Goal: Task Accomplishment & Management: Manage account settings

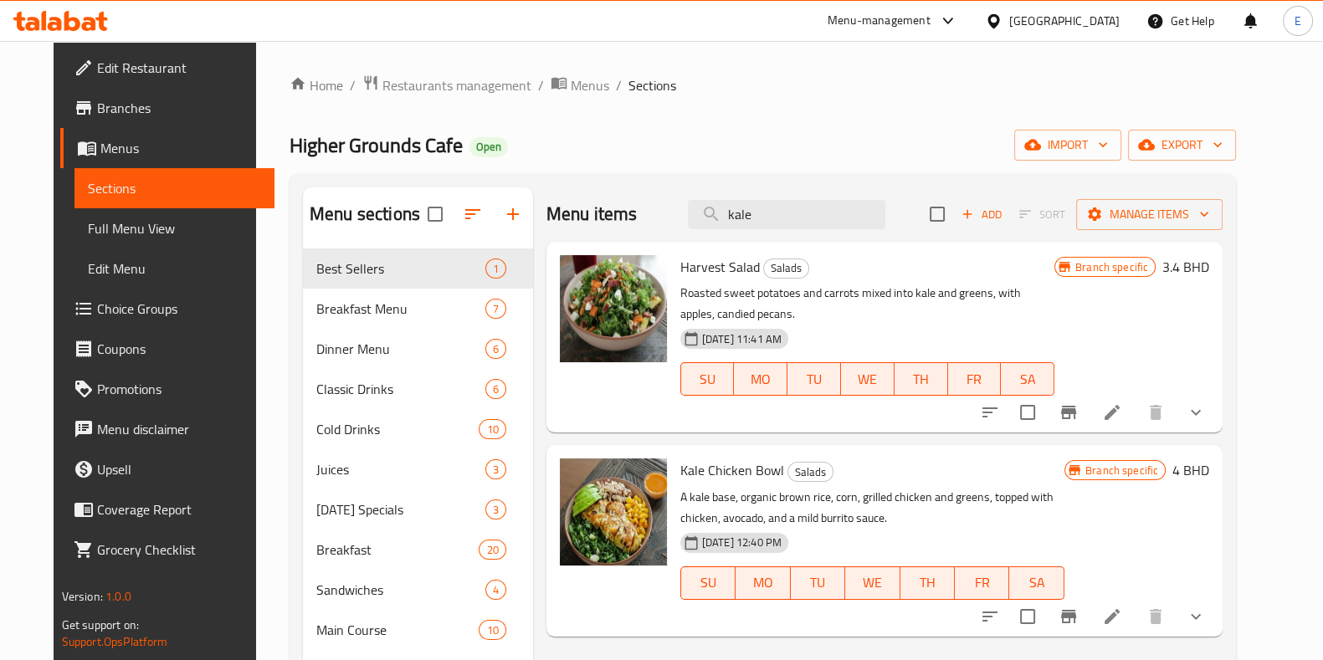
click at [38, 31] on div at bounding box center [60, 20] width 121 height 33
click at [38, 23] on icon at bounding box center [32, 24] width 14 height 14
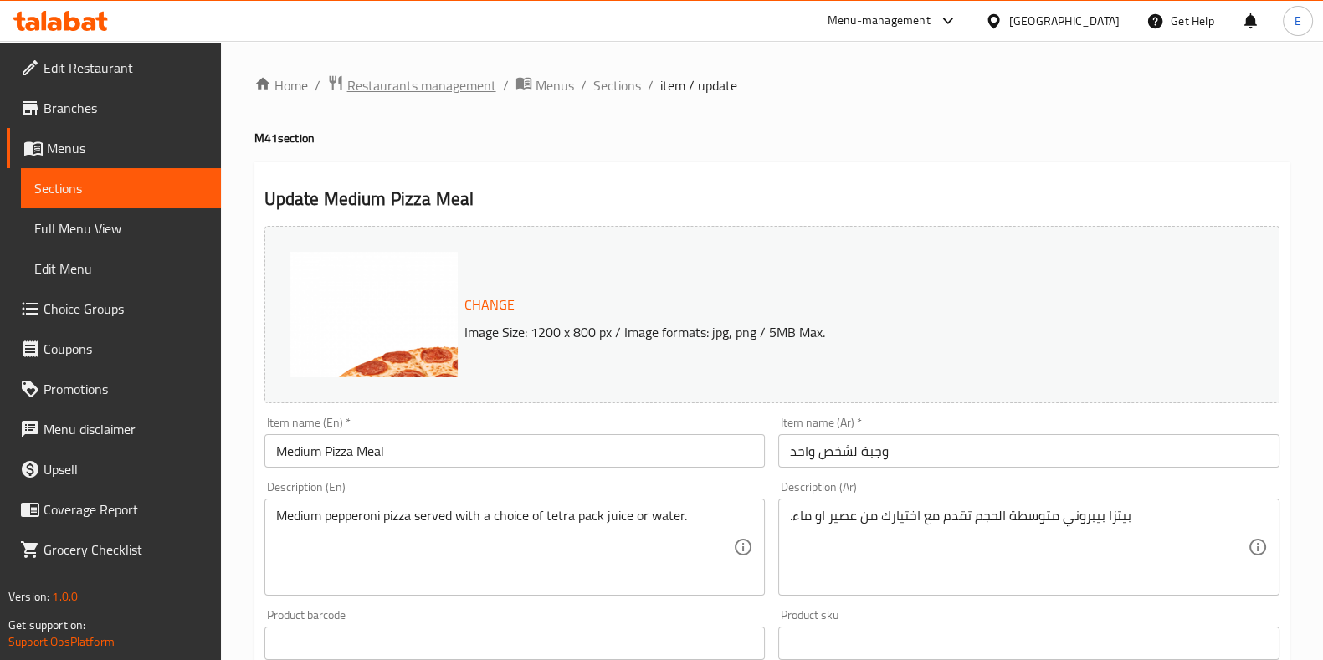
click at [348, 84] on span "Restaurants management" at bounding box center [421, 85] width 149 height 20
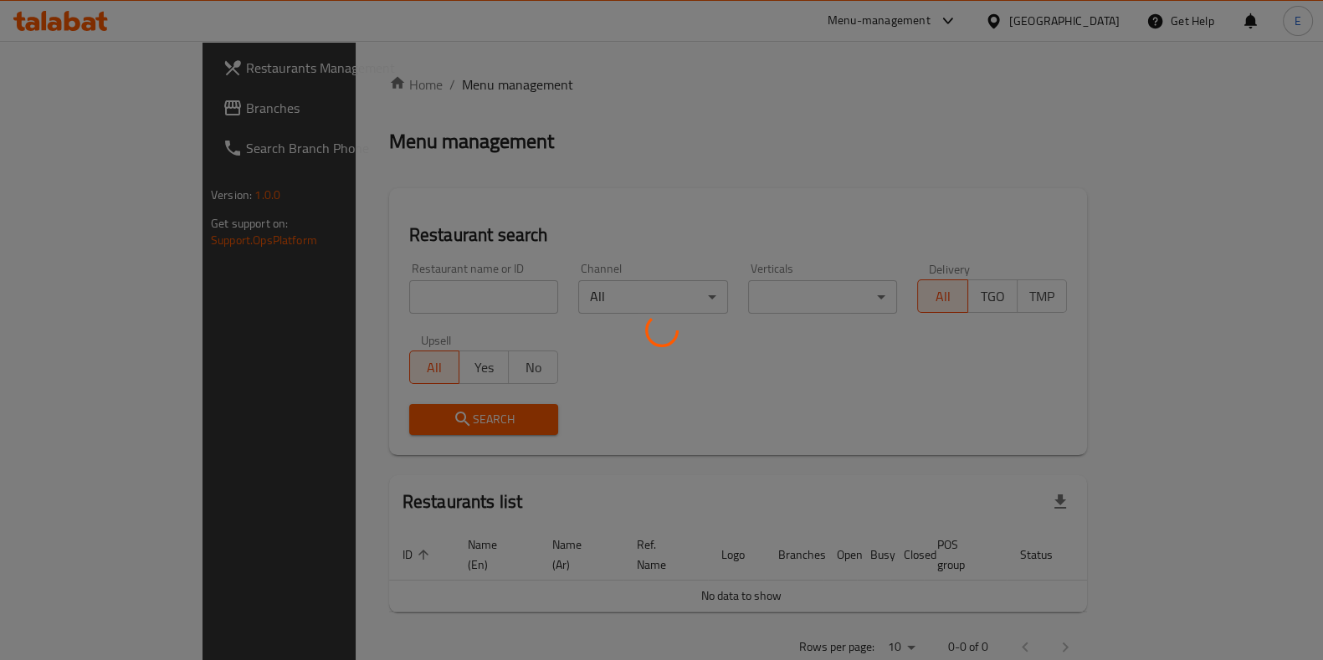
click at [372, 302] on div at bounding box center [661, 330] width 1323 height 660
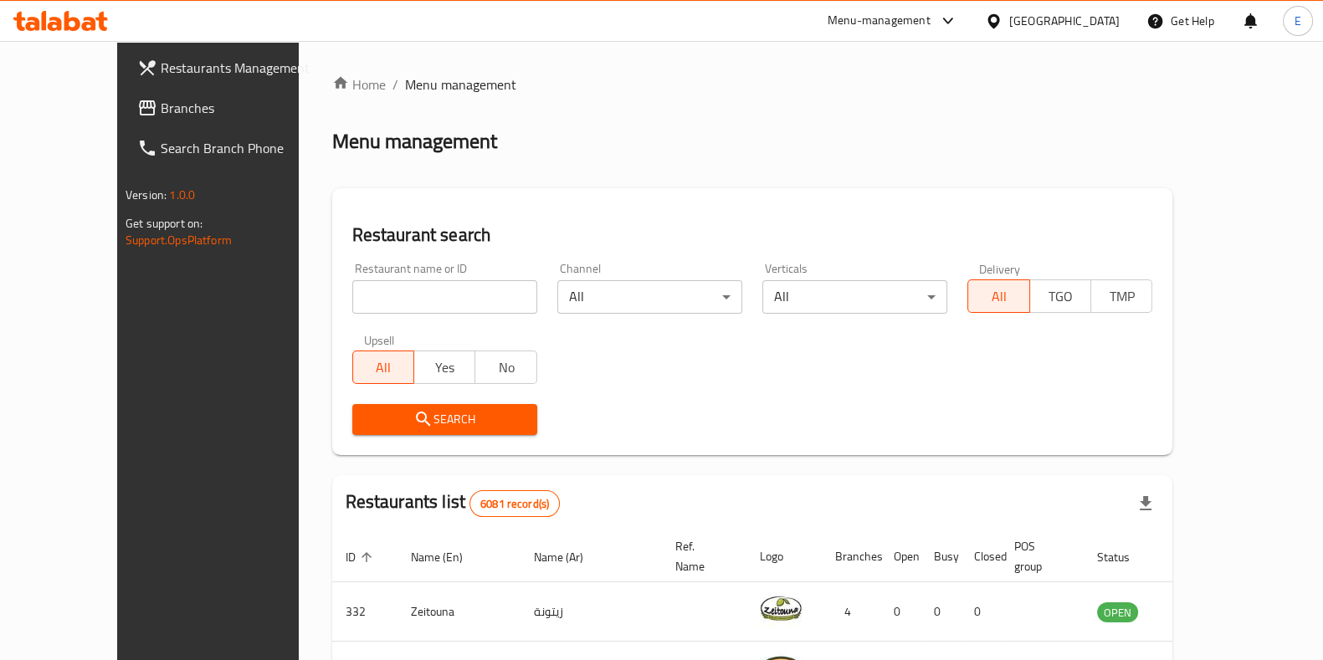
drag, startPoint x: 364, startPoint y: 298, endPoint x: 352, endPoint y: 295, distance: 12.0
click at [363, 298] on div "Home / Menu management Menu management Restaurant search Restaurant name or ID …" at bounding box center [752, 609] width 841 height 1071
click at [352, 294] on input "search" at bounding box center [444, 296] width 185 height 33
type input "bird palace"
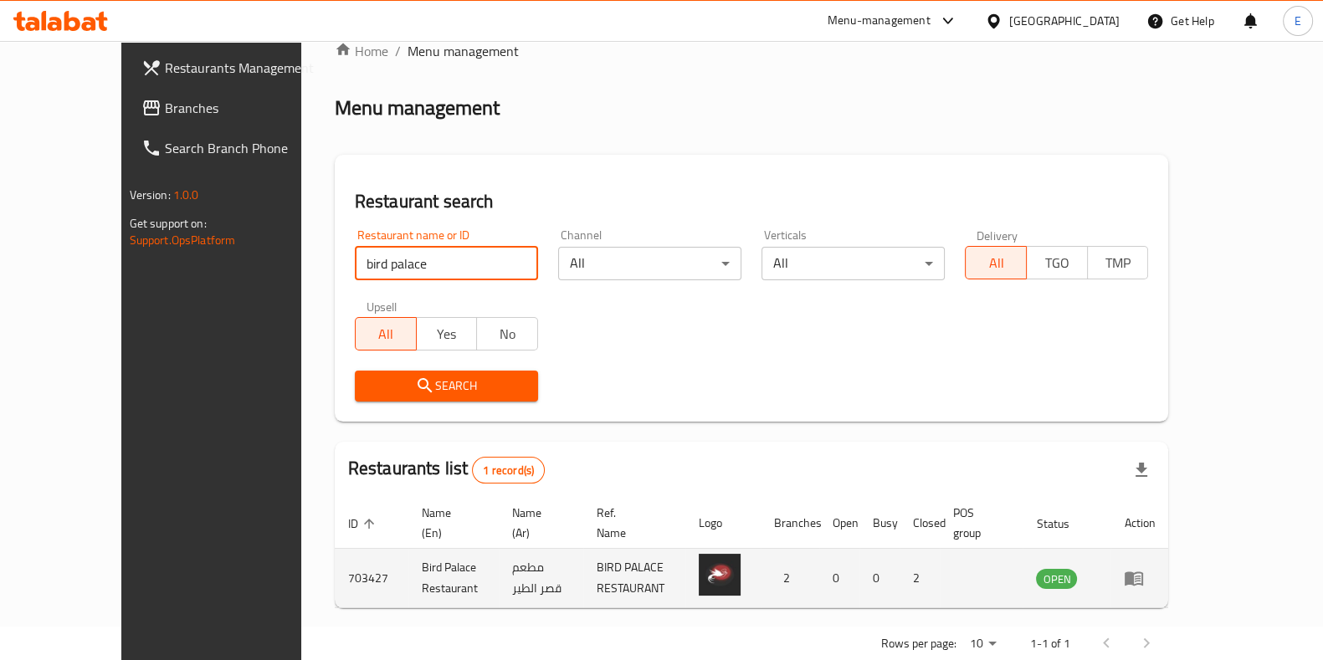
scroll to position [53, 0]
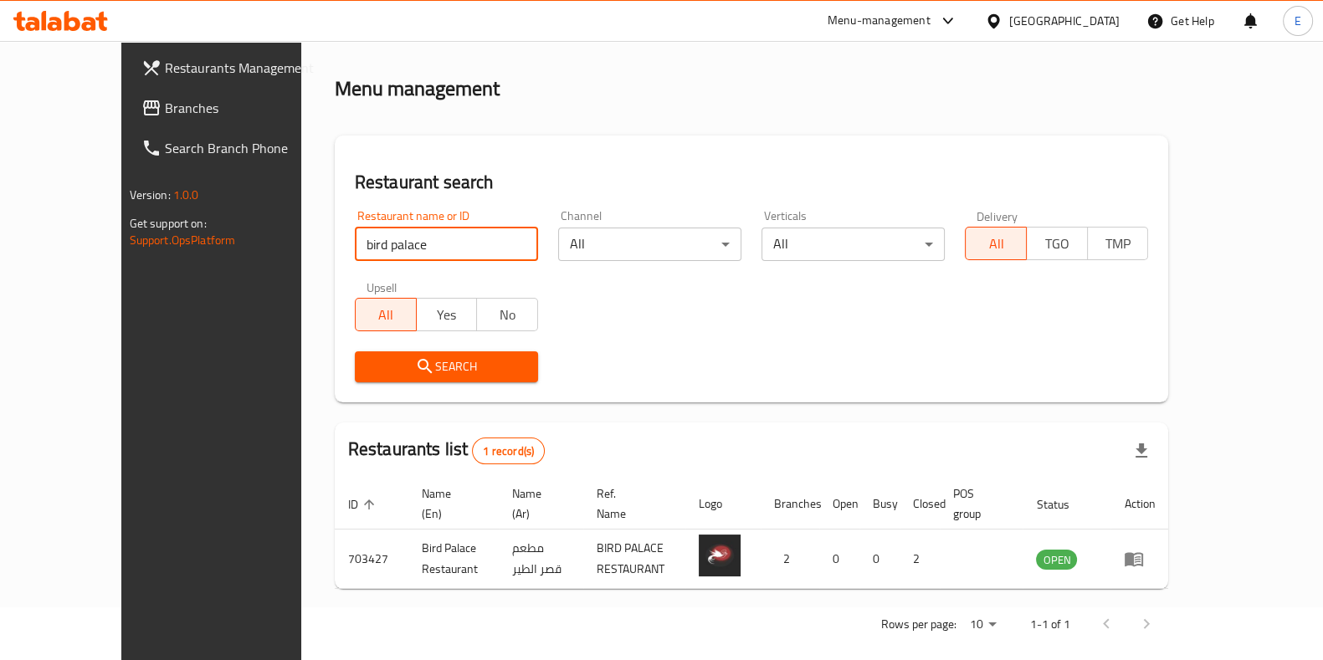
click at [165, 115] on span "Branches" at bounding box center [247, 108] width 164 height 20
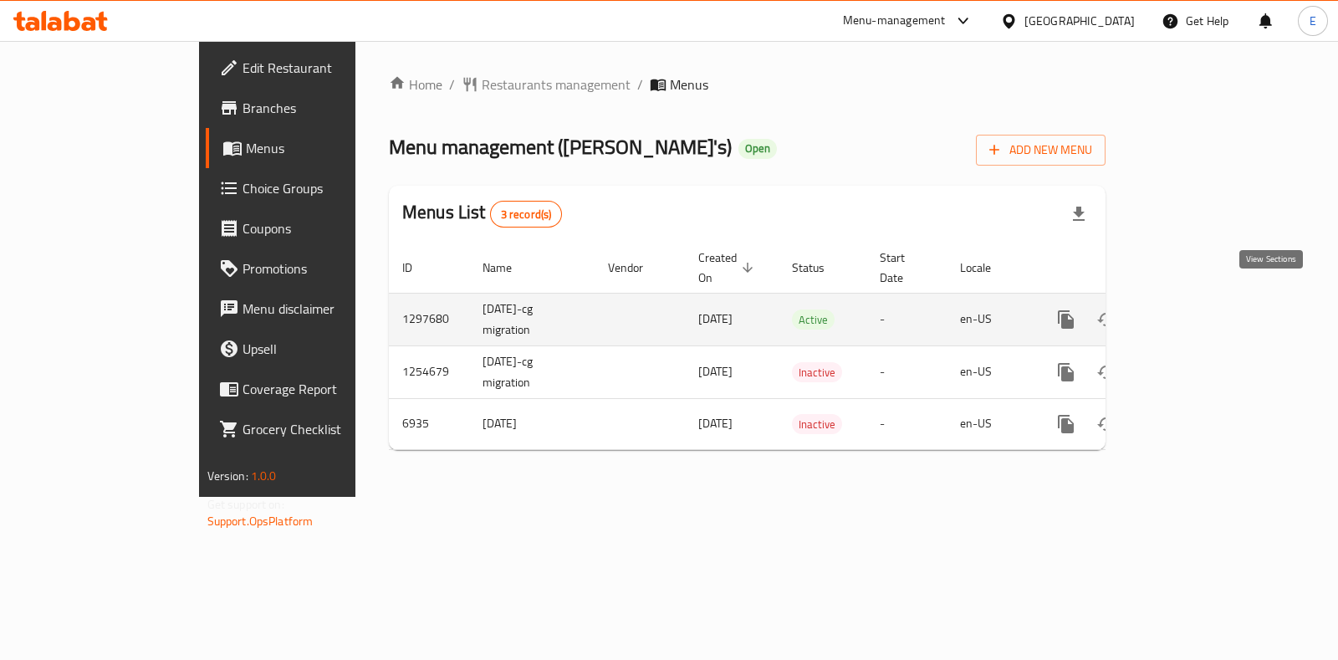
click at [1197, 310] on icon "enhanced table" at bounding box center [1187, 320] width 20 height 20
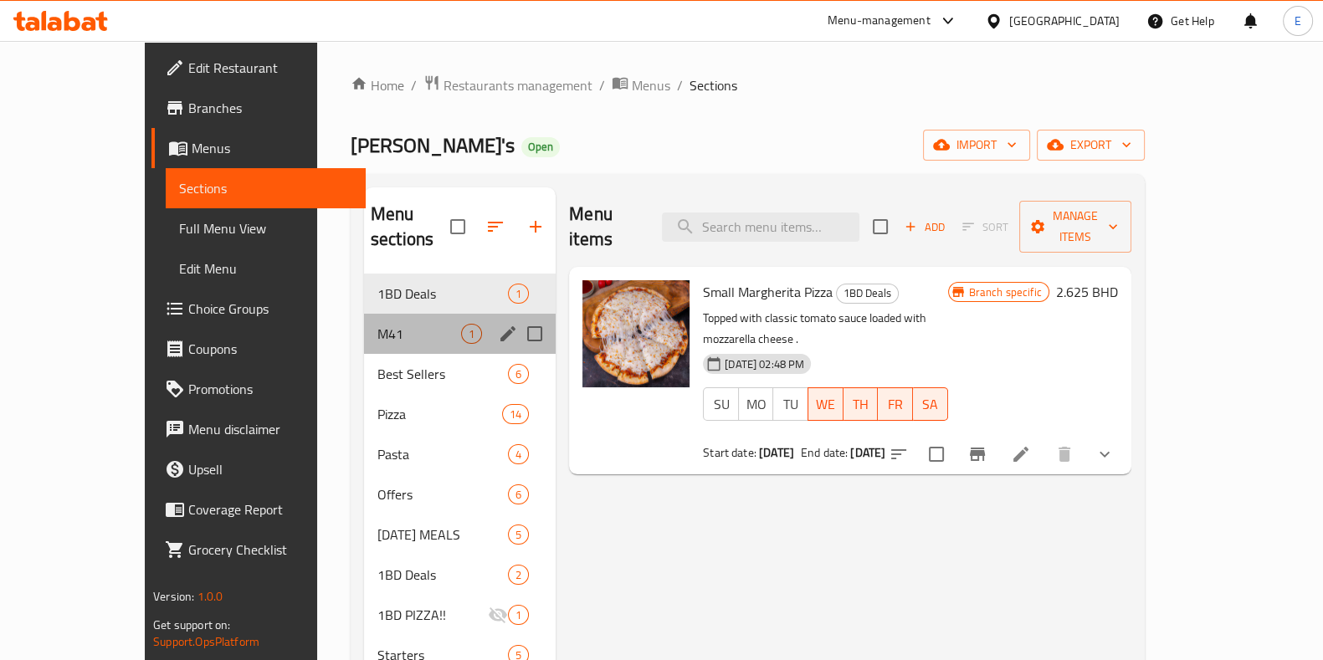
click at [377, 324] on span "M41" at bounding box center [419, 334] width 84 height 20
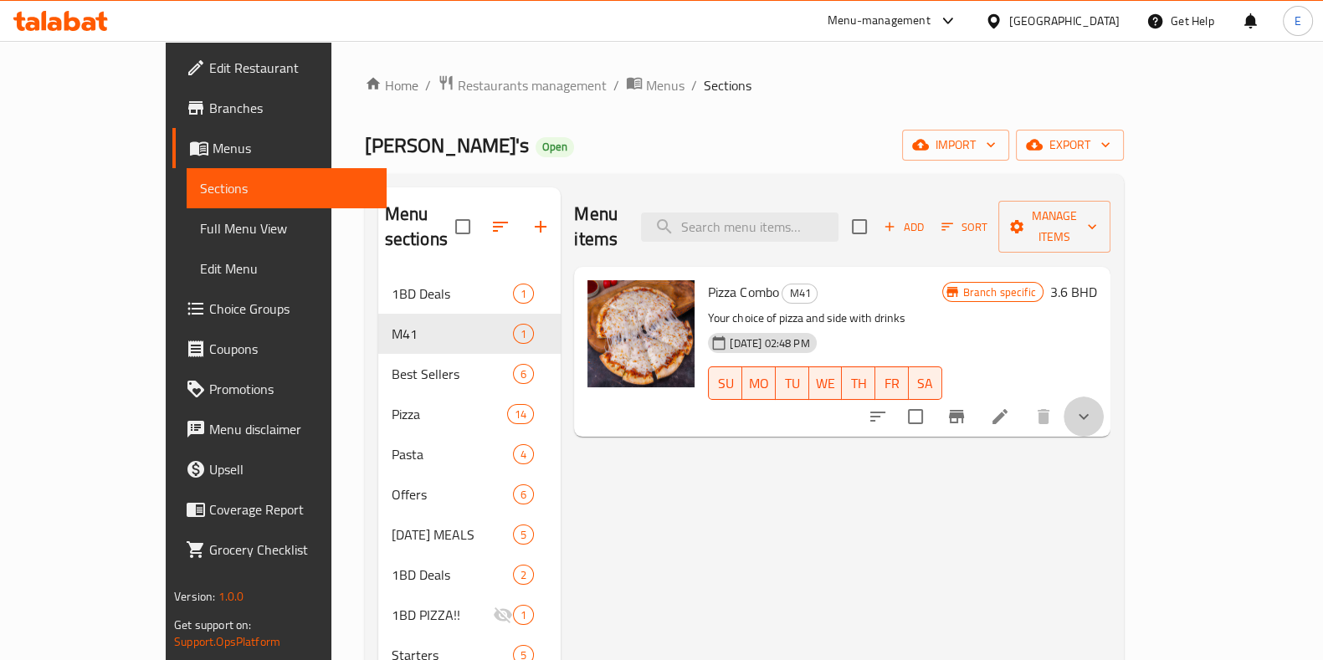
click at [1103, 397] on button "show more" at bounding box center [1083, 417] width 40 height 40
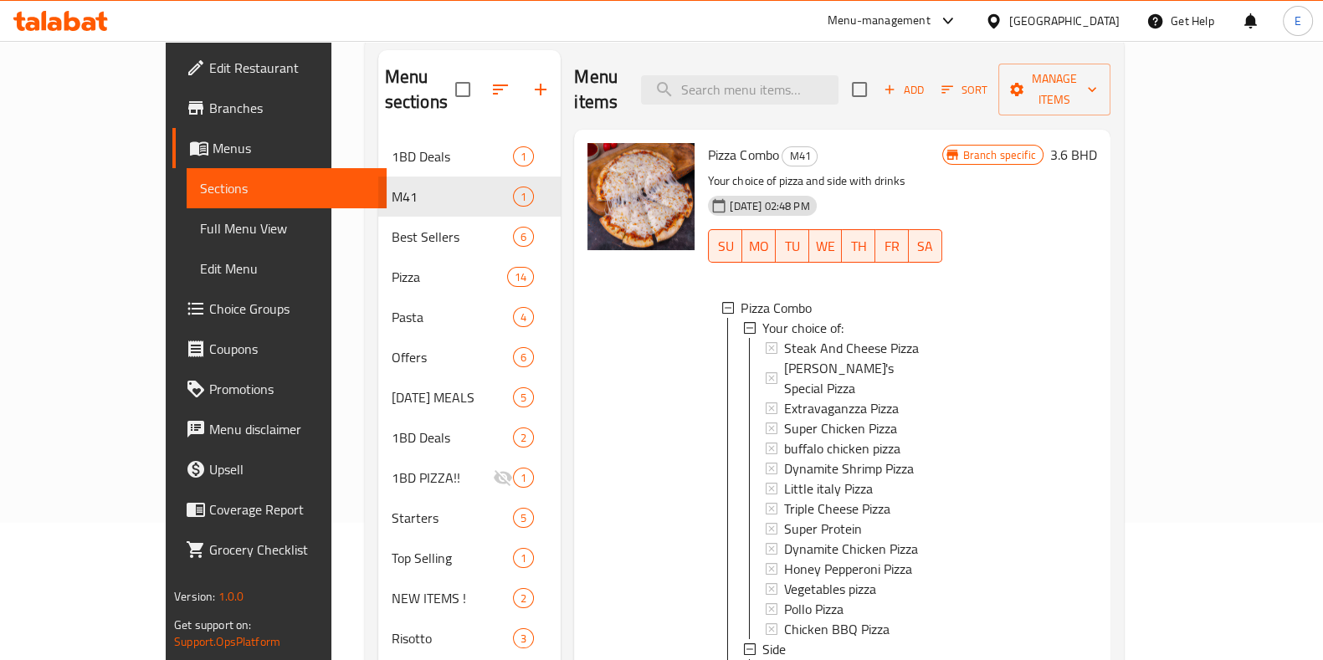
scroll to position [104, 0]
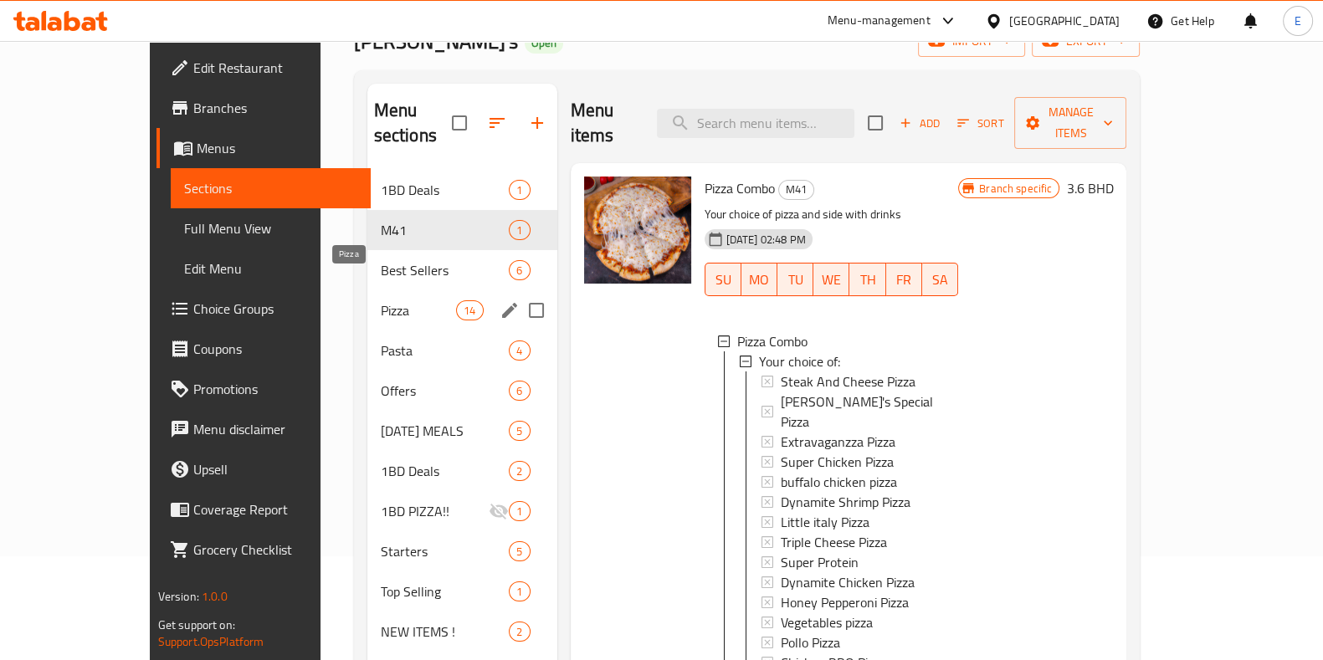
click at [381, 300] on span "Pizza" at bounding box center [419, 310] width 76 height 20
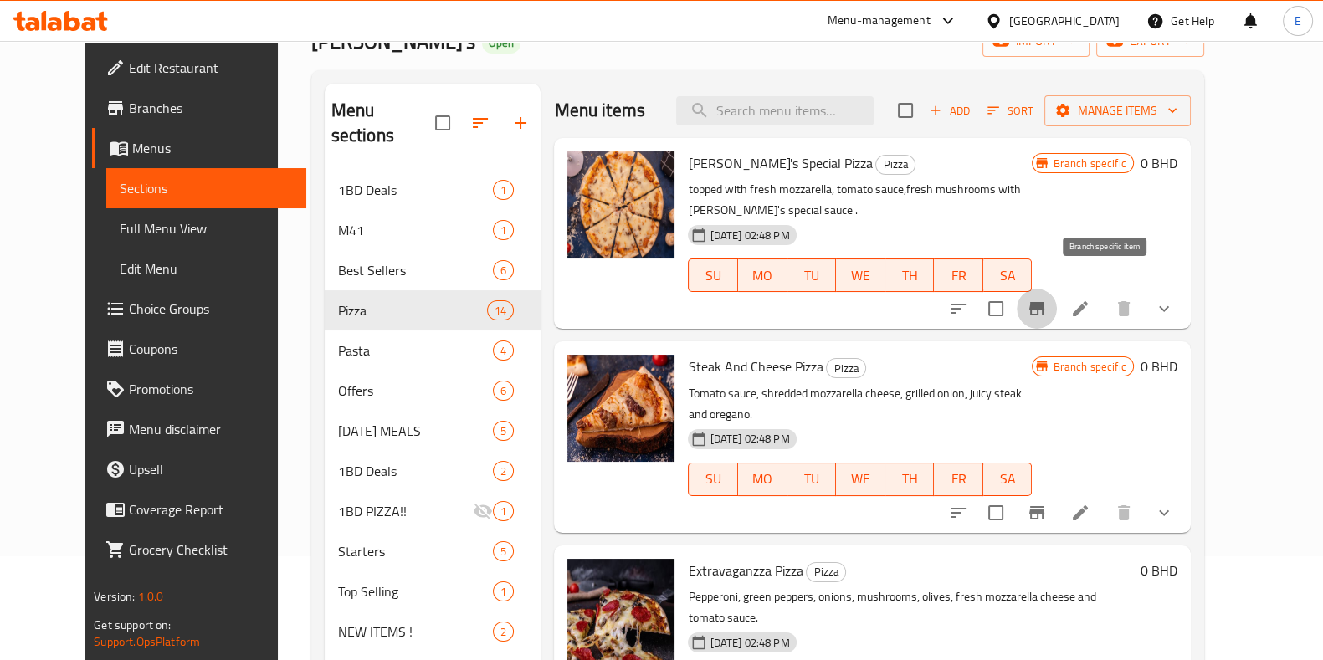
click at [1047, 299] on icon "Branch-specific-item" at bounding box center [1036, 309] width 20 height 20
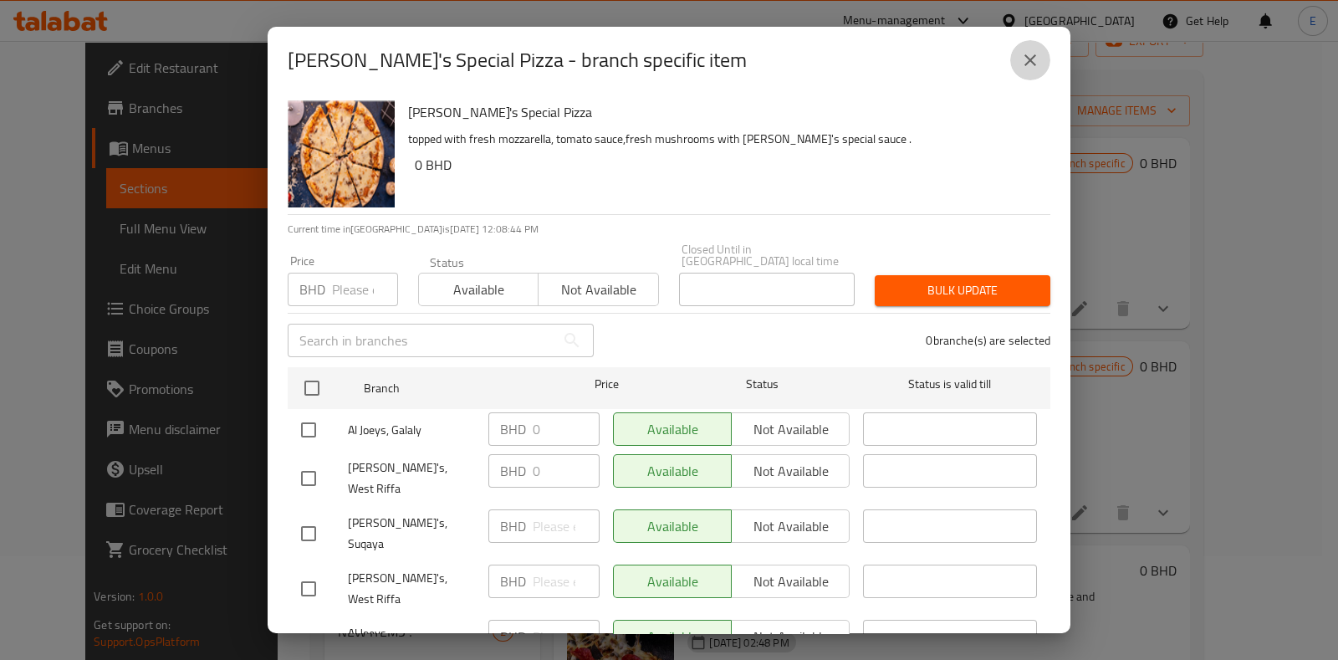
drag, startPoint x: 1020, startPoint y: 64, endPoint x: 1052, endPoint y: 90, distance: 41.7
click at [1020, 63] on button "close" at bounding box center [1031, 60] width 40 height 40
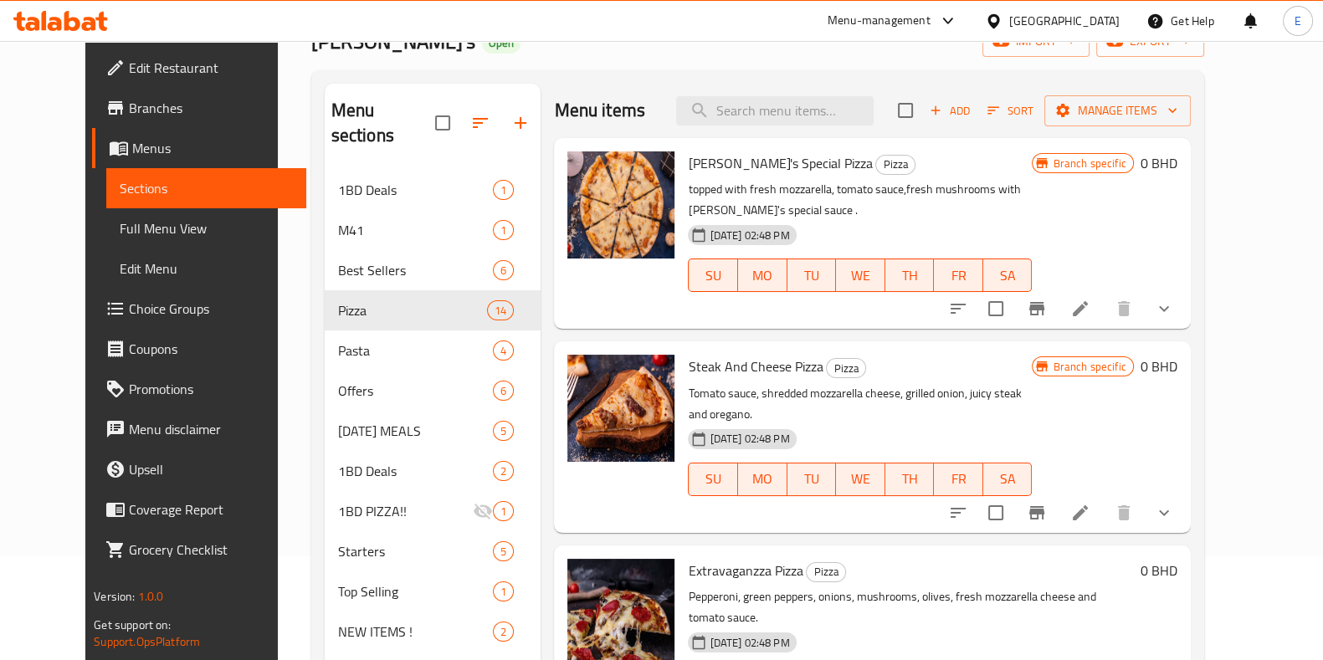
click at [1184, 298] on button "show more" at bounding box center [1164, 309] width 40 height 40
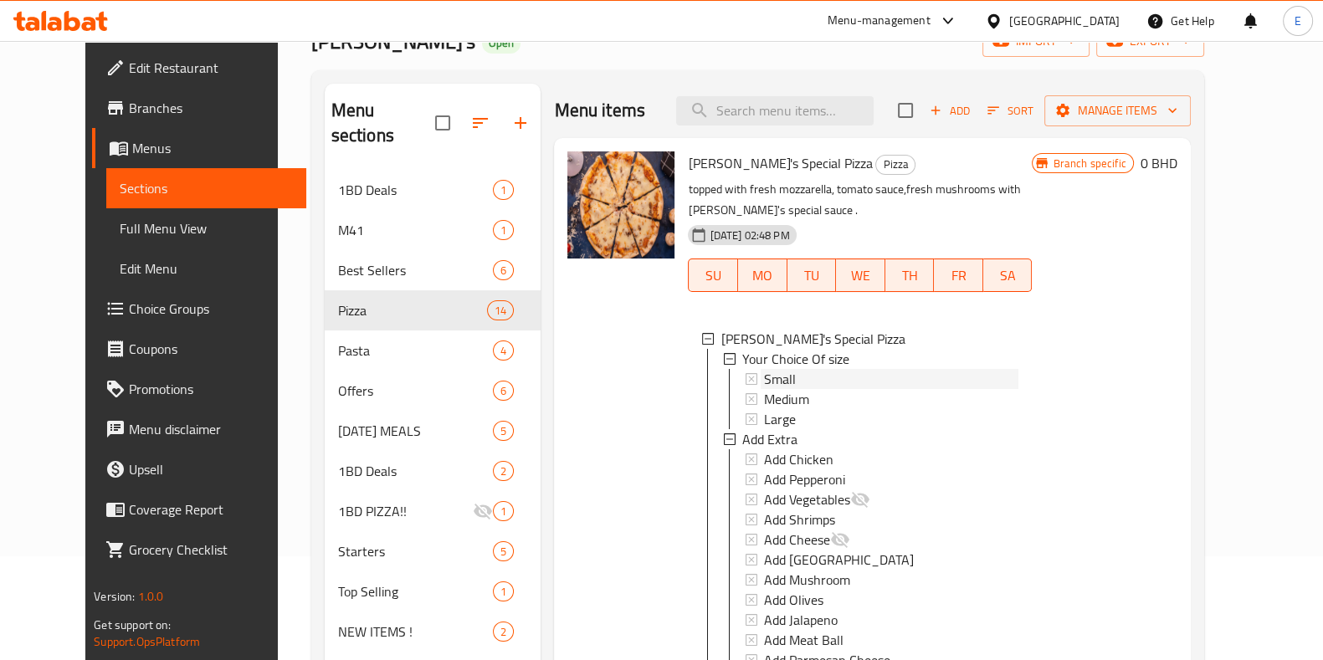
click at [770, 369] on span "Small" at bounding box center [780, 379] width 32 height 20
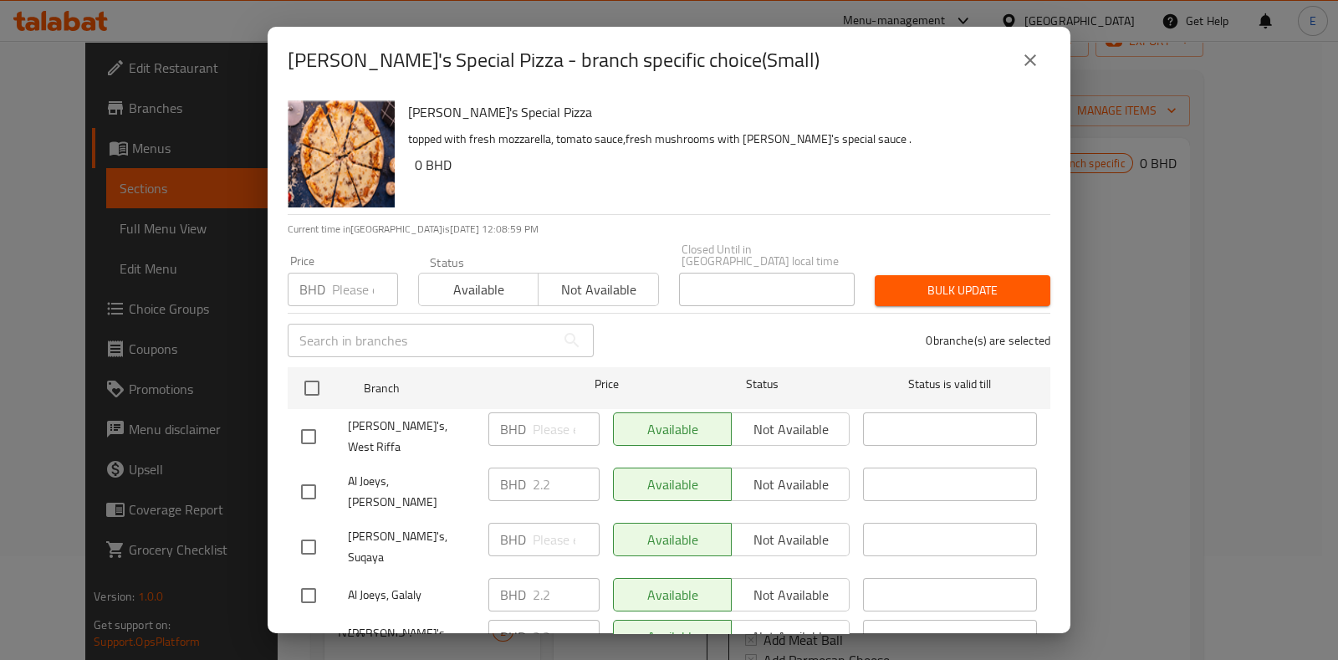
click at [1052, 70] on div "Joey's Special Pizza - branch specific choice(Small)" at bounding box center [669, 60] width 803 height 67
click at [1040, 64] on button "close" at bounding box center [1031, 60] width 40 height 40
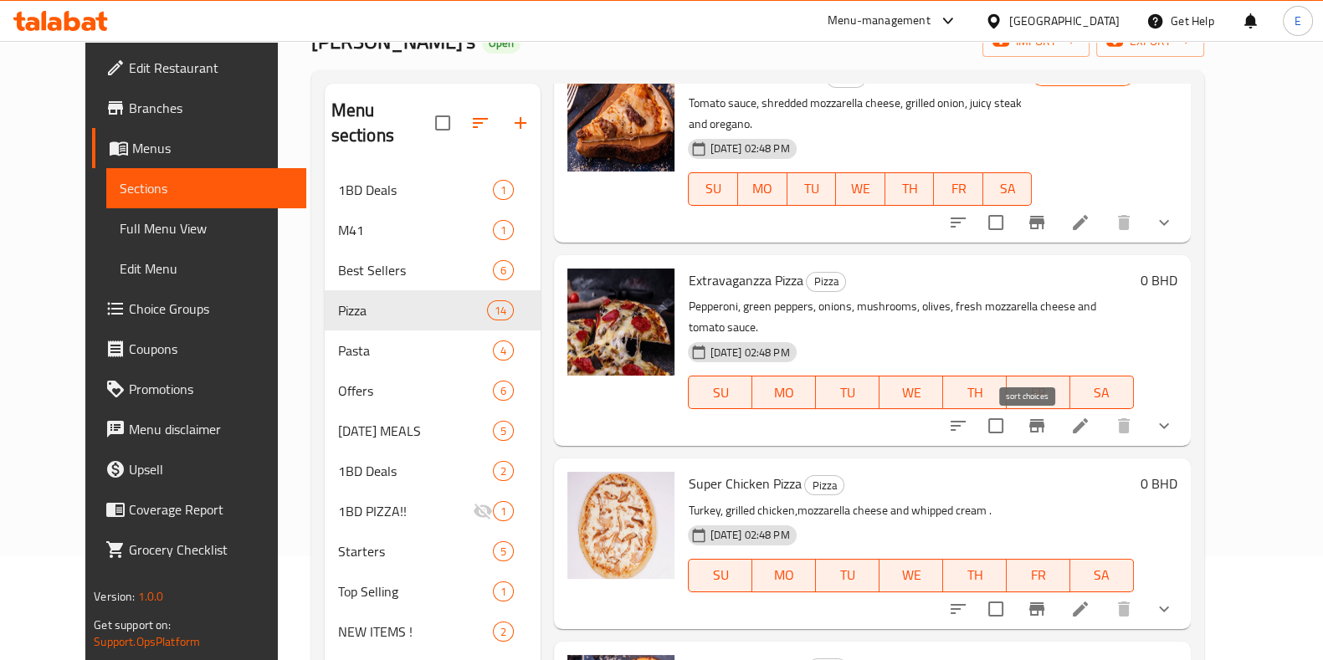
scroll to position [731, 0]
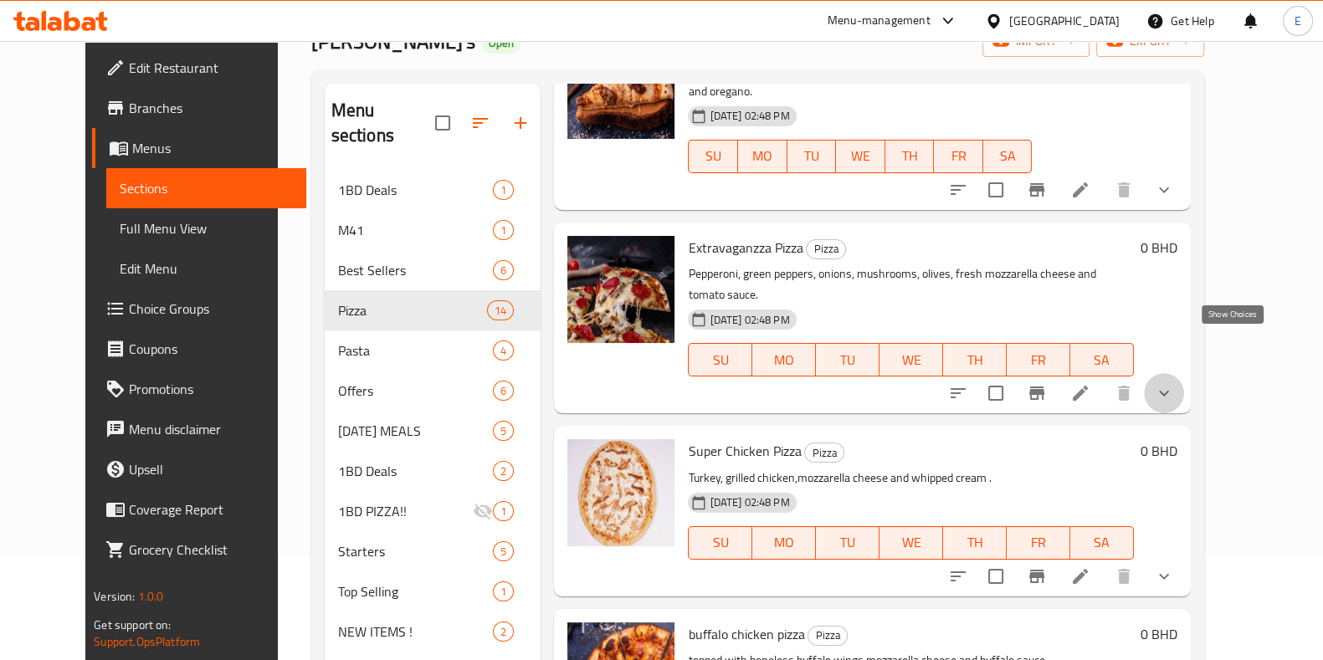
click at [1174, 383] on icon "show more" at bounding box center [1164, 393] width 20 height 20
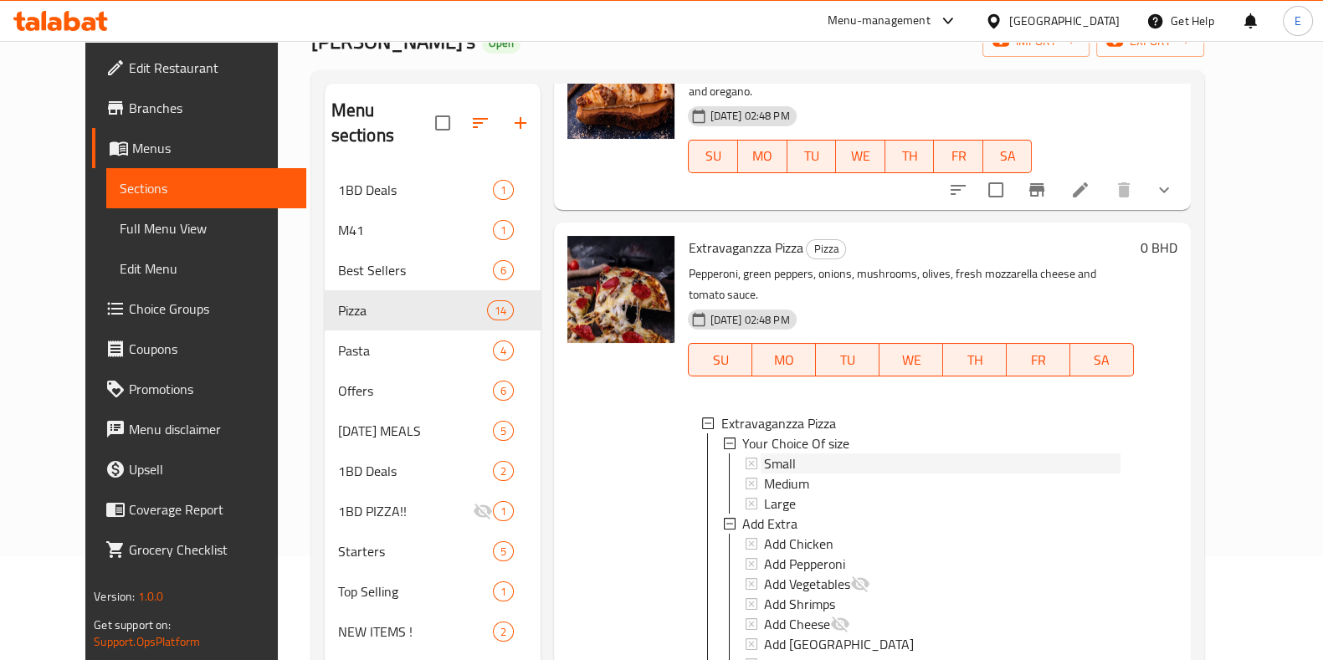
click at [765, 453] on span "Small" at bounding box center [780, 463] width 32 height 20
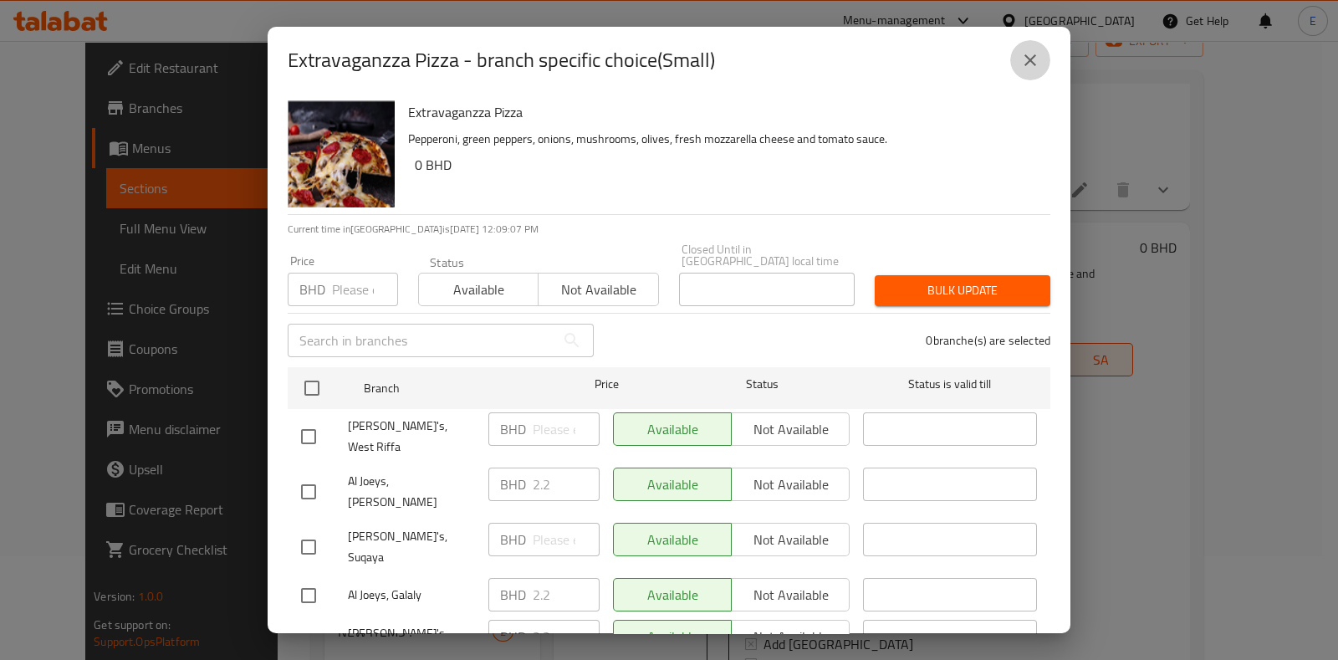
click at [1031, 69] on button "close" at bounding box center [1031, 60] width 40 height 40
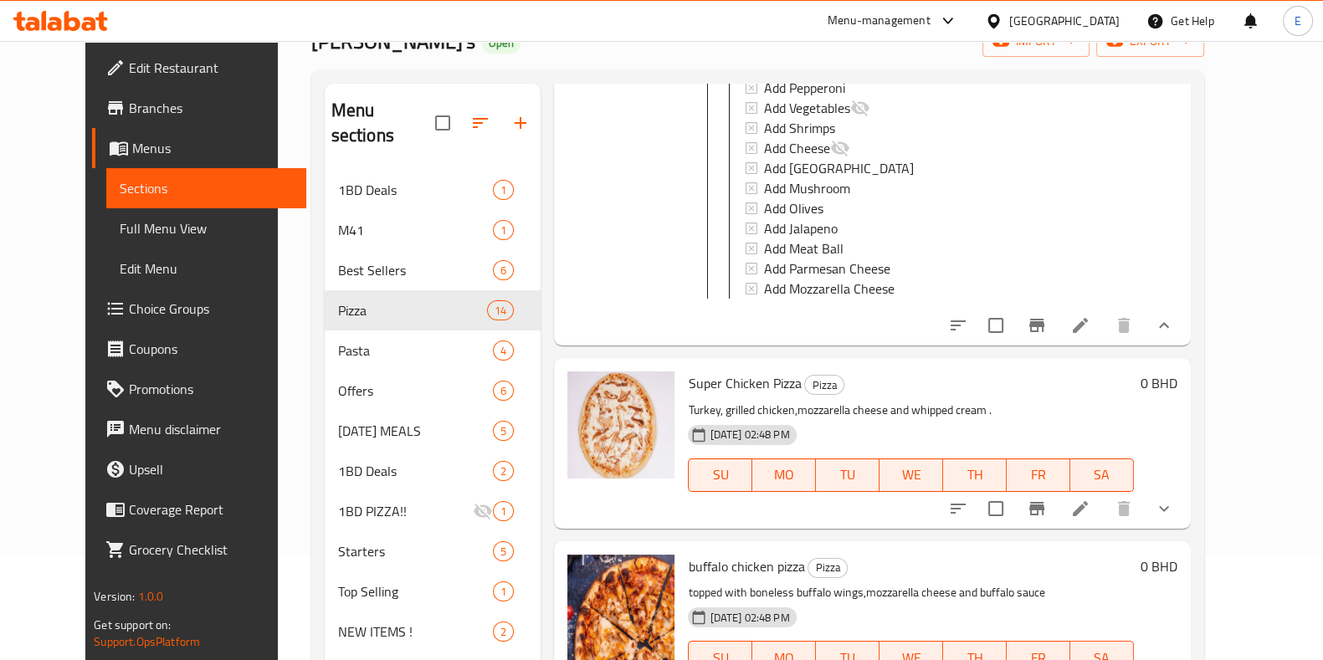
scroll to position [1255, 0]
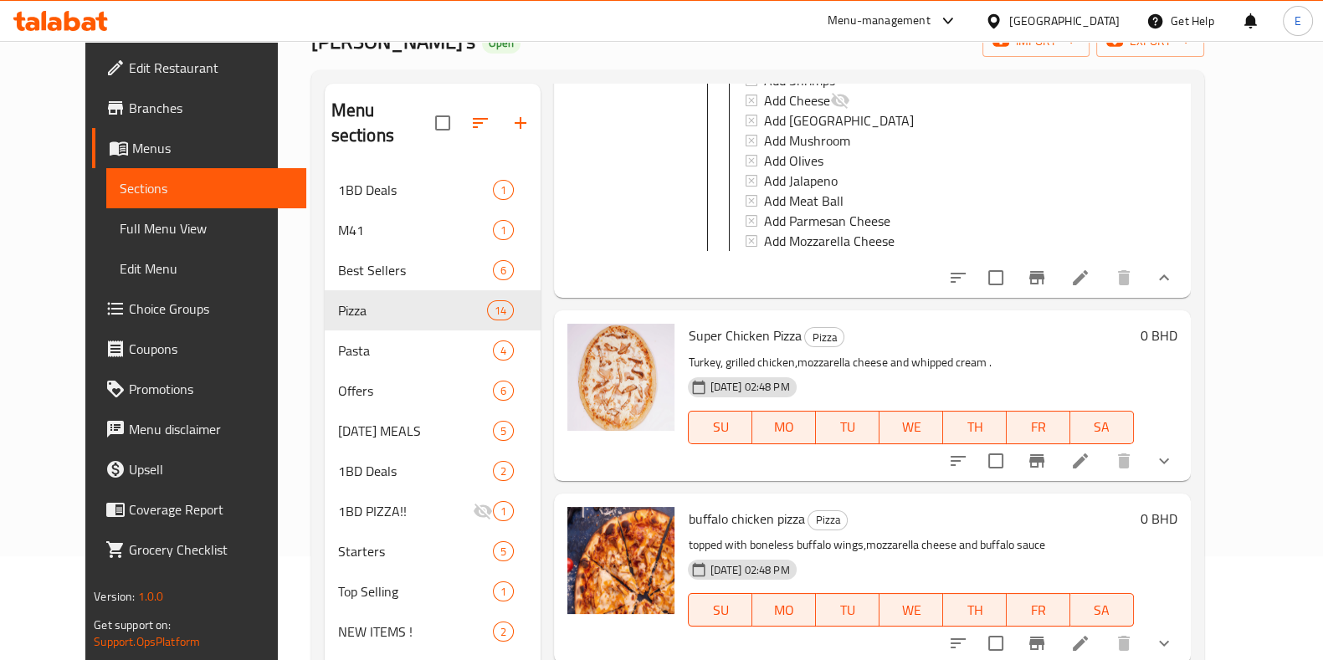
click at [1184, 441] on button "show more" at bounding box center [1164, 461] width 40 height 40
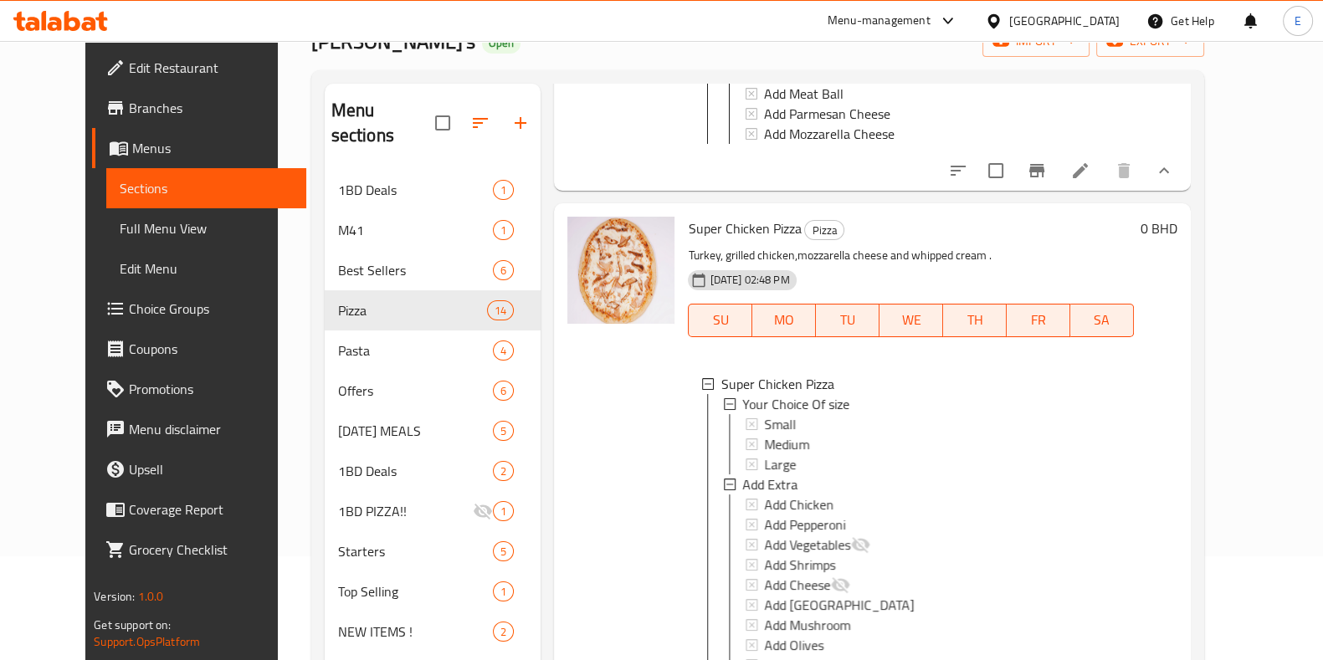
scroll to position [1463, 0]
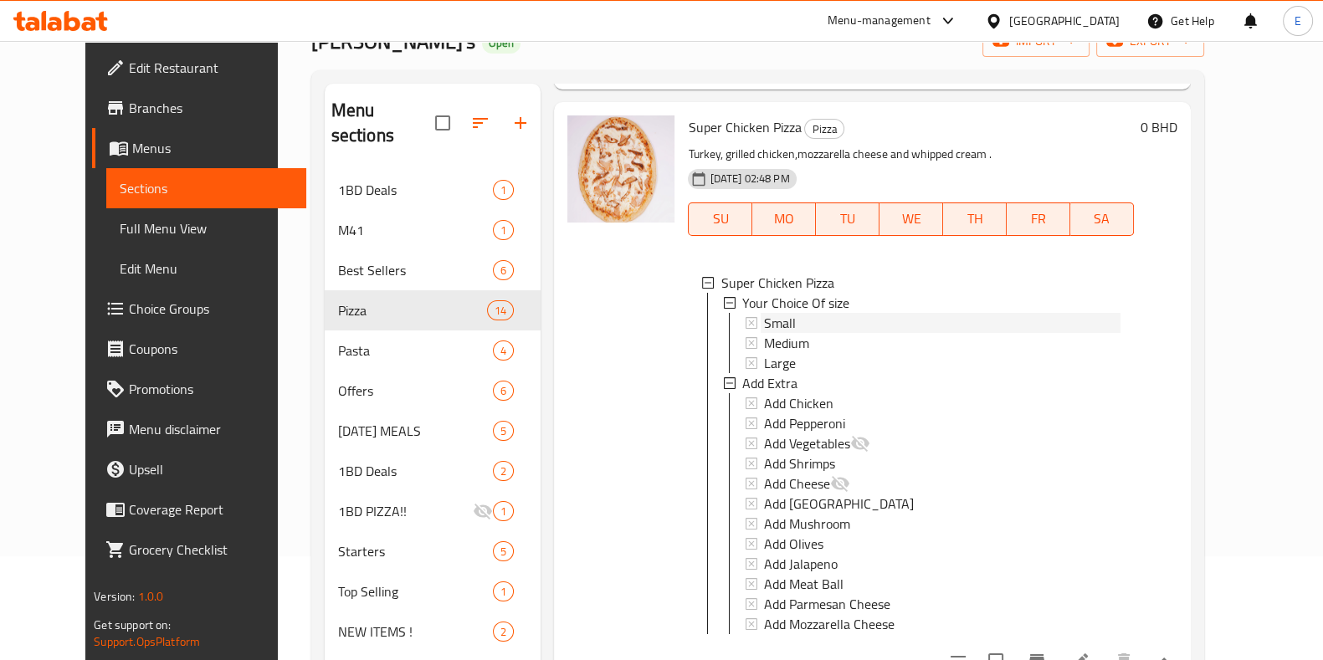
click at [764, 313] on span "Small" at bounding box center [780, 323] width 32 height 20
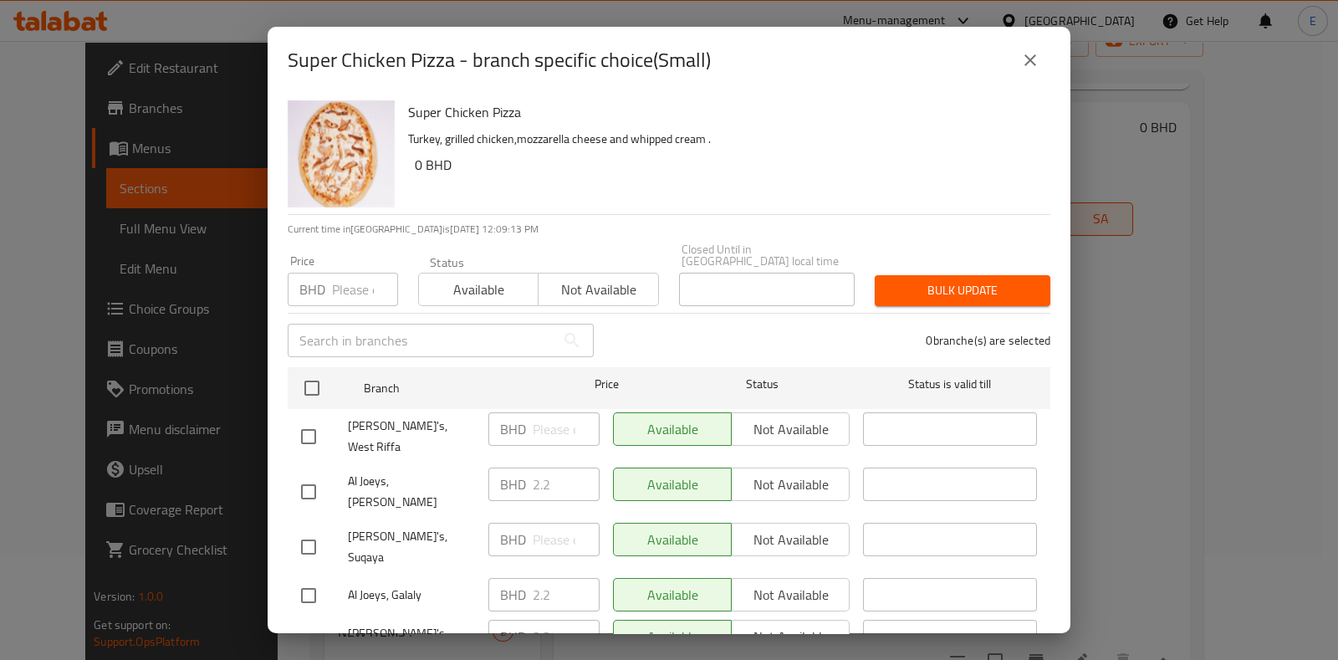
drag, startPoint x: 1030, startPoint y: 73, endPoint x: 1050, endPoint y: 94, distance: 29.0
click at [1032, 73] on button "close" at bounding box center [1031, 60] width 40 height 40
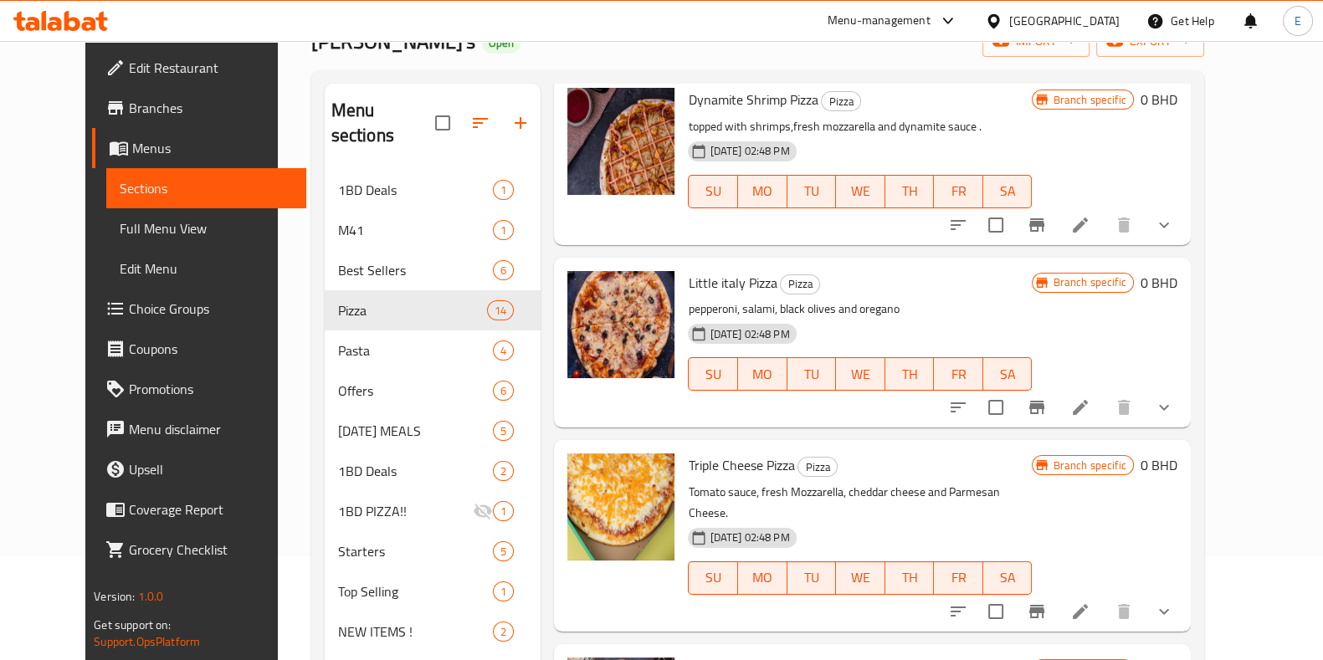
scroll to position [2405, 0]
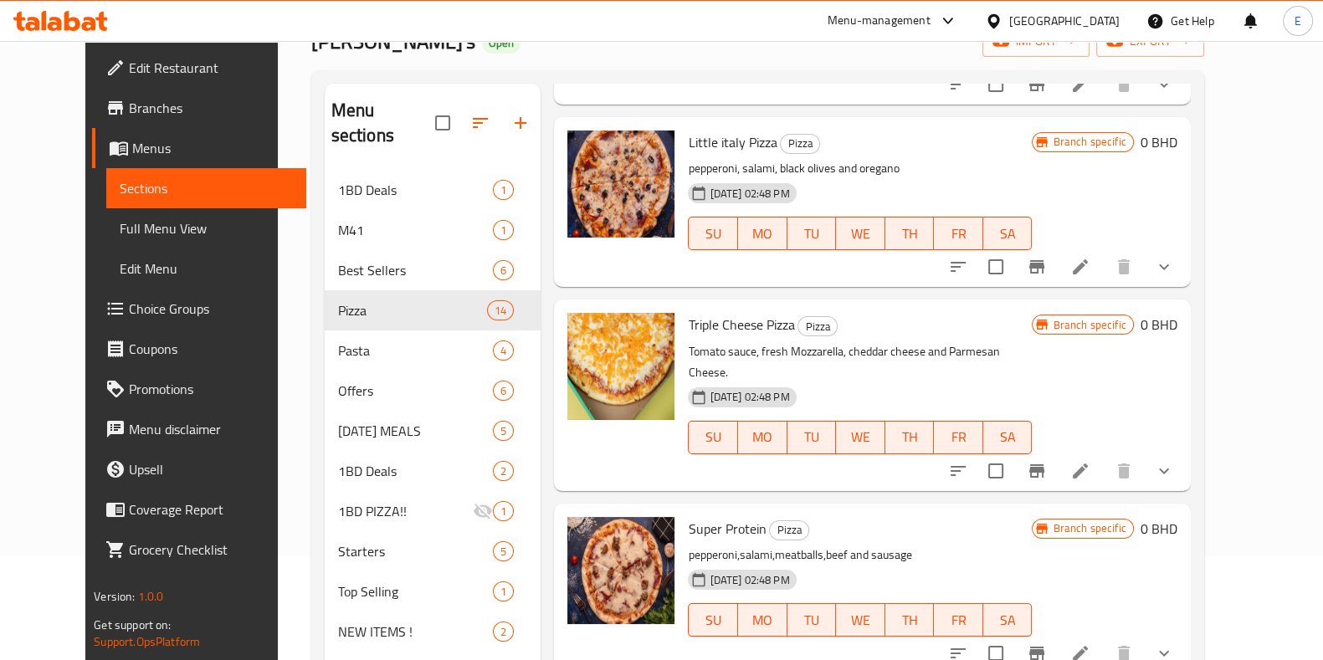
click at [1174, 257] on icon "show more" at bounding box center [1164, 267] width 20 height 20
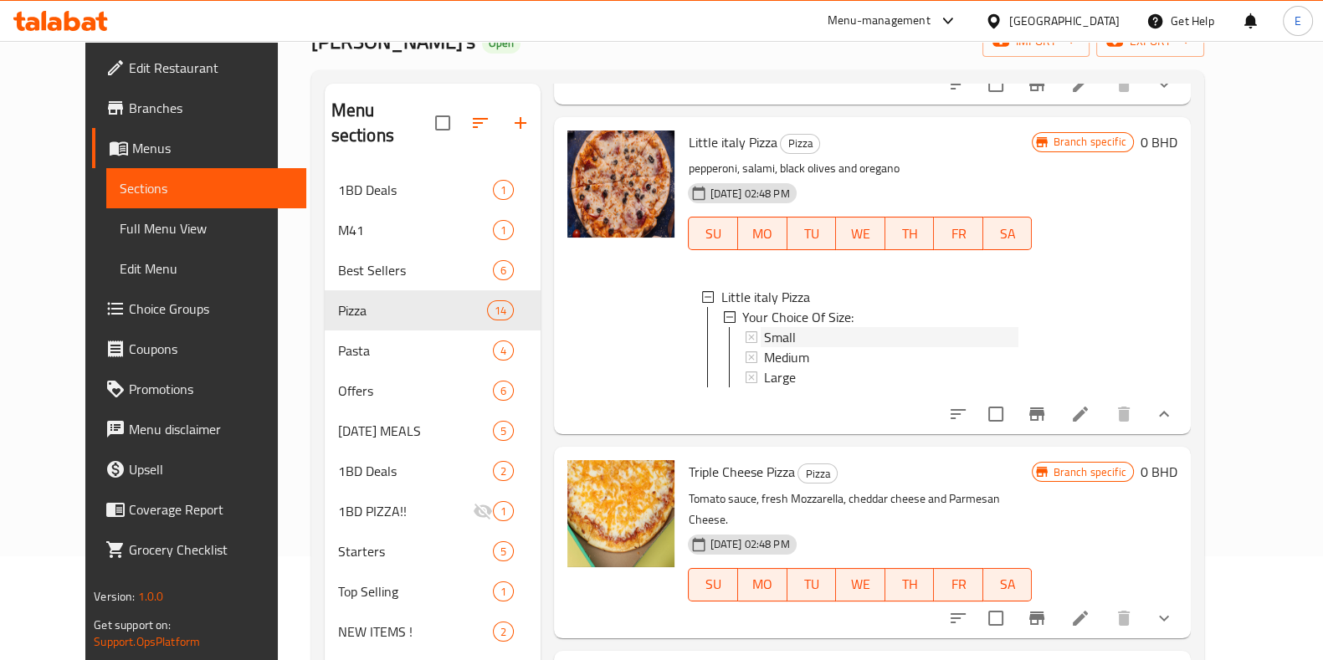
click at [808, 327] on div "Small" at bounding box center [891, 337] width 254 height 20
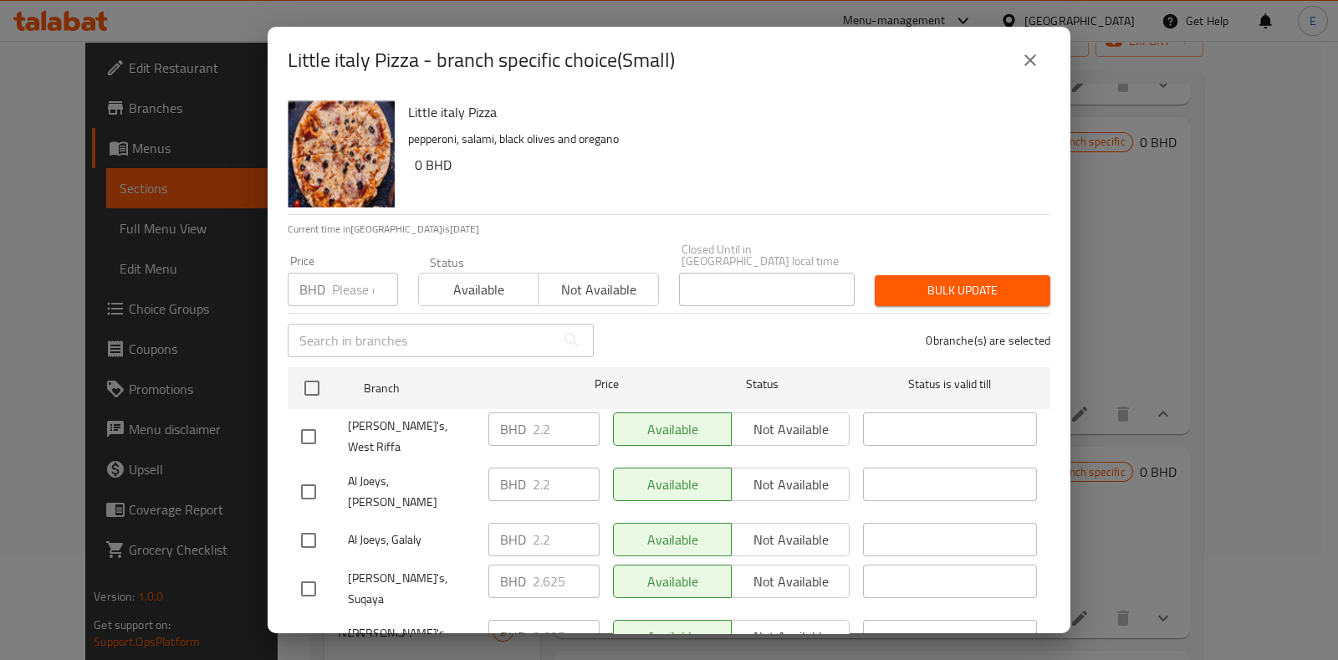
click at [920, 110] on h6 "Little italy Pizza" at bounding box center [722, 111] width 629 height 23
click at [995, 82] on div "Little italy Pizza - branch specific choice(Small)" at bounding box center [669, 60] width 803 height 67
click at [1035, 57] on icon "close" at bounding box center [1031, 60] width 20 height 20
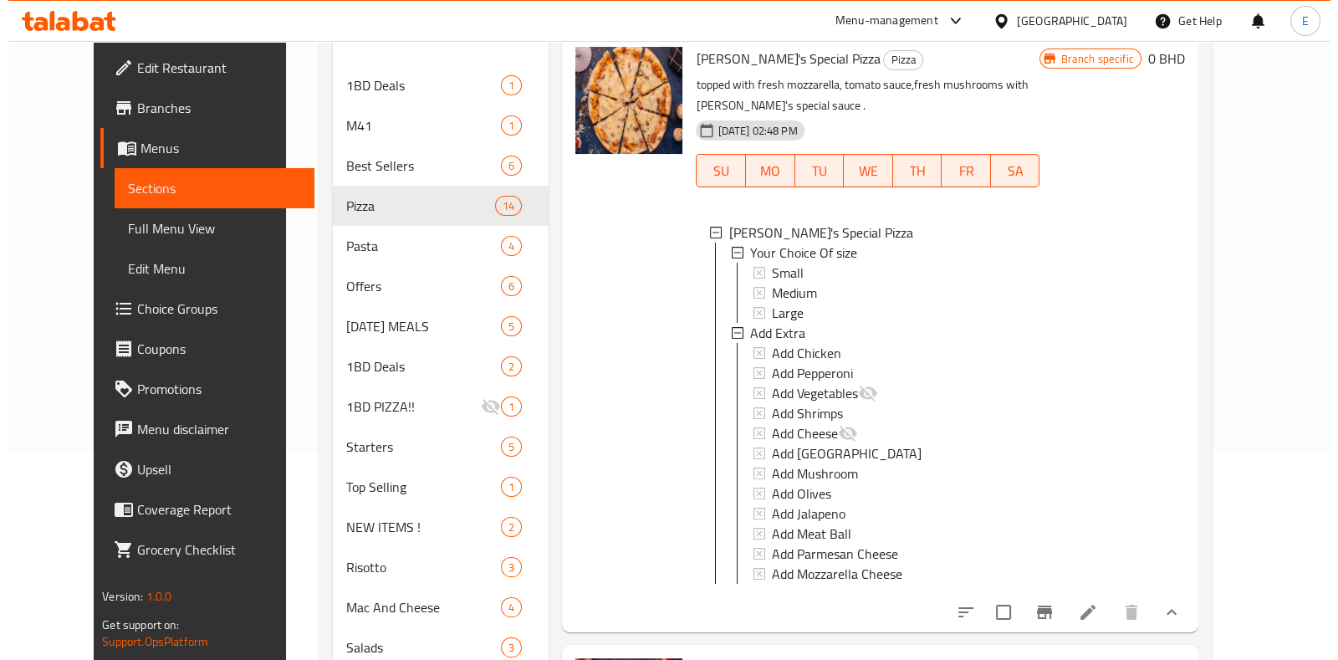
scroll to position [0, 0]
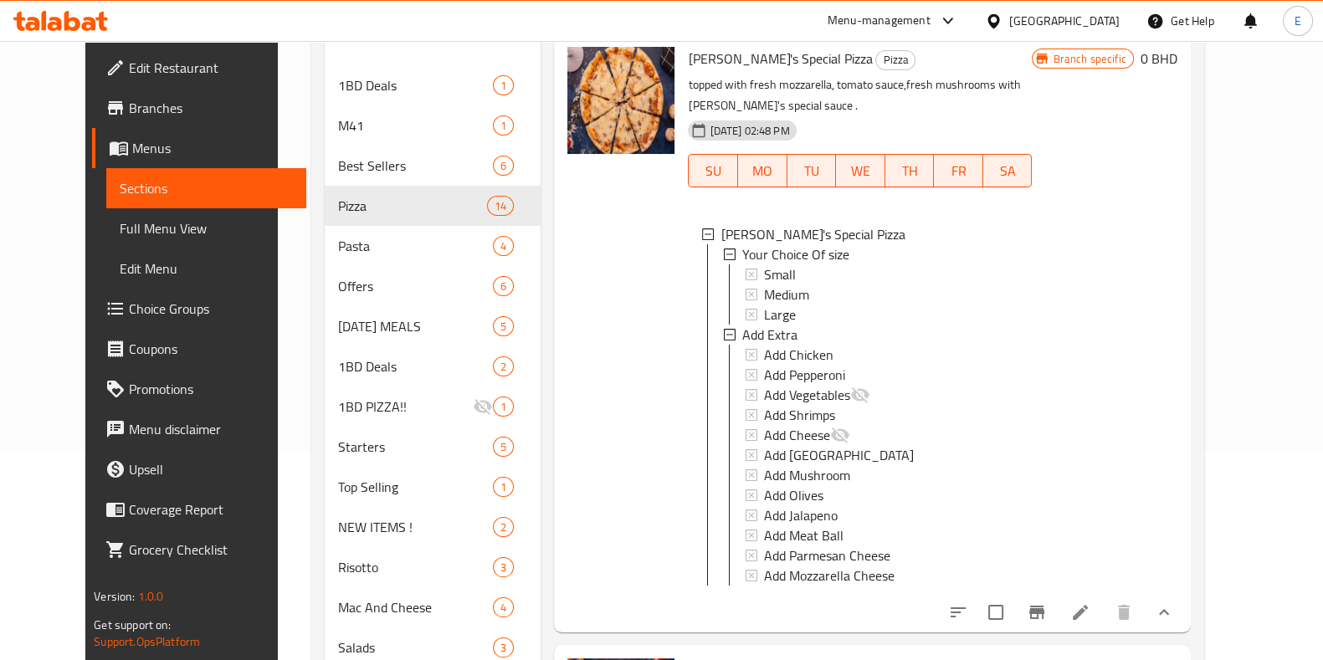
click at [767, 264] on span "Small" at bounding box center [780, 274] width 32 height 20
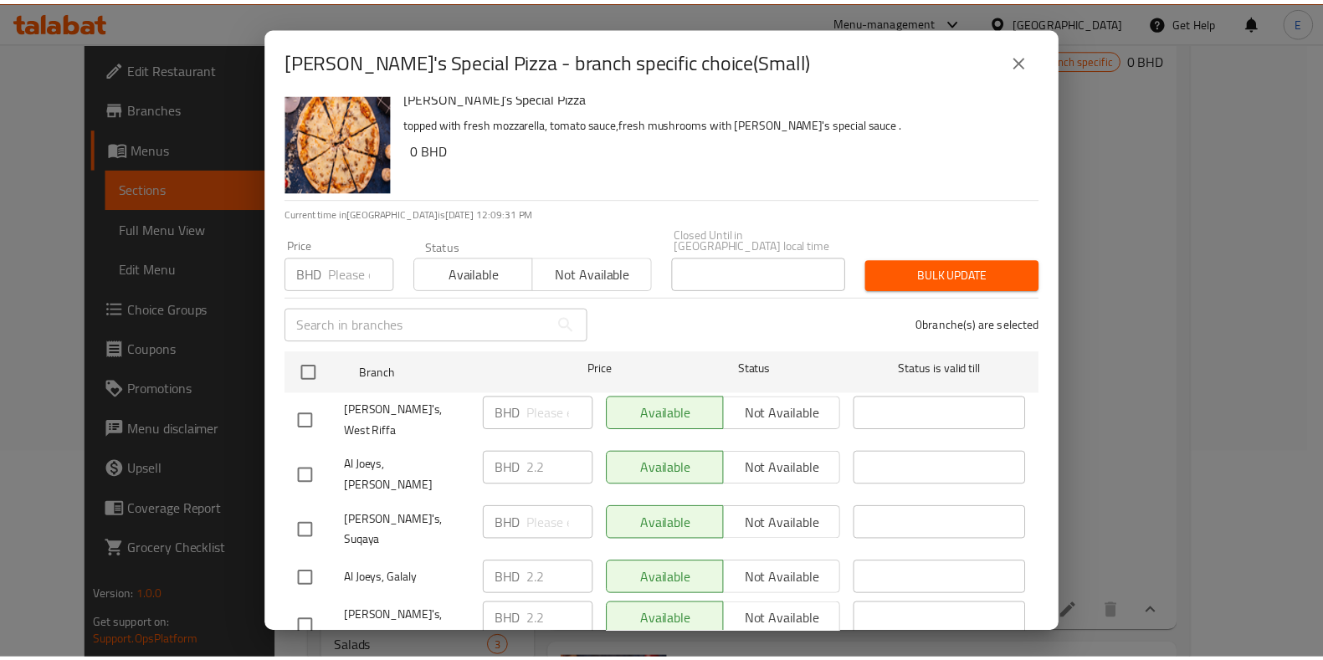
scroll to position [17, 0]
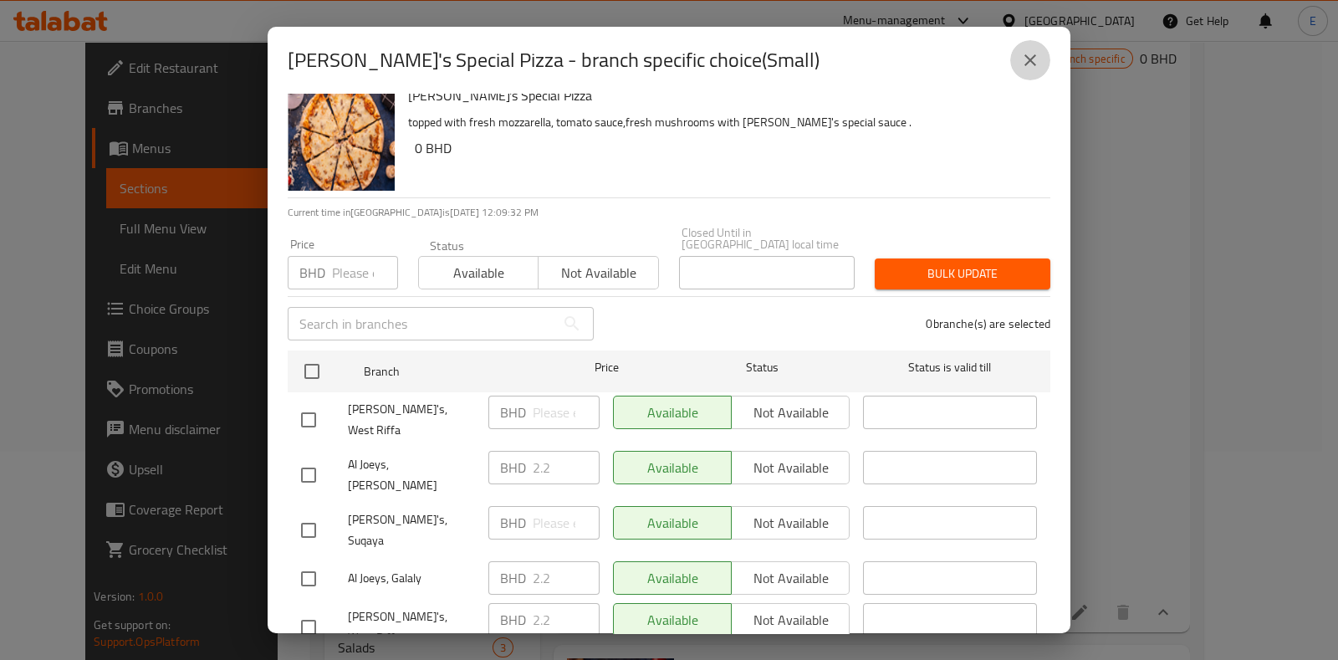
click at [1029, 56] on icon "close" at bounding box center [1031, 60] width 20 height 20
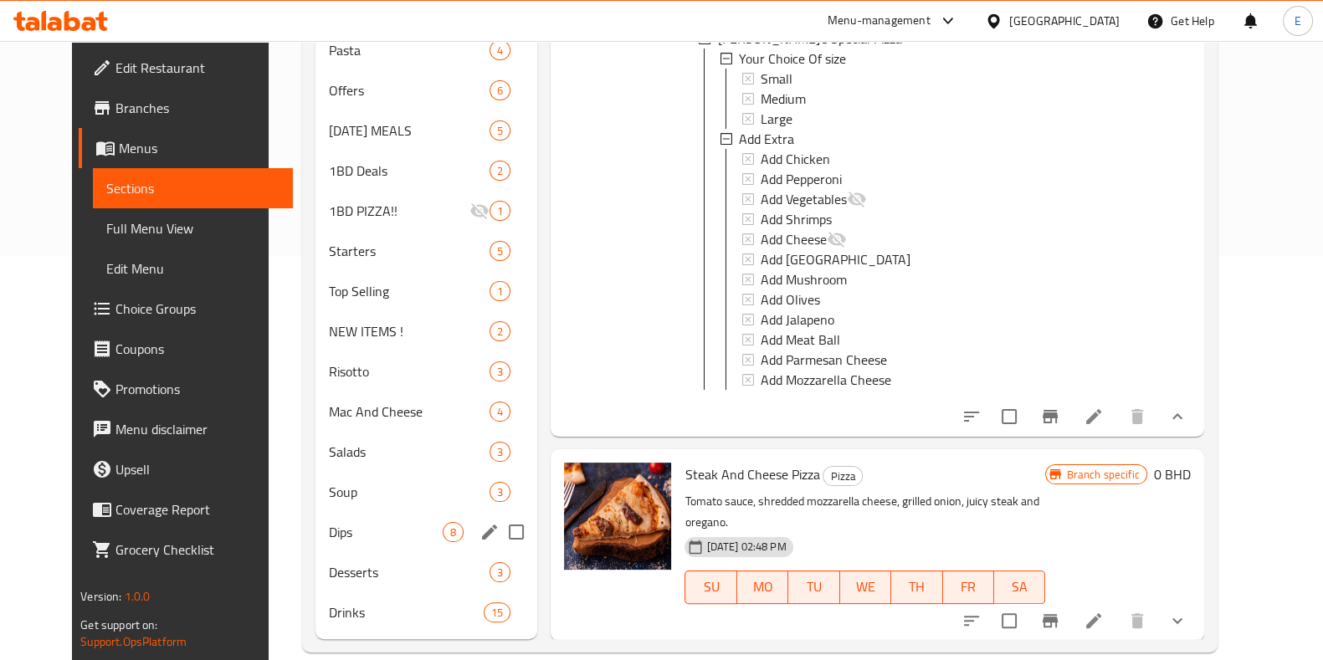
scroll to position [0, 0]
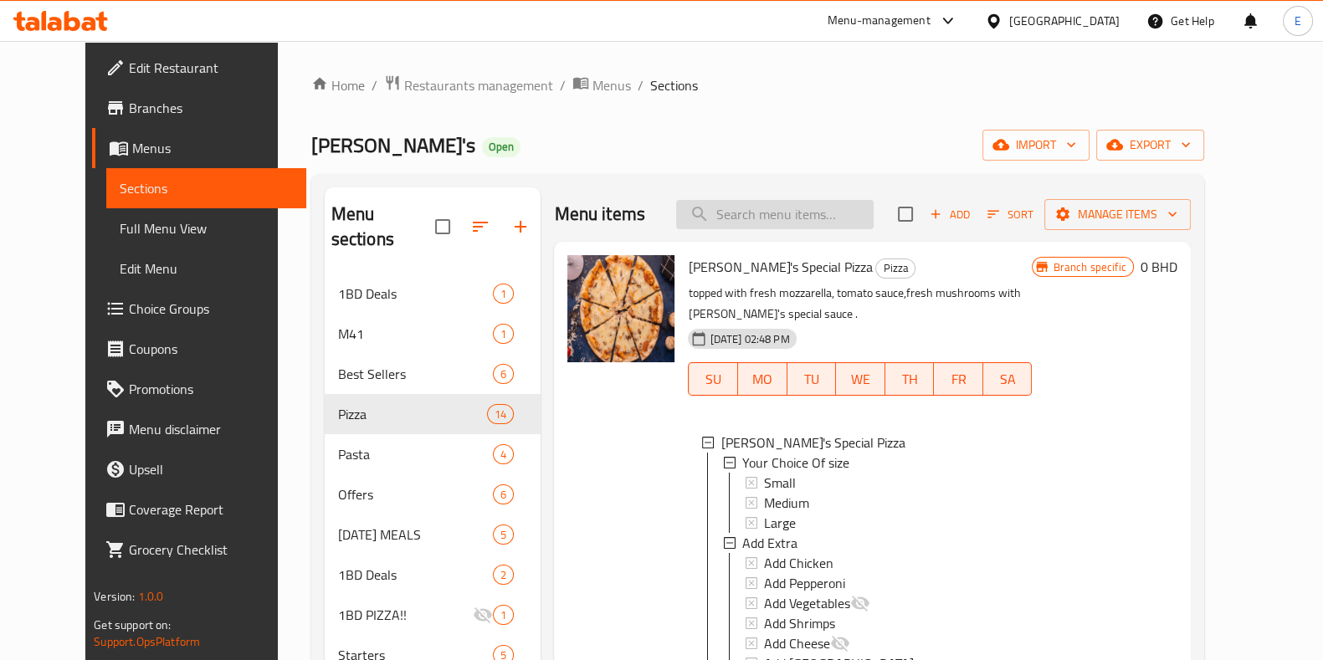
click at [777, 200] on input "search" at bounding box center [774, 214] width 197 height 29
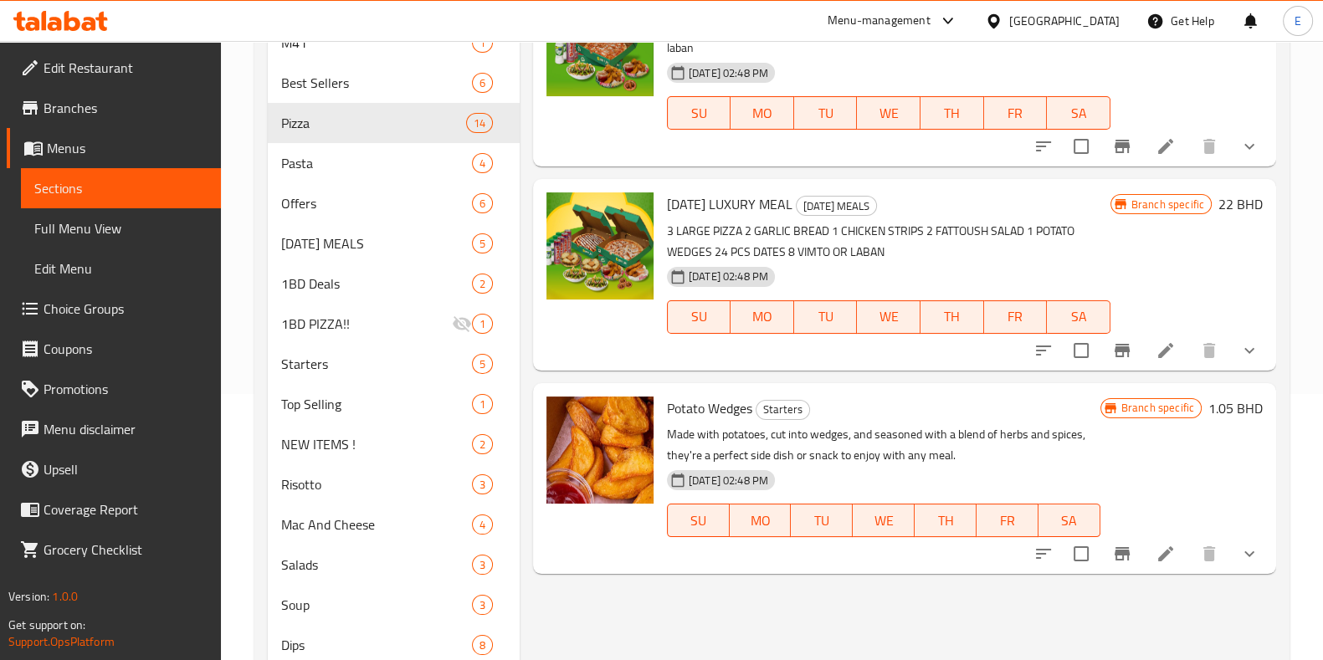
scroll to position [314, 0]
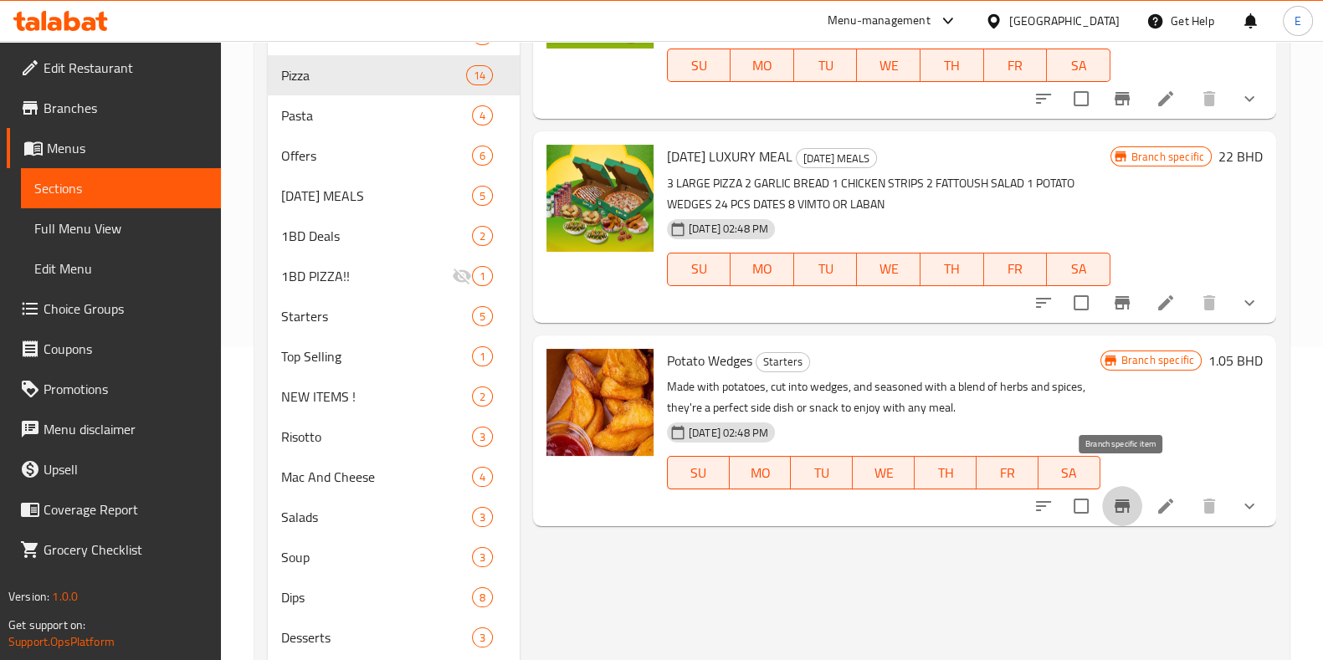
click at [1115, 496] on icon "Branch-specific-item" at bounding box center [1122, 506] width 20 height 20
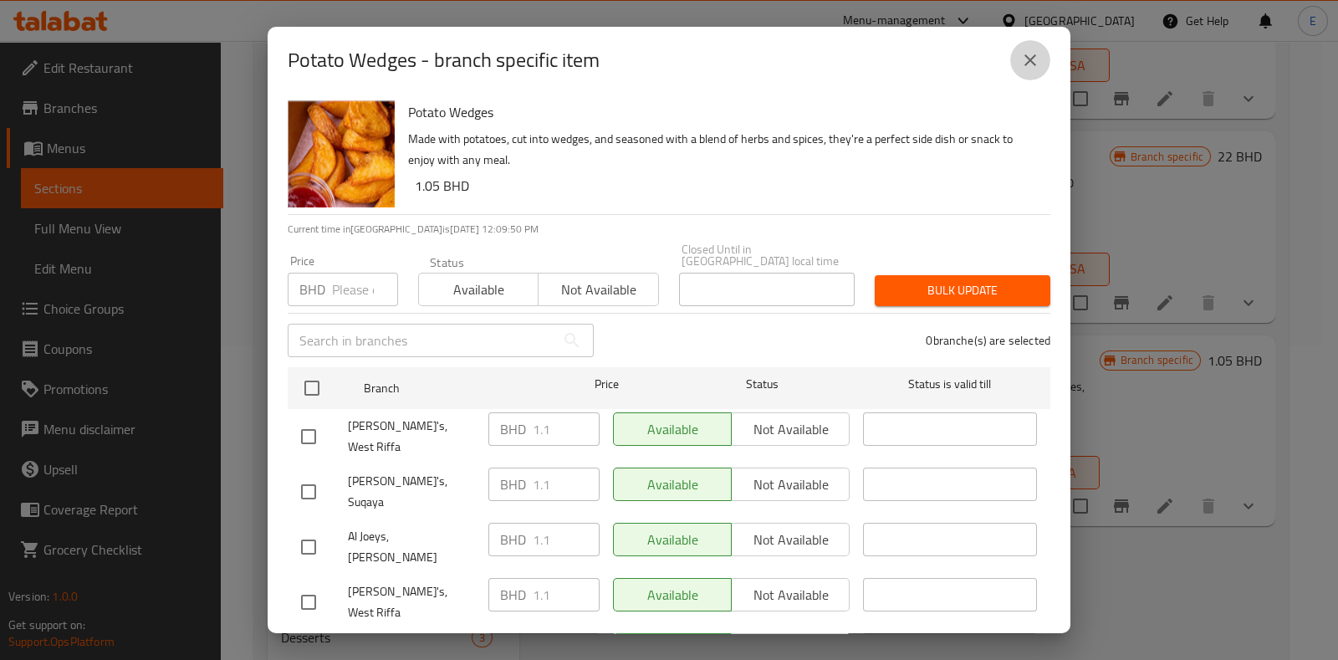
click at [1041, 54] on button "close" at bounding box center [1031, 60] width 40 height 40
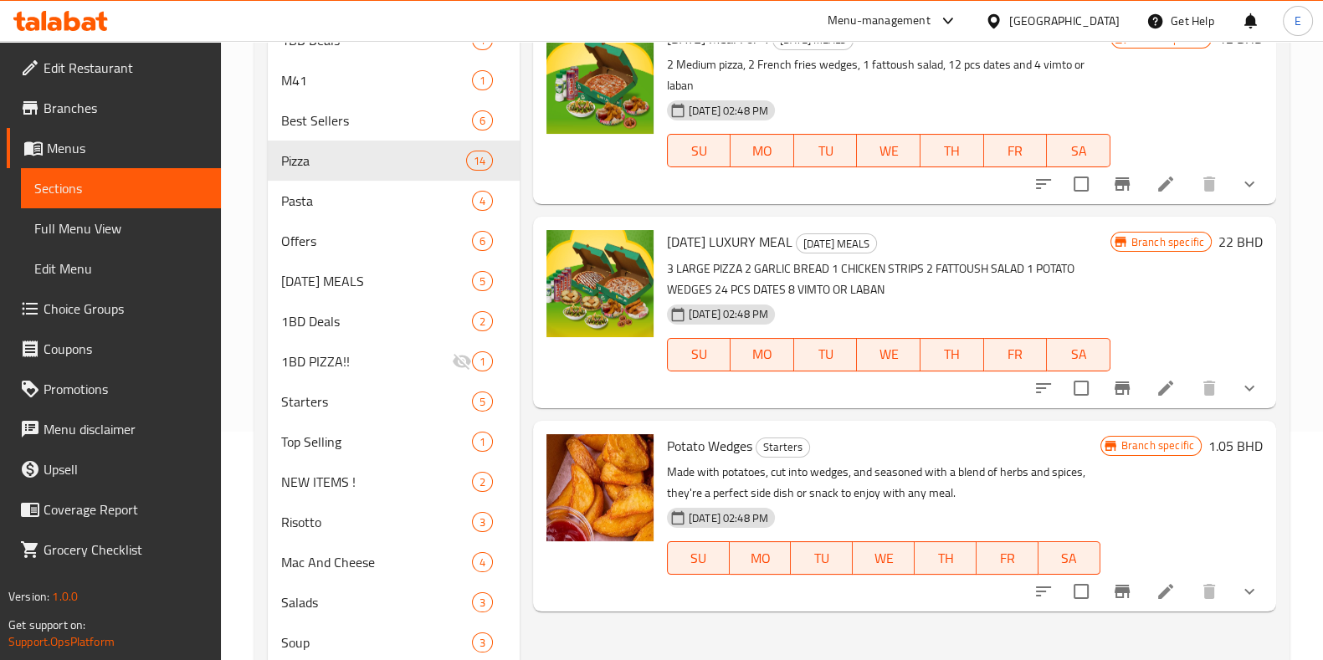
scroll to position [0, 0]
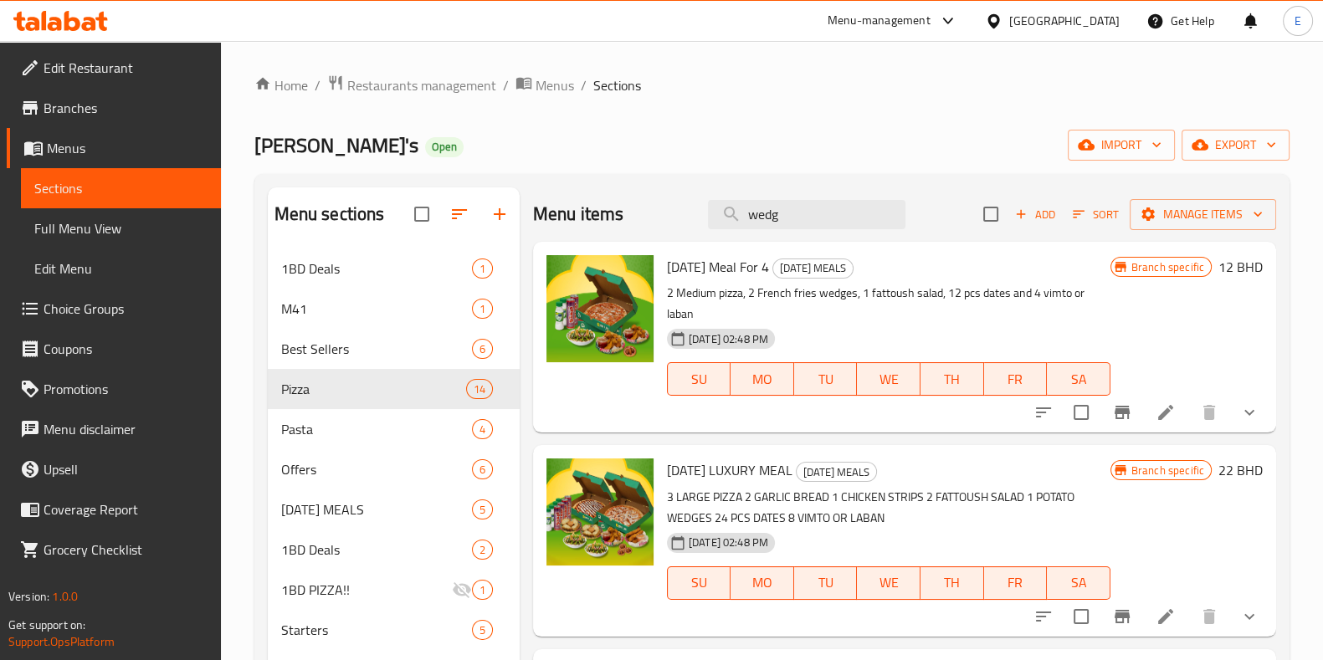
drag, startPoint x: 786, startPoint y: 217, endPoint x: 486, endPoint y: 182, distance: 301.5
click at [494, 197] on div "Menu sections 1BD Deals 1 M41 1 Best Sellers 6 Pizza 14 Pasta 4 Offers 6 RAMADA…" at bounding box center [772, 602] width 1008 height 831
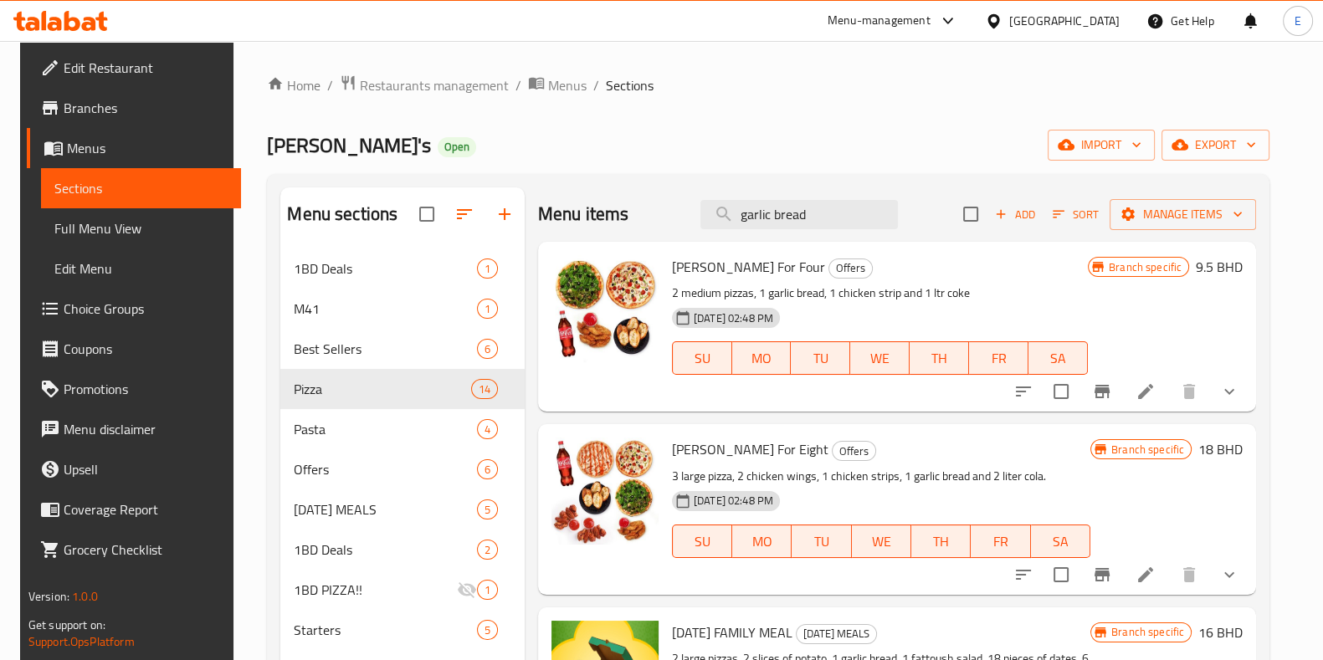
drag, startPoint x: 772, startPoint y: 216, endPoint x: 639, endPoint y: 197, distance: 134.4
click at [646, 205] on div "Menu items garlic bread Add Sort Manage items" at bounding box center [897, 214] width 718 height 54
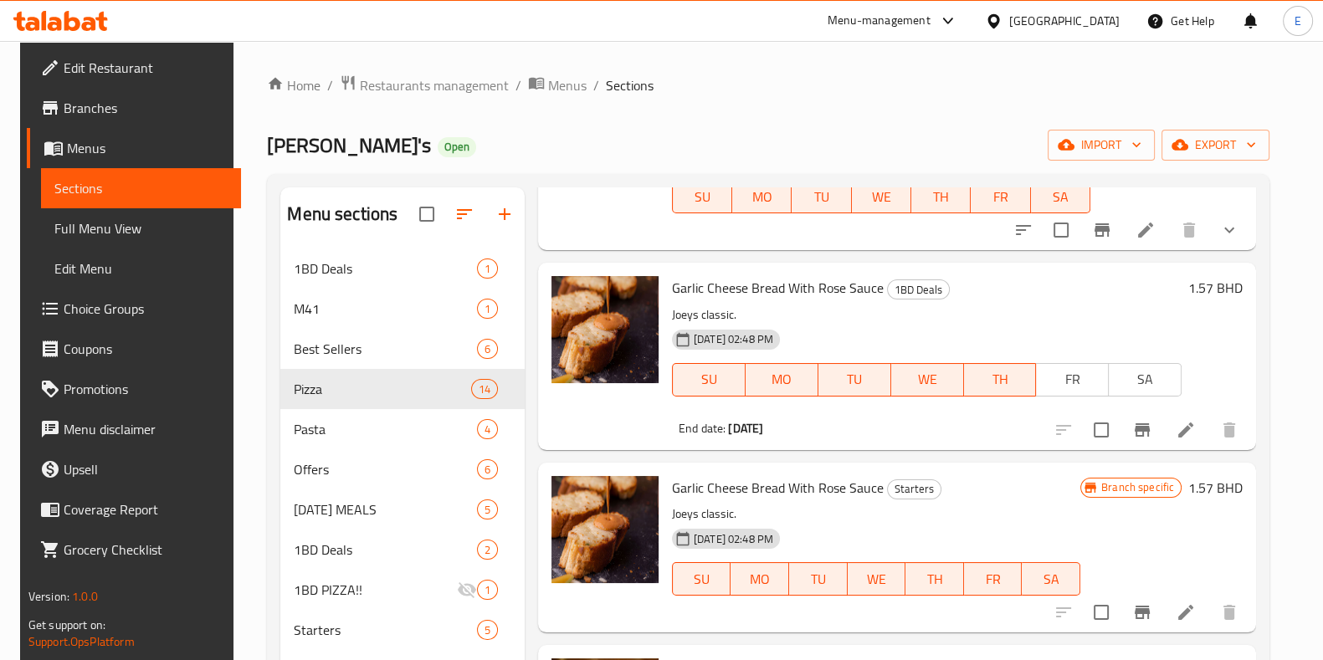
scroll to position [908, 0]
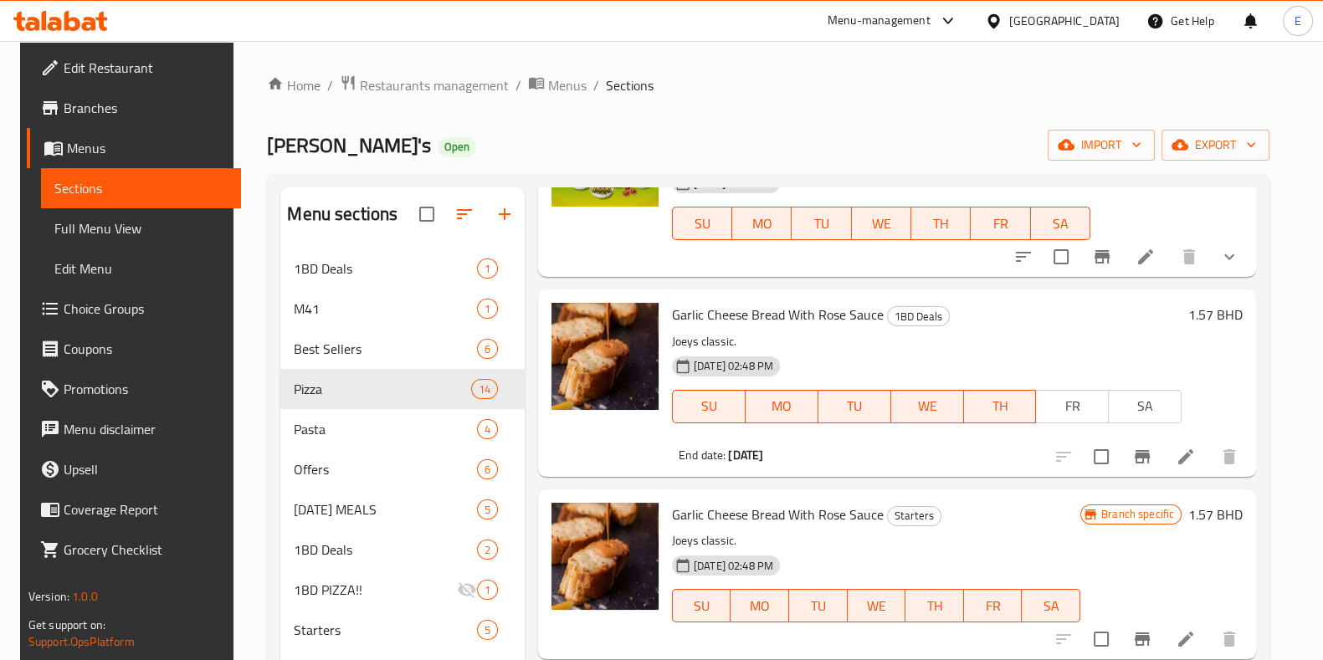
click at [665, 311] on div "Garlic Cheese Bread With Rose Sauce 1BD Deals Joeys classic. 26-06-2025 02:48 P…" at bounding box center [926, 382] width 523 height 173
click at [1134, 461] on button "Branch-specific-item" at bounding box center [1142, 457] width 40 height 40
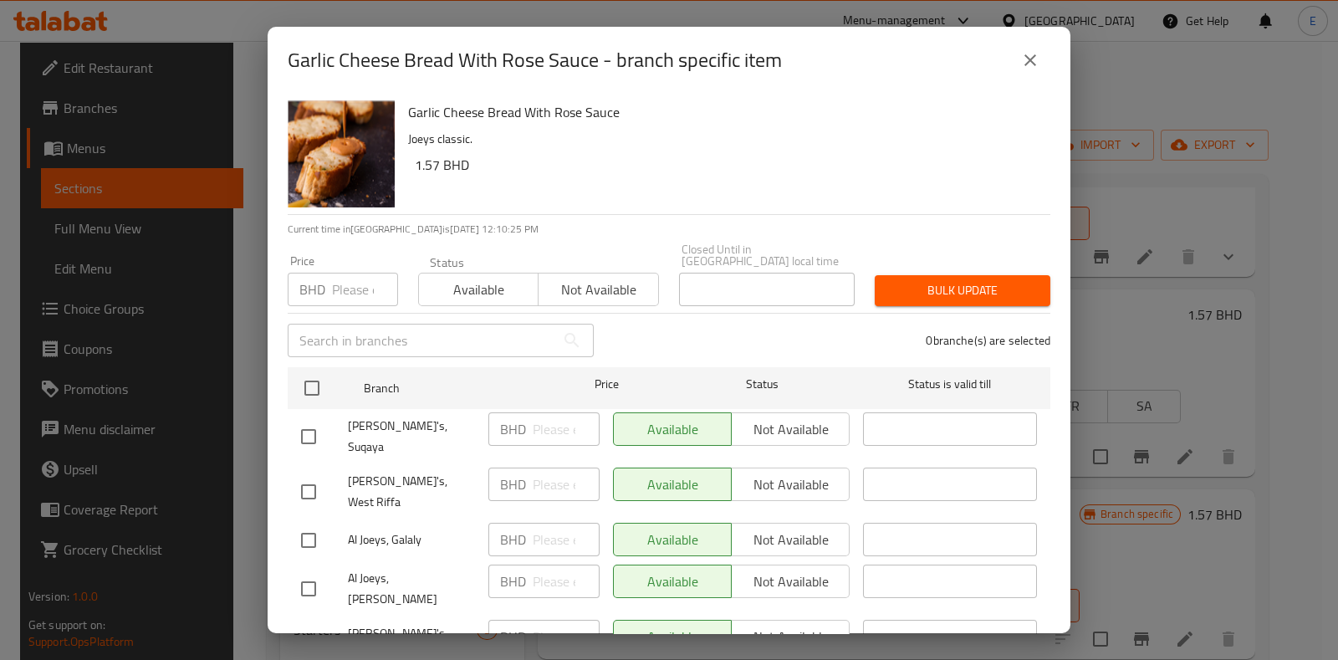
click at [1010, 77] on div "Garlic Cheese Bread With Rose Sauce - branch specific item" at bounding box center [669, 60] width 763 height 40
click at [1013, 66] on button "close" at bounding box center [1031, 60] width 40 height 40
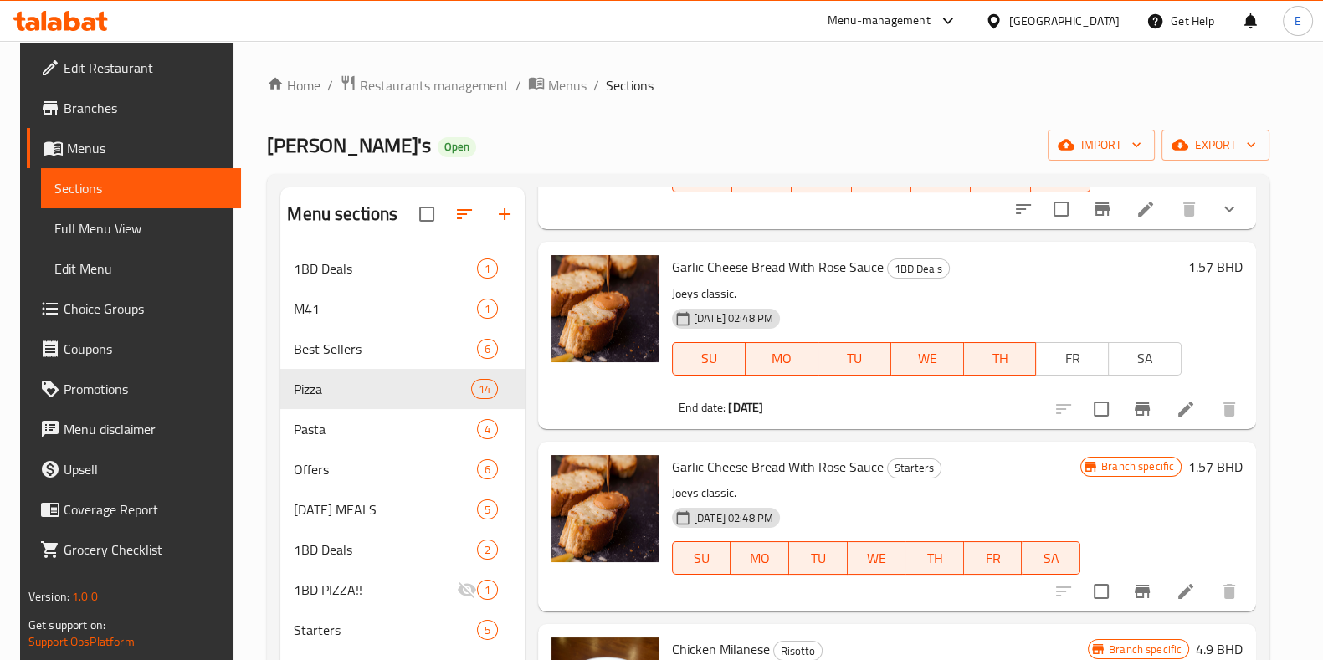
scroll to position [1117, 0]
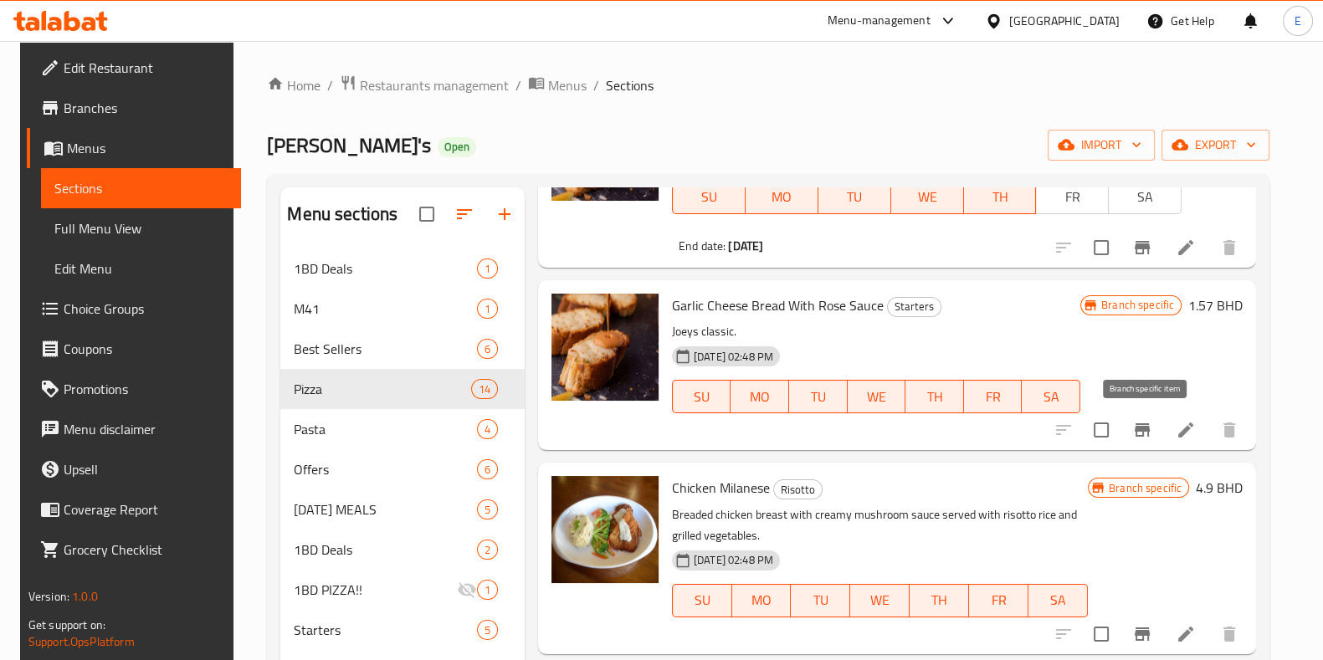
click at [1128, 439] on button "Branch-specific-item" at bounding box center [1142, 430] width 40 height 40
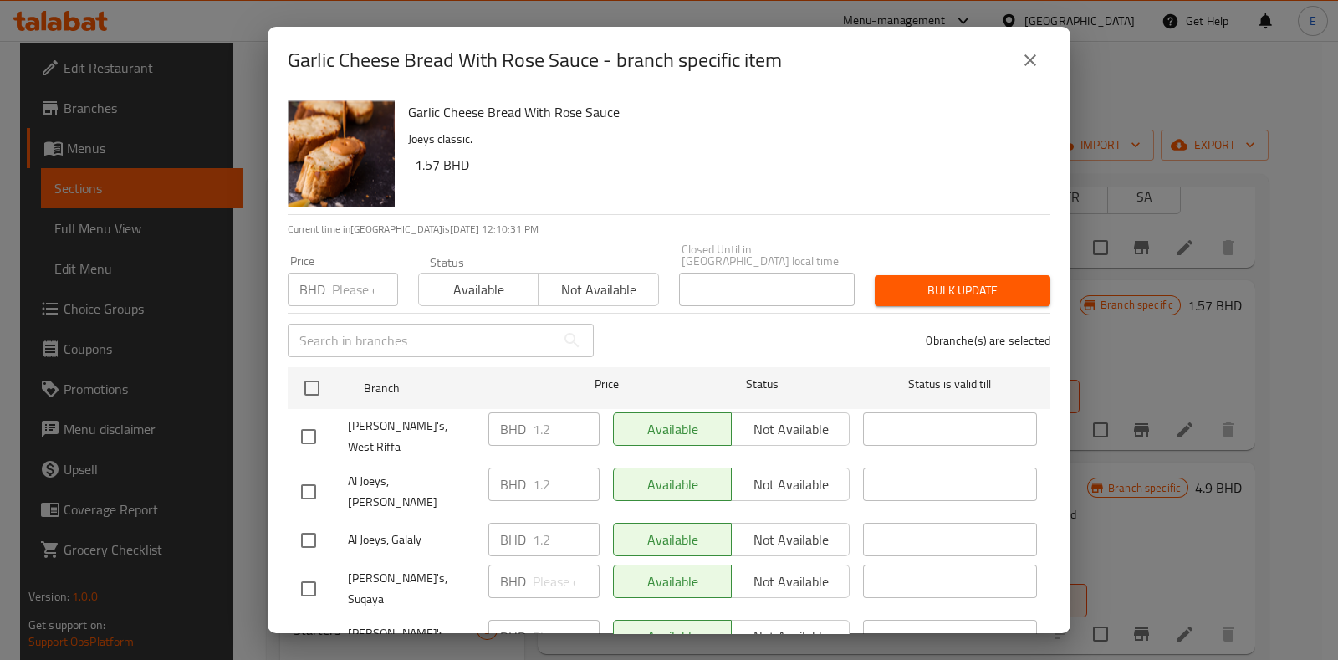
click at [1024, 63] on icon "close" at bounding box center [1031, 60] width 20 height 20
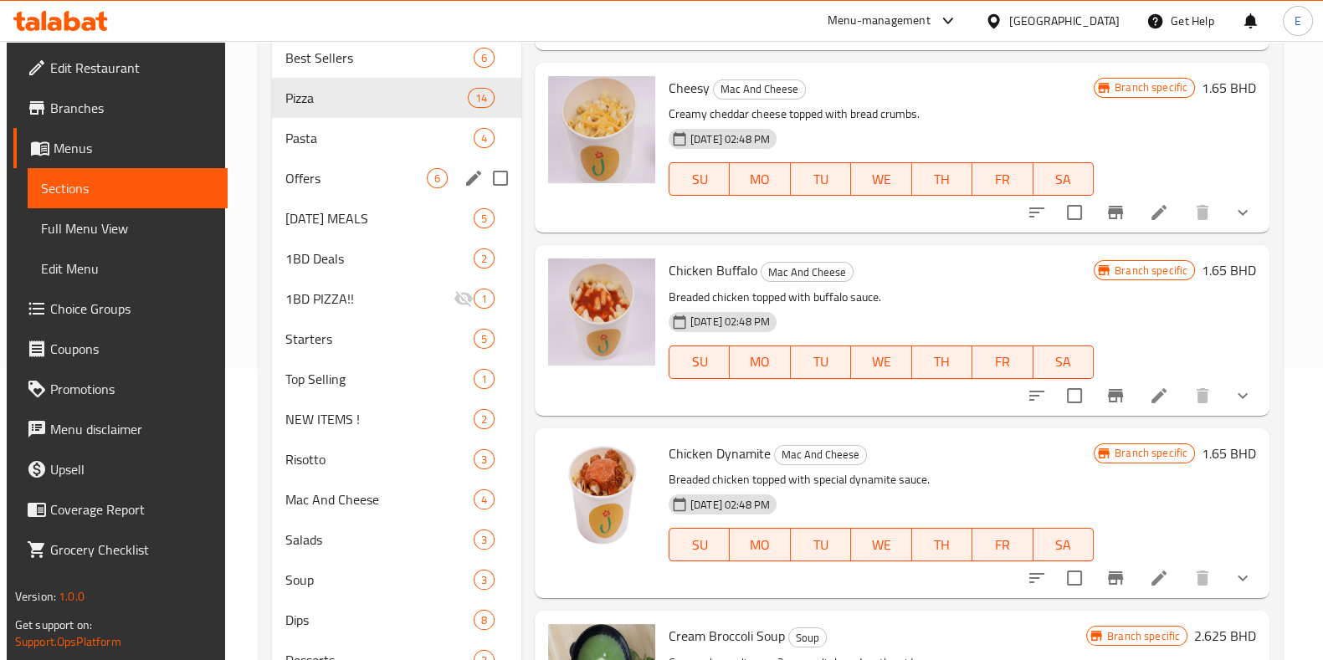
scroll to position [404, 0]
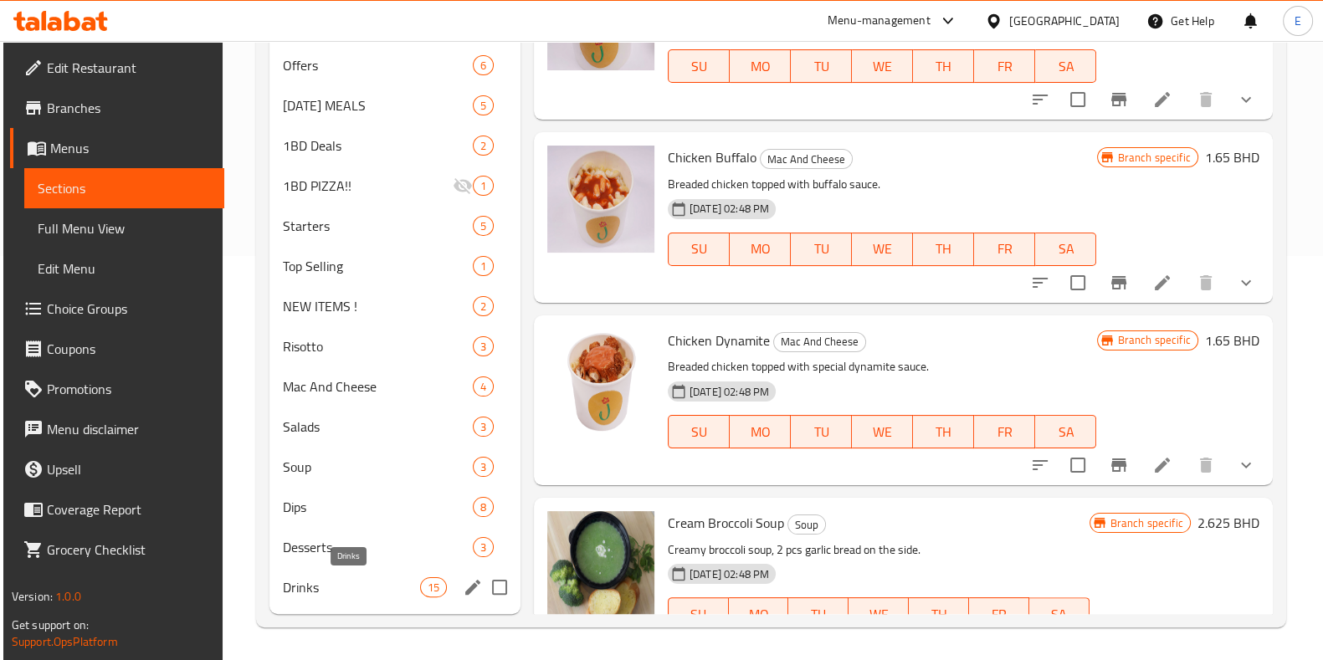
click at [339, 584] on span "Drinks" at bounding box center [351, 587] width 136 height 20
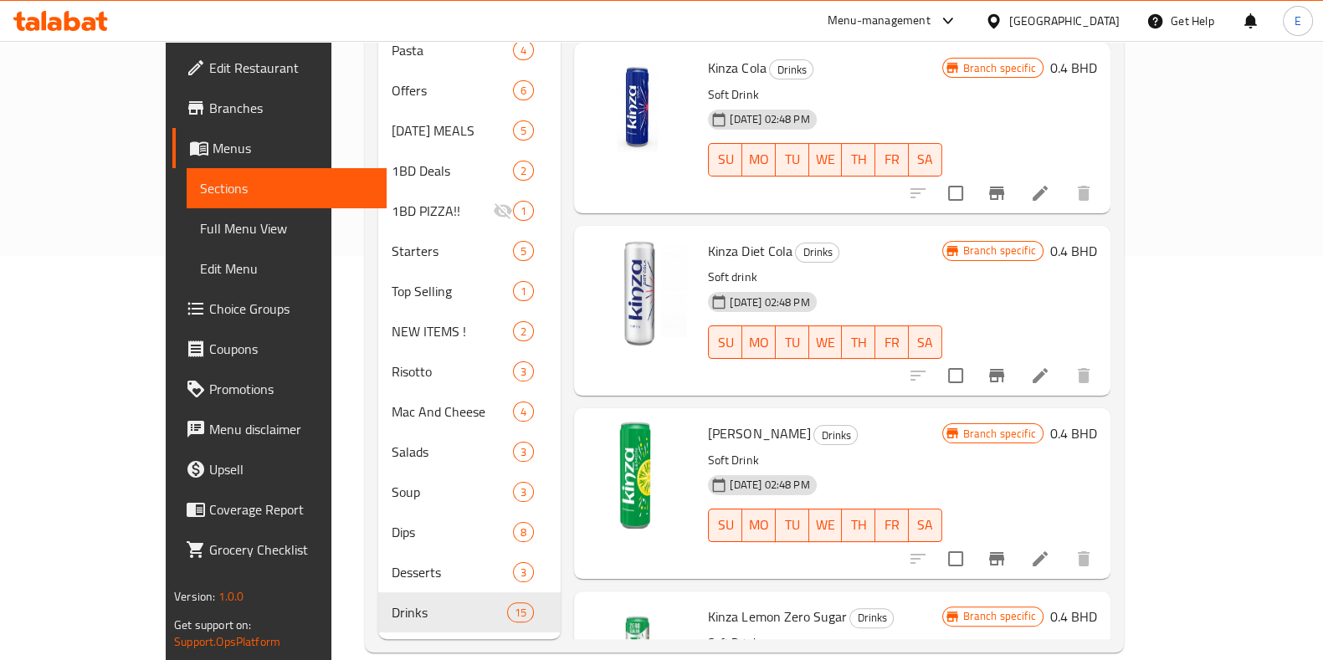
scroll to position [1117, 0]
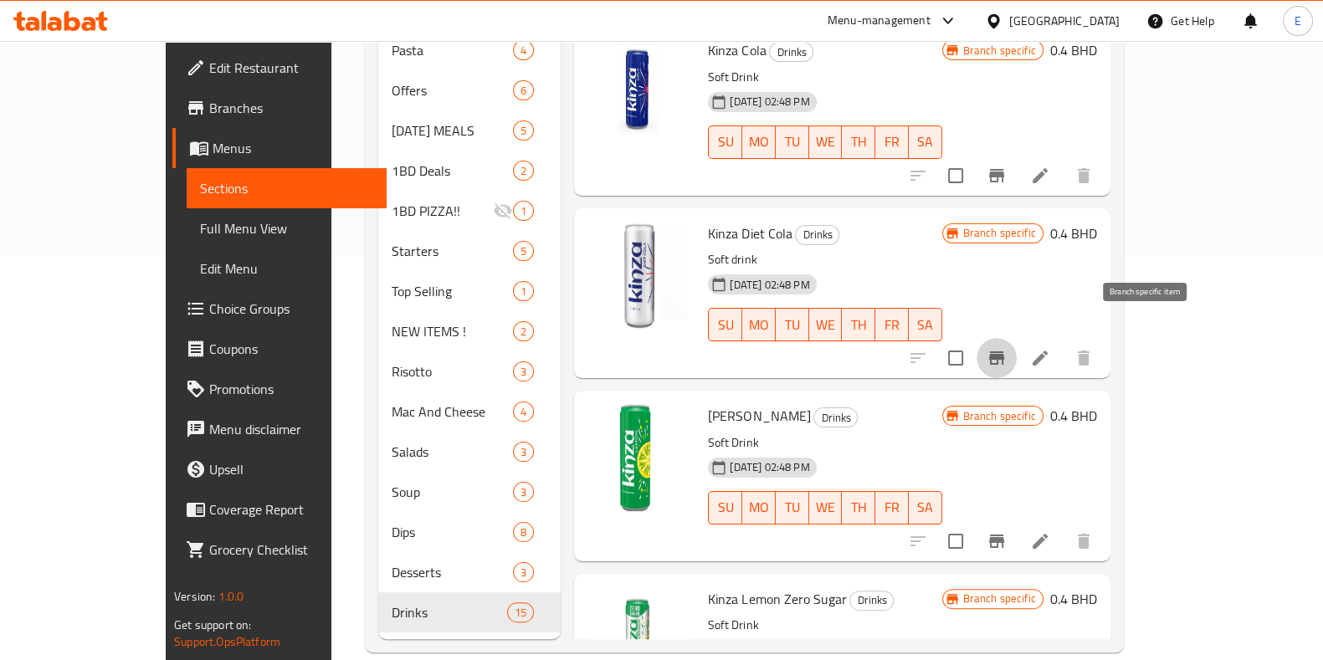
click at [1004, 351] on icon "Branch-specific-item" at bounding box center [996, 357] width 15 height 13
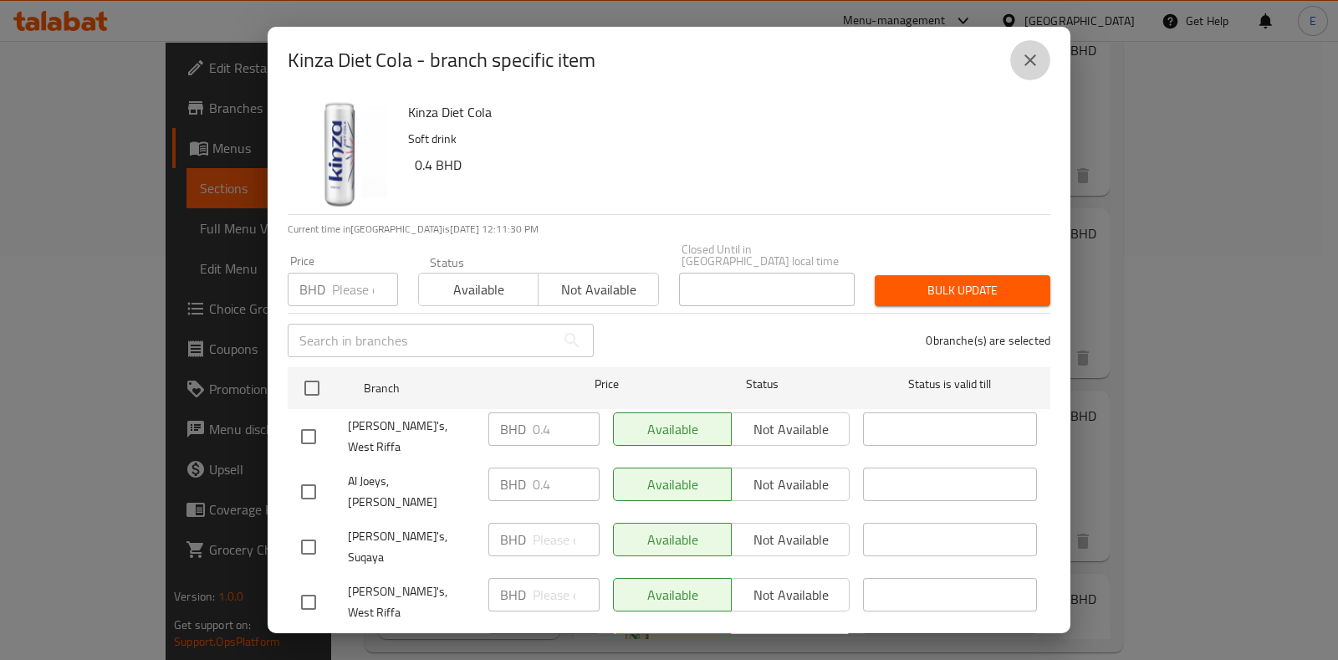
click at [1017, 64] on button "close" at bounding box center [1031, 60] width 40 height 40
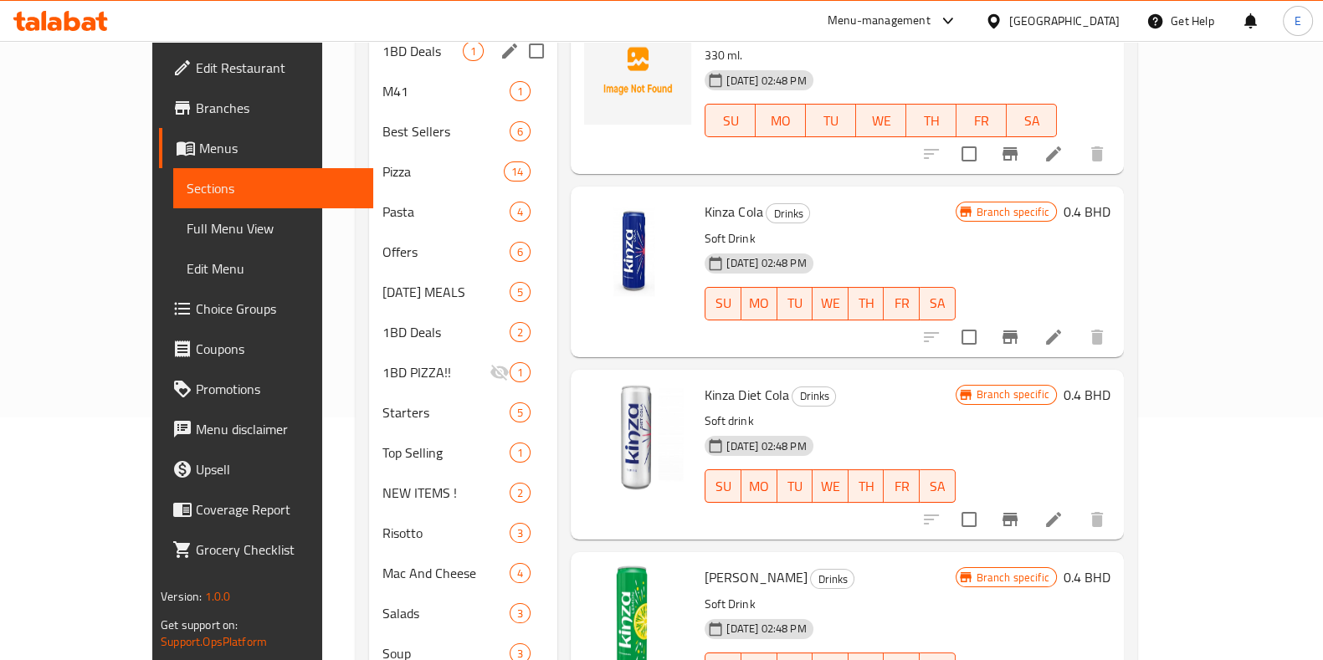
scroll to position [0, 0]
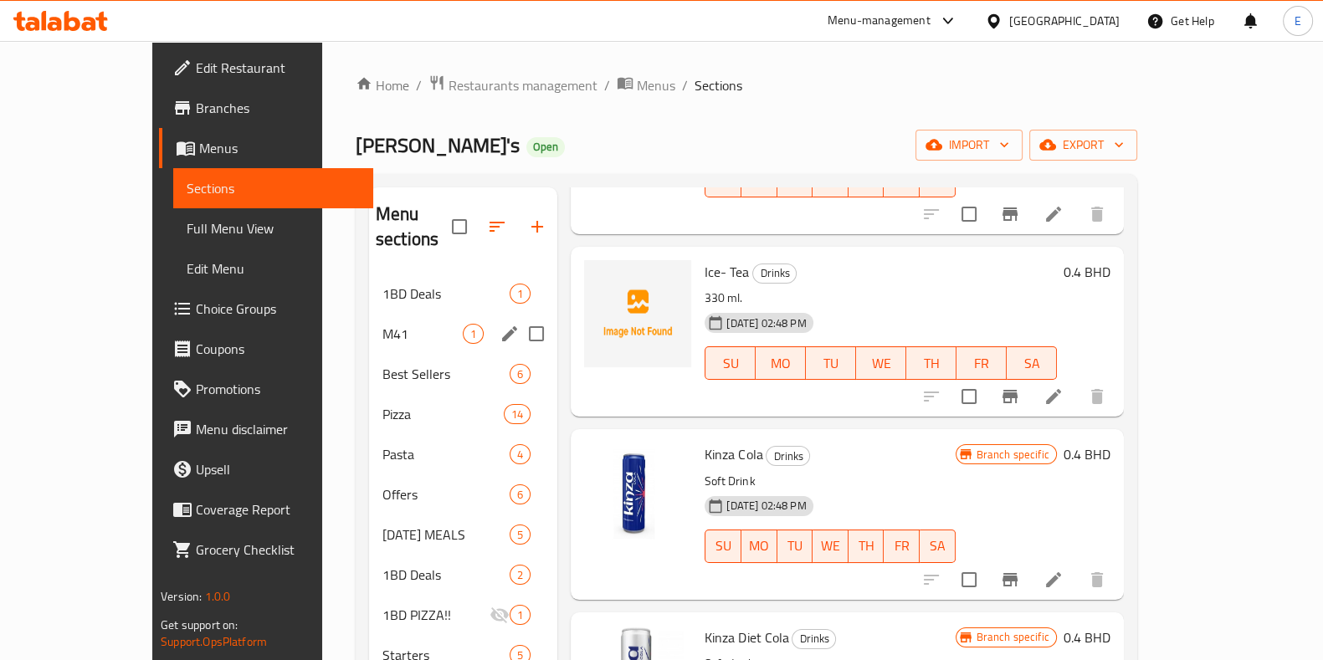
click at [382, 324] on span "M41" at bounding box center [422, 334] width 80 height 20
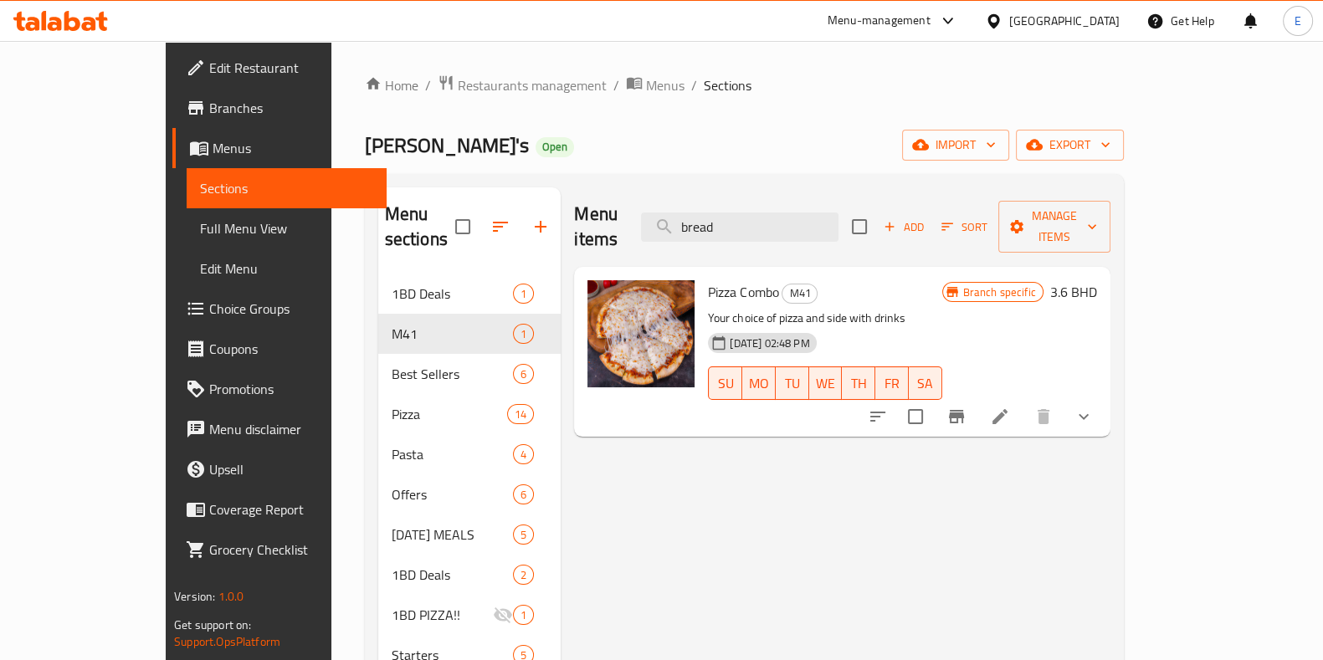
drag, startPoint x: 757, startPoint y: 216, endPoint x: 655, endPoint y: 223, distance: 102.3
click at [653, 227] on div "Menu items bread Add Sort Manage items" at bounding box center [841, 226] width 535 height 79
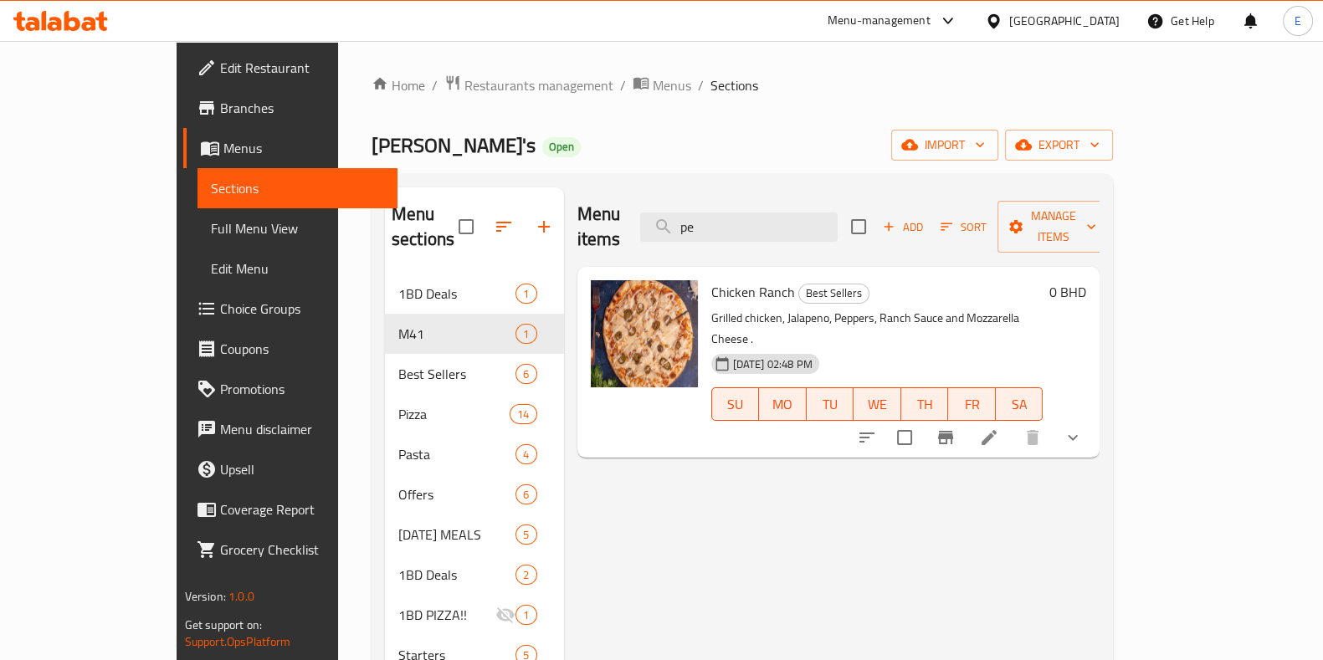
type input "p"
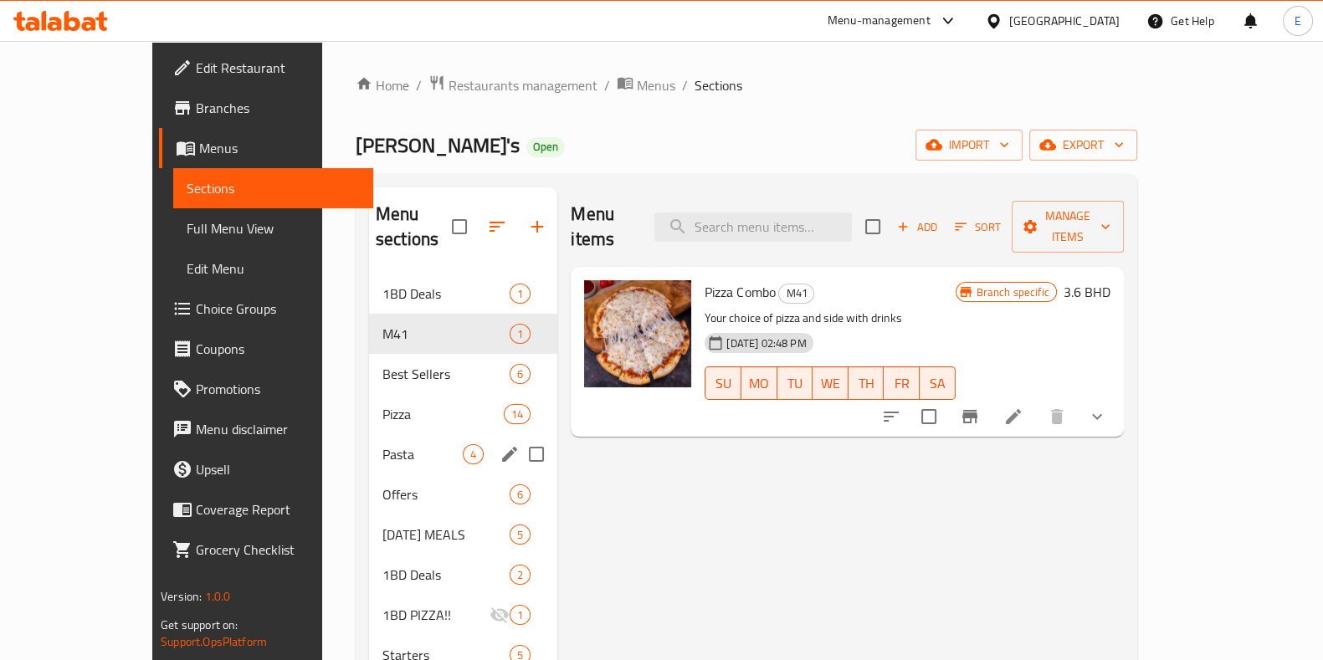
click at [382, 444] on span "Pasta" at bounding box center [422, 454] width 80 height 20
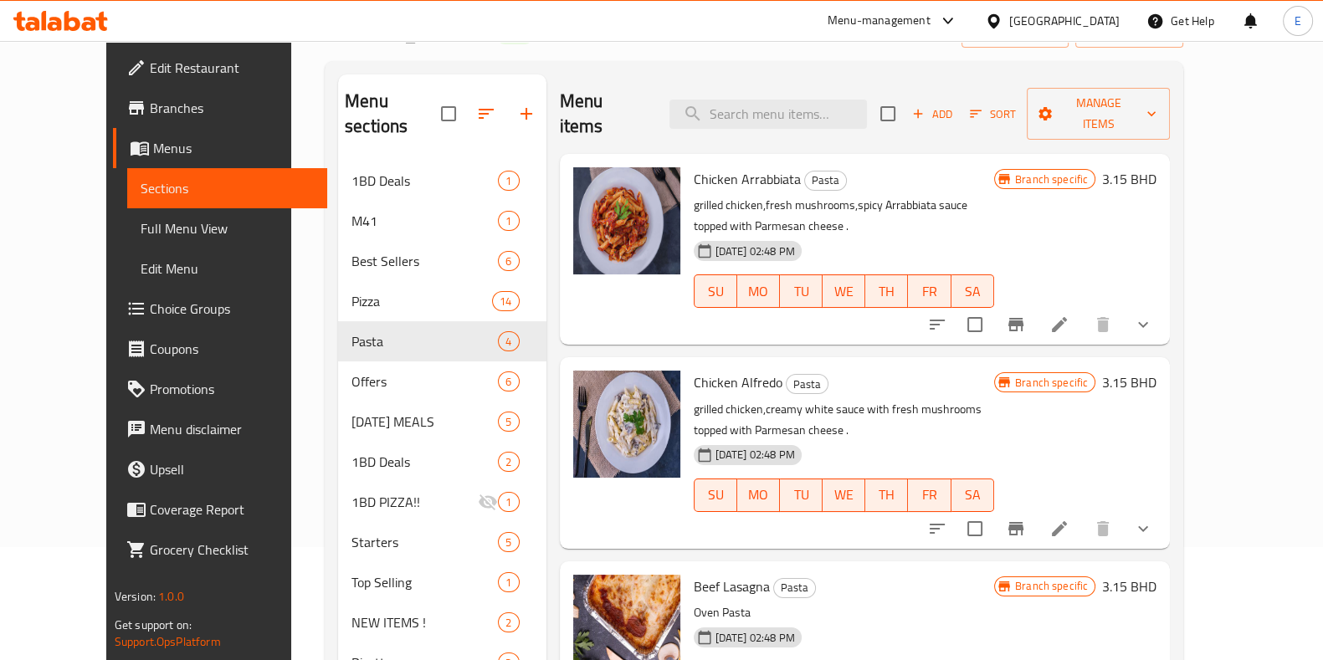
scroll to position [90, 0]
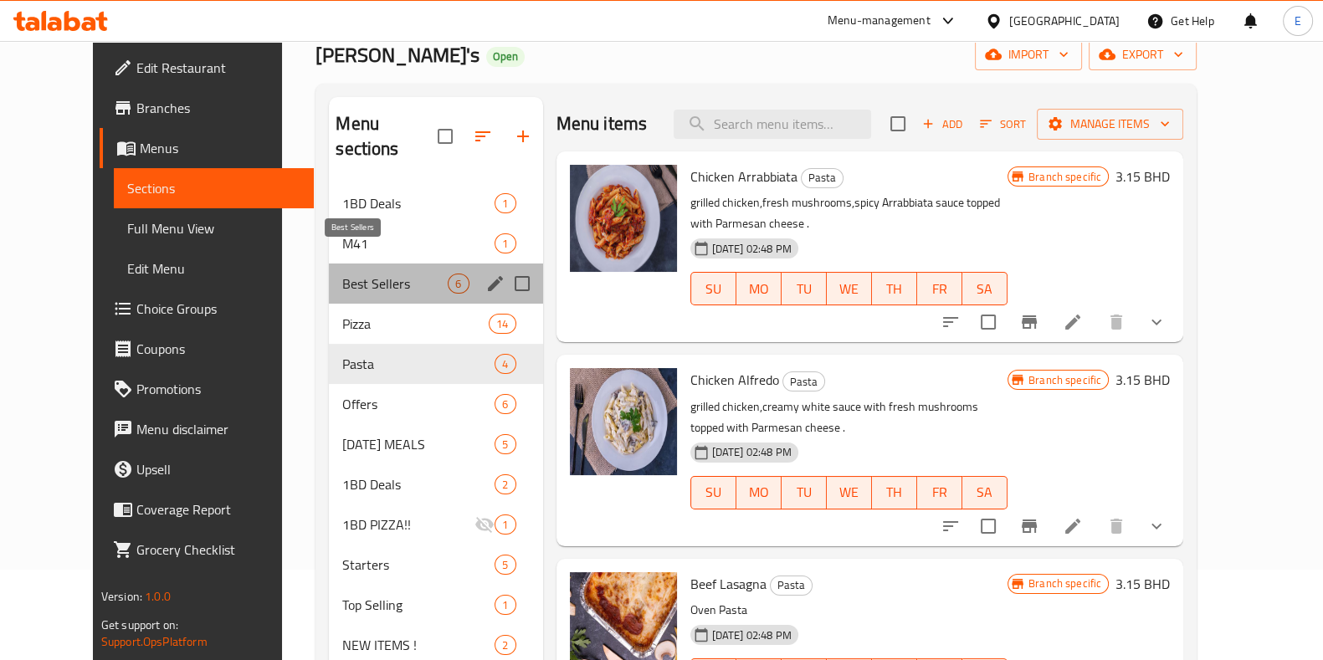
click at [342, 274] on span "Best Sellers" at bounding box center [394, 284] width 105 height 20
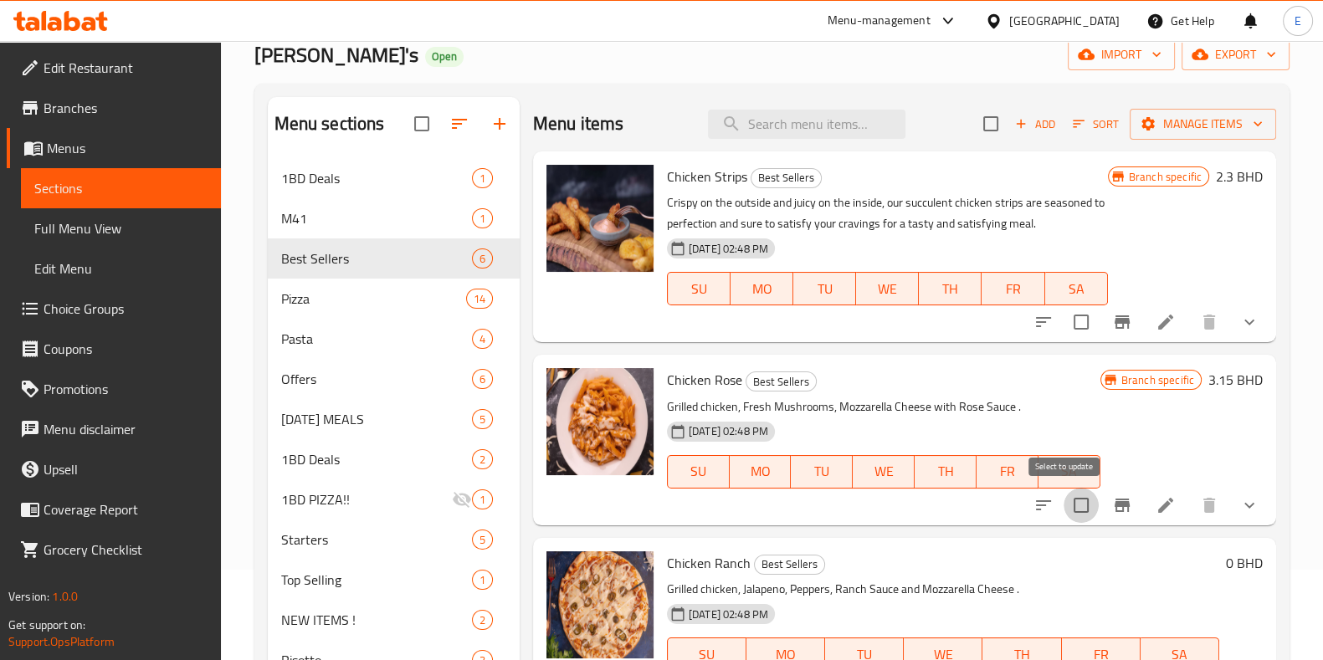
click at [1063, 512] on input "checkbox" at bounding box center [1080, 505] width 35 height 35
click at [1188, 126] on span "Manage items" at bounding box center [1203, 124] width 120 height 21
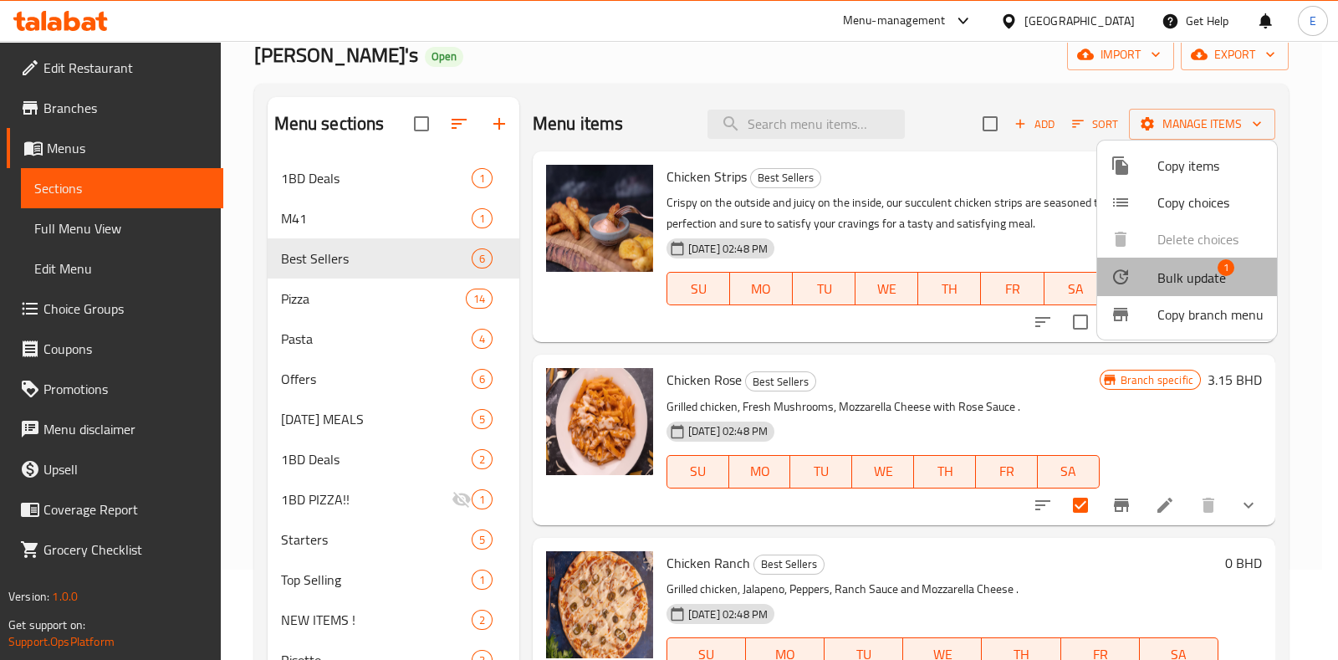
click at [1187, 276] on span "Bulk update" at bounding box center [1192, 278] width 69 height 20
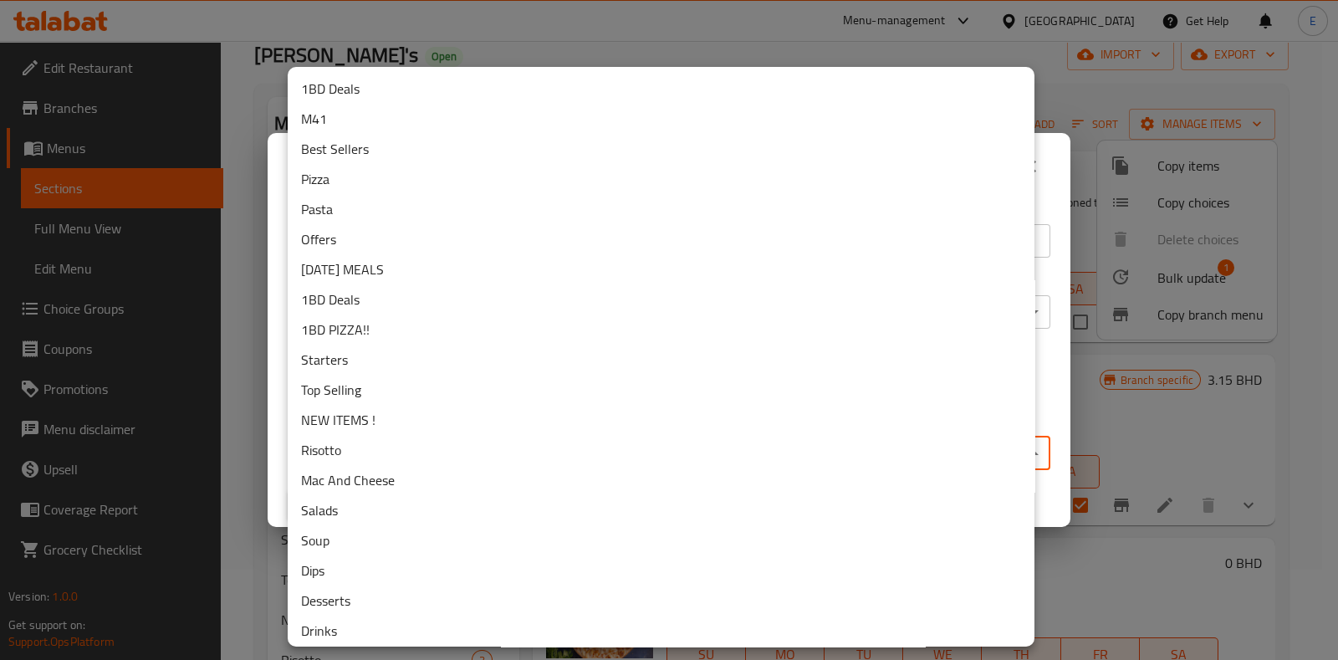
click at [586, 469] on body "​ Menu-management Bahrain Get Help E Edit Restaurant Branches Menus Sections Fu…" at bounding box center [669, 260] width 1338 height 619
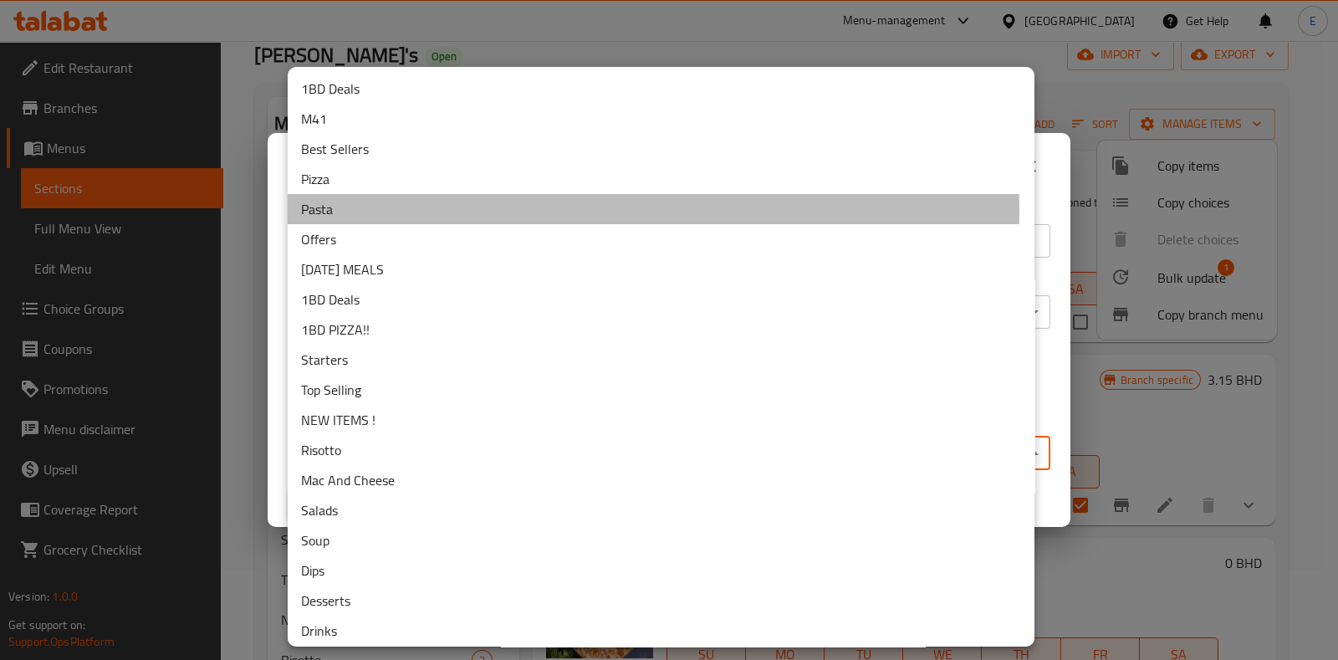
click at [357, 211] on li "Pasta" at bounding box center [661, 209] width 747 height 30
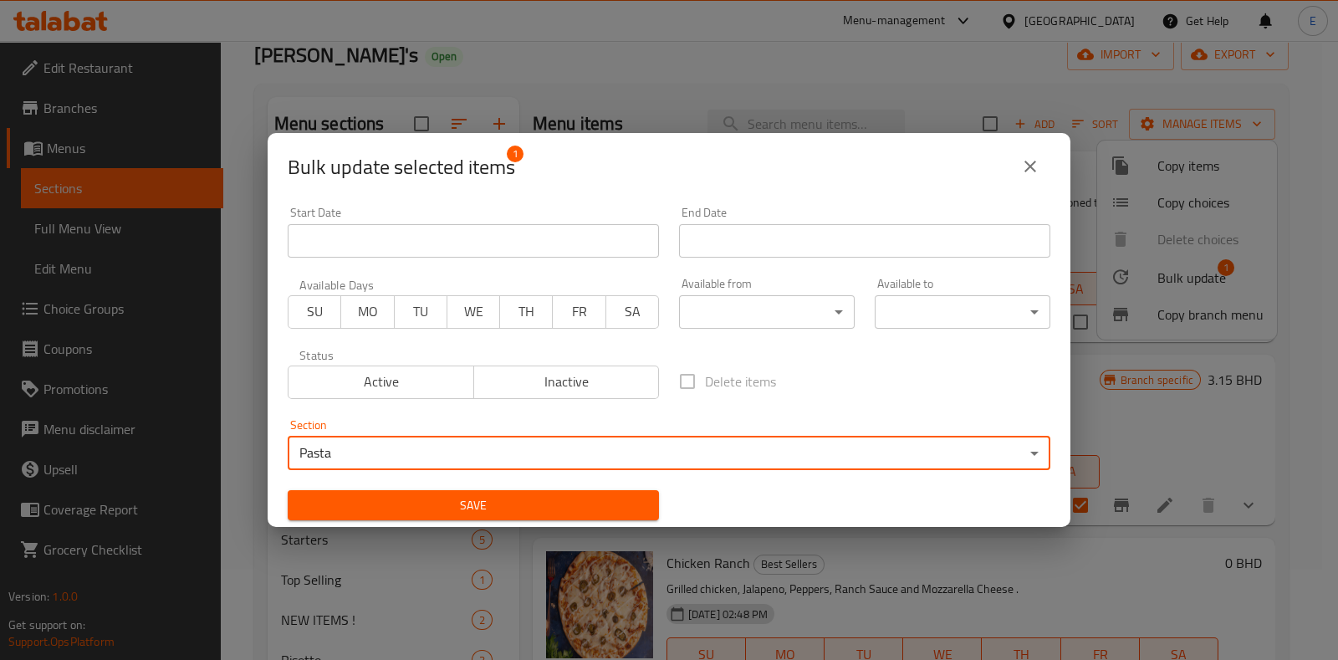
click at [597, 506] on span "Save" at bounding box center [473, 505] width 345 height 21
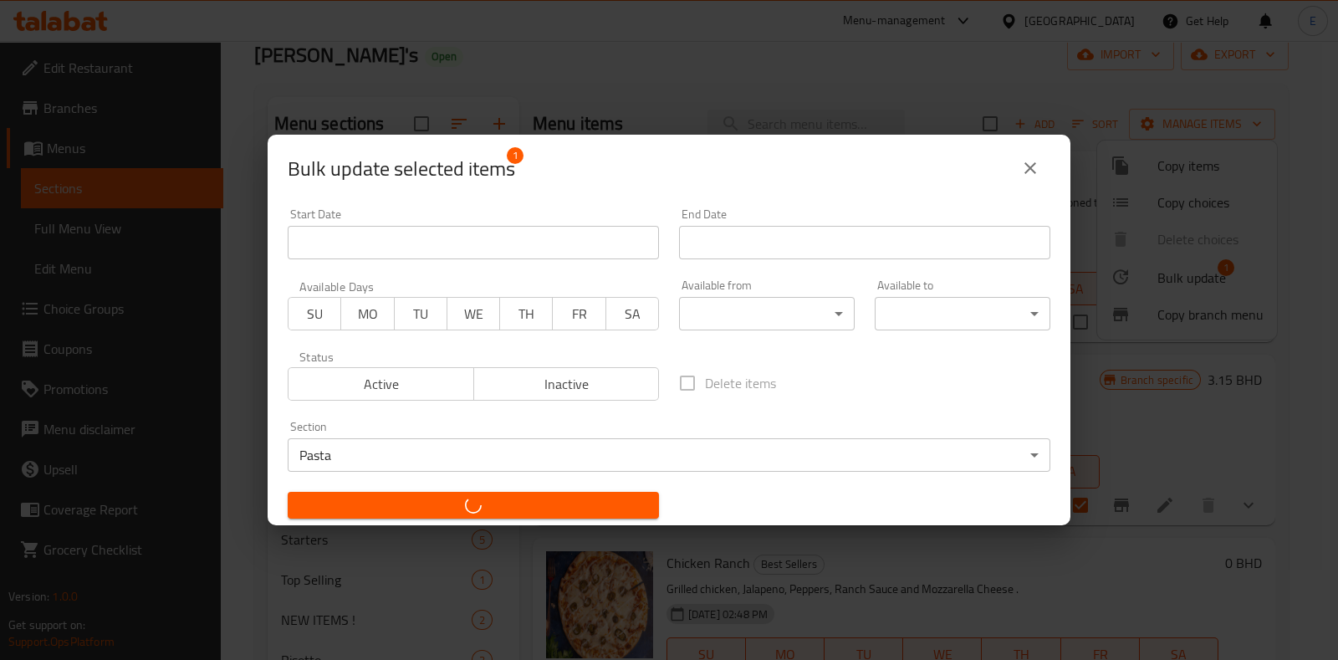
checkbox input "false"
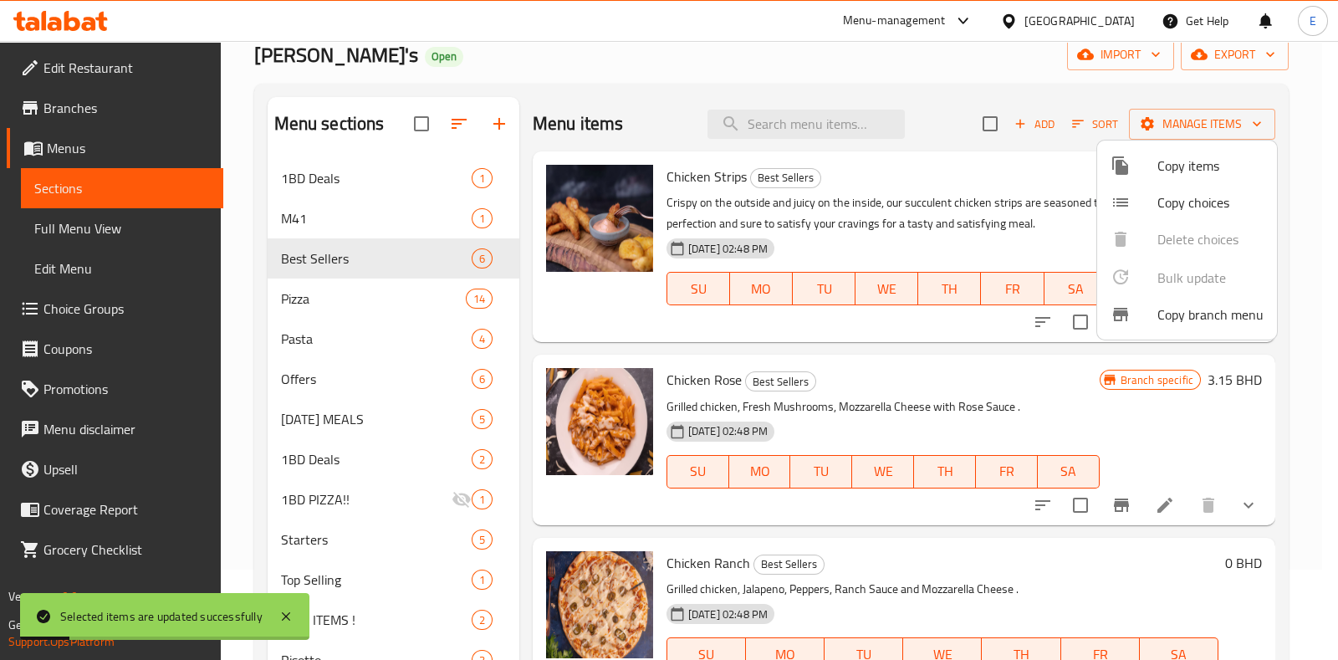
click at [750, 332] on div at bounding box center [669, 330] width 1338 height 660
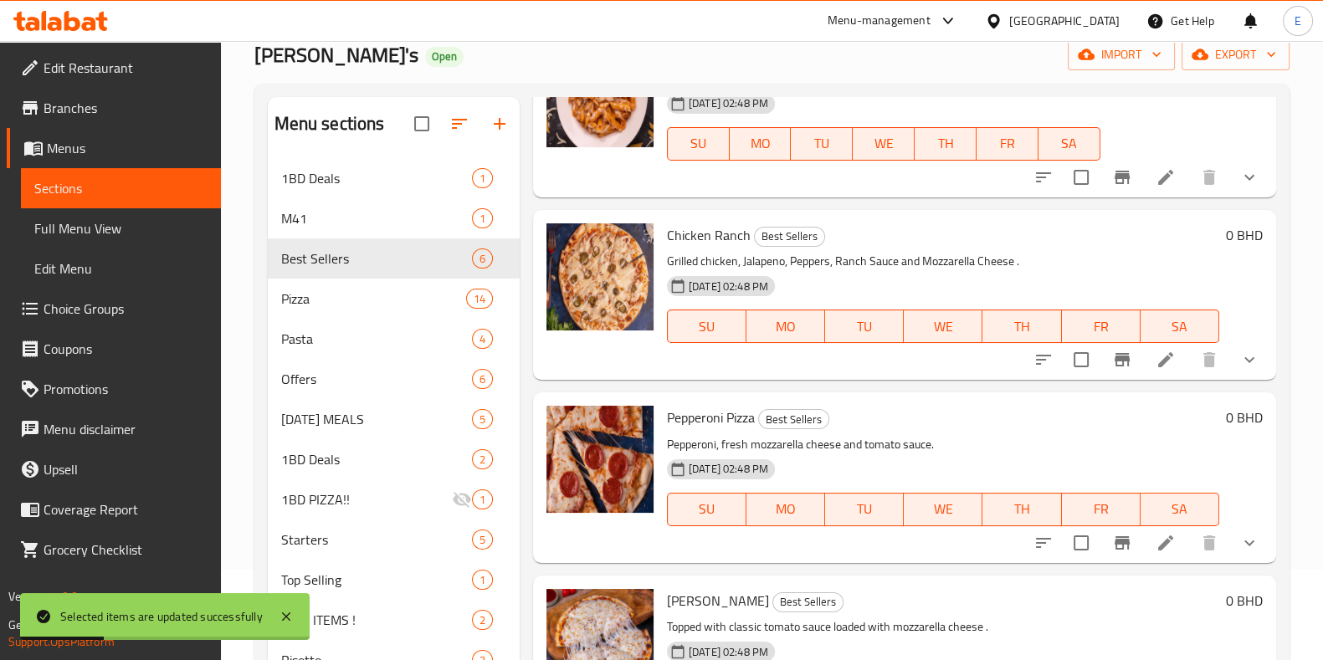
scroll to position [195, 0]
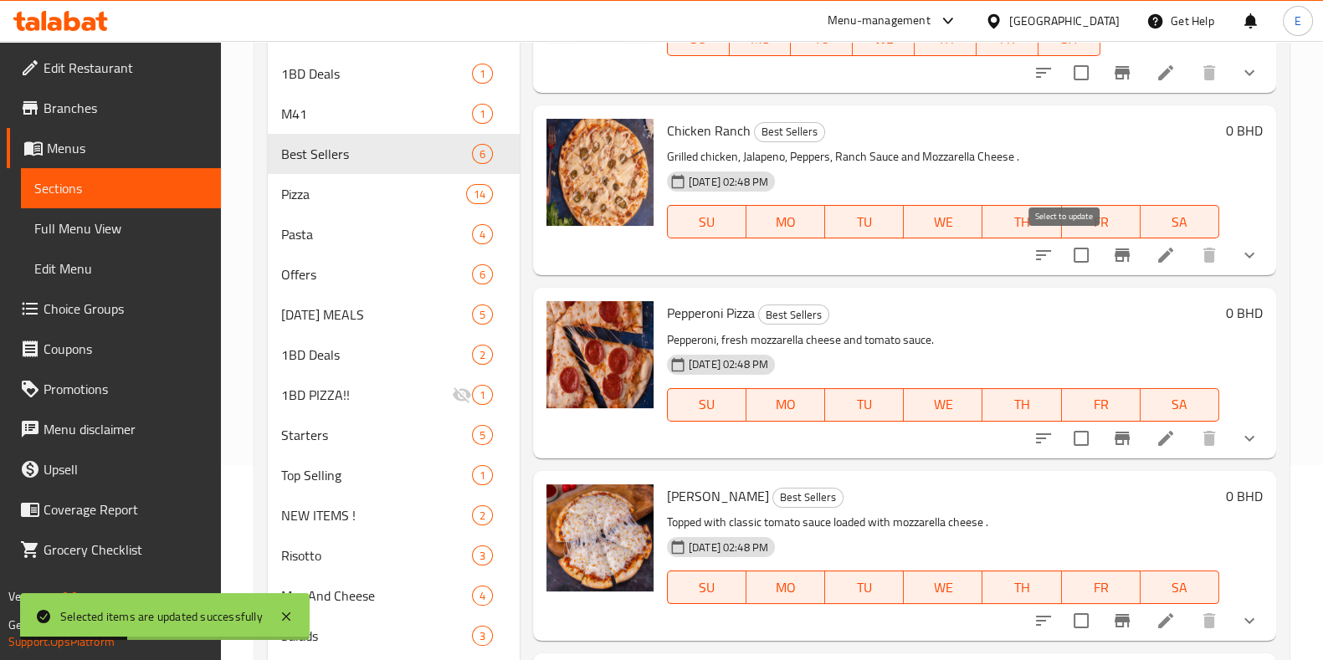
click at [1063, 258] on input "checkbox" at bounding box center [1080, 255] width 35 height 35
checkbox input "true"
click at [1063, 439] on input "checkbox" at bounding box center [1080, 438] width 35 height 35
checkbox input "true"
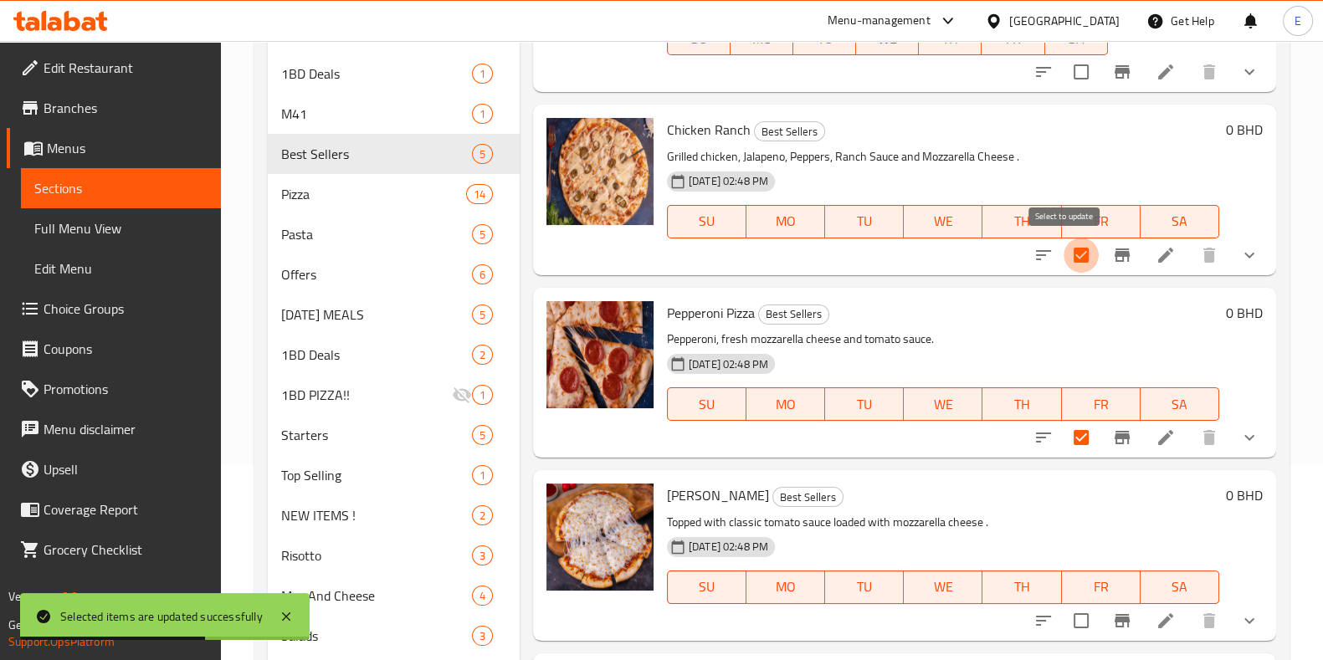
click at [1063, 249] on input "checkbox" at bounding box center [1080, 255] width 35 height 35
checkbox input "false"
click at [1069, 439] on input "checkbox" at bounding box center [1080, 437] width 35 height 35
checkbox input "false"
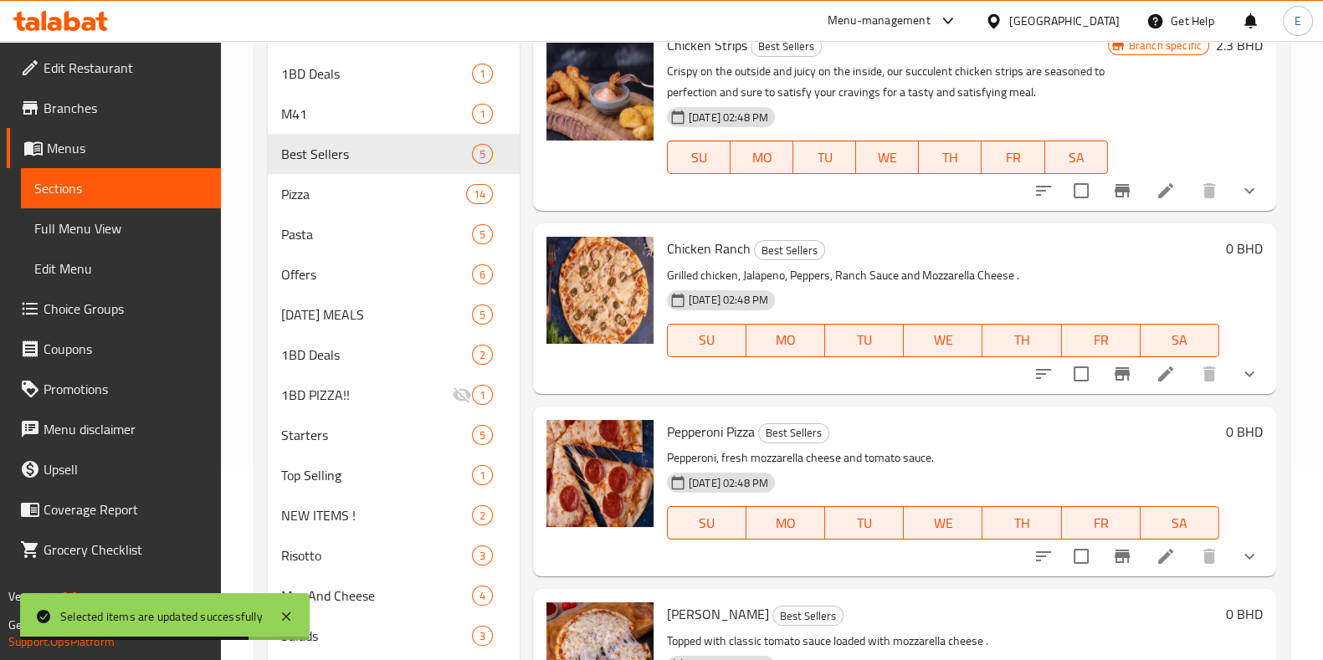
scroll to position [0, 0]
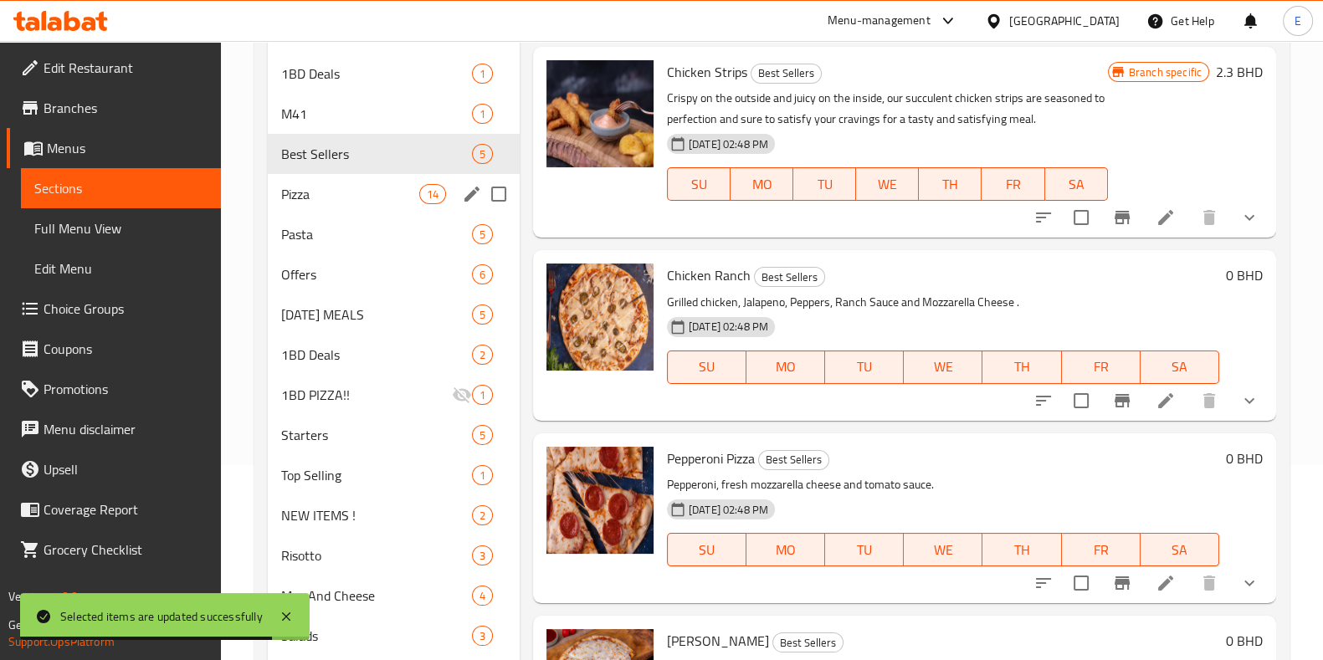
click at [337, 202] on div "Pizza 14" at bounding box center [394, 194] width 252 height 40
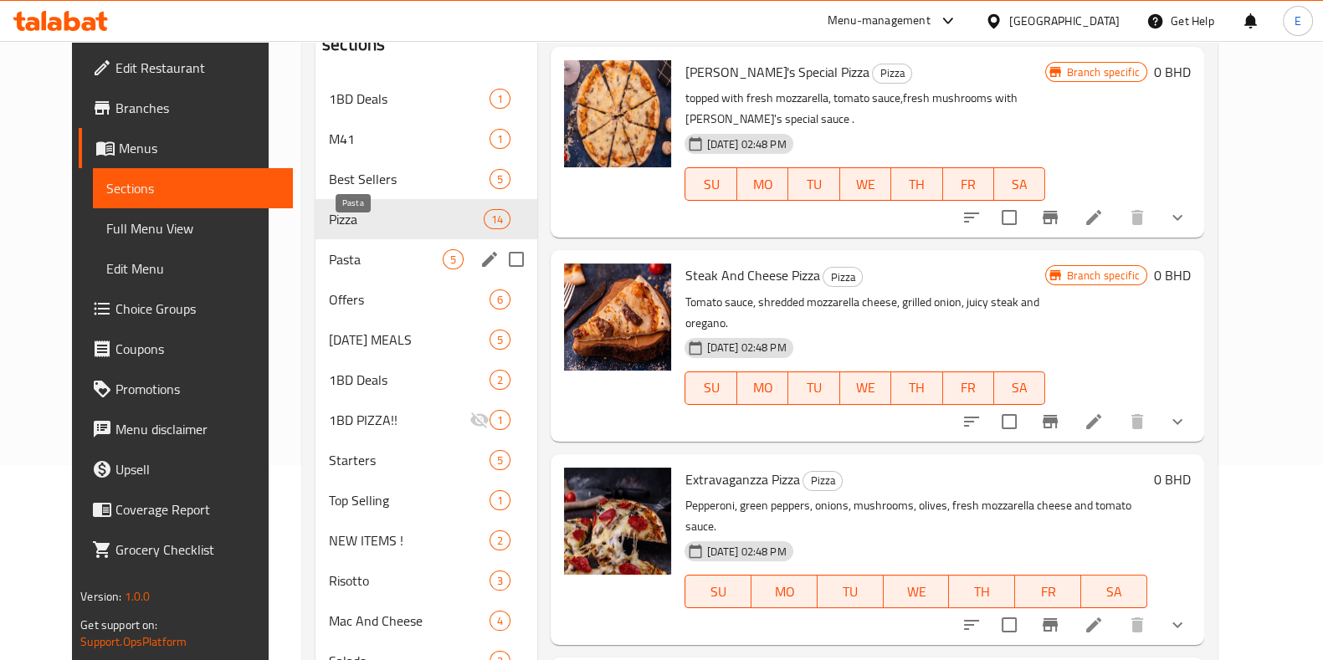
click at [335, 249] on span "Pasta" at bounding box center [386, 259] width 114 height 20
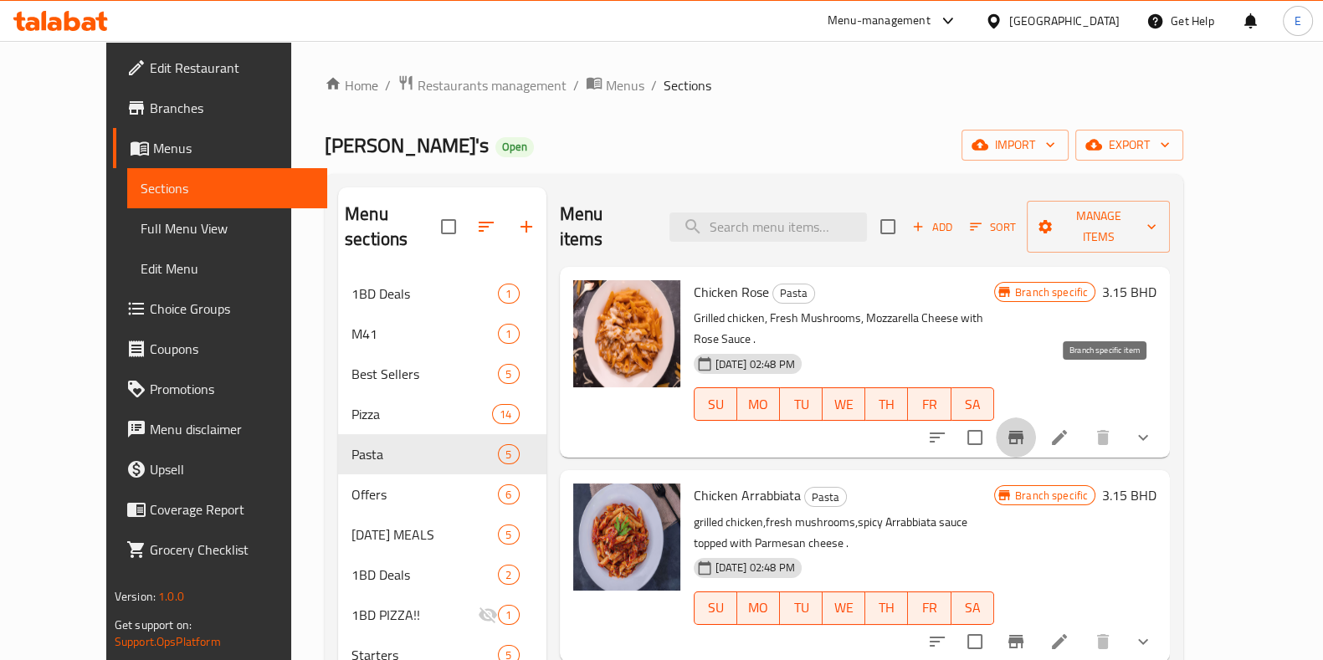
click at [1023, 431] on icon "Branch-specific-item" at bounding box center [1015, 437] width 15 height 13
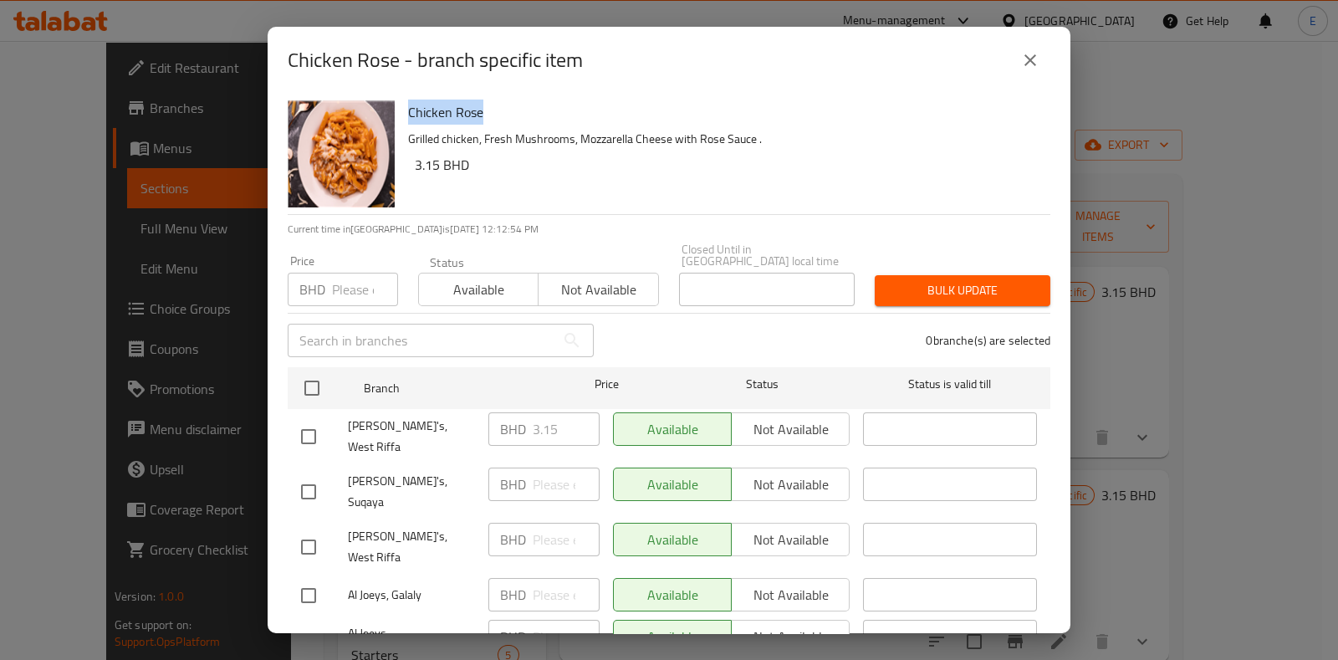
drag, startPoint x: 407, startPoint y: 107, endPoint x: 519, endPoint y: 117, distance: 112.5
click at [521, 119] on div "Chicken Rose Grilled chicken, Fresh Mushrooms, Mozzarella Cheese with Rose Sauc…" at bounding box center [723, 154] width 642 height 120
copy h6 "Chicken Rose"
drag, startPoint x: 306, startPoint y: 70, endPoint x: 322, endPoint y: 71, distance: 15.9
click at [306, 70] on h2 "Chicken Rose - branch specific item" at bounding box center [435, 60] width 295 height 27
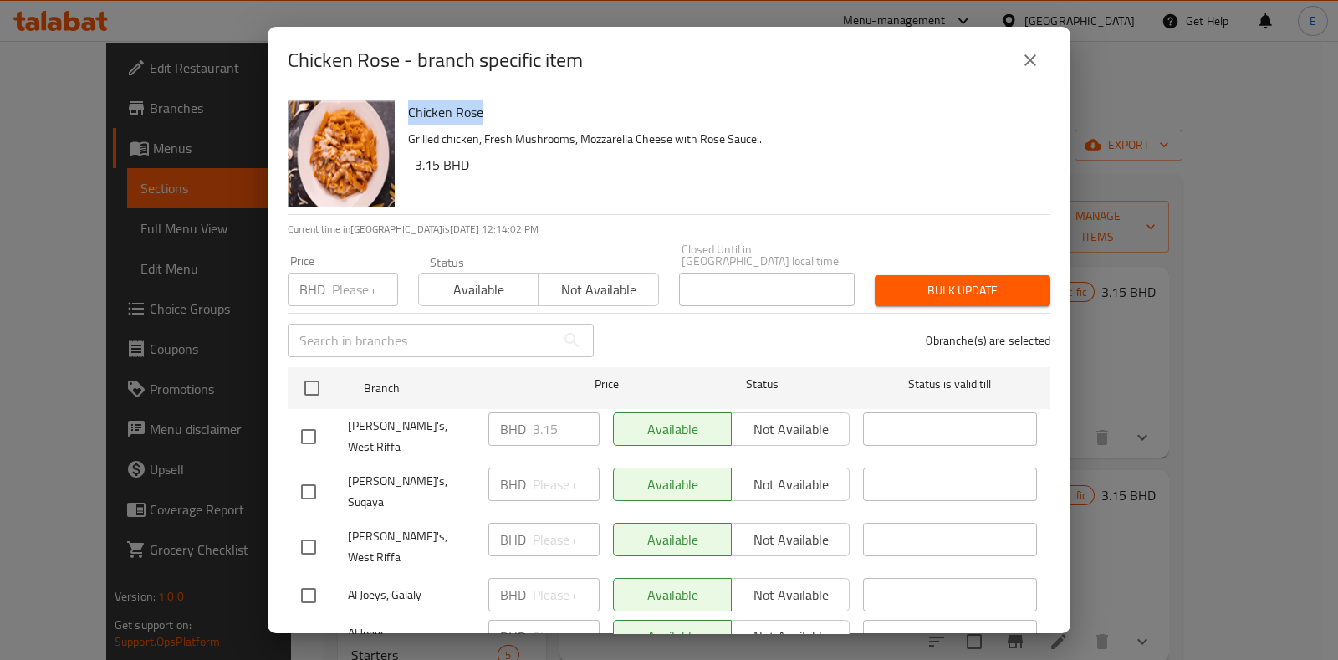
drag, startPoint x: 406, startPoint y: 113, endPoint x: 545, endPoint y: 120, distance: 139.0
click at [505, 111] on div "Chicken Rose Grilled chicken, Fresh Mushrooms, Mozzarella Cheese with Rose Sauc…" at bounding box center [723, 154] width 642 height 120
copy h6 "Chicken Rose"
click at [1035, 58] on icon "close" at bounding box center [1031, 60] width 20 height 20
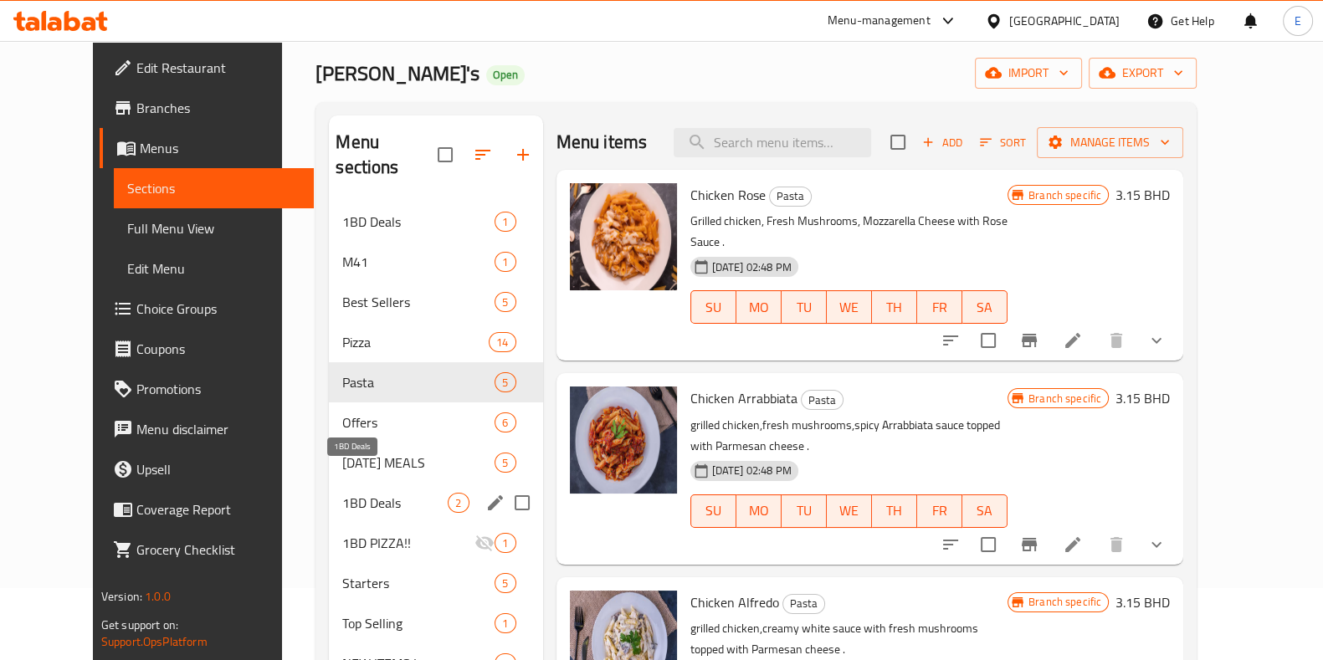
scroll to position [404, 0]
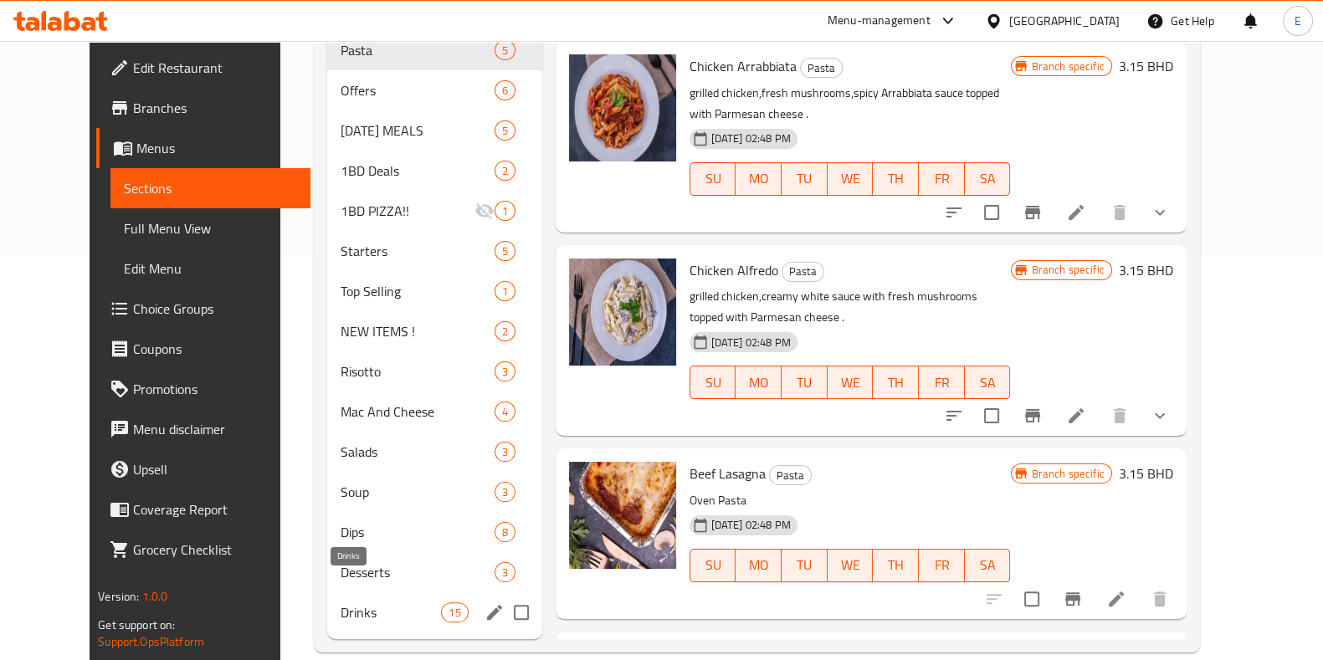
click at [359, 602] on span "Drinks" at bounding box center [390, 612] width 100 height 20
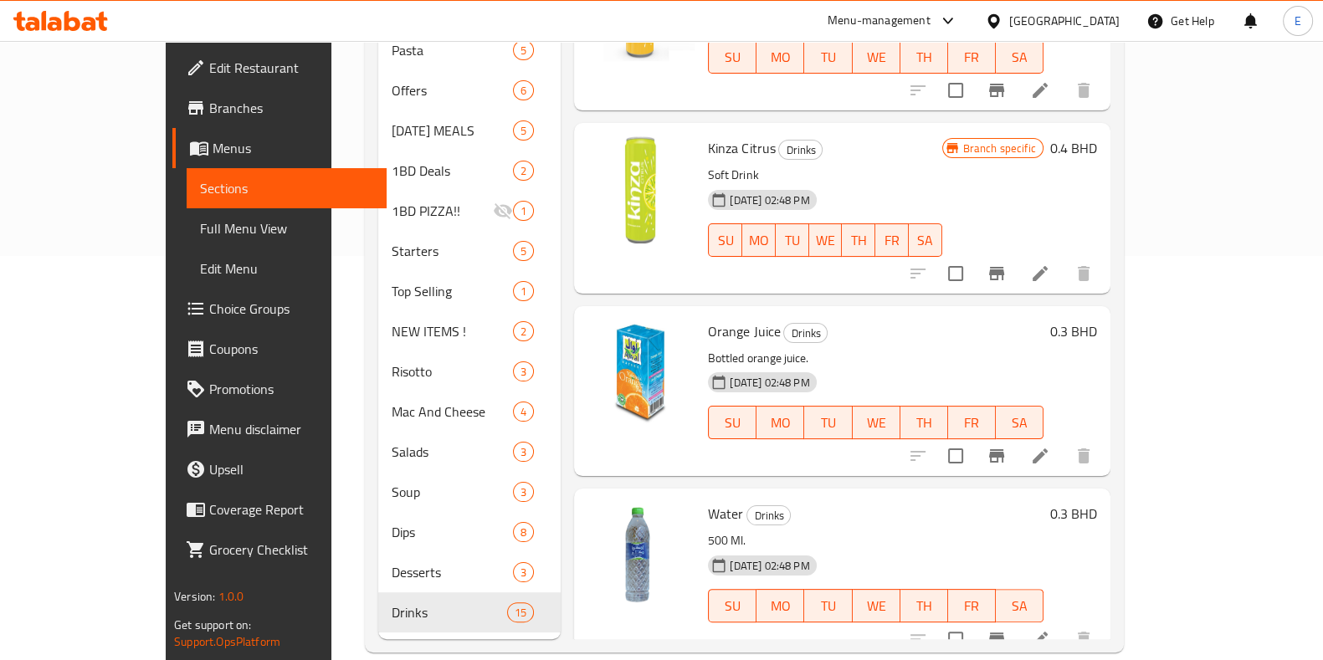
scroll to position [1952, 0]
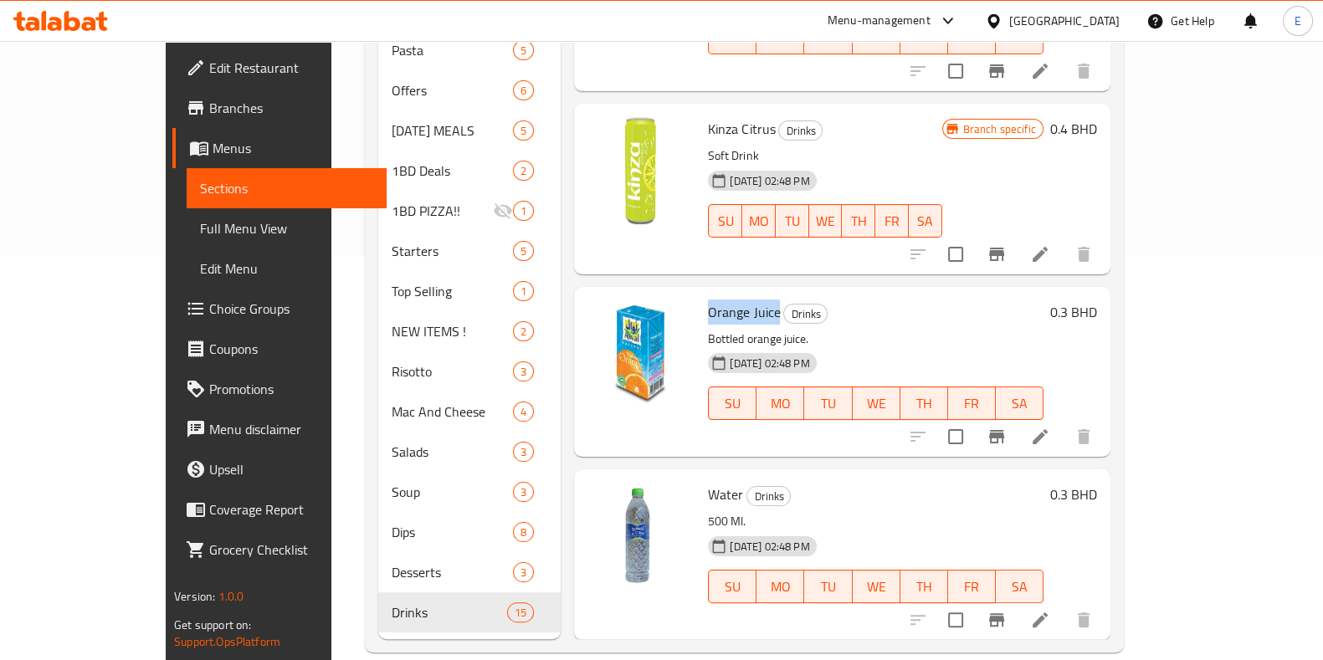
drag, startPoint x: 665, startPoint y: 284, endPoint x: 735, endPoint y: 294, distance: 71.0
click at [735, 294] on div "Orange Juice Drinks Bottled orange juice. 26-06-2025 02:48 PM SU MO TU WE TH FR…" at bounding box center [875, 372] width 348 height 156
copy span "Orange Juice"
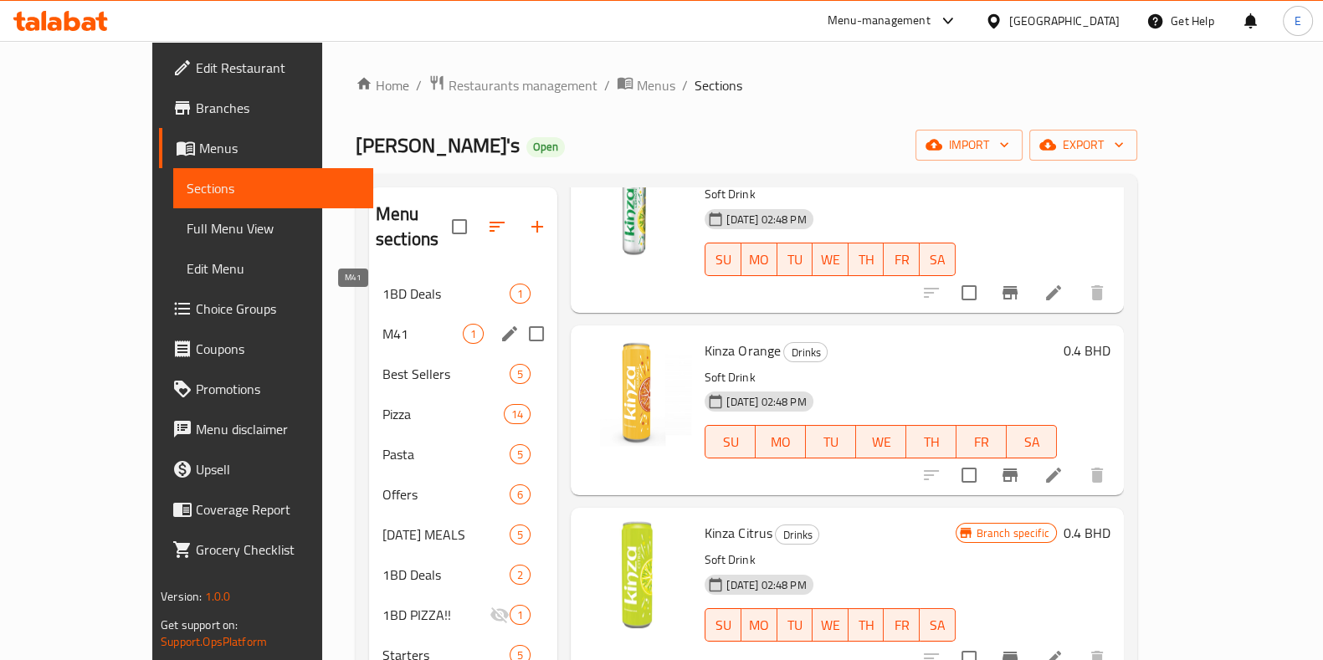
click at [382, 324] on span "M41" at bounding box center [422, 334] width 80 height 20
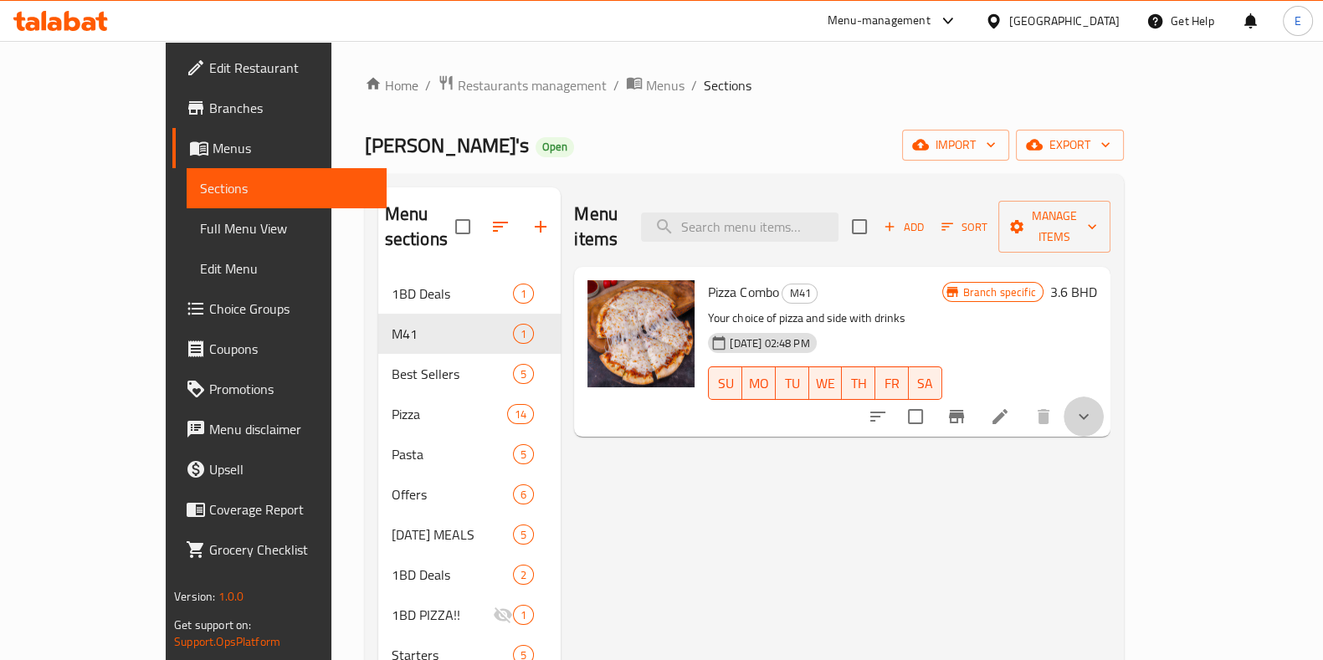
click at [1103, 403] on button "show more" at bounding box center [1083, 417] width 40 height 40
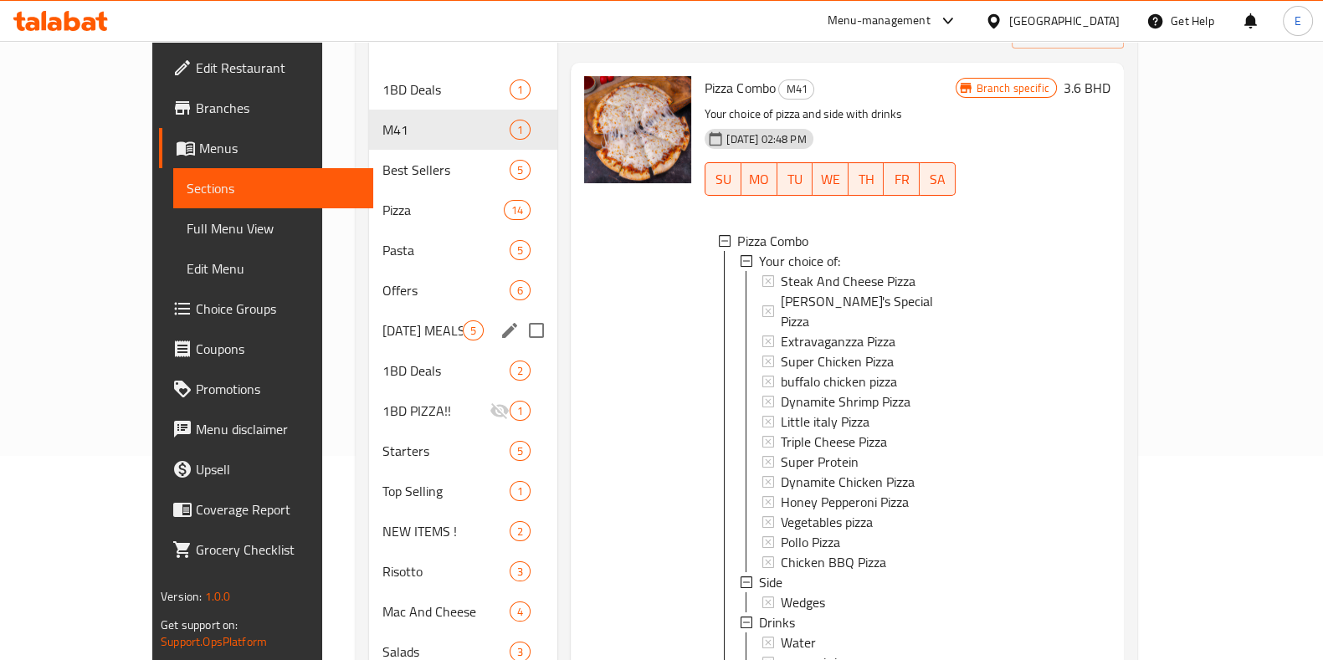
scroll to position [404, 0]
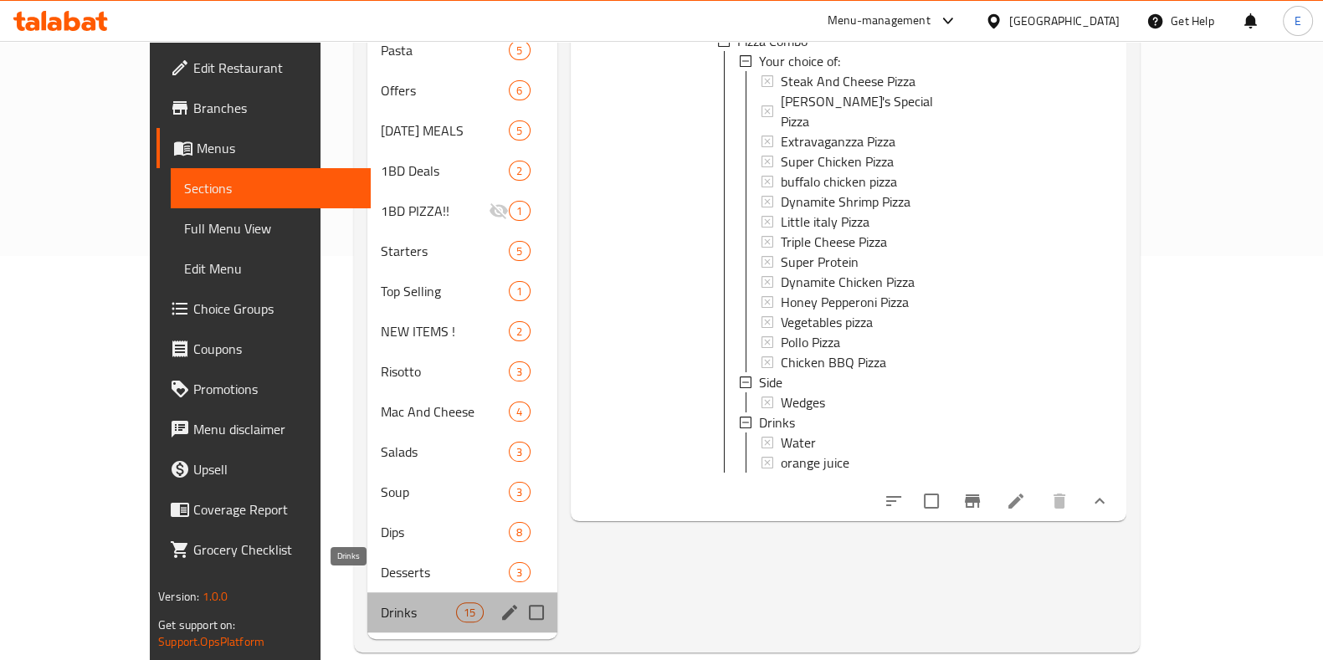
drag, startPoint x: 331, startPoint y: 583, endPoint x: 333, endPoint y: 598, distance: 15.2
click at [381, 602] on span "Drinks" at bounding box center [419, 612] width 76 height 20
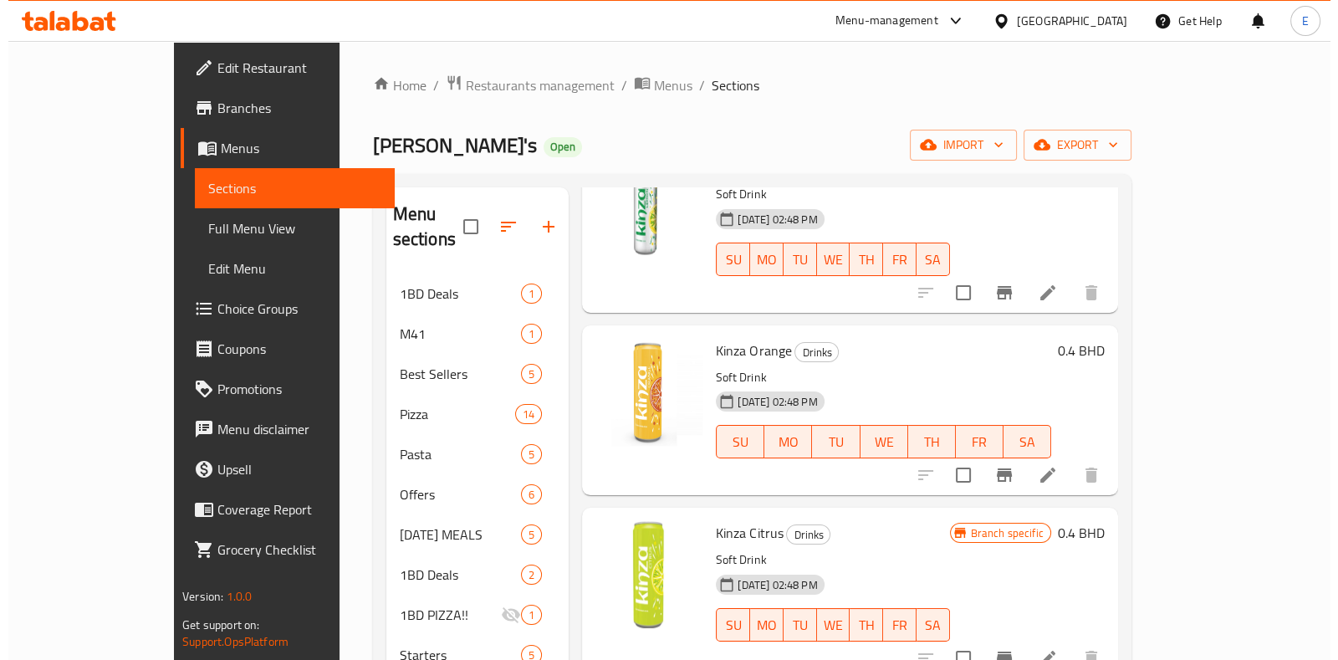
scroll to position [404, 0]
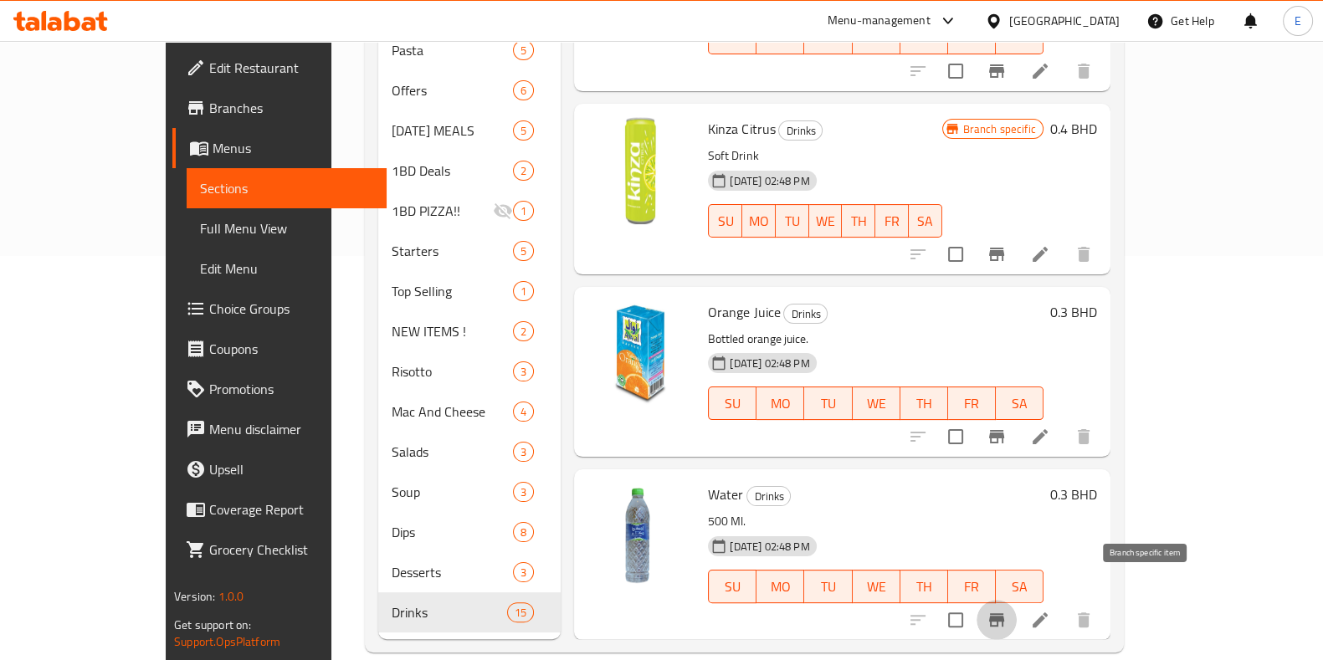
click at [1016, 600] on button "Branch-specific-item" at bounding box center [996, 620] width 40 height 40
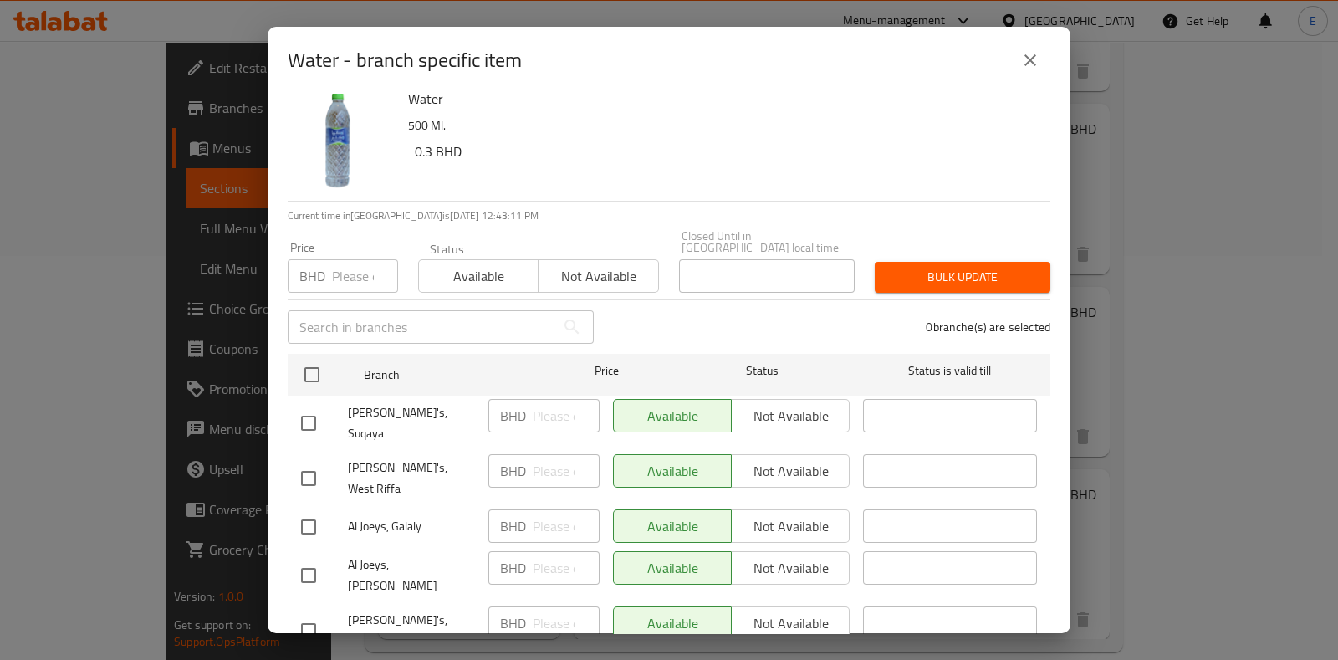
scroll to position [17, 0]
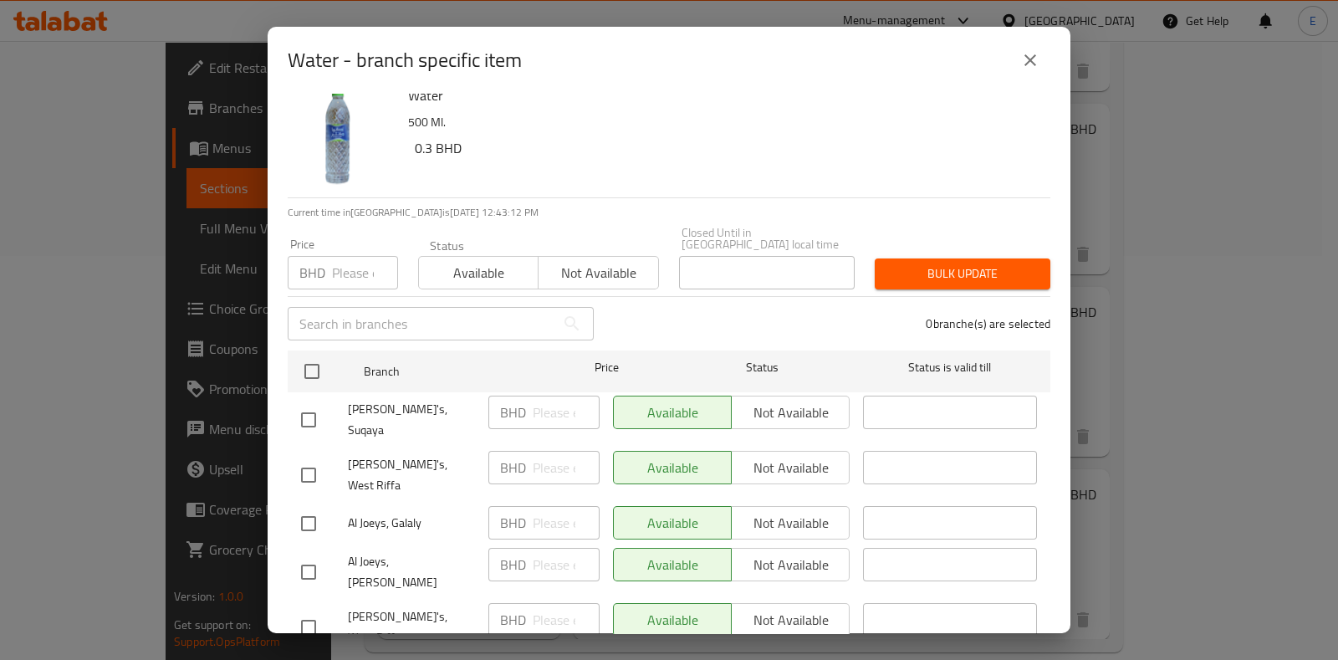
click at [1078, 30] on div "Water - branch specific item Water 500 Ml. 0.3 BHD Current time in Bahrain is 0…" at bounding box center [669, 330] width 1338 height 660
click at [1020, 79] on div "Water - branch specific item" at bounding box center [669, 60] width 763 height 40
click at [1033, 57] on icon "close" at bounding box center [1031, 60] width 12 height 12
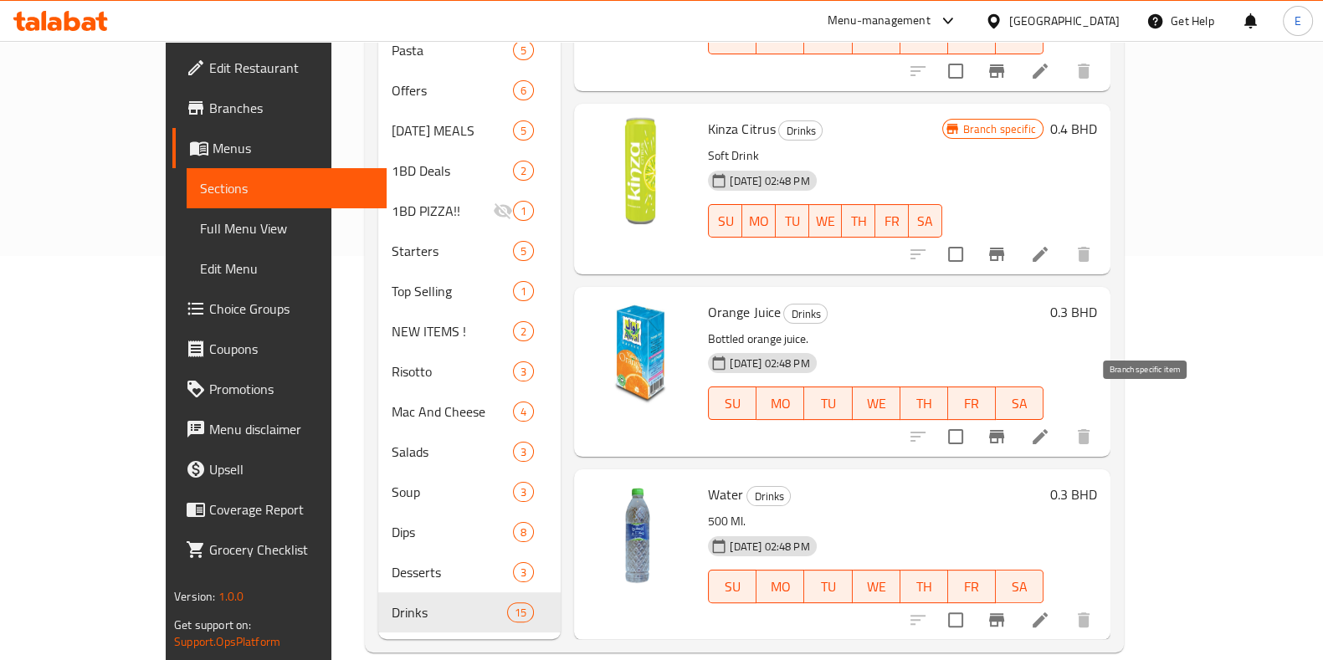
click at [1006, 427] on icon "Branch-specific-item" at bounding box center [996, 437] width 20 height 20
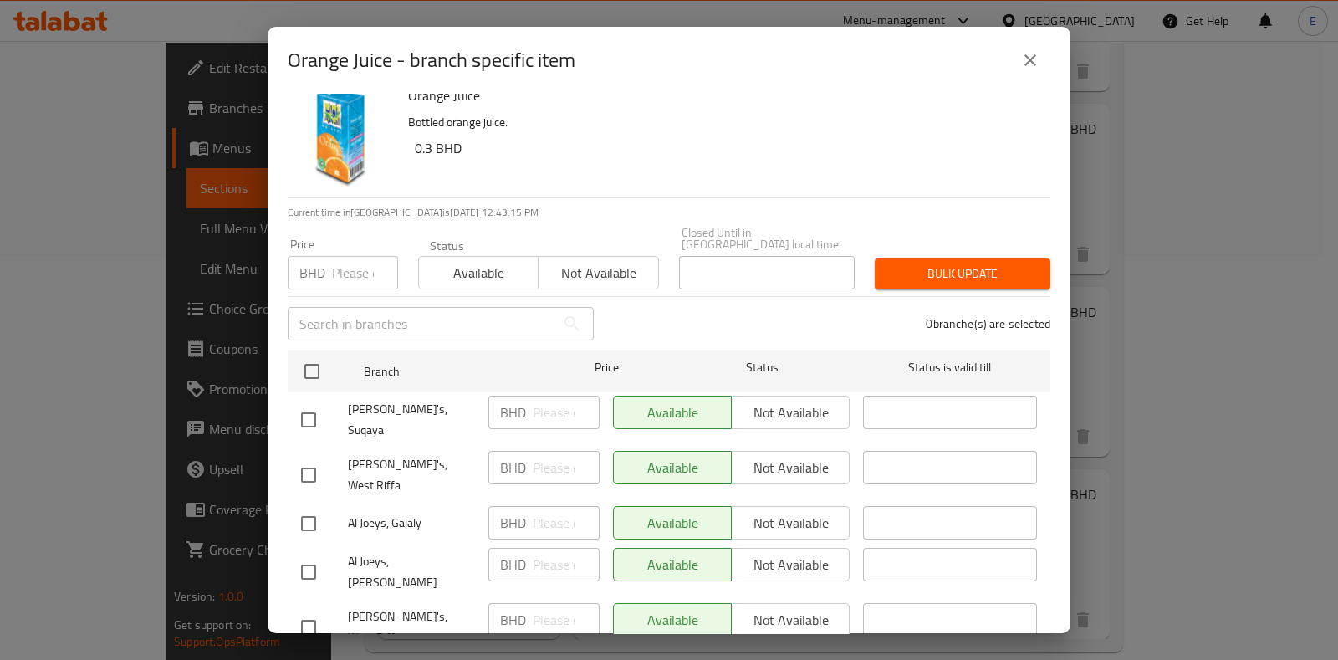
drag, startPoint x: 1031, startPoint y: 52, endPoint x: 1021, endPoint y: 30, distance: 24.0
click at [1023, 44] on button "close" at bounding box center [1031, 60] width 40 height 40
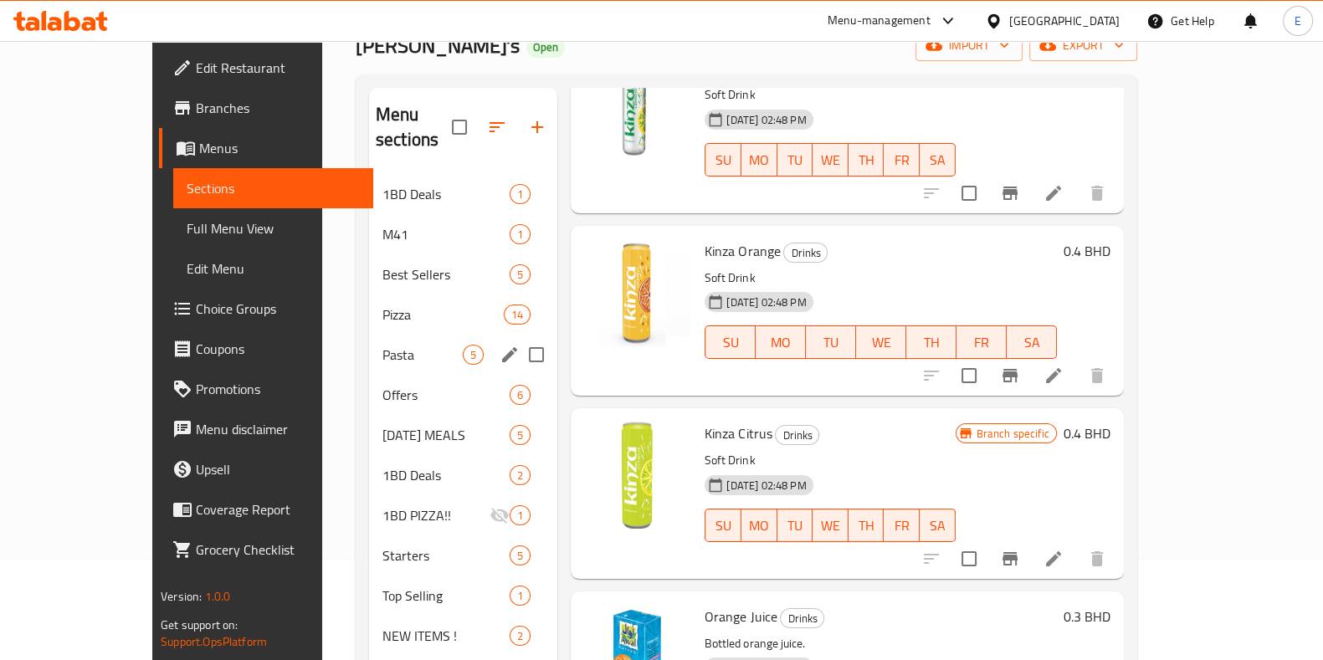
scroll to position [90, 0]
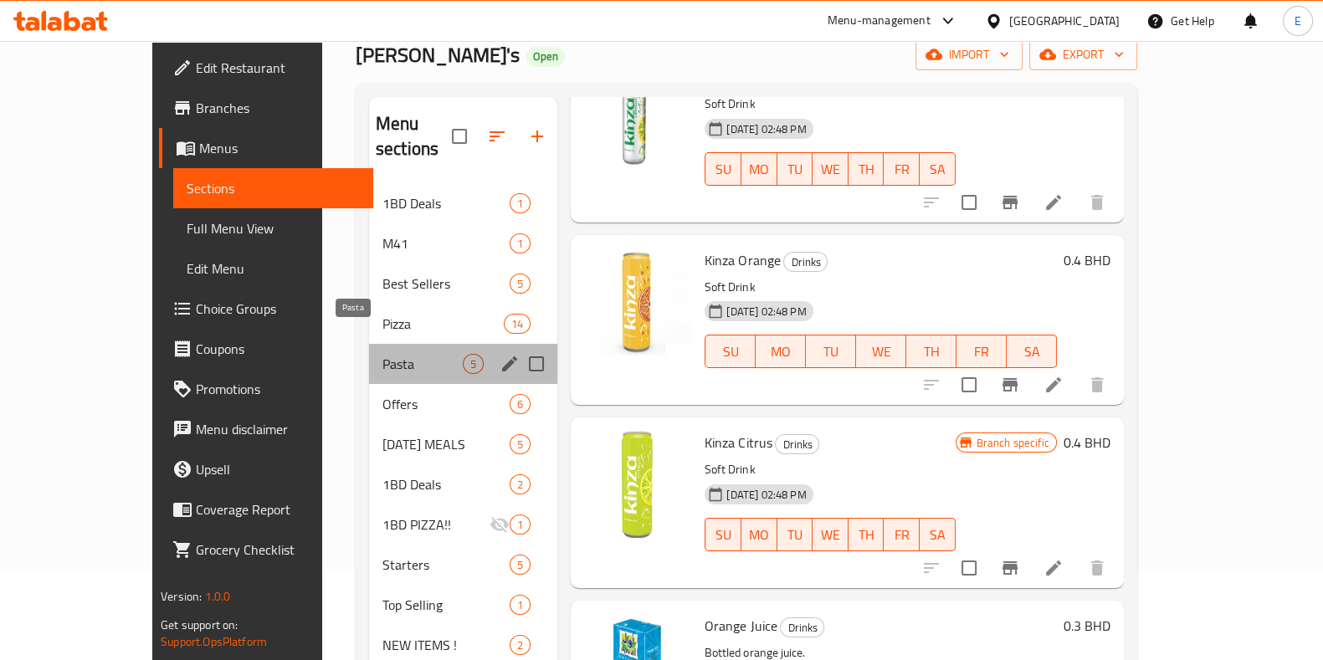
click at [382, 354] on span "Pasta" at bounding box center [422, 364] width 80 height 20
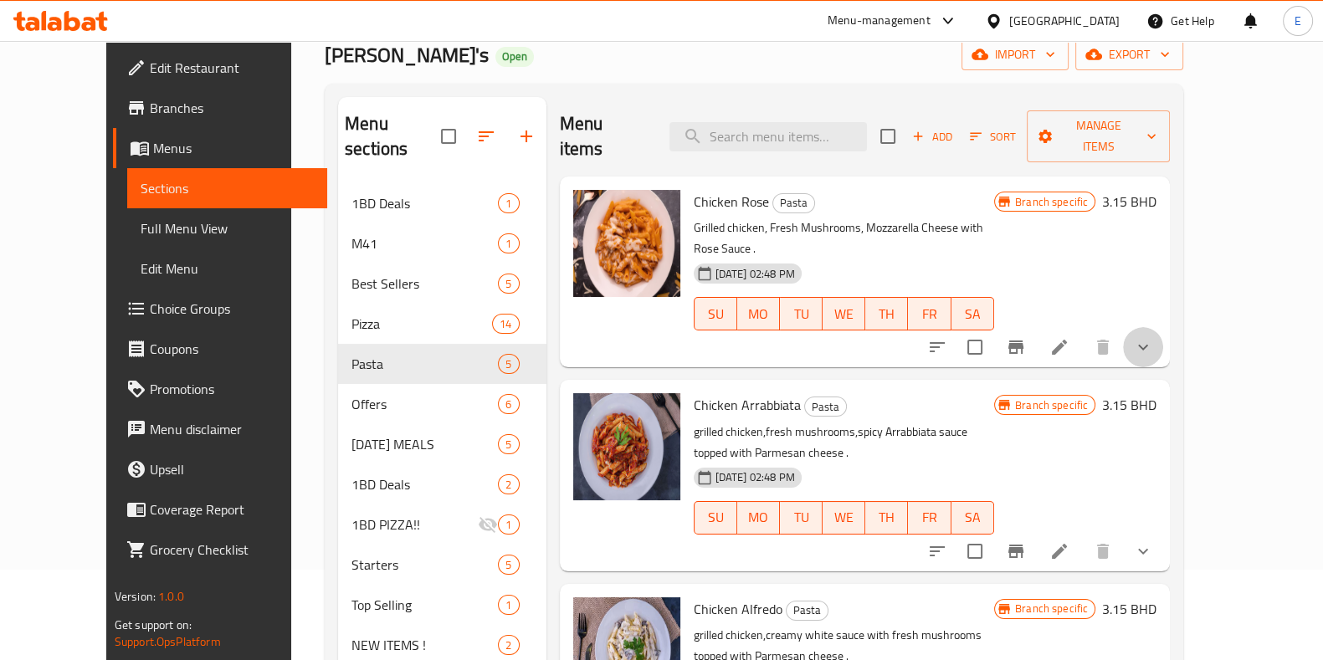
click at [1163, 327] on button "show more" at bounding box center [1143, 347] width 40 height 40
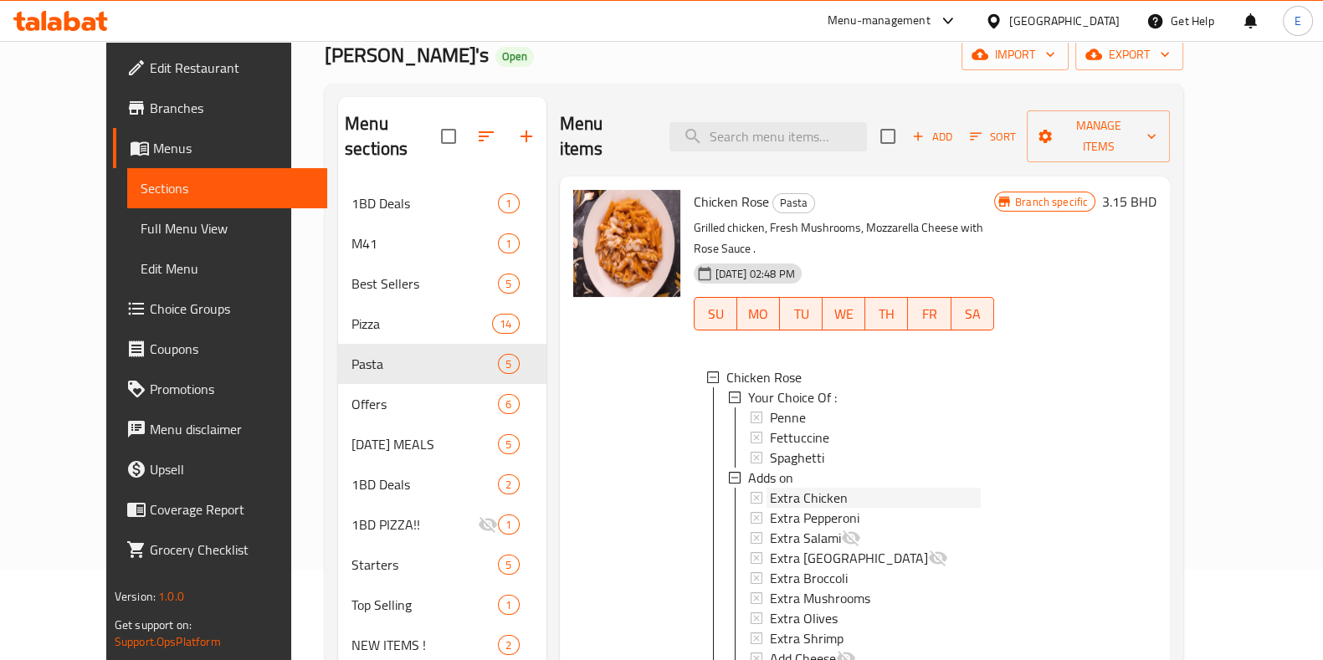
click at [794, 488] on span "Extra Chicken" at bounding box center [809, 498] width 78 height 20
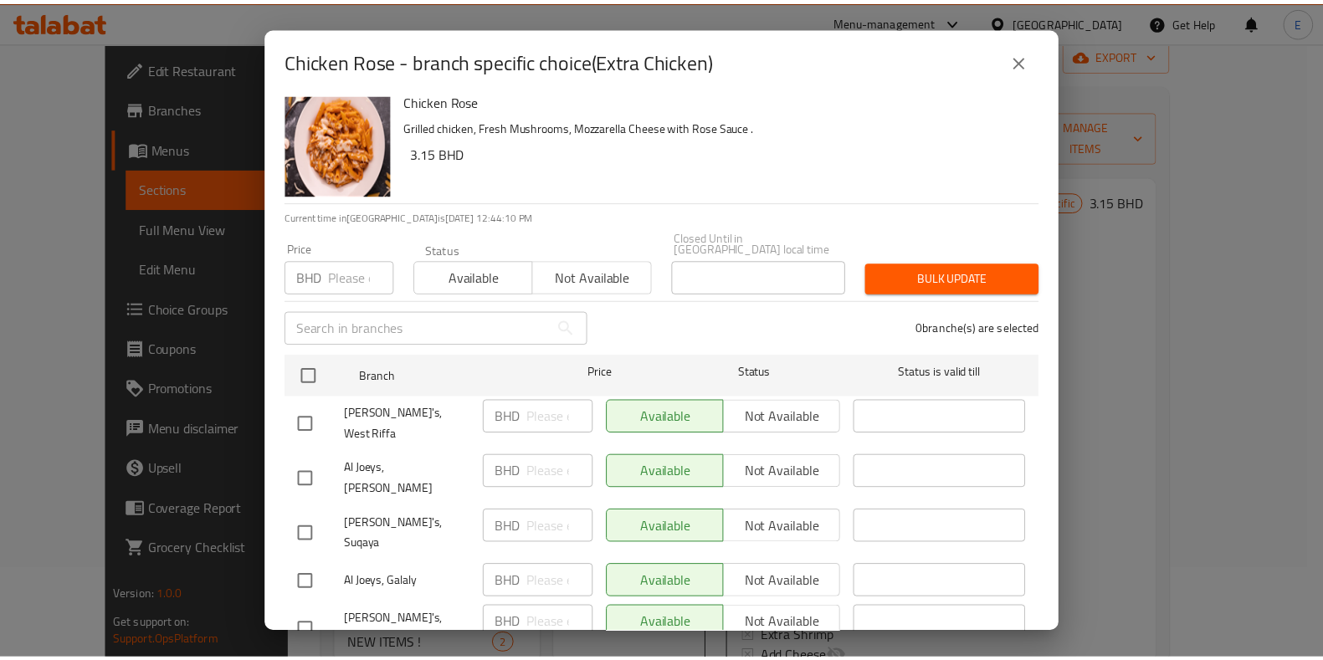
scroll to position [17, 0]
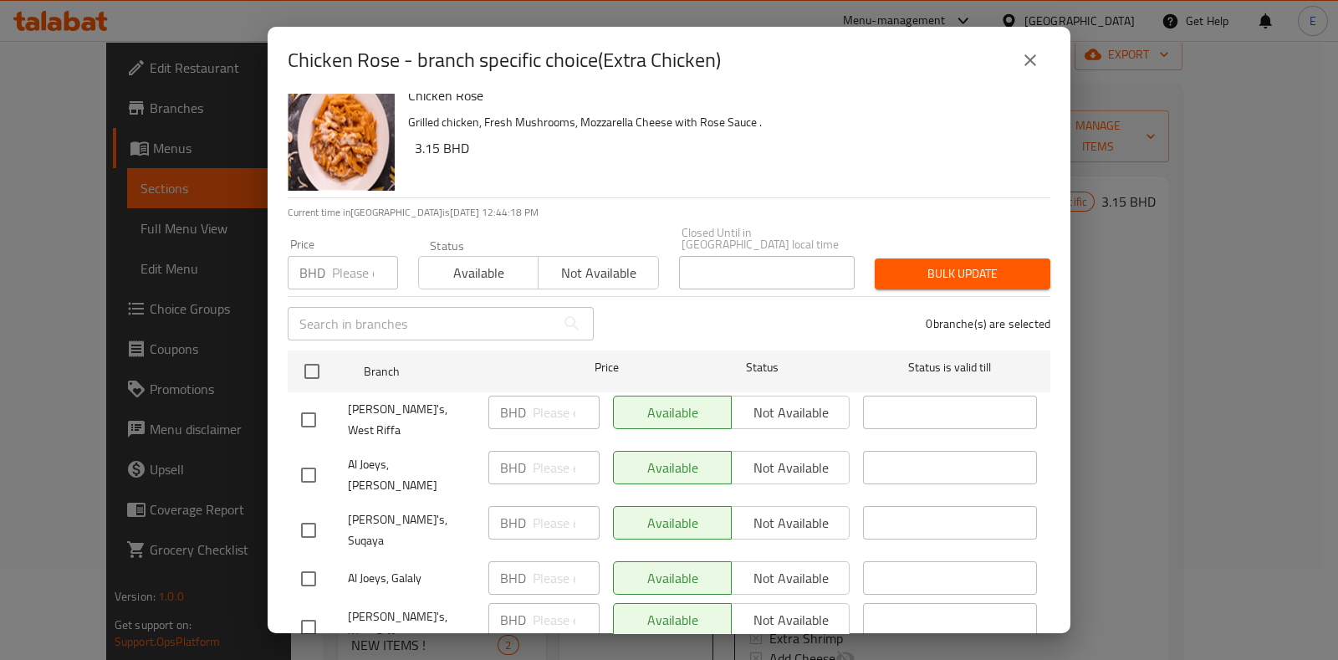
click at [1023, 53] on icon "close" at bounding box center [1031, 60] width 20 height 20
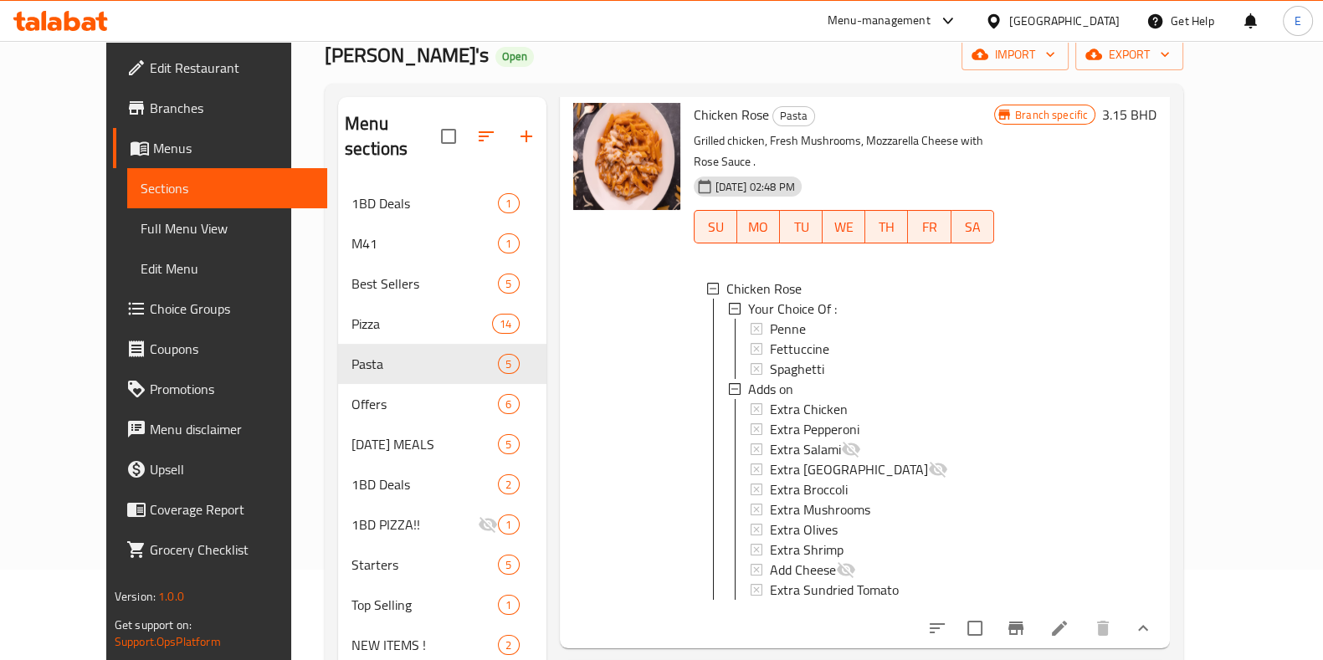
scroll to position [208, 0]
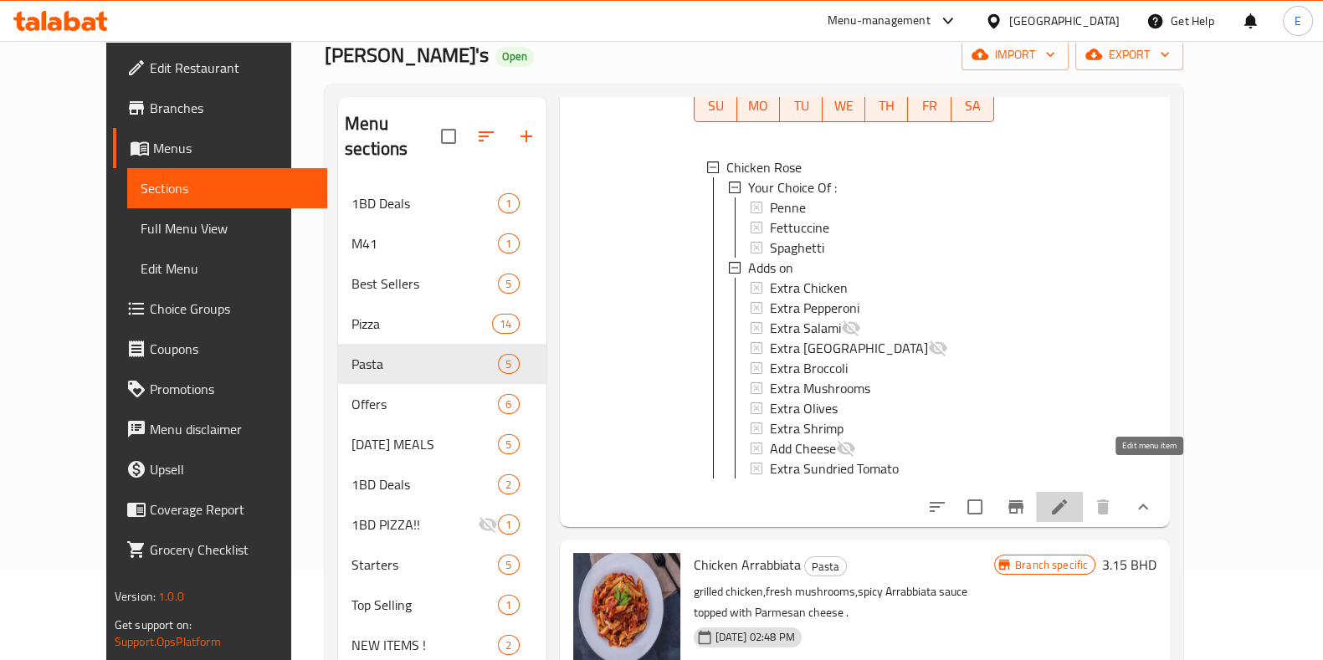
click at [1069, 497] on icon at bounding box center [1059, 507] width 20 height 20
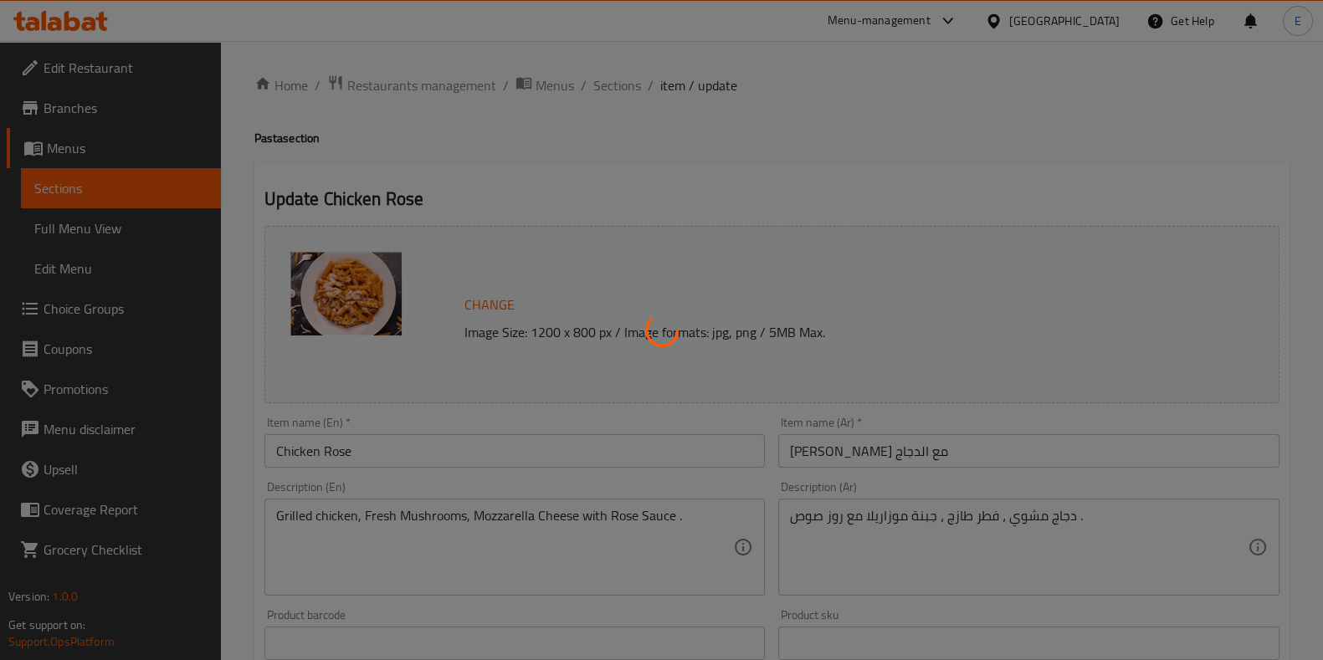
type input "أختيارك من :"
type input "1"
type input "اضافات :"
type input "0"
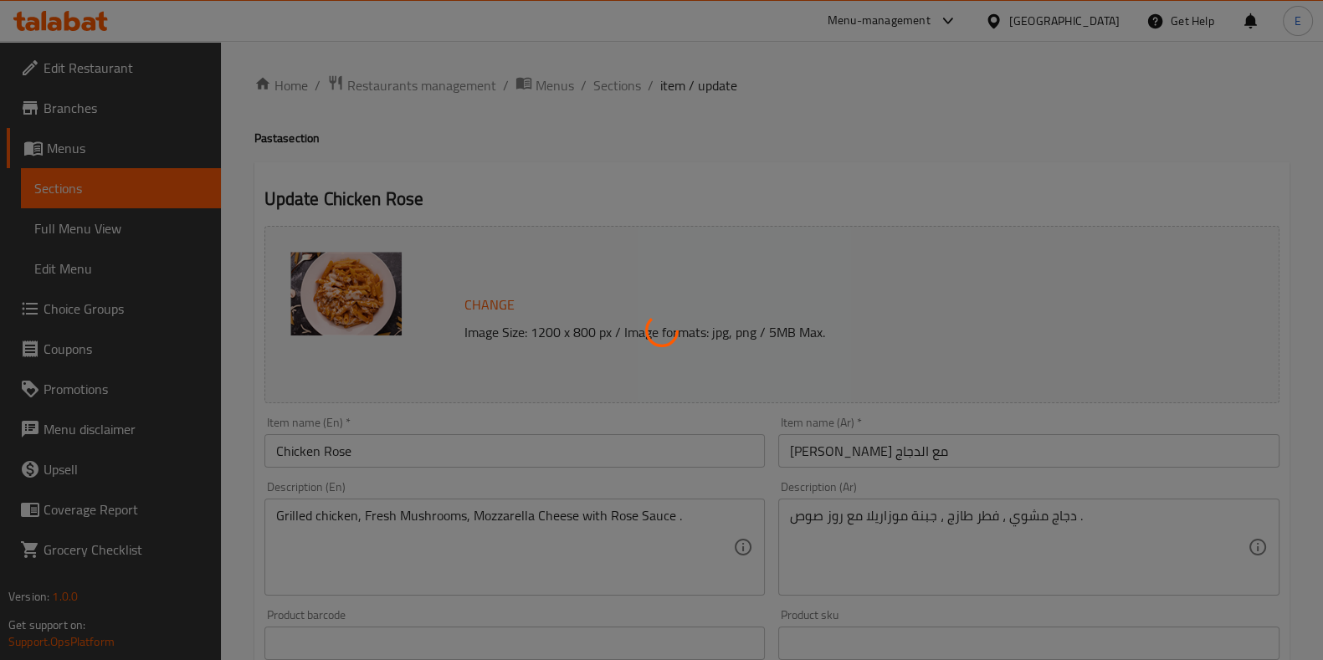
type input "0"
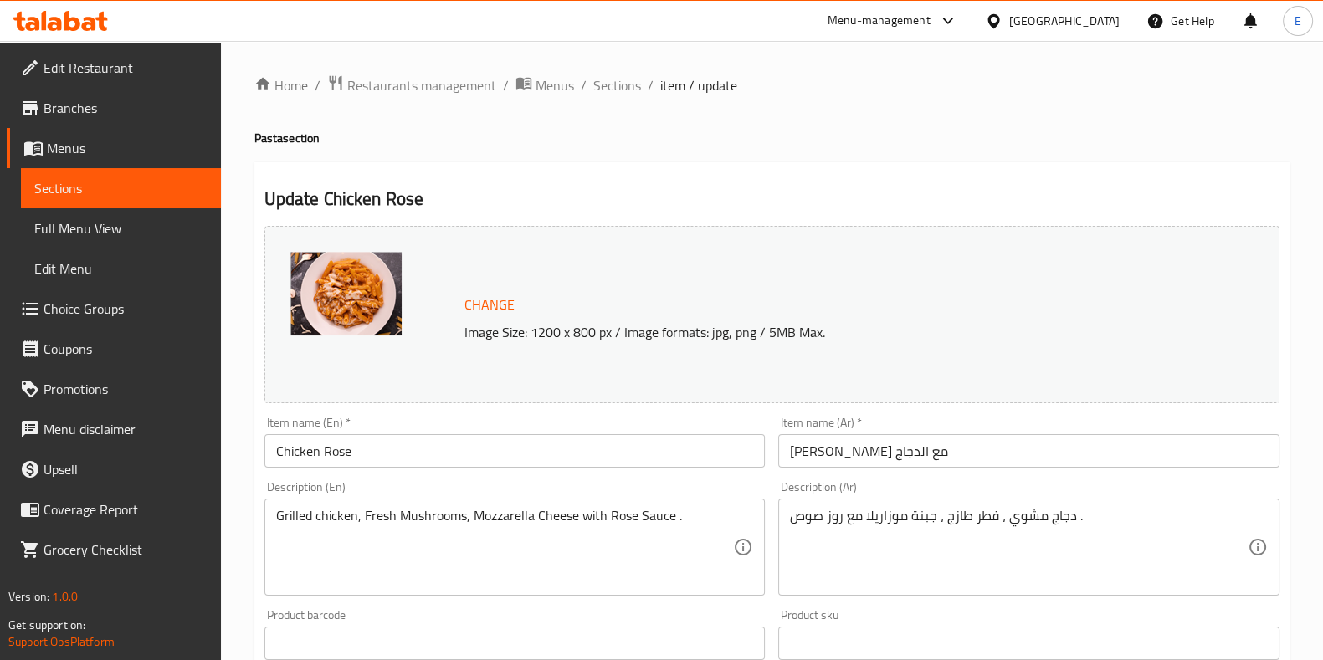
scroll to position [104, 0]
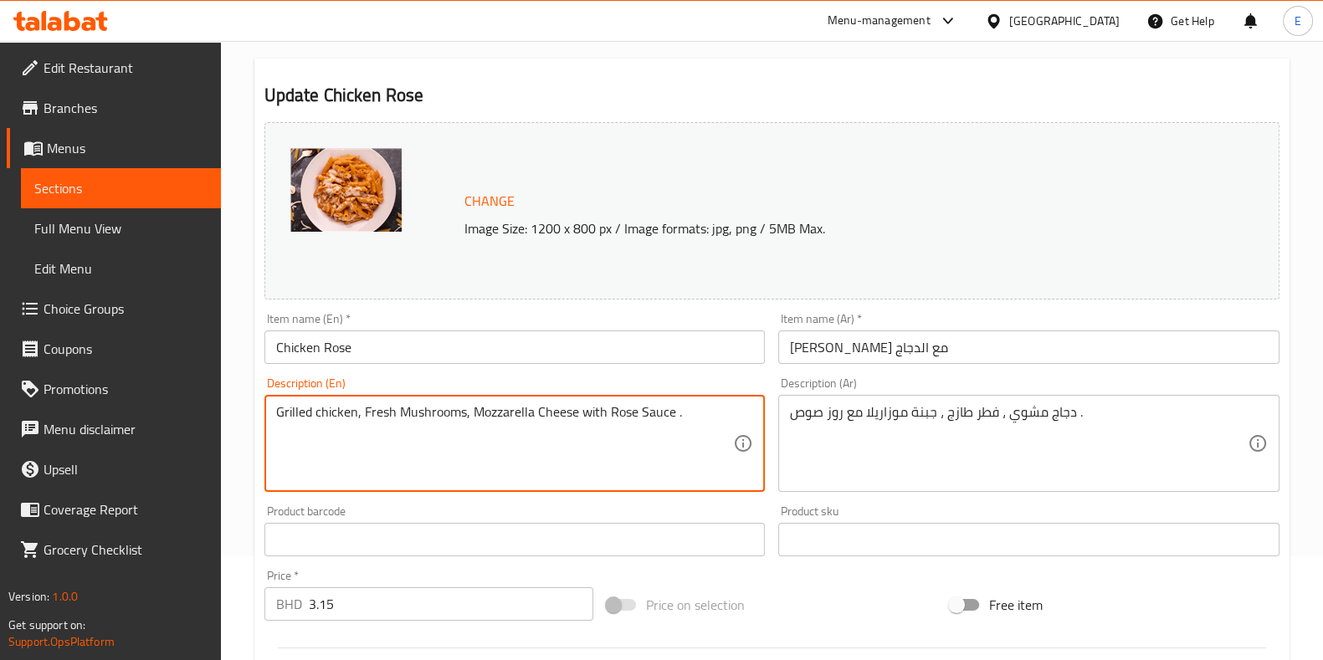
drag, startPoint x: 279, startPoint y: 422, endPoint x: 761, endPoint y: 391, distance: 483.7
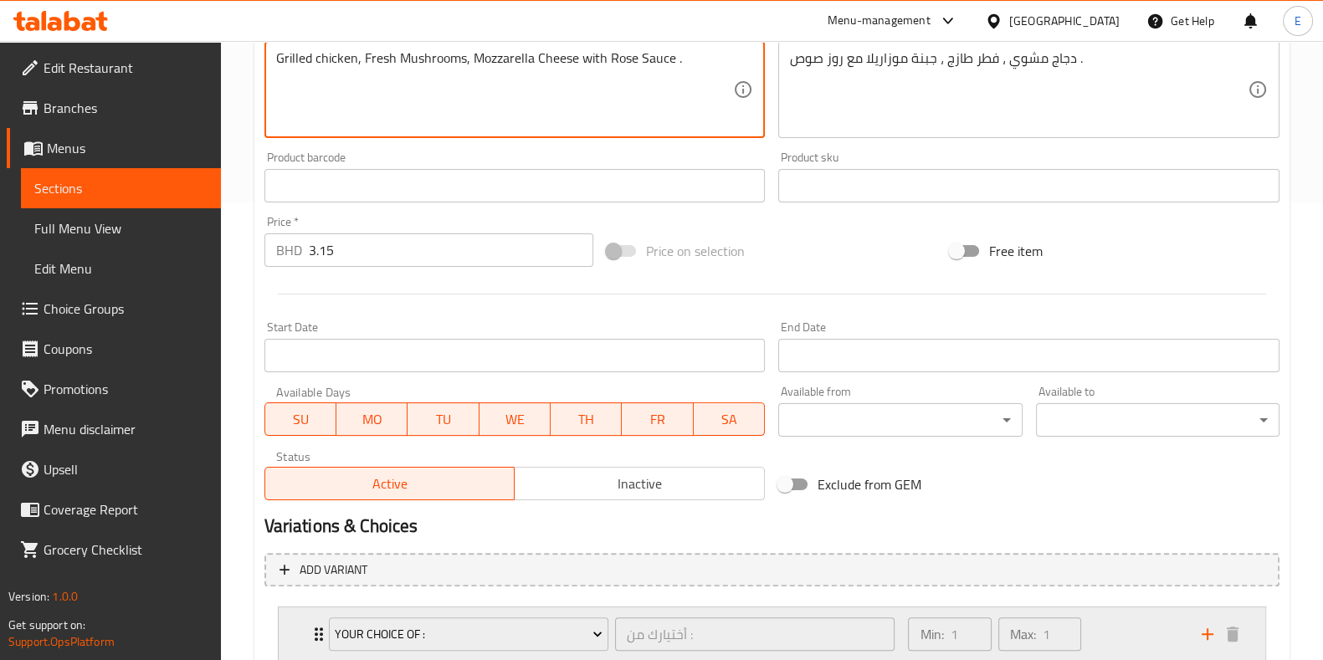
scroll to position [641, 0]
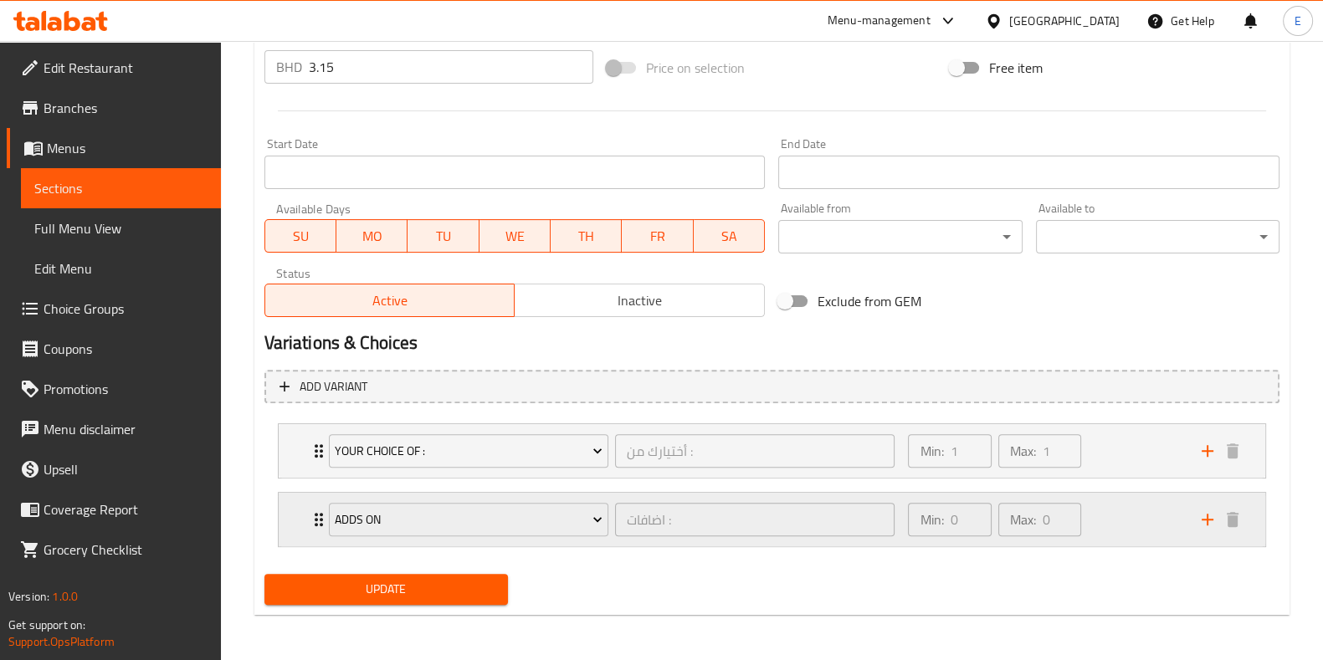
click at [1121, 523] on div "Min: 0 ​ Max: 0 ​" at bounding box center [1044, 520] width 293 height 54
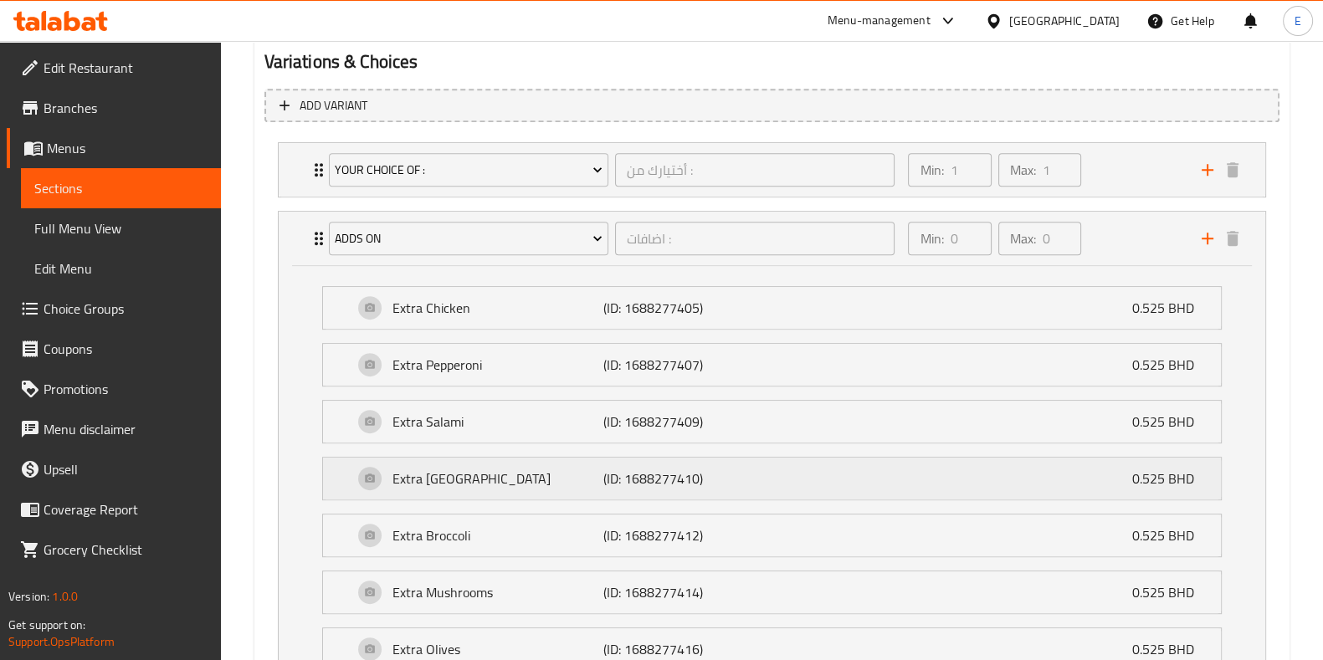
scroll to position [954, 0]
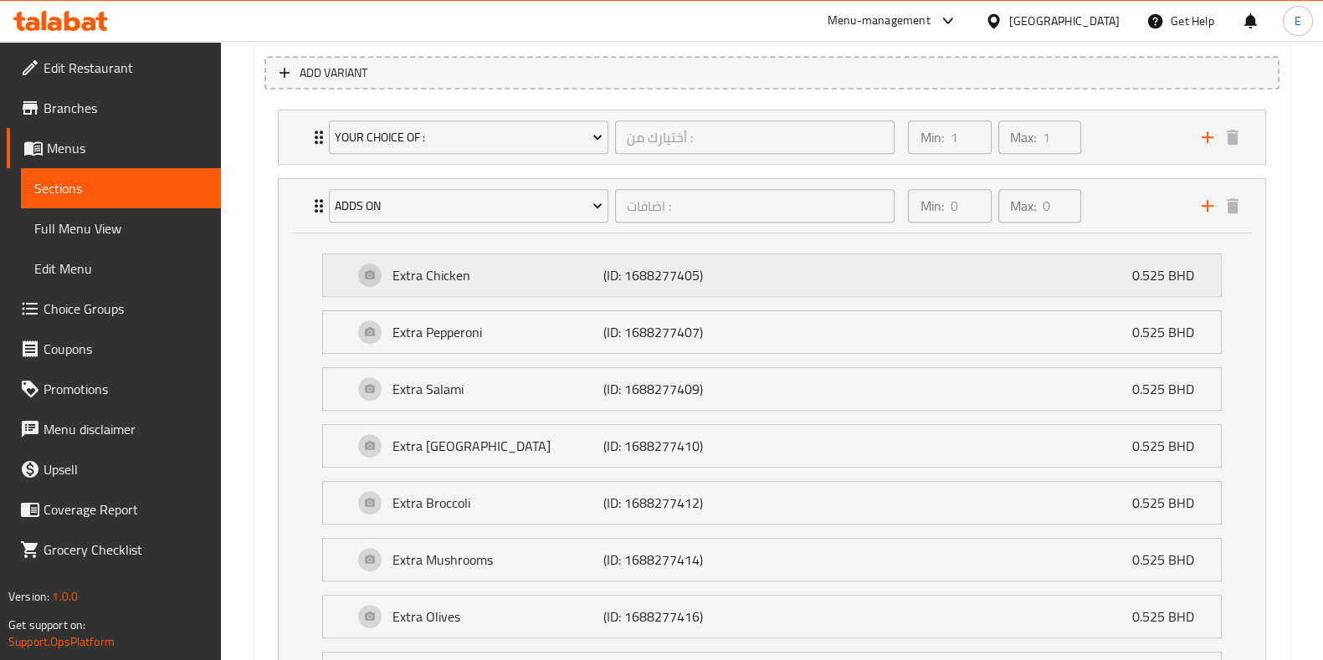
click at [611, 278] on p "(ID: 1688277405)" at bounding box center [673, 275] width 141 height 20
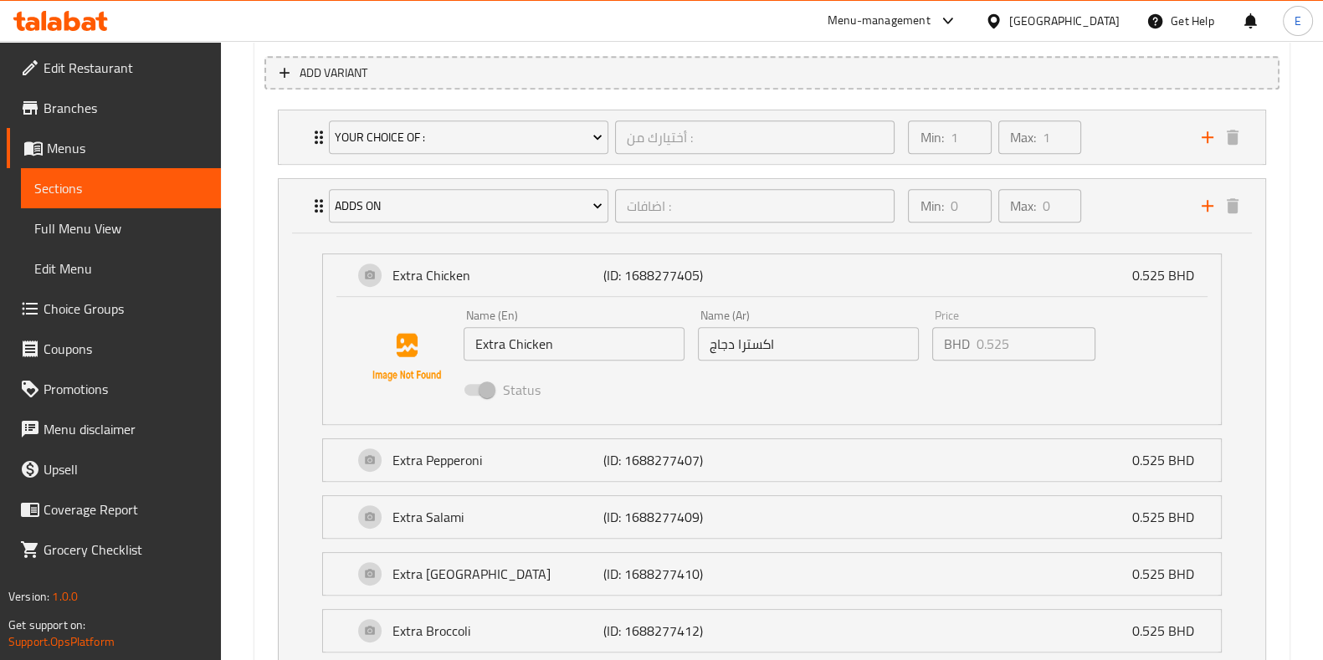
click at [957, 355] on div "BHD 0.525 Price" at bounding box center [1013, 343] width 162 height 33
drag, startPoint x: 294, startPoint y: 251, endPoint x: 281, endPoint y: 242, distance: 15.6
drag, startPoint x: 281, startPoint y: 242, endPoint x: 257, endPoint y: 250, distance: 25.7
click at [258, 250] on div "Add variant Your Choice Of : أختيارك من : ​ Min: 1 ​ Max: 1 ​ Penne (ID: 168827…" at bounding box center [772, 517] width 1028 height 936
drag, startPoint x: 264, startPoint y: 164, endPoint x: 264, endPoint y: 96, distance: 67.8
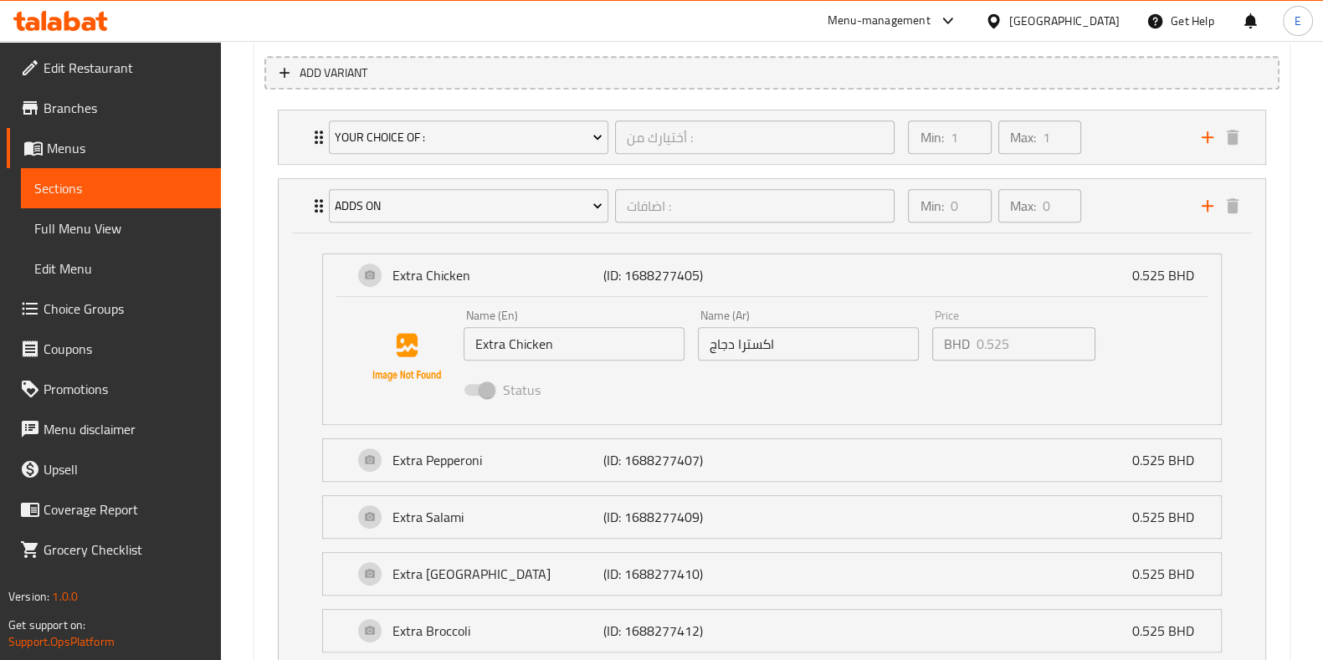
drag, startPoint x: 264, startPoint y: 96, endPoint x: 250, endPoint y: 44, distance: 53.8
drag, startPoint x: 250, startPoint y: 44, endPoint x: 251, endPoint y: 27, distance: 17.6
drag, startPoint x: 251, startPoint y: 27, endPoint x: 229, endPoint y: 28, distance: 21.8
drag, startPoint x: 229, startPoint y: 28, endPoint x: 215, endPoint y: 28, distance: 14.2
click at [215, 28] on div "Menu-management Bahrain Get Help E" at bounding box center [661, 21] width 1323 height 40
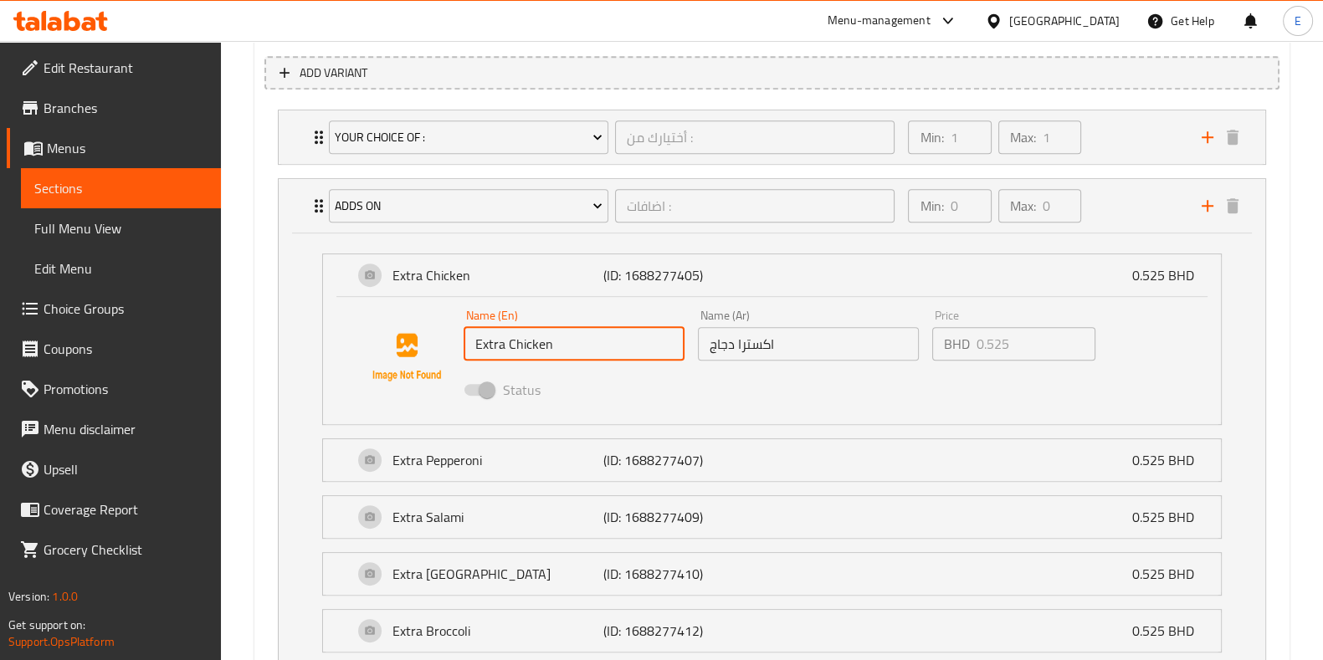
drag, startPoint x: 594, startPoint y: 350, endPoint x: 455, endPoint y: 337, distance: 139.4
click at [446, 349] on div "Name (En) Extra Chicken Name (En) Name (Ar) اكسترا دجاج Name (Ar) Price BHD 0.5…" at bounding box center [772, 357] width 844 height 114
click at [958, 327] on div "BHD 0.525 Price" at bounding box center [1013, 343] width 162 height 33
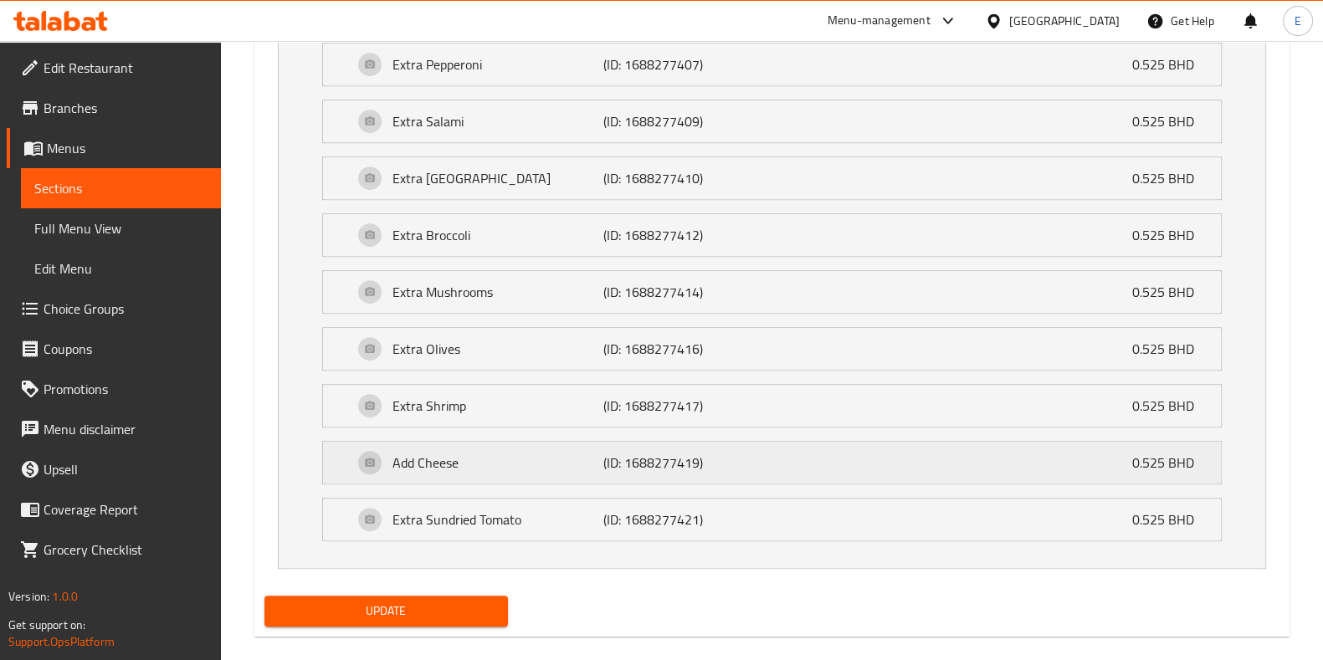
scroll to position [1369, 0]
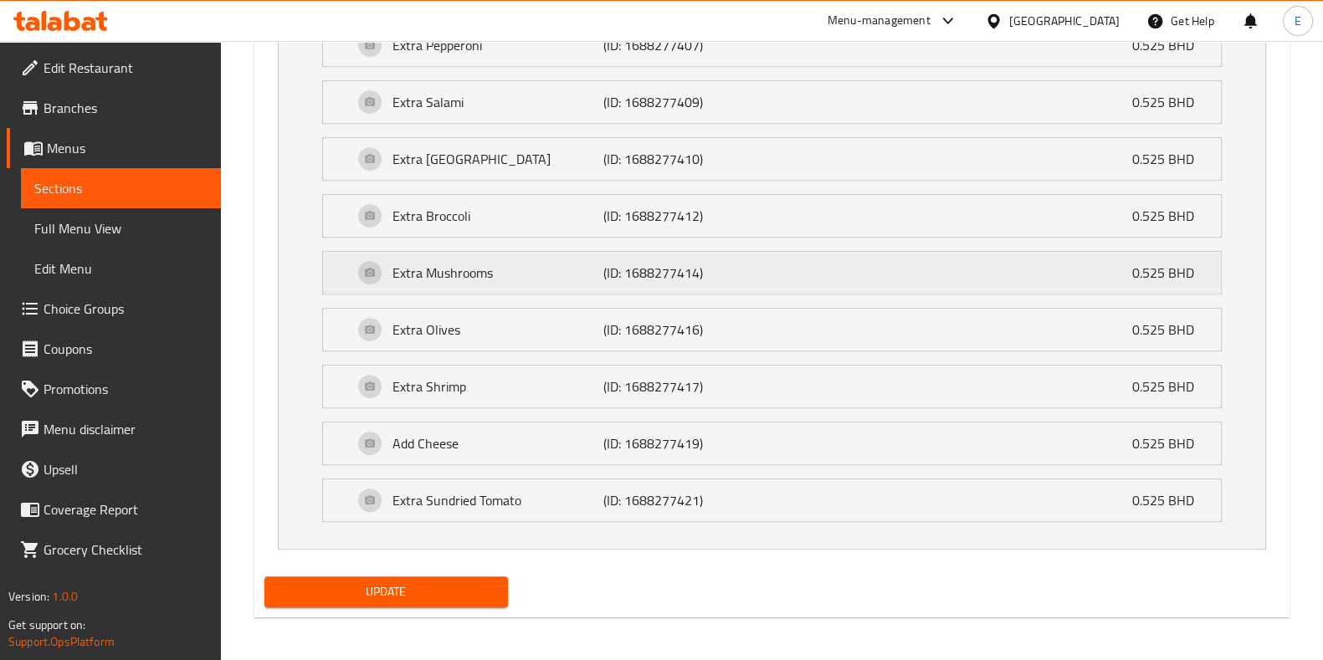
click at [495, 269] on p "Extra Mushrooms" at bounding box center [497, 273] width 211 height 20
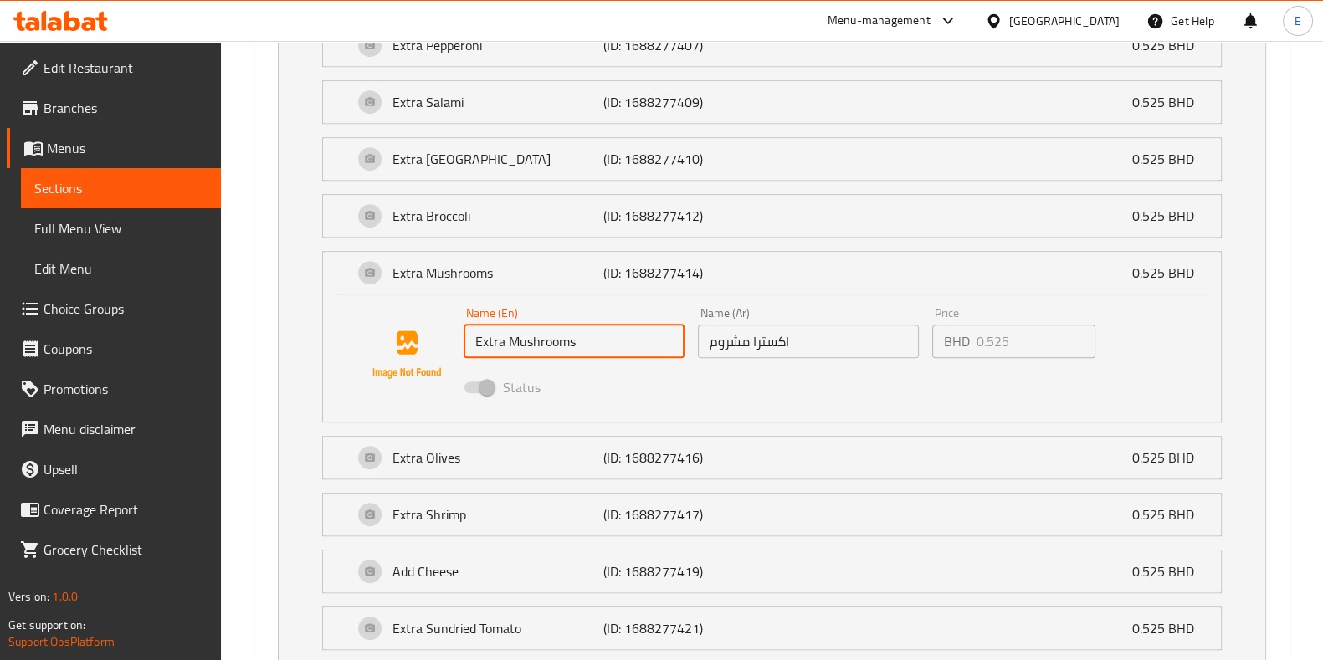
drag, startPoint x: 597, startPoint y: 338, endPoint x: 325, endPoint y: 382, distance: 275.5
click at [325, 382] on div "Name (En) Extra Mushrooms Name (En) Name (Ar) اكسترا مشروم Name (Ar) Price BHD …" at bounding box center [772, 357] width 898 height 127
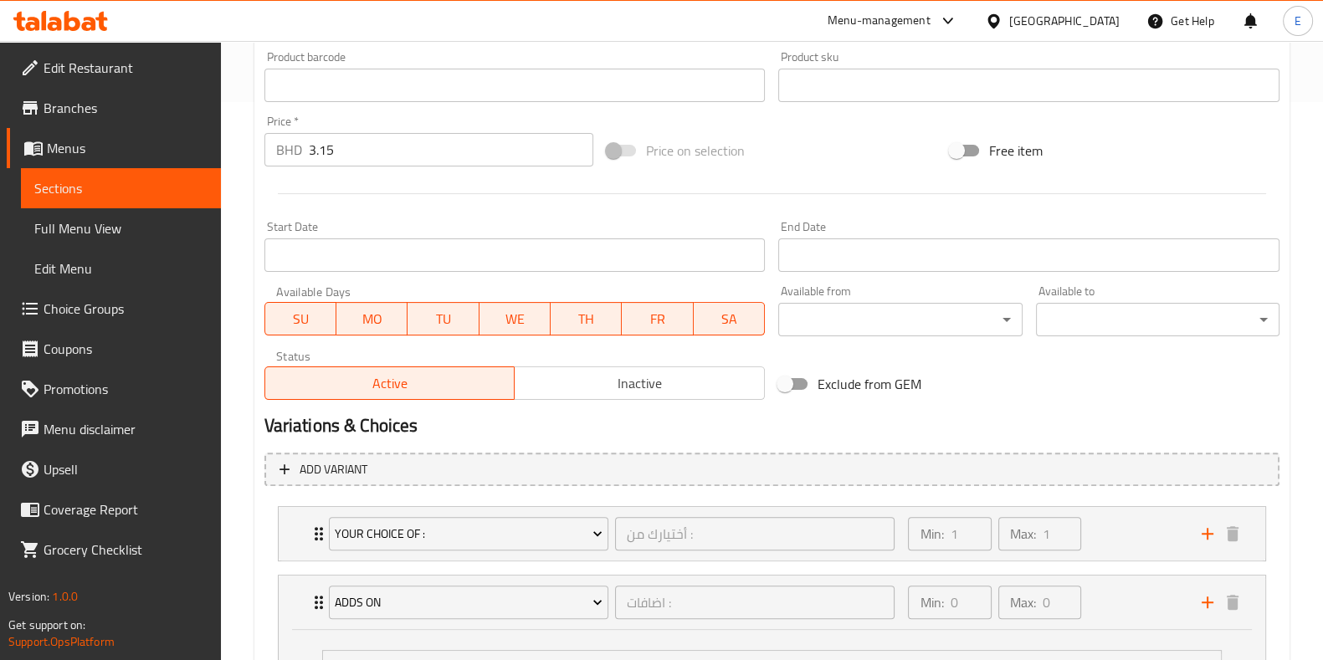
scroll to position [452, 0]
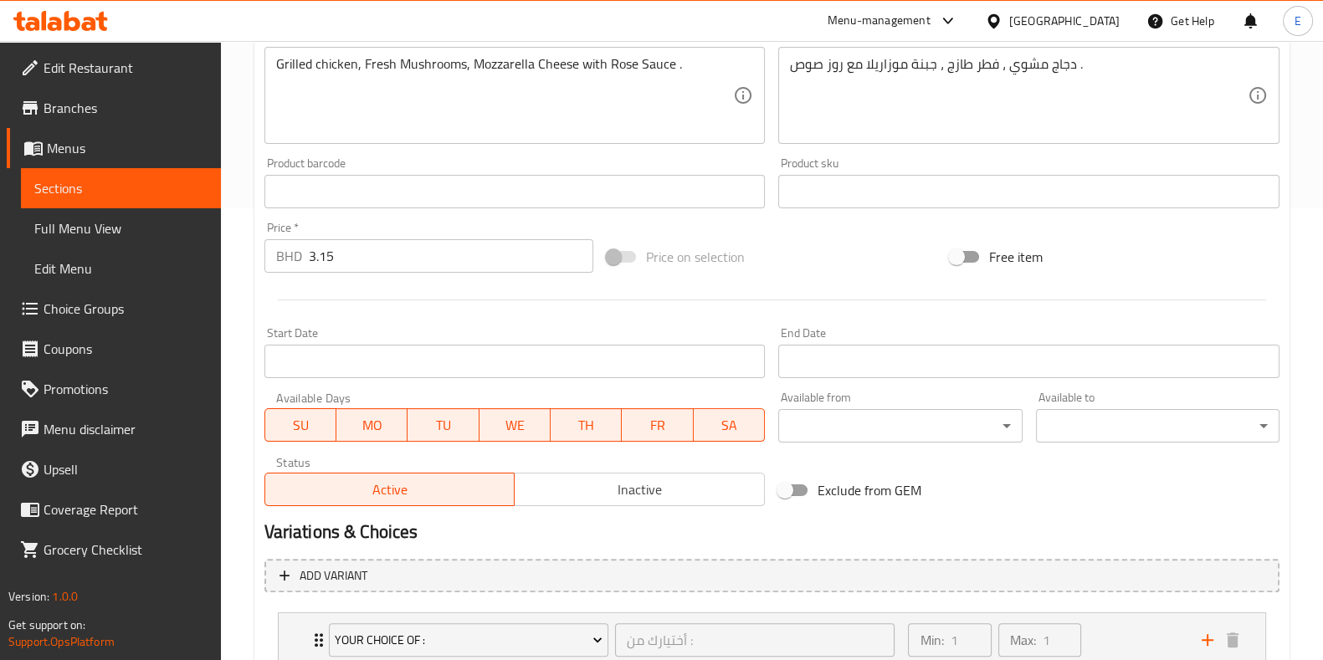
click at [46, 20] on icon at bounding box center [44, 20] width 5 height 19
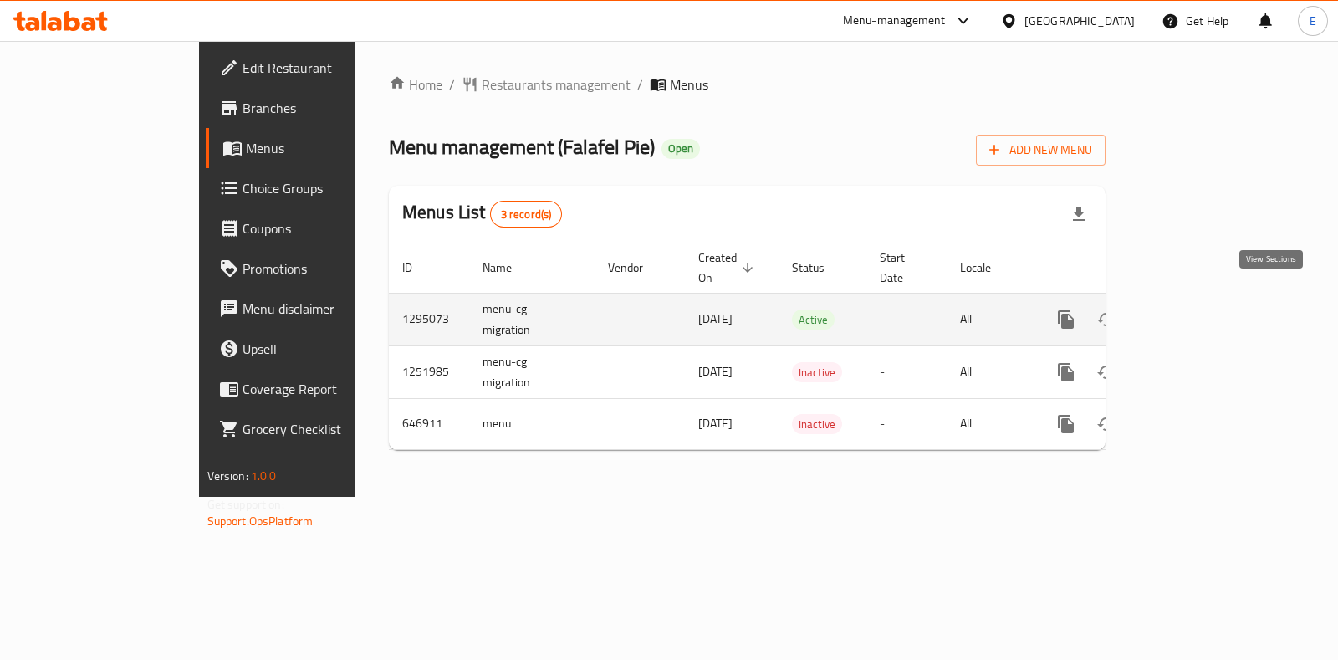
click at [1197, 310] on icon "enhanced table" at bounding box center [1187, 320] width 20 height 20
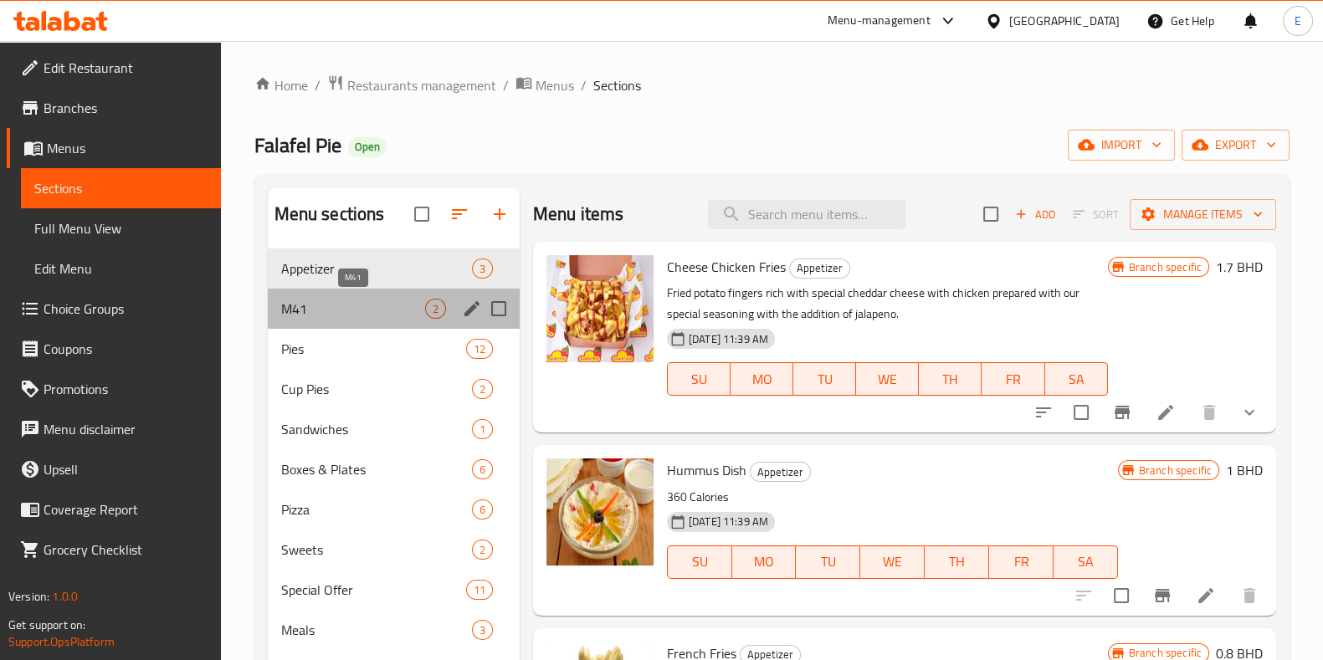
click at [328, 317] on span "M41" at bounding box center [353, 309] width 144 height 20
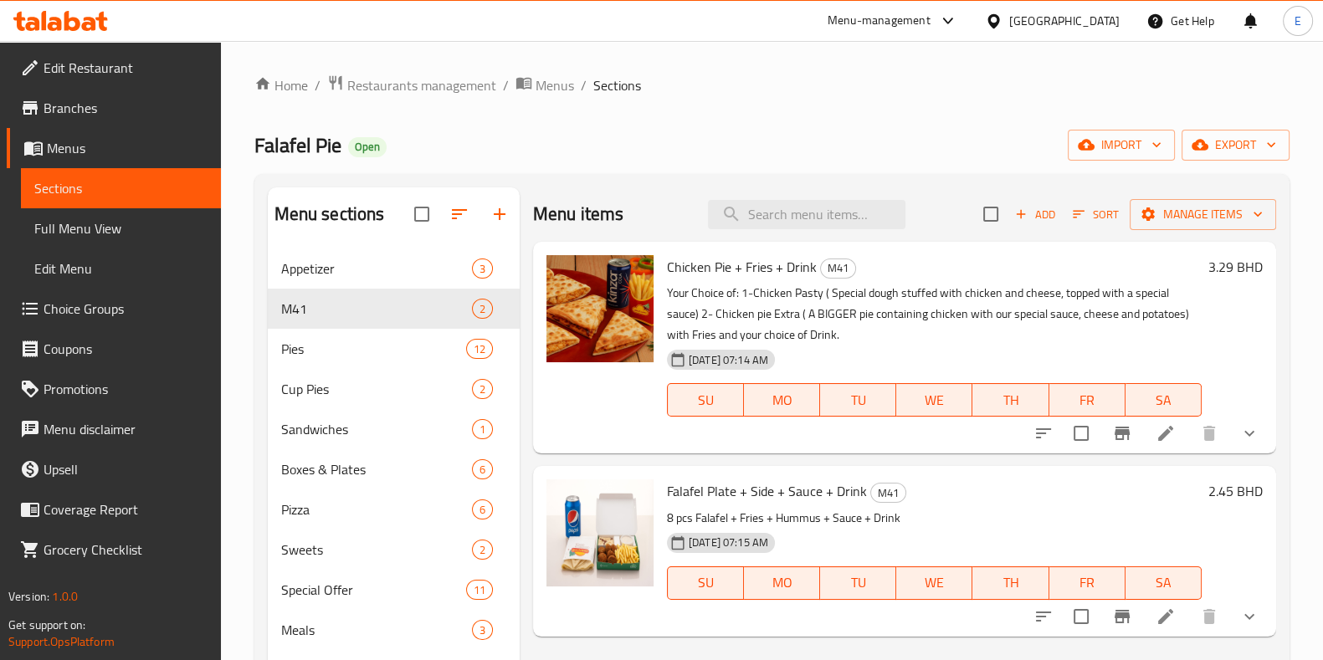
click at [1163, 437] on icon at bounding box center [1165, 433] width 15 height 15
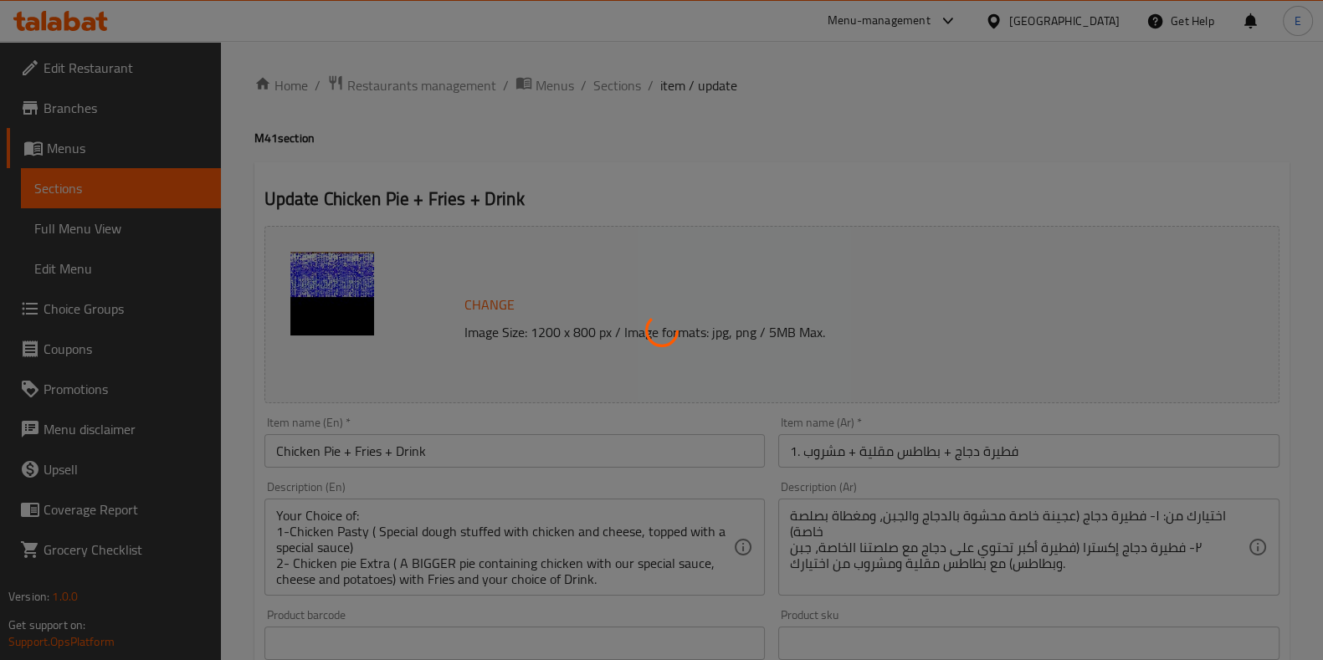
type input "اختيارك من الفطيرة:"
type input "1"
type input "اختيارك من الشراب"
type input "1"
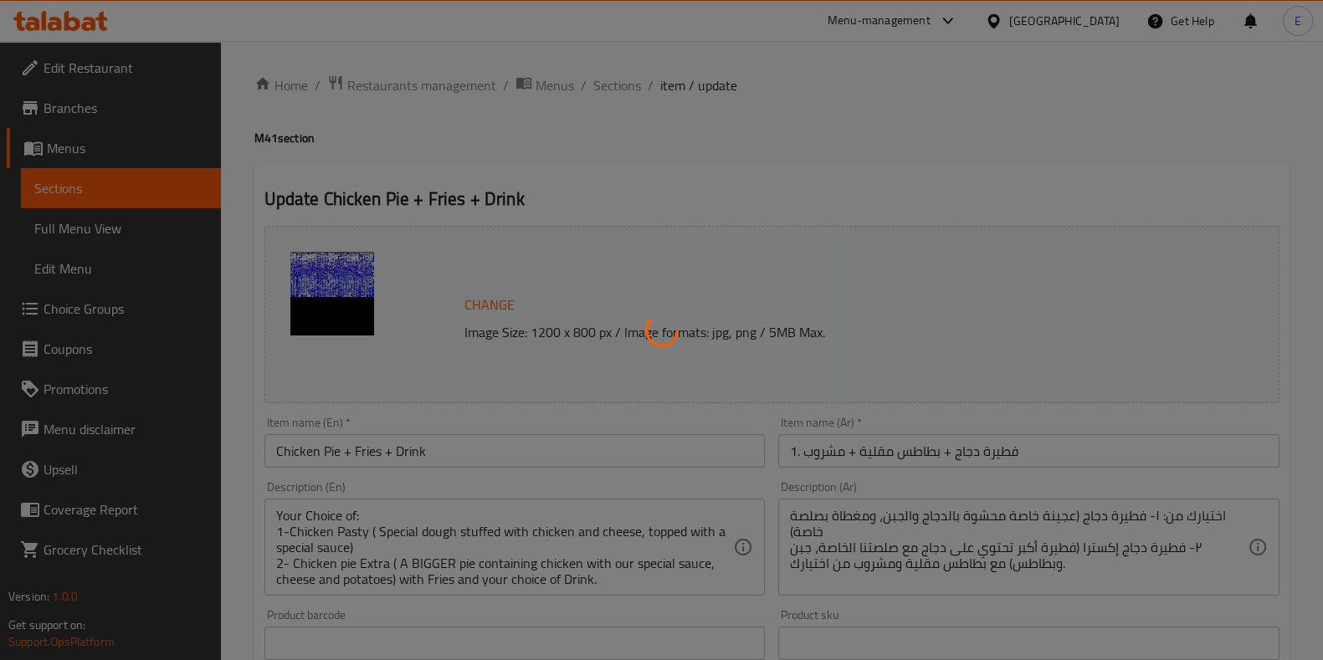
type input "1"
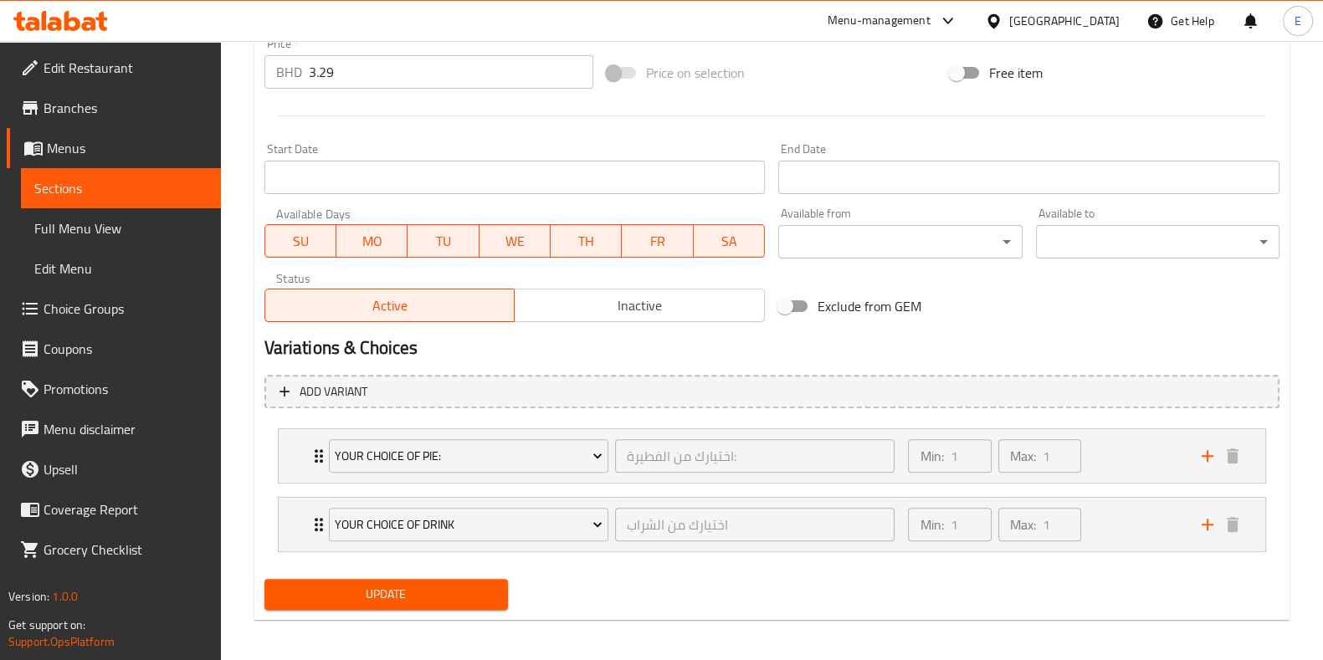
scroll to position [641, 0]
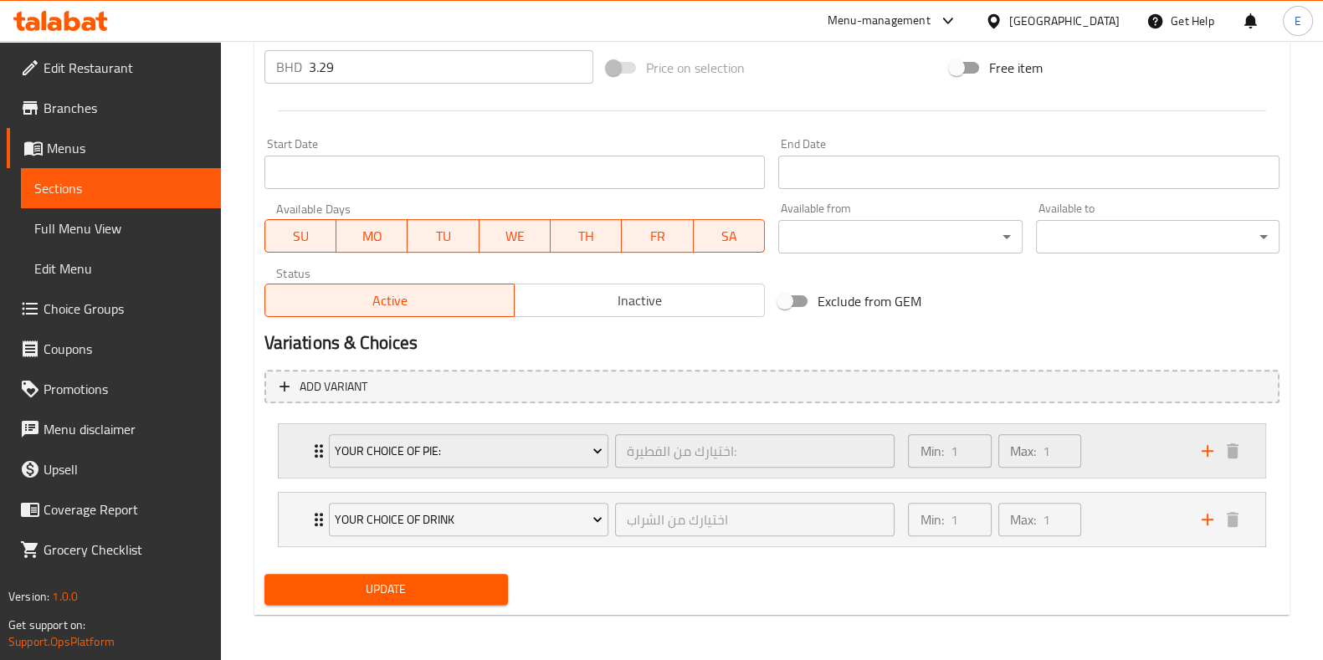
click at [1134, 455] on div "Min: 1 ​ Max: 1 ​" at bounding box center [1044, 451] width 293 height 54
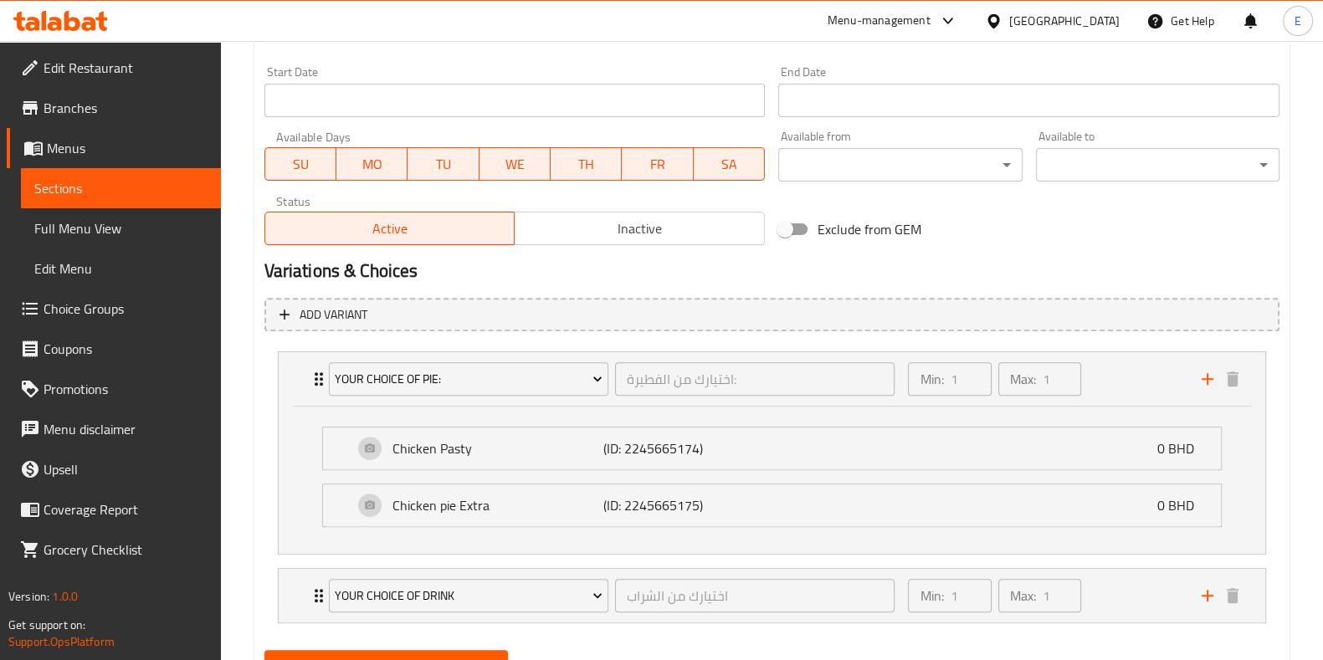
scroll to position [745, 0]
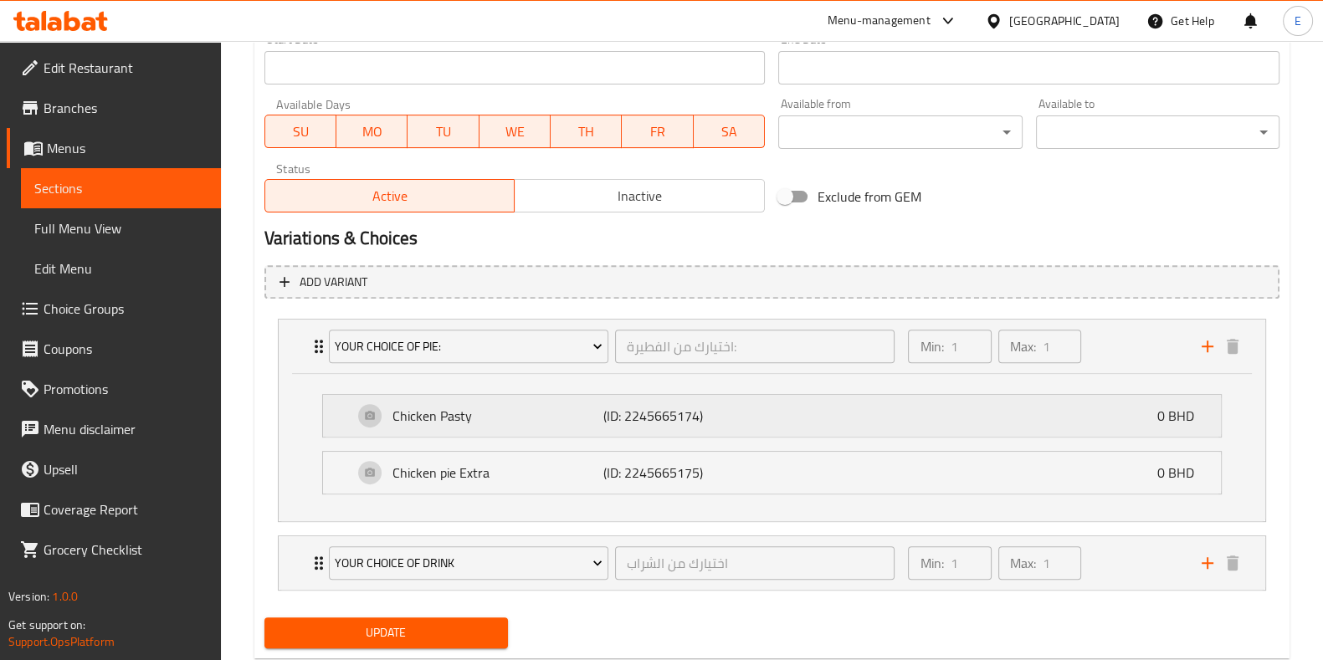
click at [519, 424] on div "Chicken Pasty (ID: 2245665174) 0 BHD" at bounding box center [776, 416] width 847 height 42
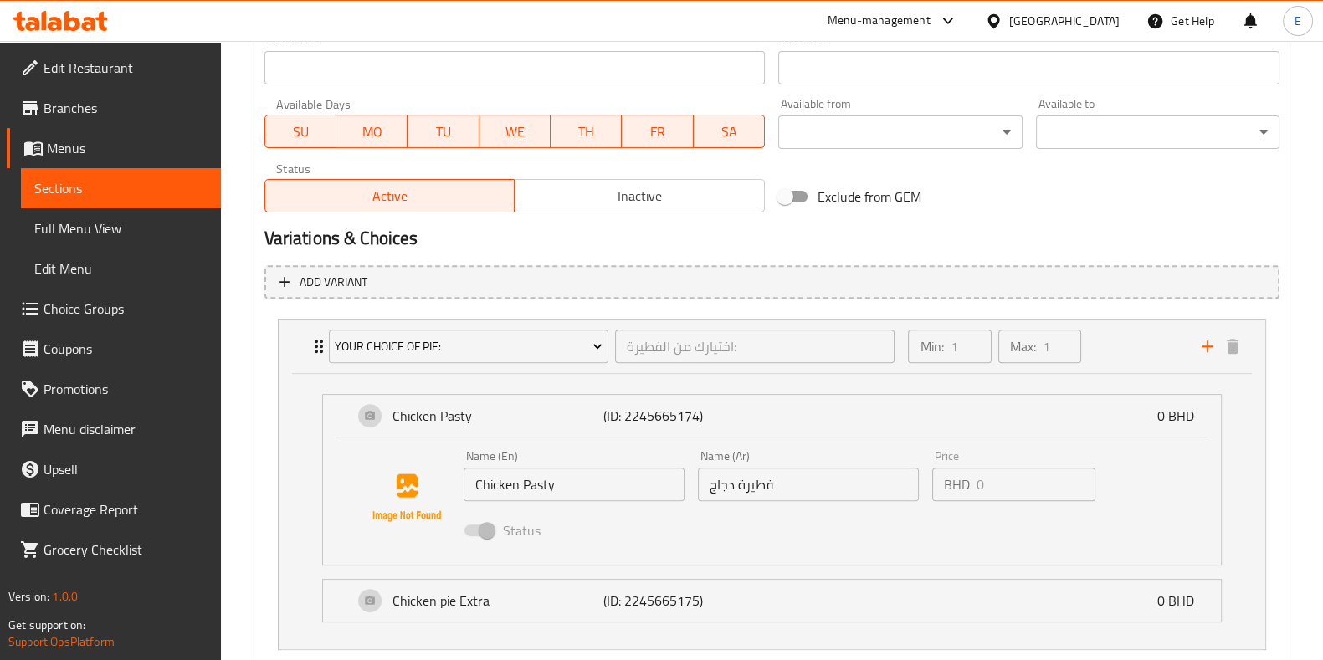
click at [477, 535] on span at bounding box center [478, 530] width 49 height 32
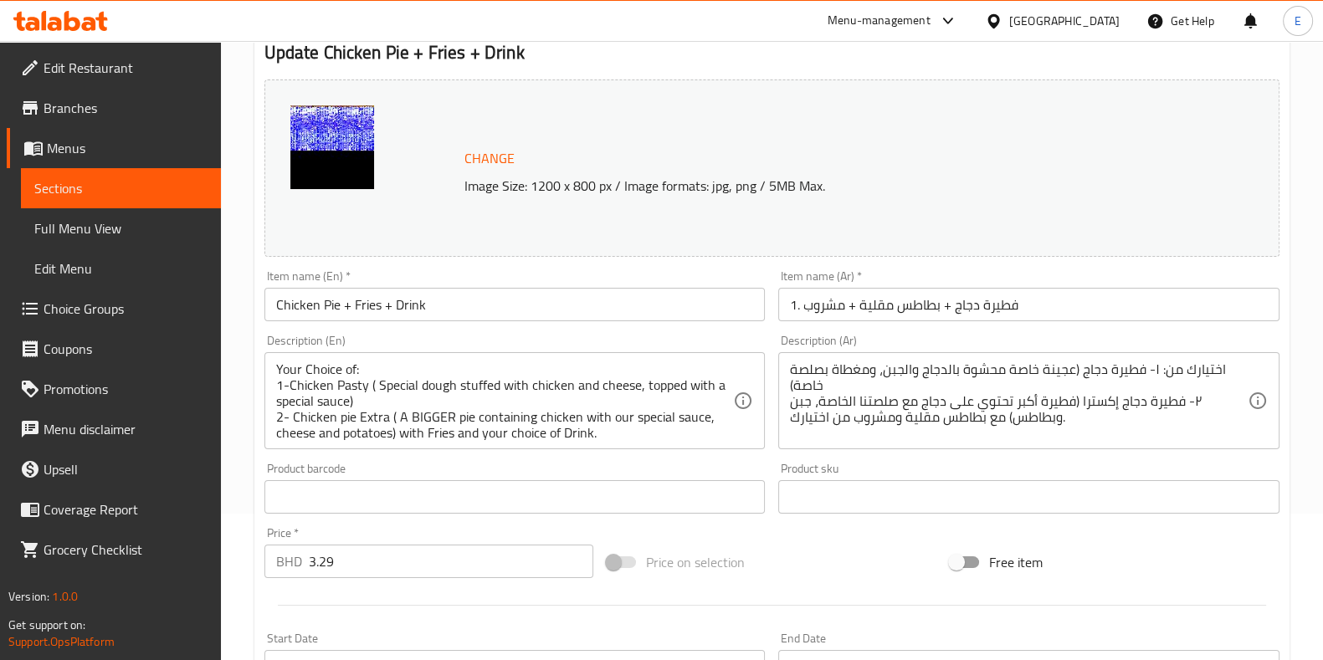
scroll to position [0, 0]
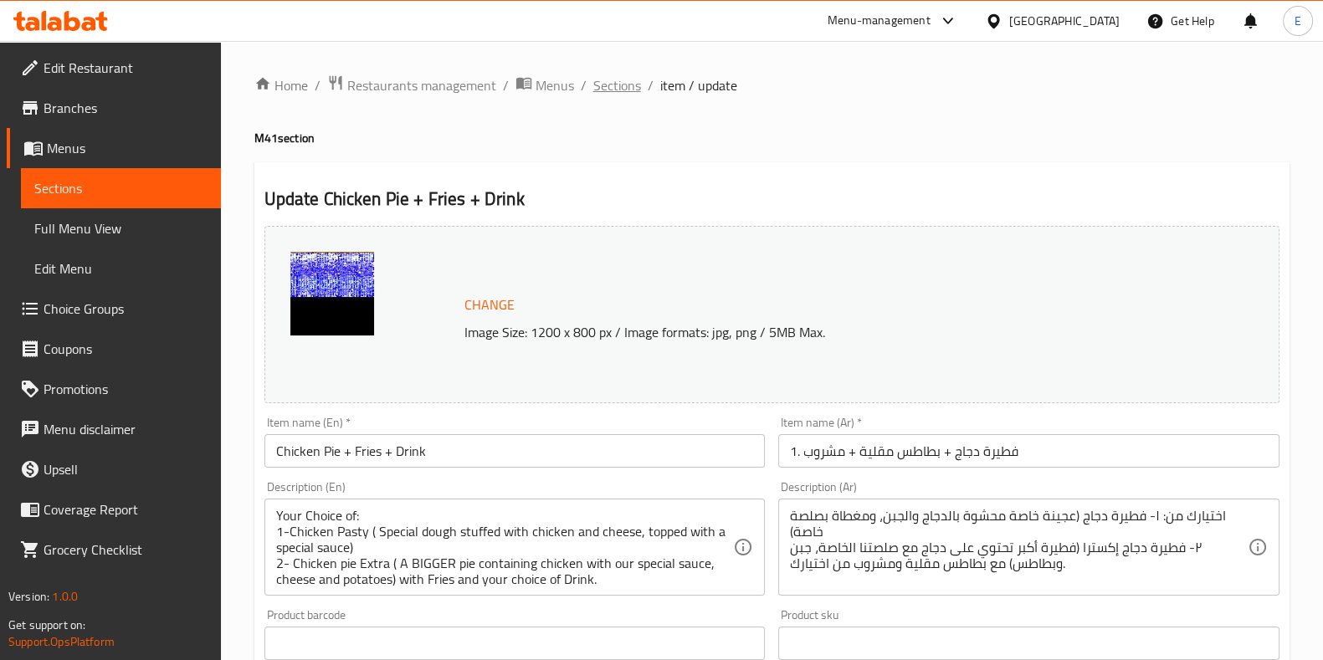
click at [609, 85] on span "Sections" at bounding box center [617, 85] width 48 height 20
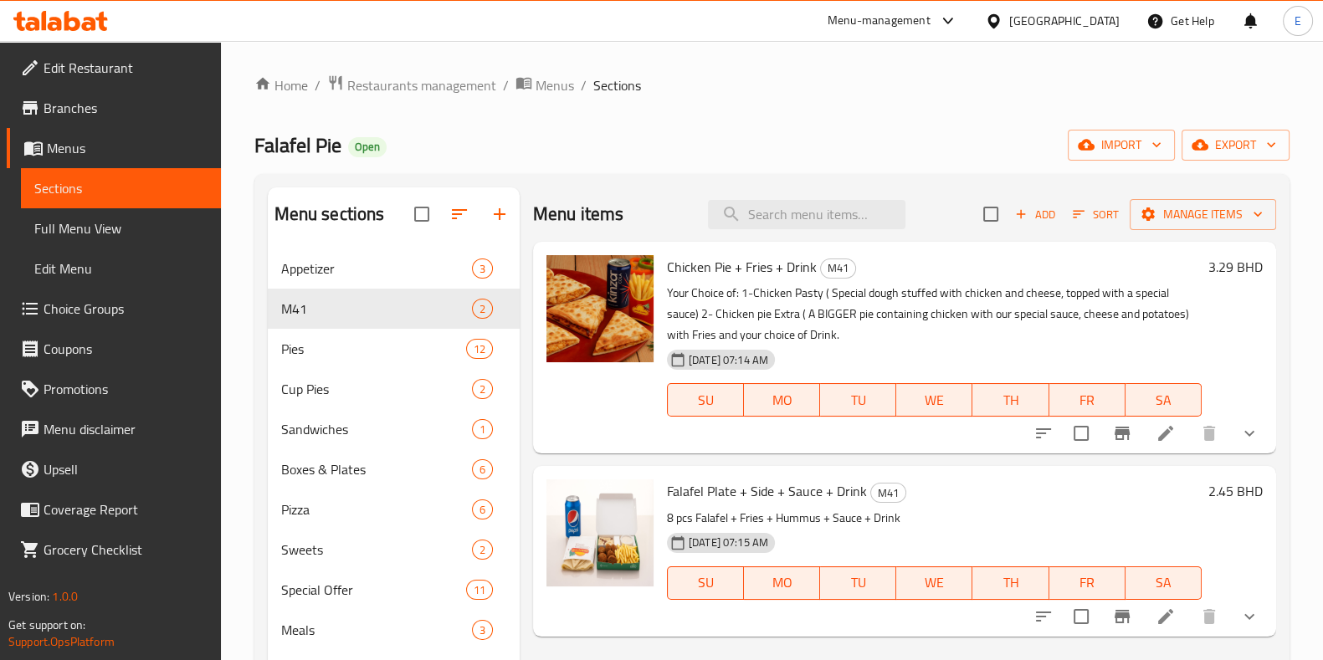
click at [1250, 437] on icon "show more" at bounding box center [1249, 433] width 20 height 20
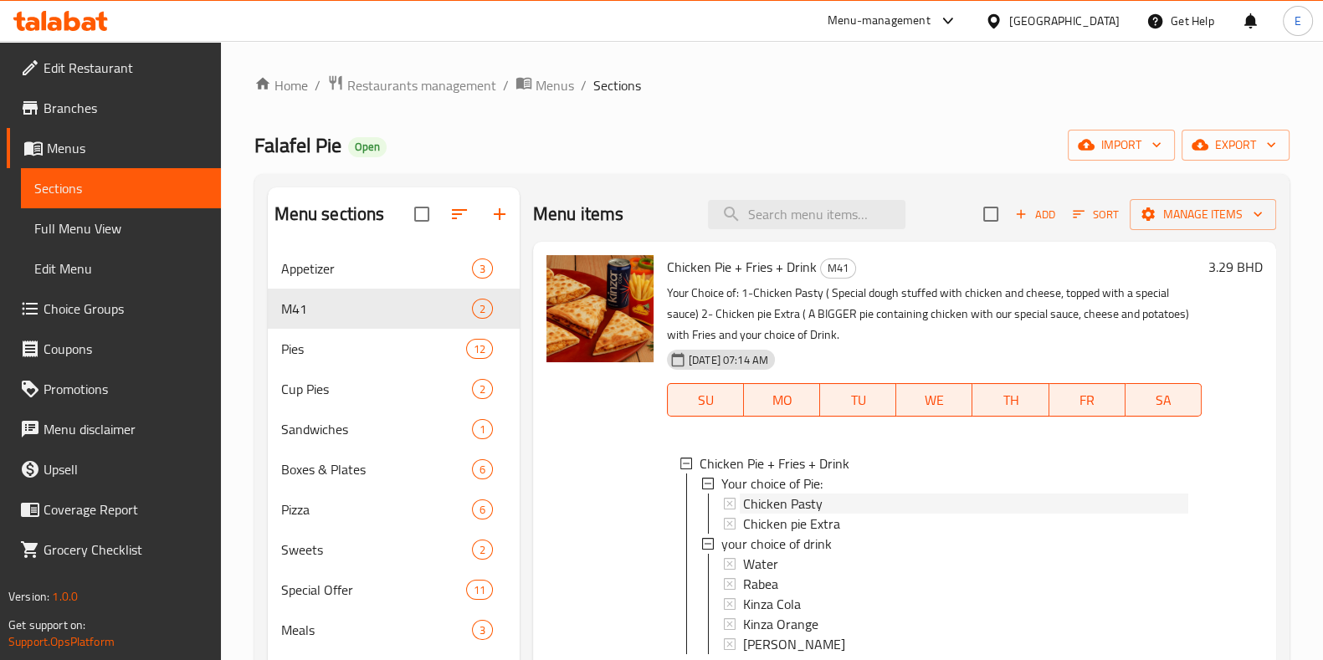
click at [809, 504] on span "Chicken Pasty" at bounding box center [782, 504] width 79 height 20
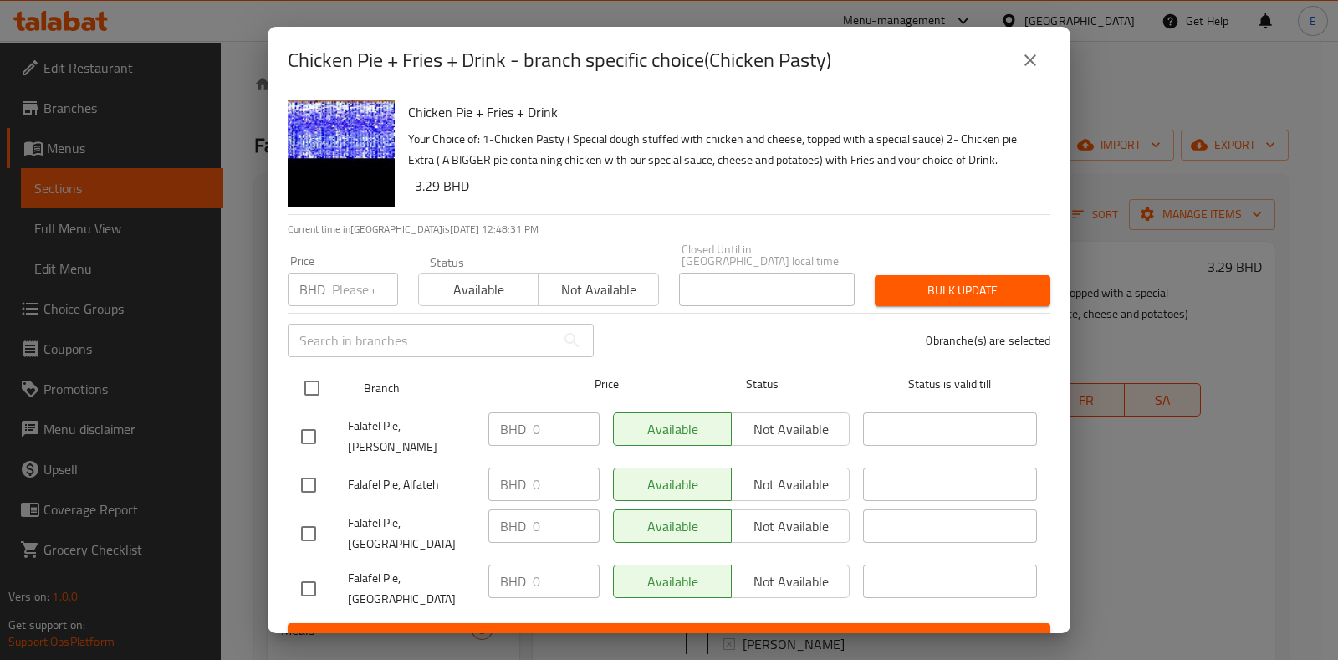
click at [302, 392] on input "checkbox" at bounding box center [311, 388] width 35 height 35
checkbox input "true"
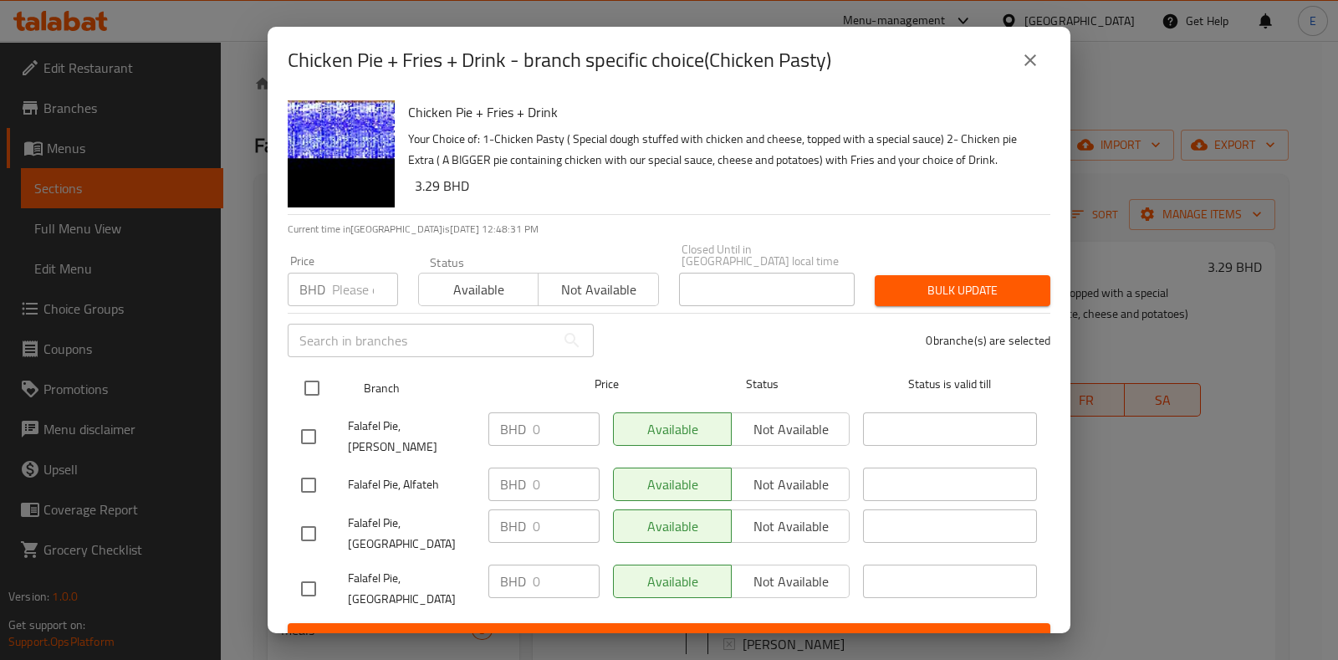
checkbox input "true"
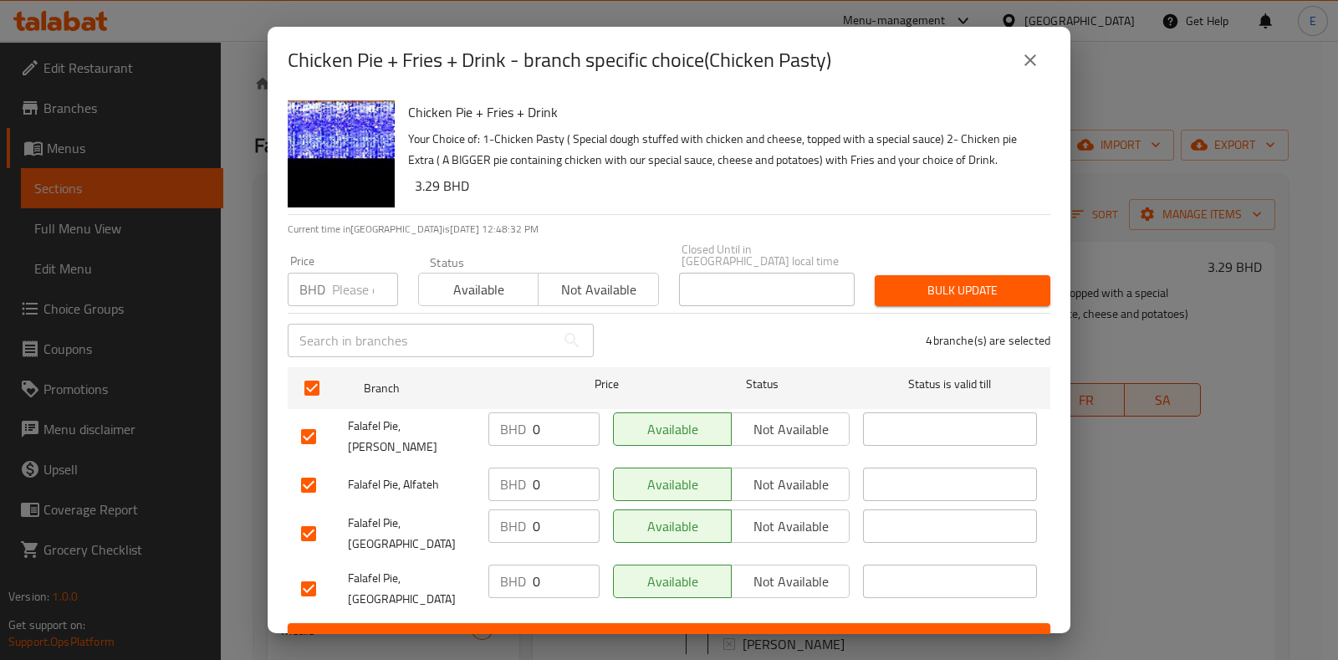
click at [565, 285] on span "Not available" at bounding box center [598, 290] width 106 height 24
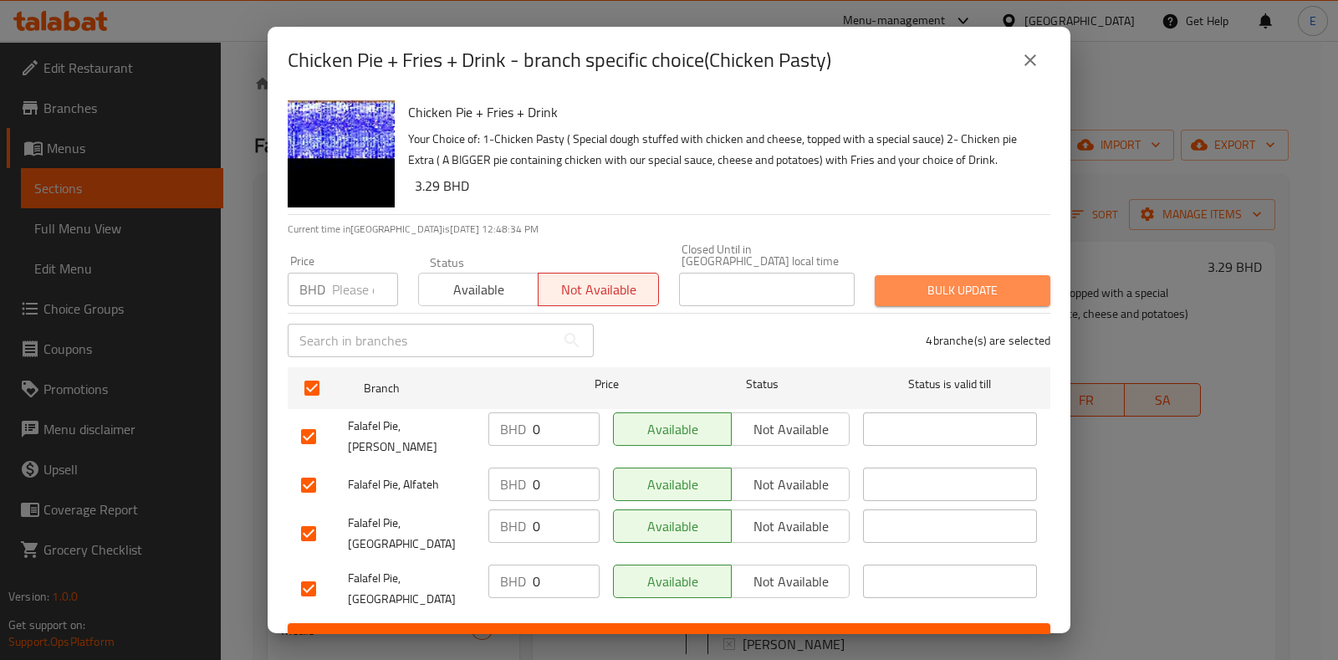
drag, startPoint x: 927, startPoint y: 286, endPoint x: 896, endPoint y: 321, distance: 46.8
click at [928, 284] on span "Bulk update" at bounding box center [962, 290] width 149 height 21
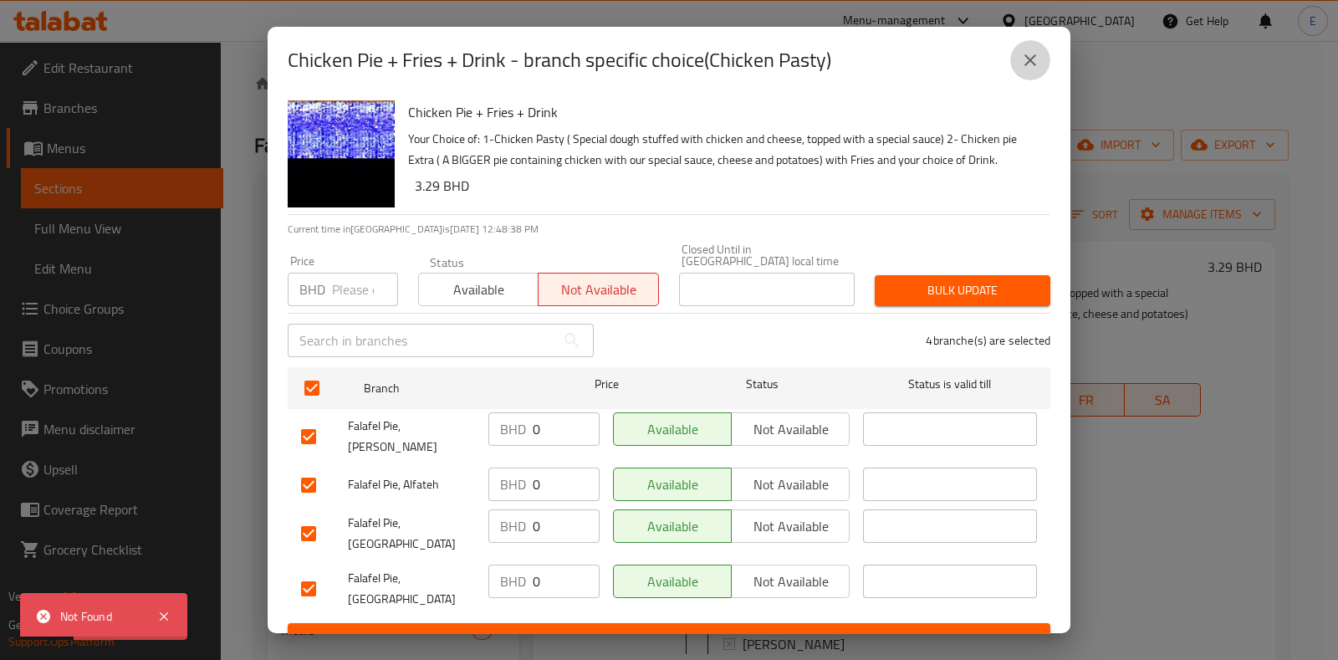
click at [1044, 52] on button "close" at bounding box center [1031, 60] width 40 height 40
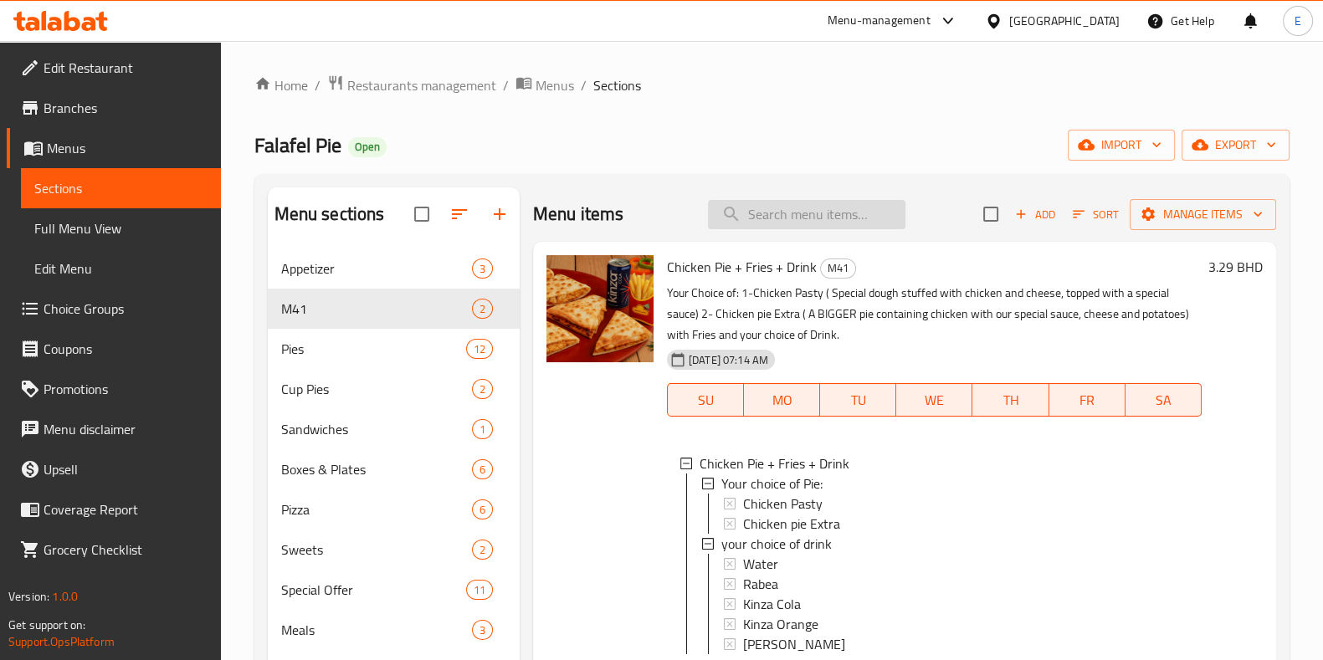
click at [799, 215] on input "search" at bounding box center [806, 214] width 197 height 29
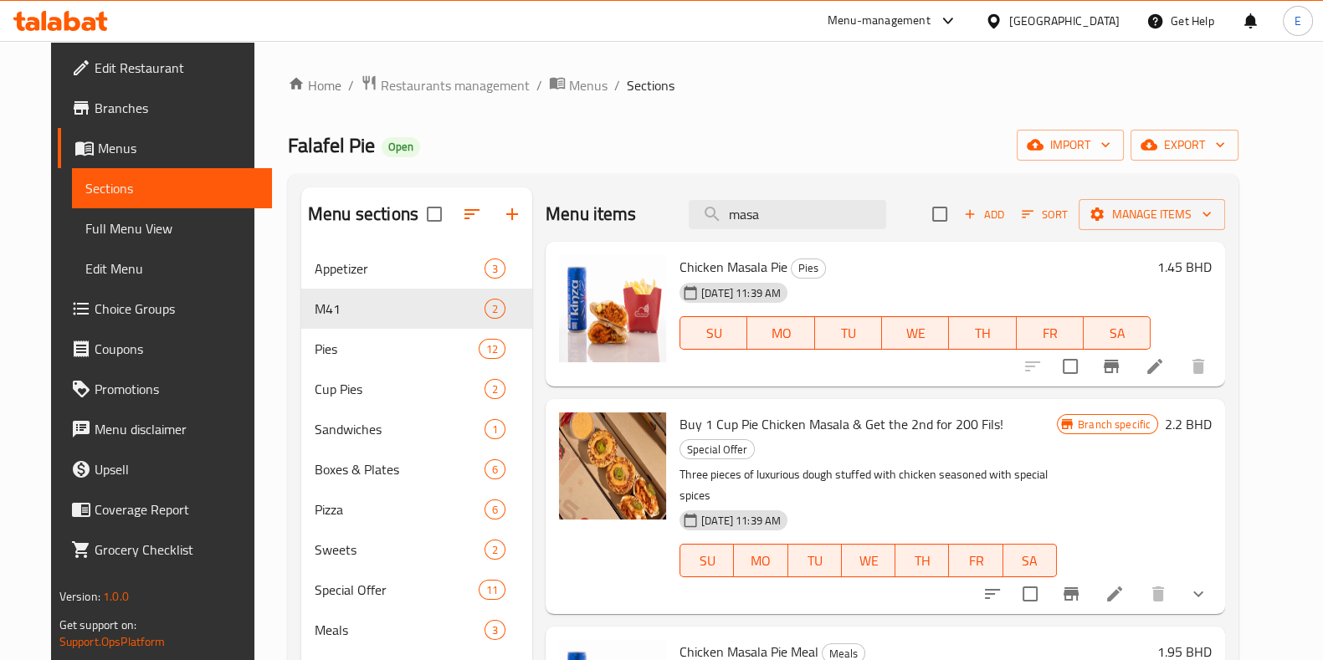
type input "masa"
drag, startPoint x: 669, startPoint y: 267, endPoint x: 775, endPoint y: 248, distance: 107.1
click at [775, 248] on div "Chicken Masala Pie Pies 18-06-2025 11:39 AM SU MO TU WE TH FR SA" at bounding box center [915, 314] width 484 height 132
copy span "Chicken Masala Pie"
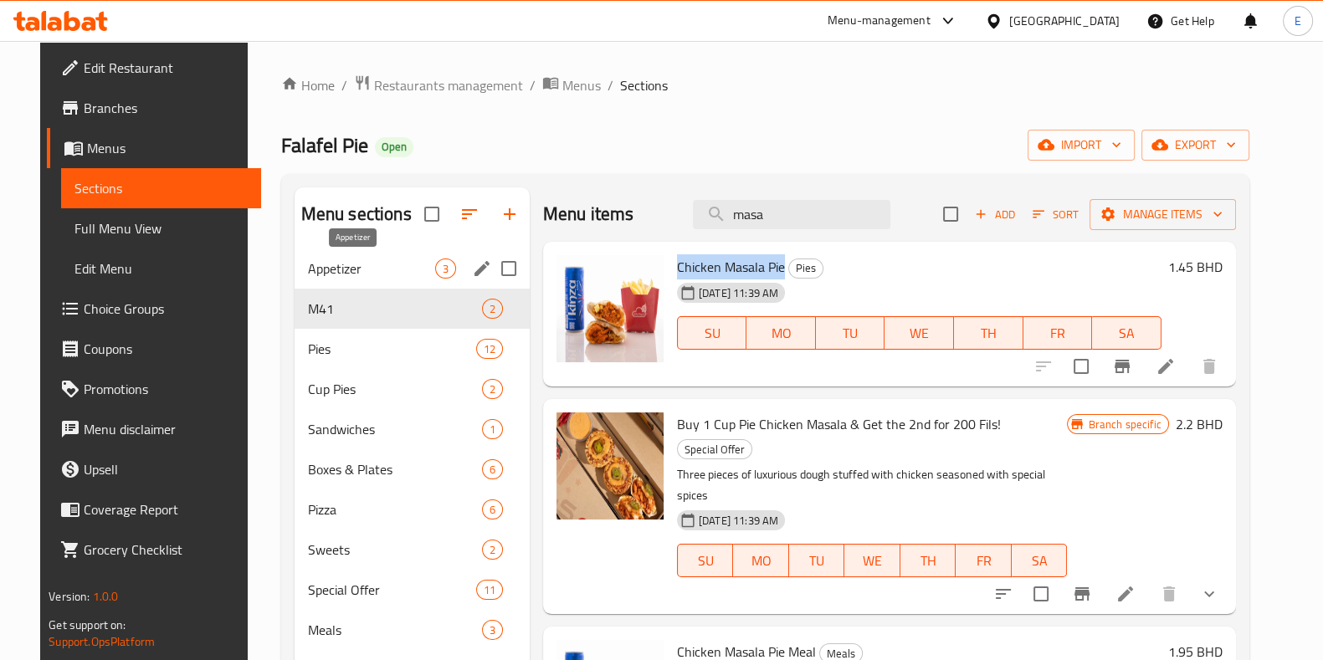
copy span "Chicken Masala Pie"
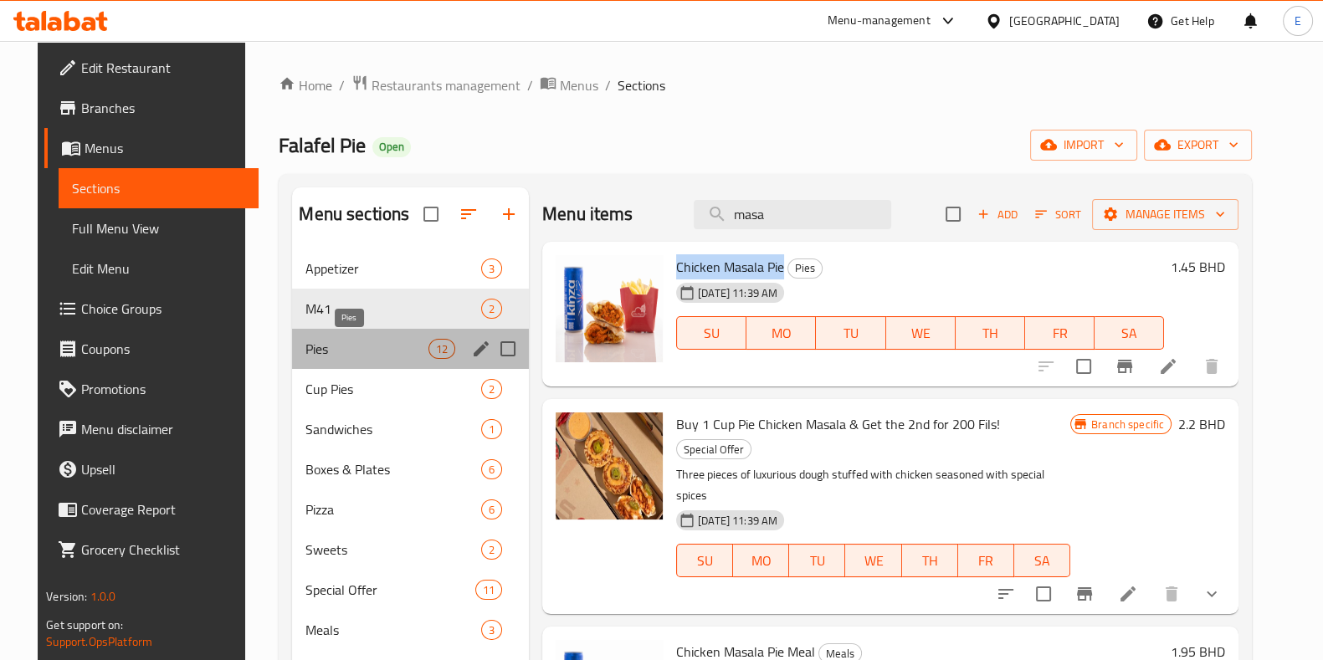
click at [376, 350] on span "Pies" at bounding box center [366, 349] width 122 height 20
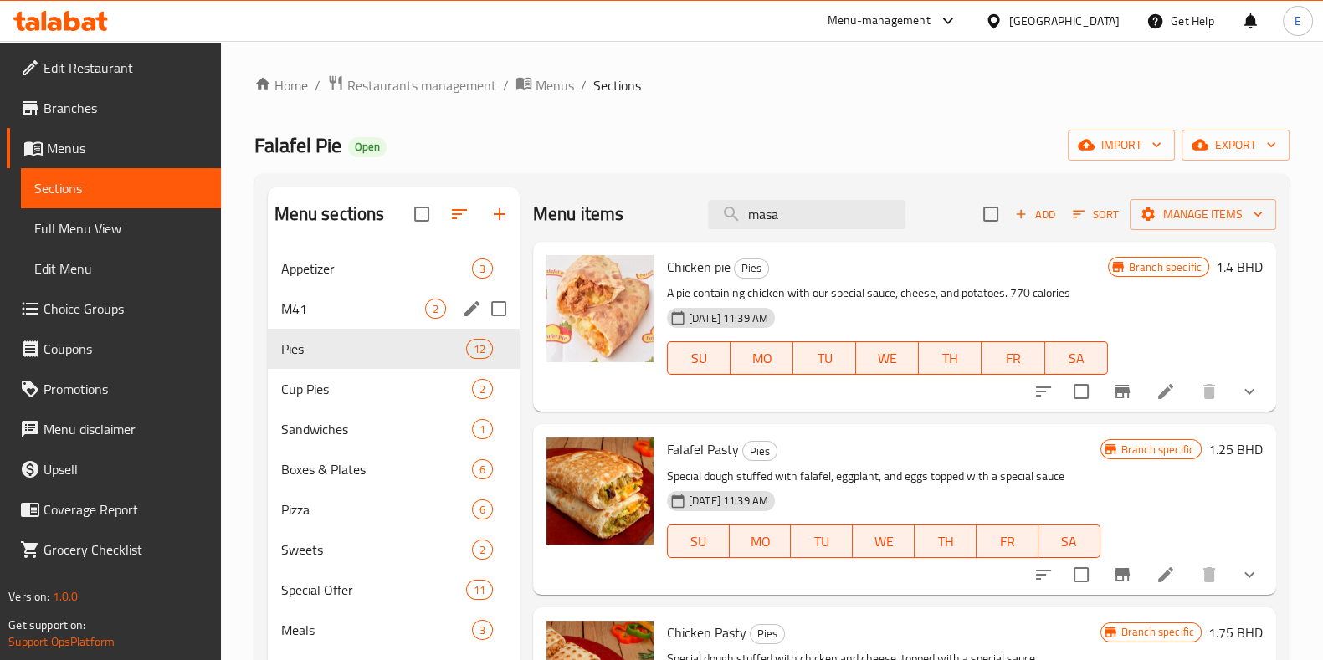
click at [370, 320] on div "M41 2" at bounding box center [394, 309] width 252 height 40
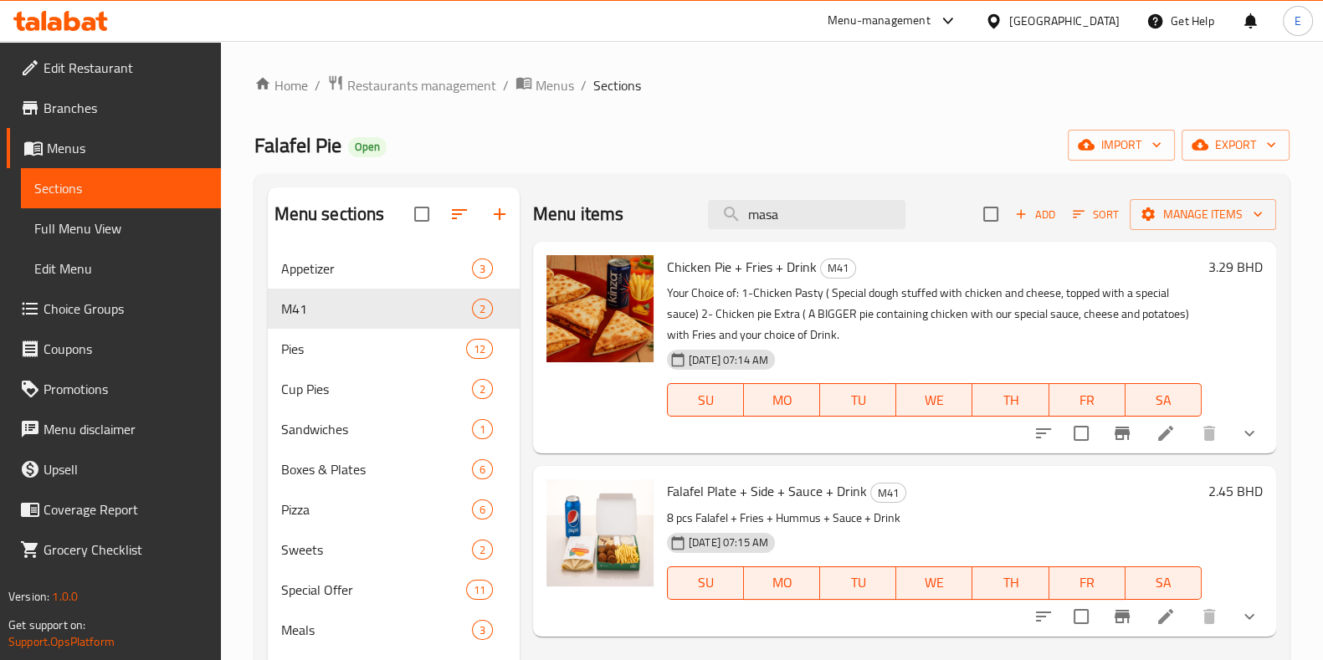
click at [1251, 434] on icon "show more" at bounding box center [1249, 433] width 20 height 20
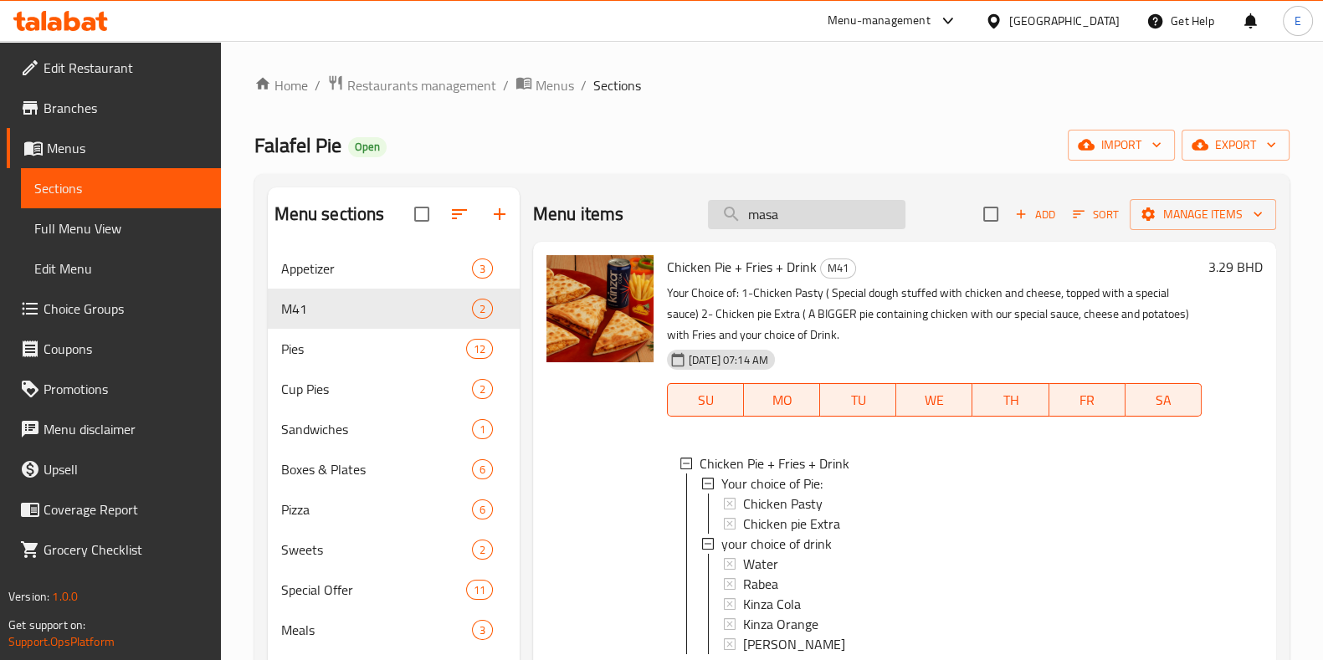
click at [815, 211] on input "masa" at bounding box center [806, 214] width 197 height 29
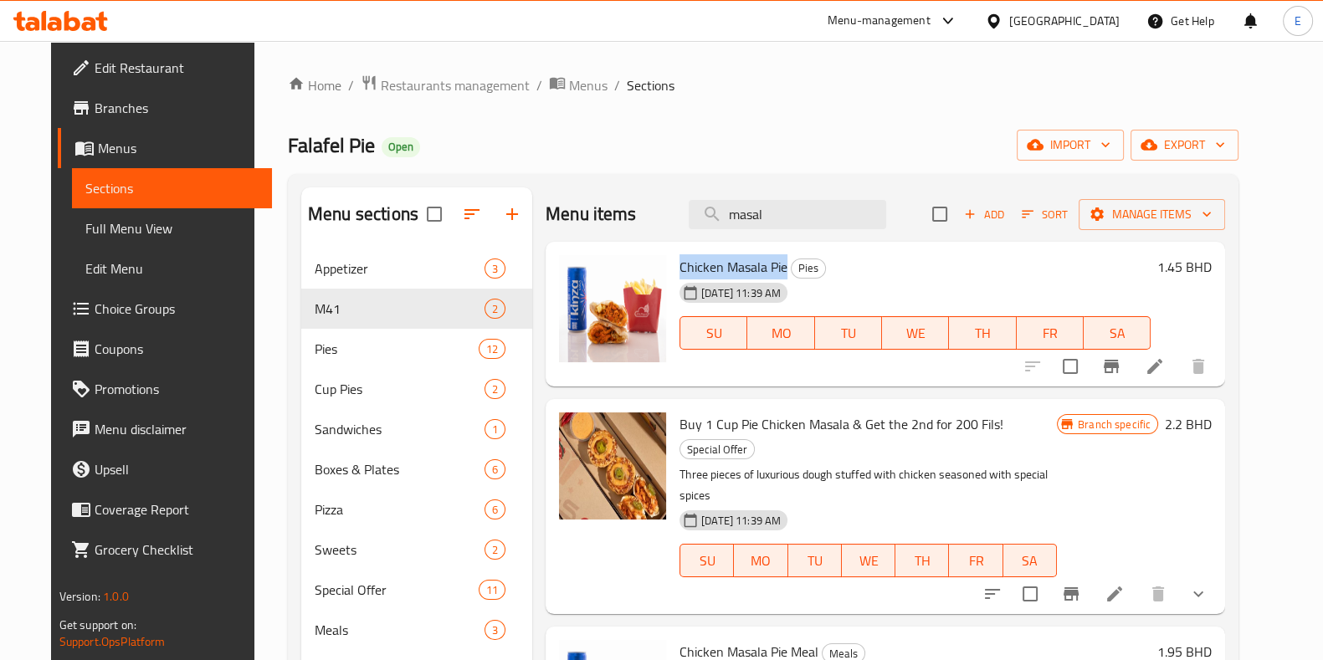
drag, startPoint x: 669, startPoint y: 269, endPoint x: 793, endPoint y: 290, distance: 125.7
click at [773, 265] on span "Chicken Masala Pie" at bounding box center [733, 266] width 108 height 25
copy span "Chicken Masala Pie"
click at [1131, 371] on button "Branch-specific-item" at bounding box center [1111, 366] width 40 height 40
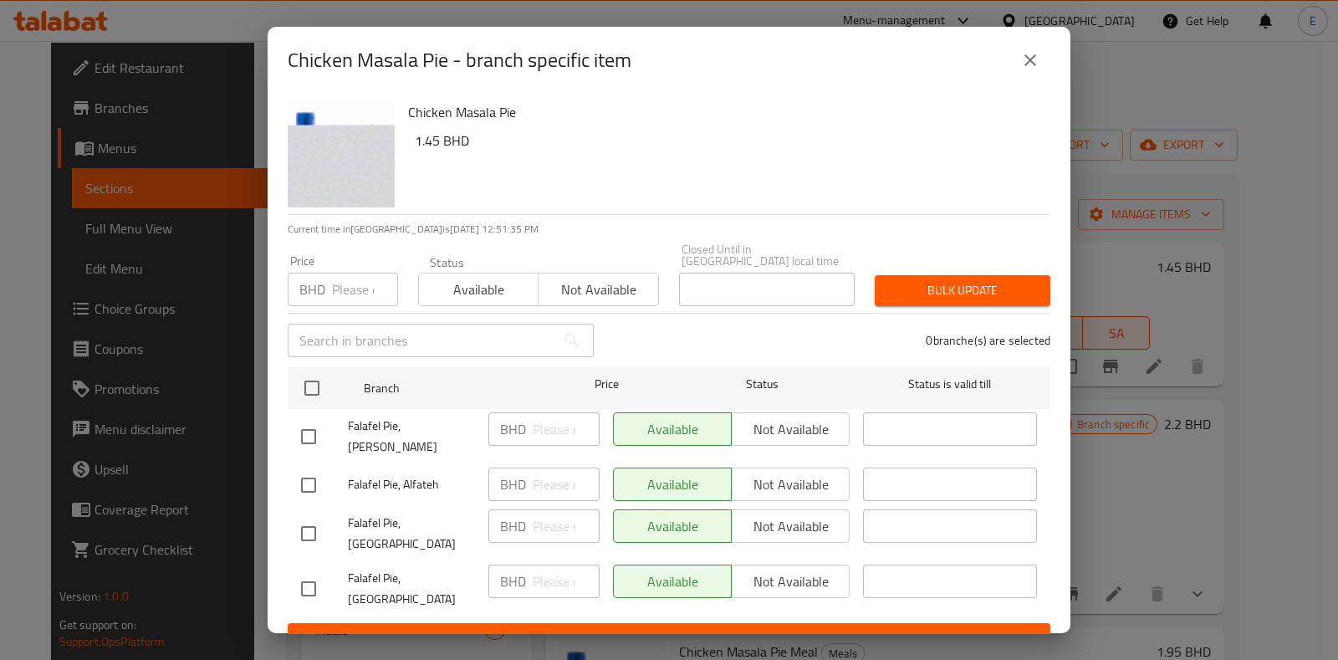
click at [1037, 69] on icon "close" at bounding box center [1031, 60] width 20 height 20
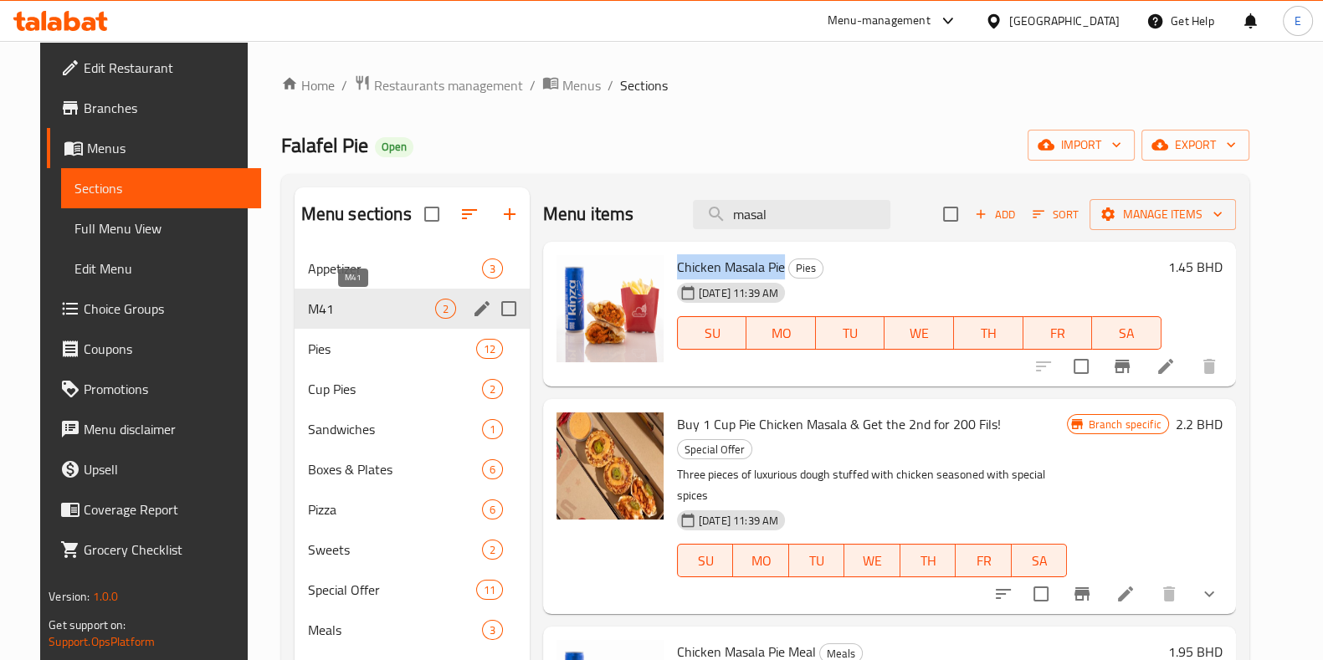
click at [335, 302] on span "M41" at bounding box center [371, 309] width 127 height 20
click at [351, 315] on span "M41" at bounding box center [371, 309] width 127 height 20
click at [348, 356] on span "Pies" at bounding box center [392, 349] width 168 height 20
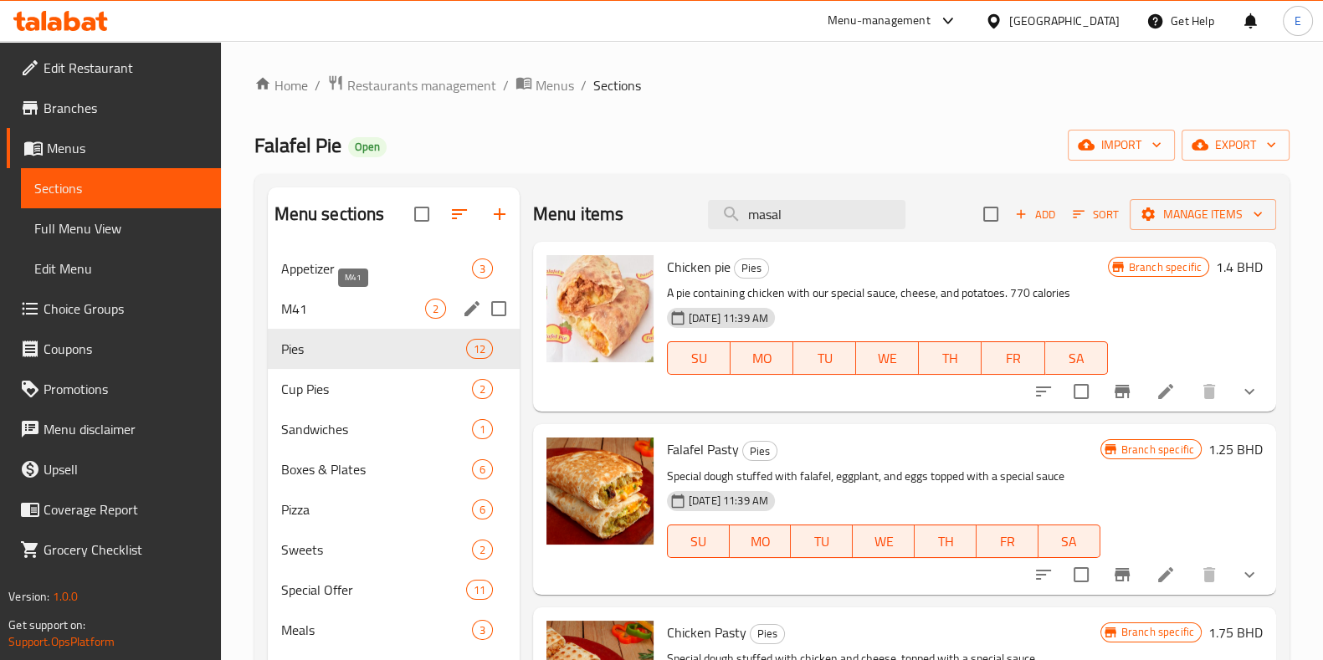
click at [358, 311] on span "M41" at bounding box center [353, 309] width 144 height 20
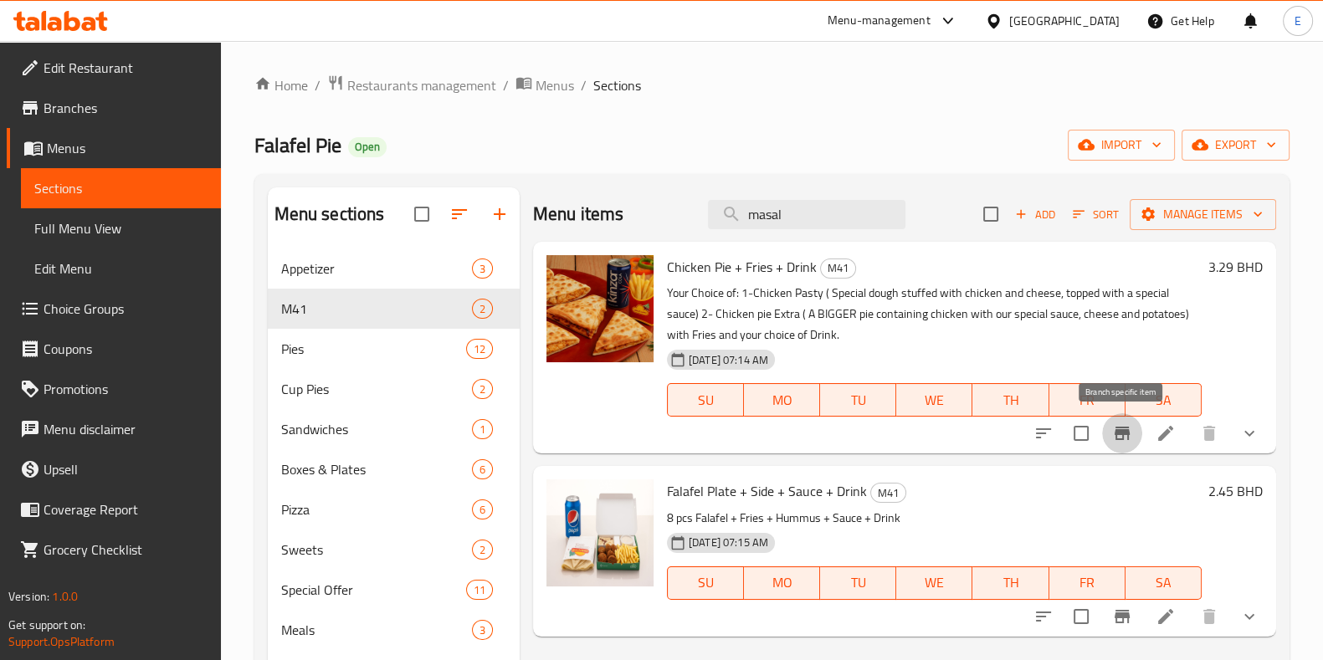
click at [1135, 438] on button "Branch-specific-item" at bounding box center [1122, 433] width 40 height 40
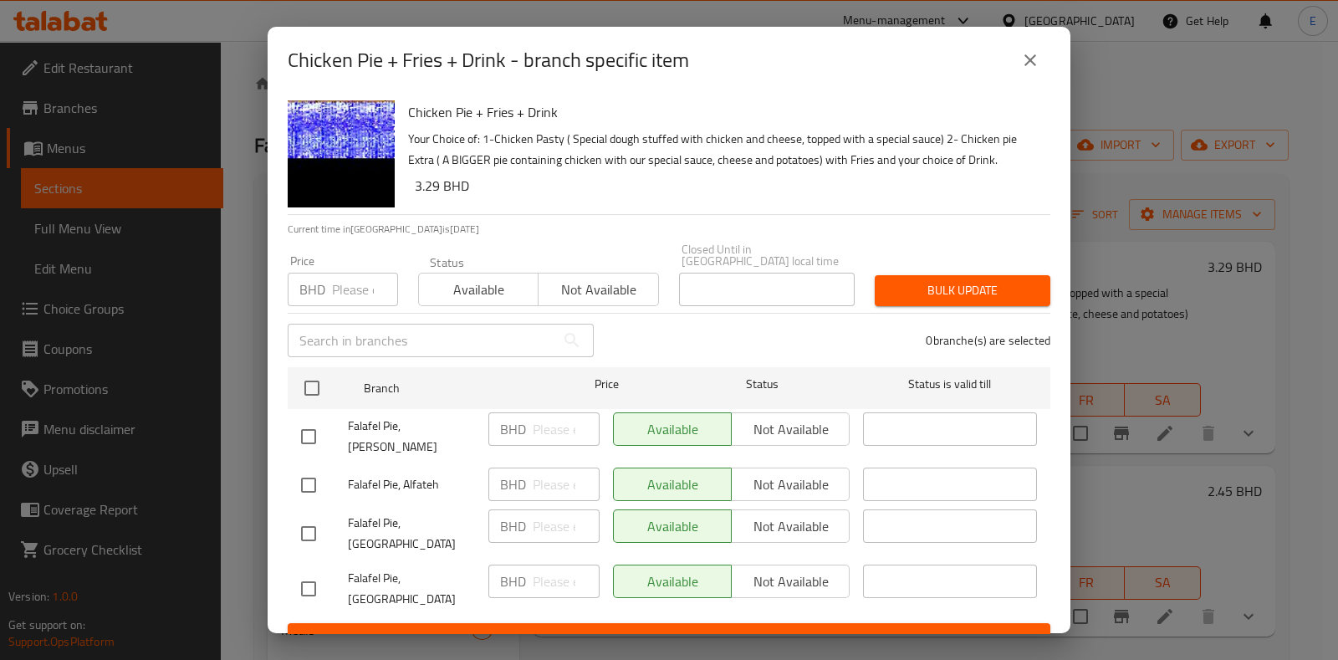
drag, startPoint x: 980, startPoint y: 92, endPoint x: 988, endPoint y: 88, distance: 8.6
click at [984, 90] on div "Chicken Pie + Fries + Drink - branch specific item" at bounding box center [669, 60] width 803 height 67
click at [1010, 77] on div "Chicken Pie + Fries + Drink - branch specific item" at bounding box center [669, 60] width 763 height 40
click at [1021, 69] on icon "close" at bounding box center [1031, 60] width 20 height 20
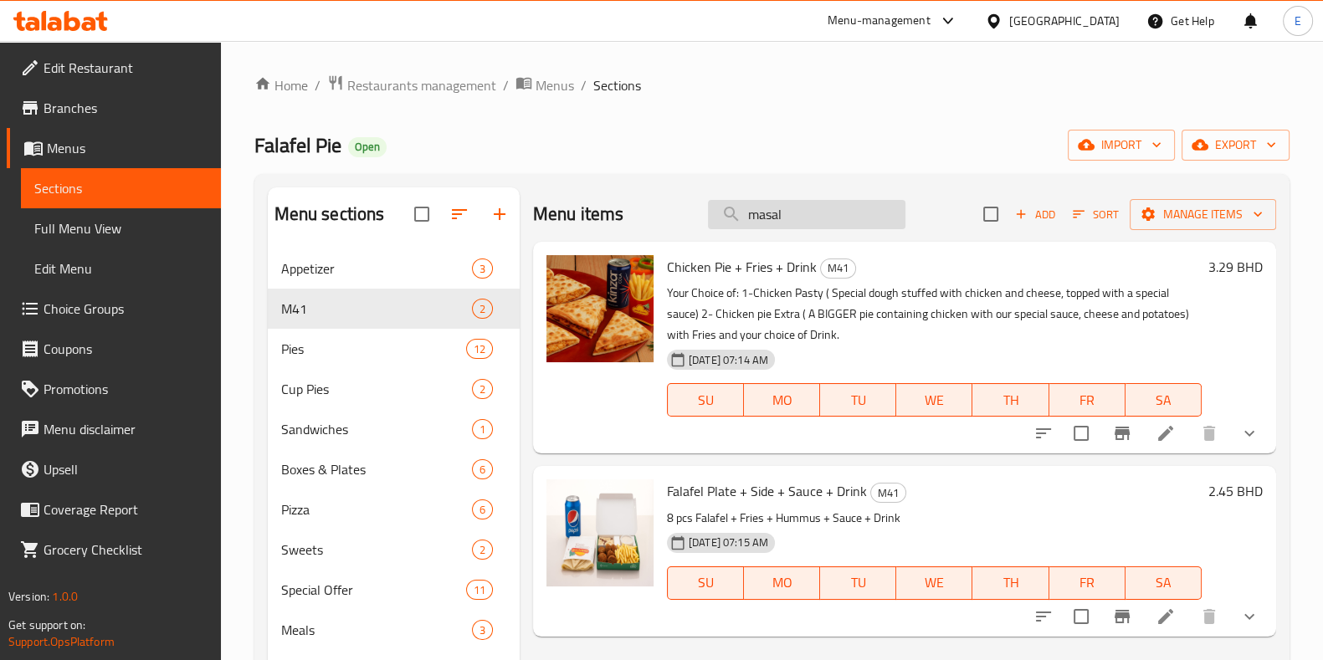
drag, startPoint x: 801, startPoint y: 221, endPoint x: 714, endPoint y: 217, distance: 86.3
click at [715, 217] on input "masal" at bounding box center [806, 214] width 197 height 29
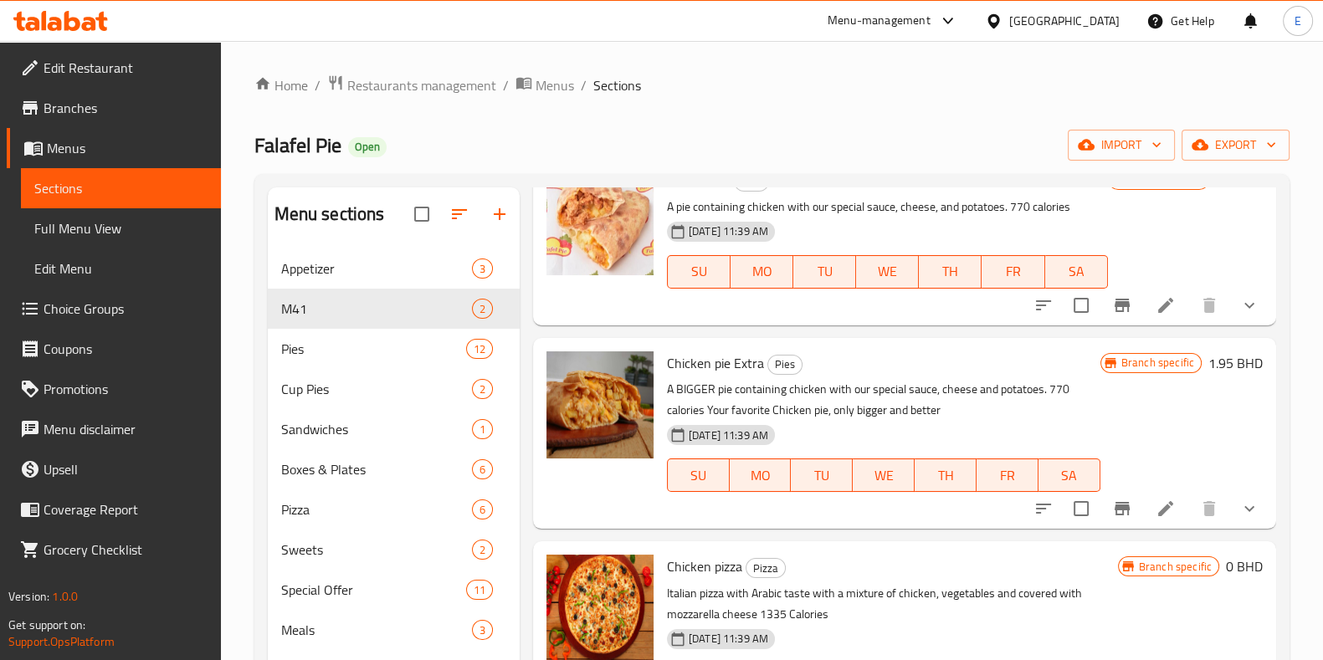
scroll to position [314, 0]
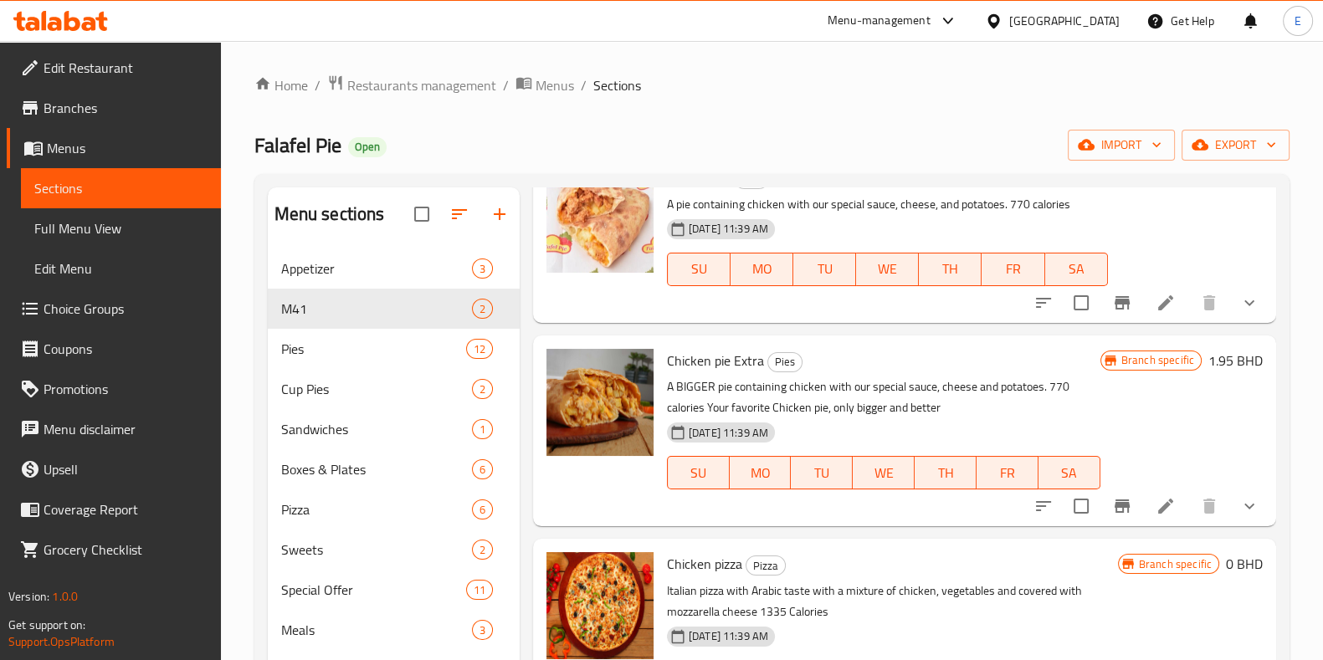
type input "chicken pi"
click at [422, 89] on span "Restaurants management" at bounding box center [421, 85] width 149 height 20
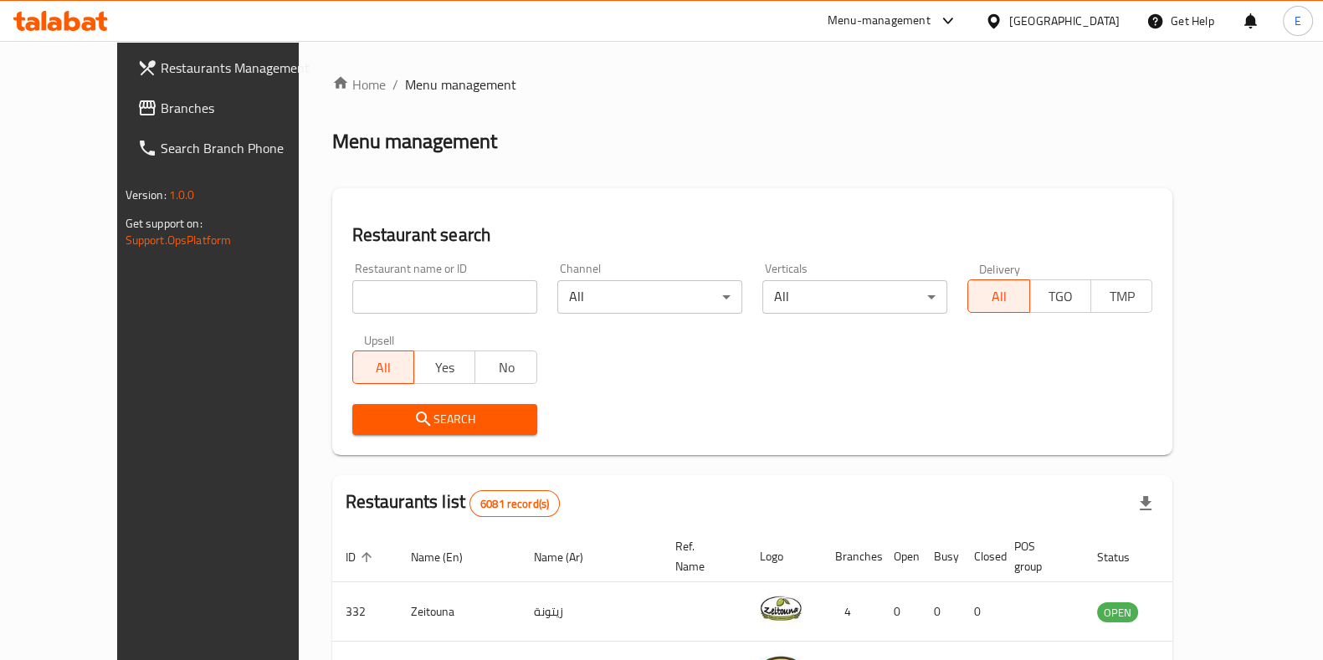
click at [356, 299] on input "search" at bounding box center [444, 296] width 185 height 33
type input "um khalid"
click button "Search" at bounding box center [444, 419] width 185 height 31
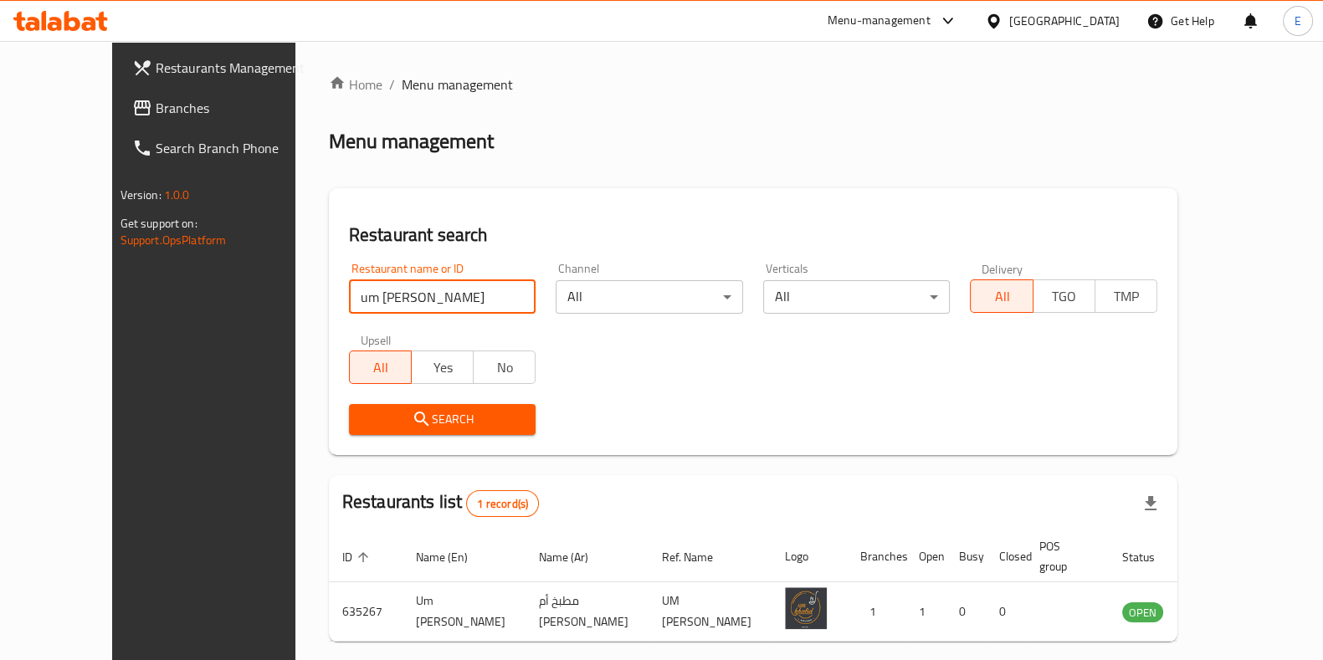
scroll to position [53, 0]
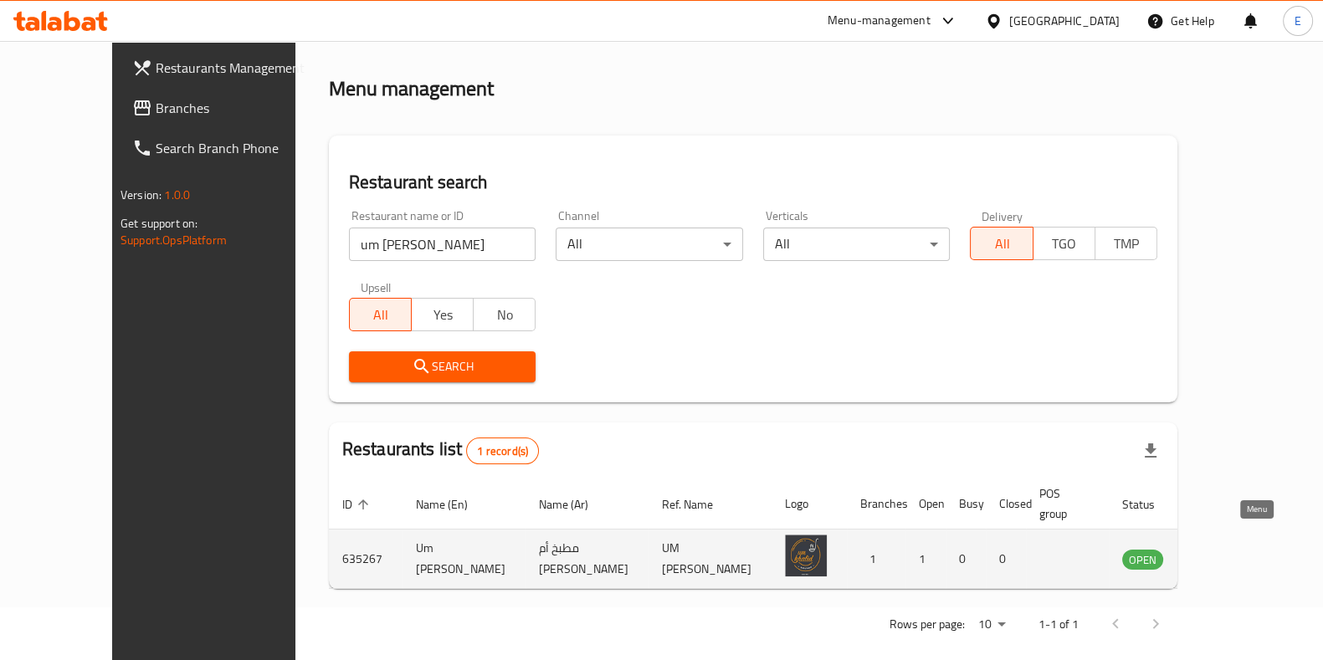
click at [1229, 553] on icon "enhanced table" at bounding box center [1219, 560] width 18 height 14
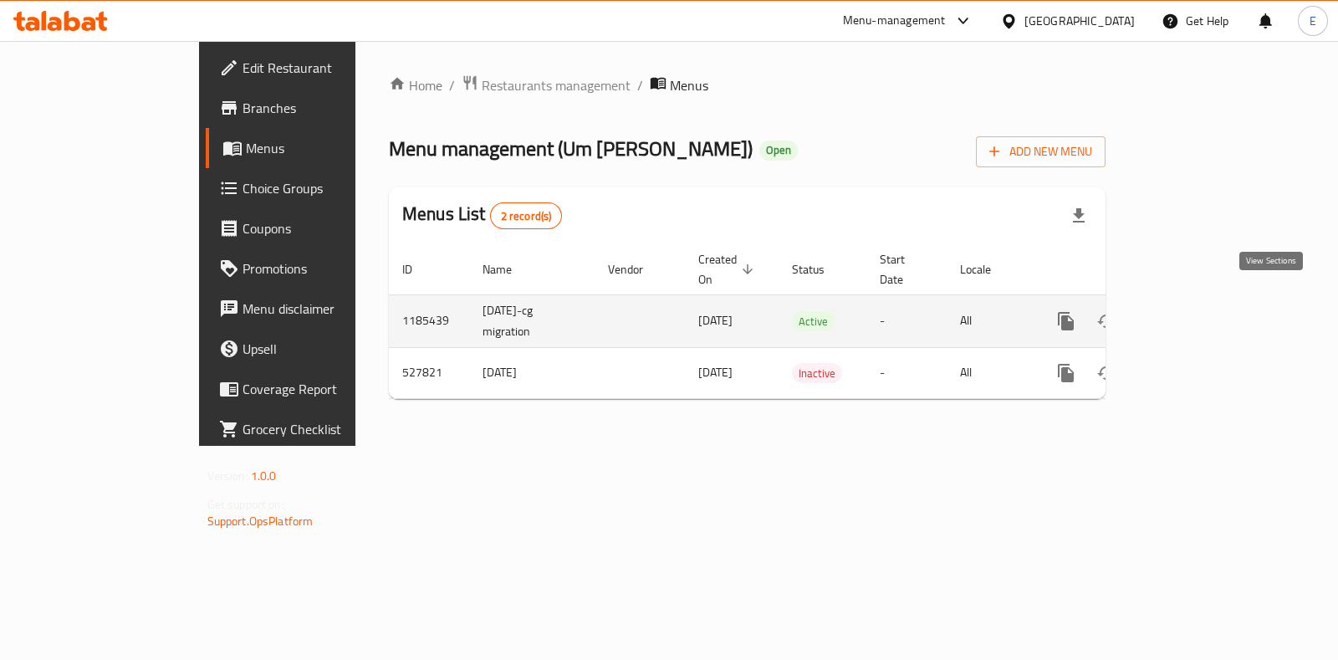
click at [1195, 314] on icon "enhanced table" at bounding box center [1187, 321] width 15 height 15
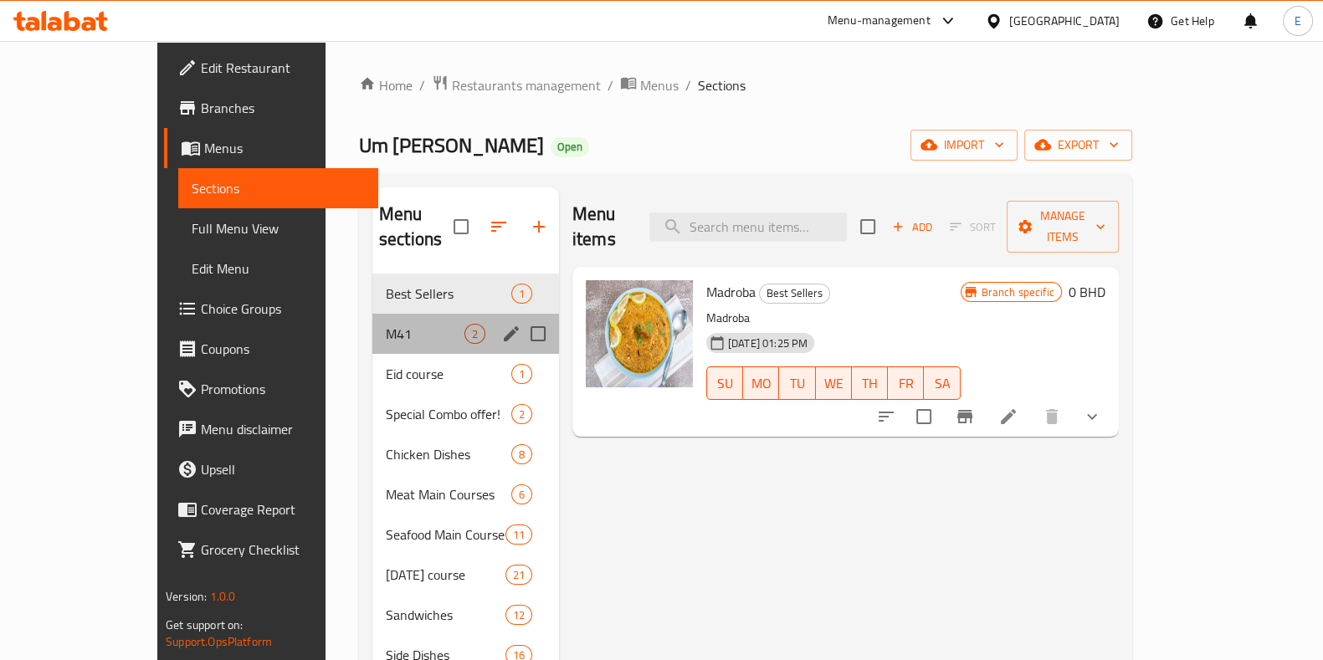
click at [402, 314] on div "M41 2" at bounding box center [465, 334] width 187 height 40
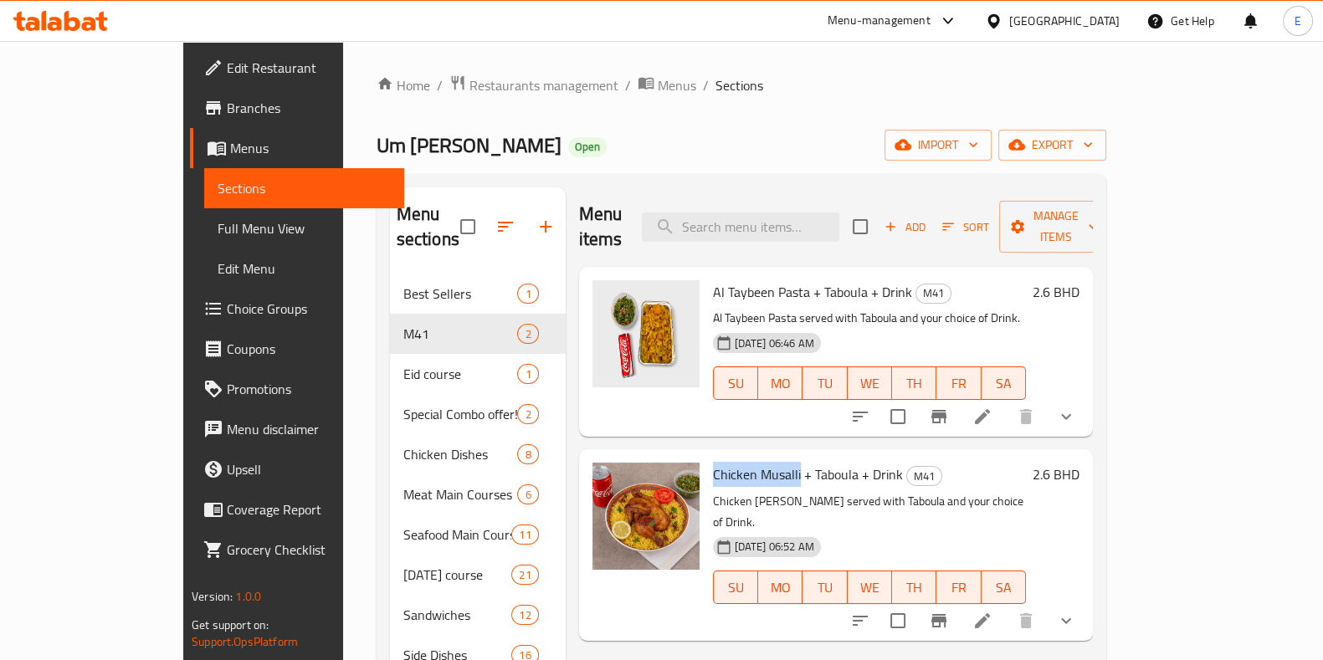
drag, startPoint x: 665, startPoint y: 453, endPoint x: 754, endPoint y: 453, distance: 88.7
click at [754, 456] on div "Chicken Musalli + Taboula + Drink M41 Chicken Musalli served with Taboula and y…" at bounding box center [869, 544] width 326 height 177
copy span "Chicken Musalli"
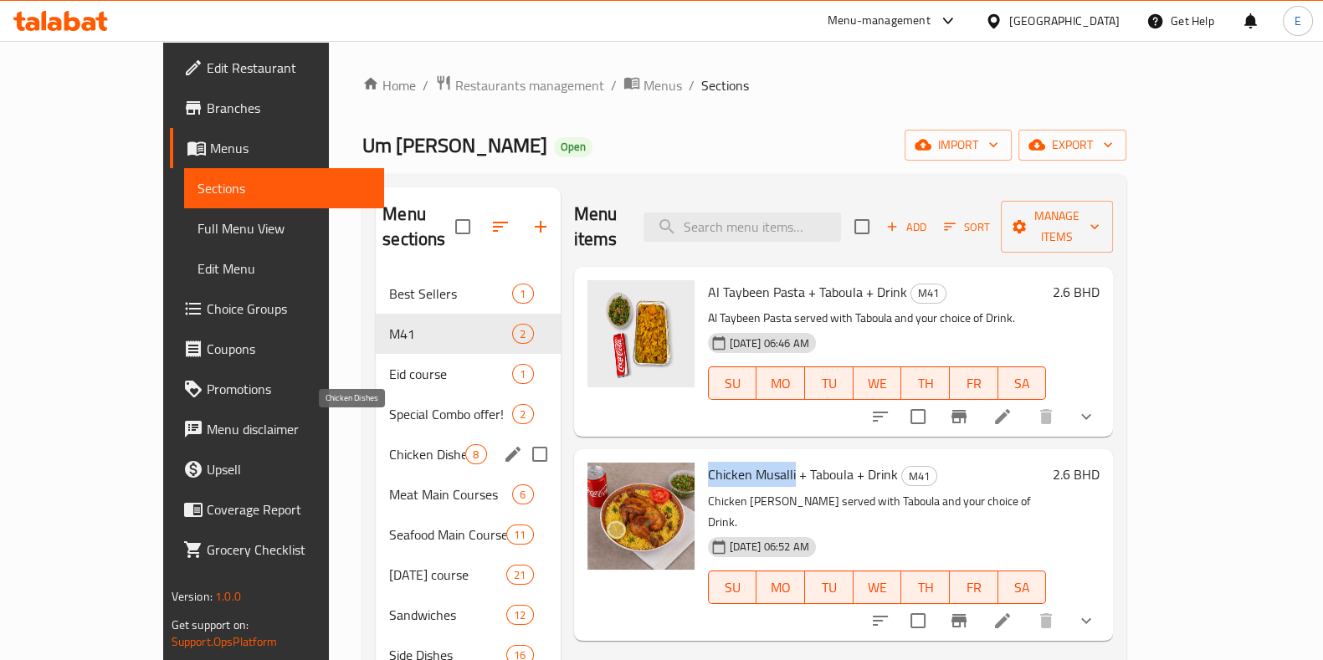
click at [389, 444] on span "Chicken Dishes" at bounding box center [427, 454] width 76 height 20
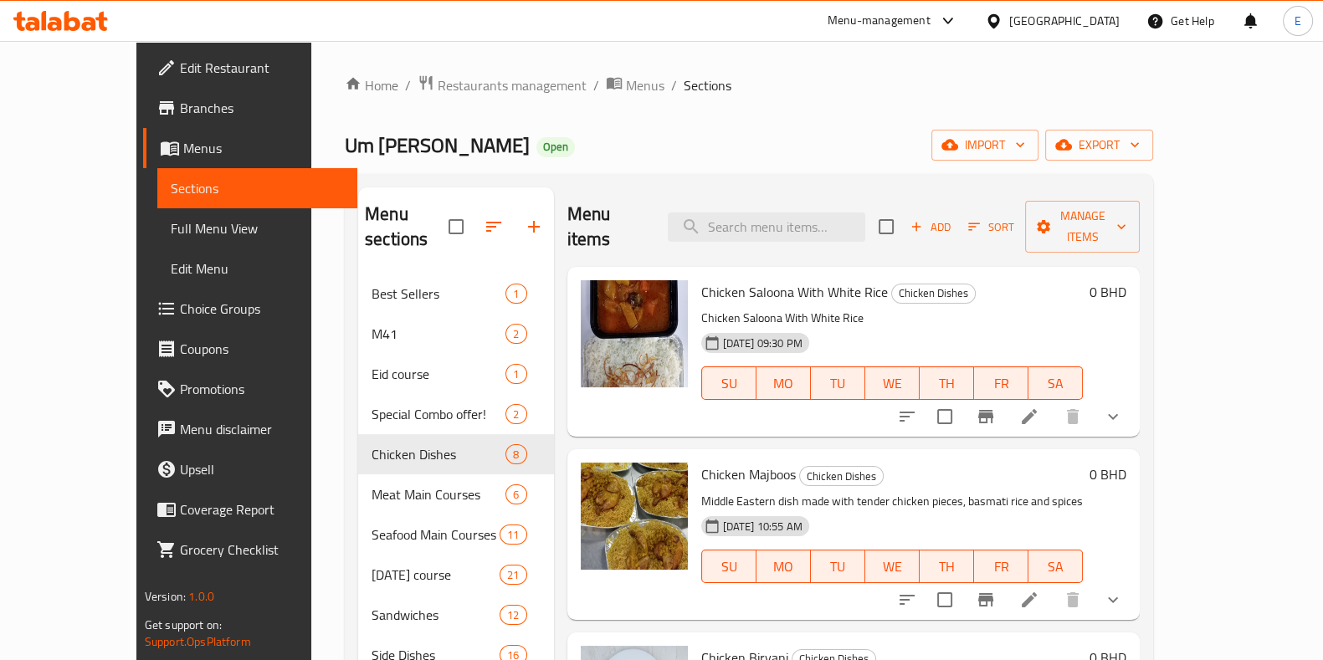
click at [714, 462] on span "Chicken Majboos" at bounding box center [748, 474] width 95 height 25
click at [715, 462] on span "Chicken Majboos" at bounding box center [748, 474] width 95 height 25
copy span "Majboos"
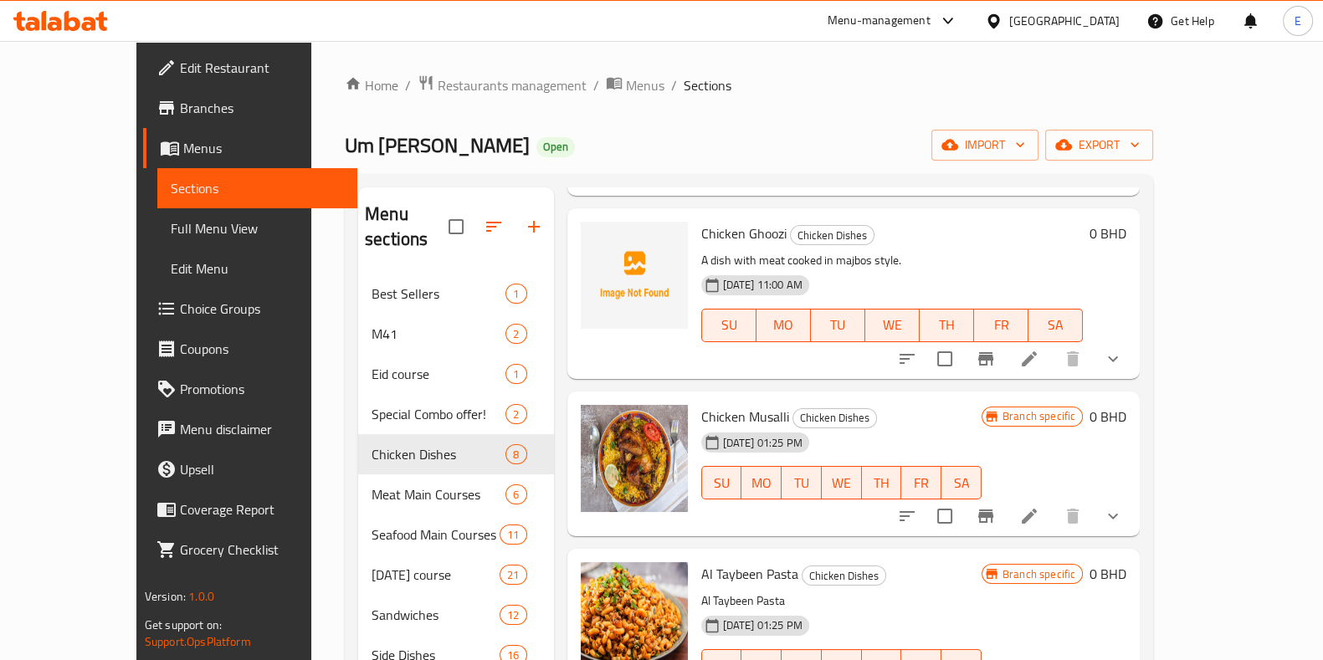
scroll to position [523, 0]
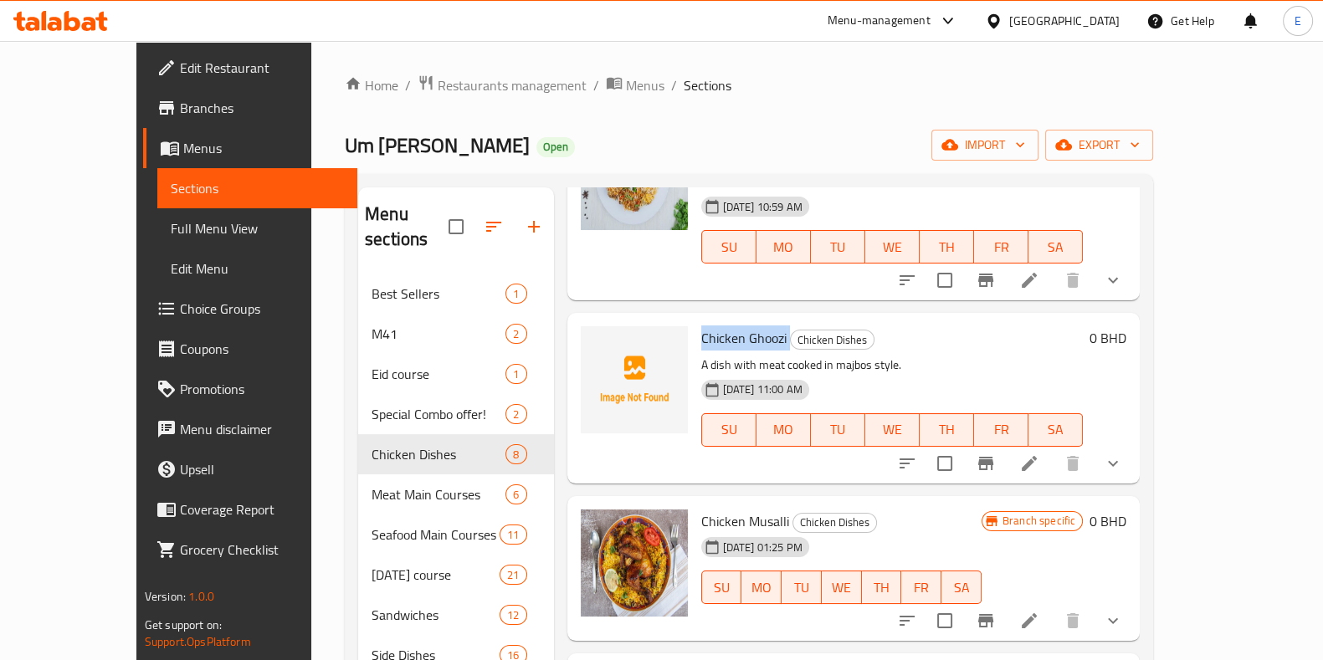
drag, startPoint x: 665, startPoint y: 294, endPoint x: 753, endPoint y: 284, distance: 88.4
click at [753, 320] on div "Chicken Ghoozi Chicken Dishes A dish with meat cooked in majbos style. 11-06-20…" at bounding box center [892, 398] width 396 height 156
copy h6 "Chicken Ghoozi"
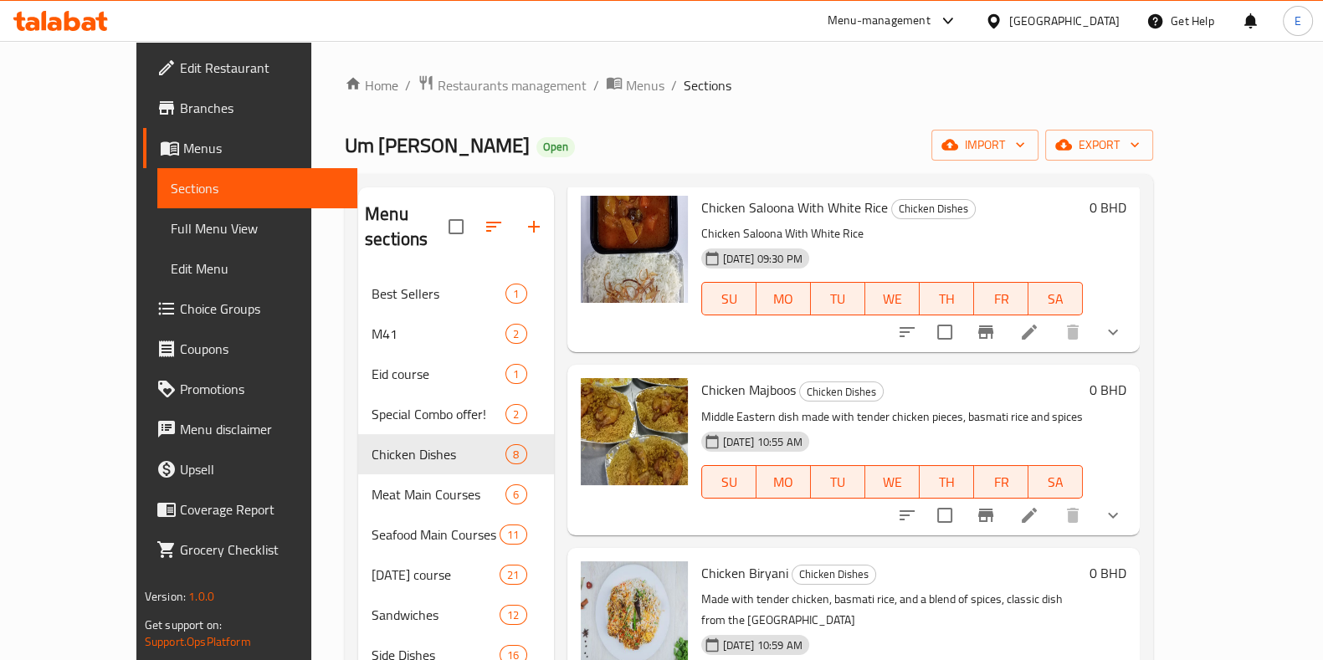
scroll to position [0, 0]
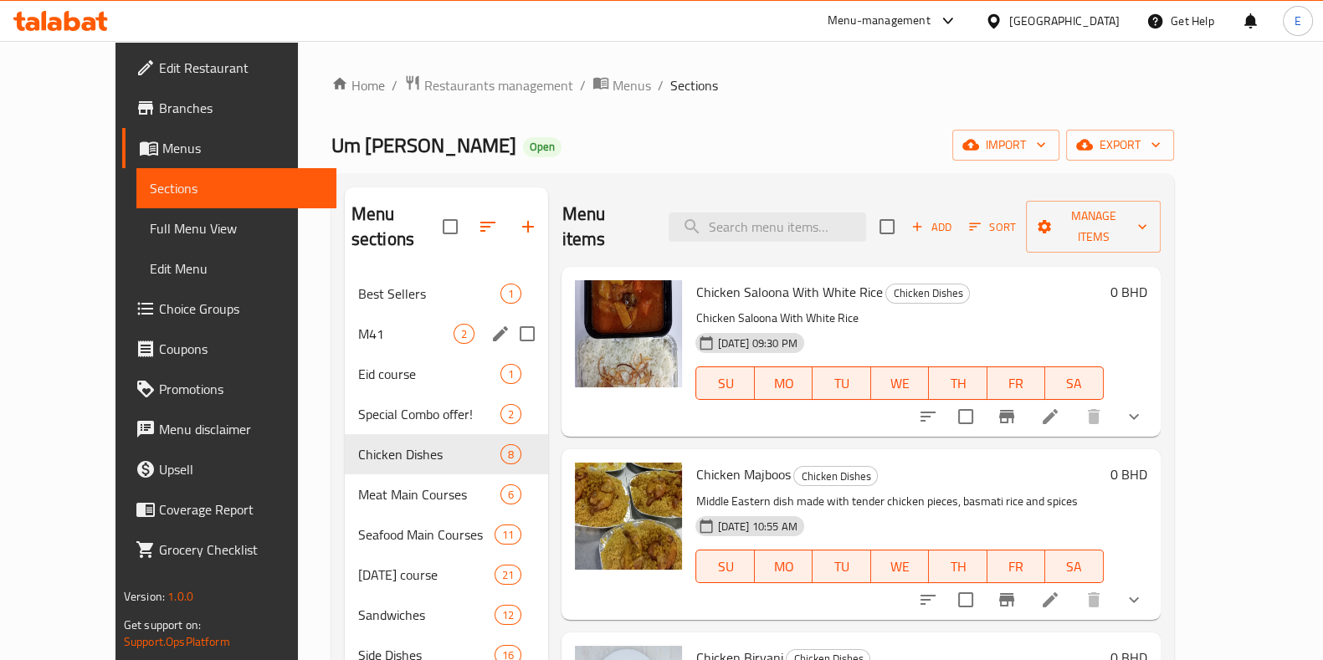
click at [392, 324] on span "M41" at bounding box center [406, 334] width 96 height 20
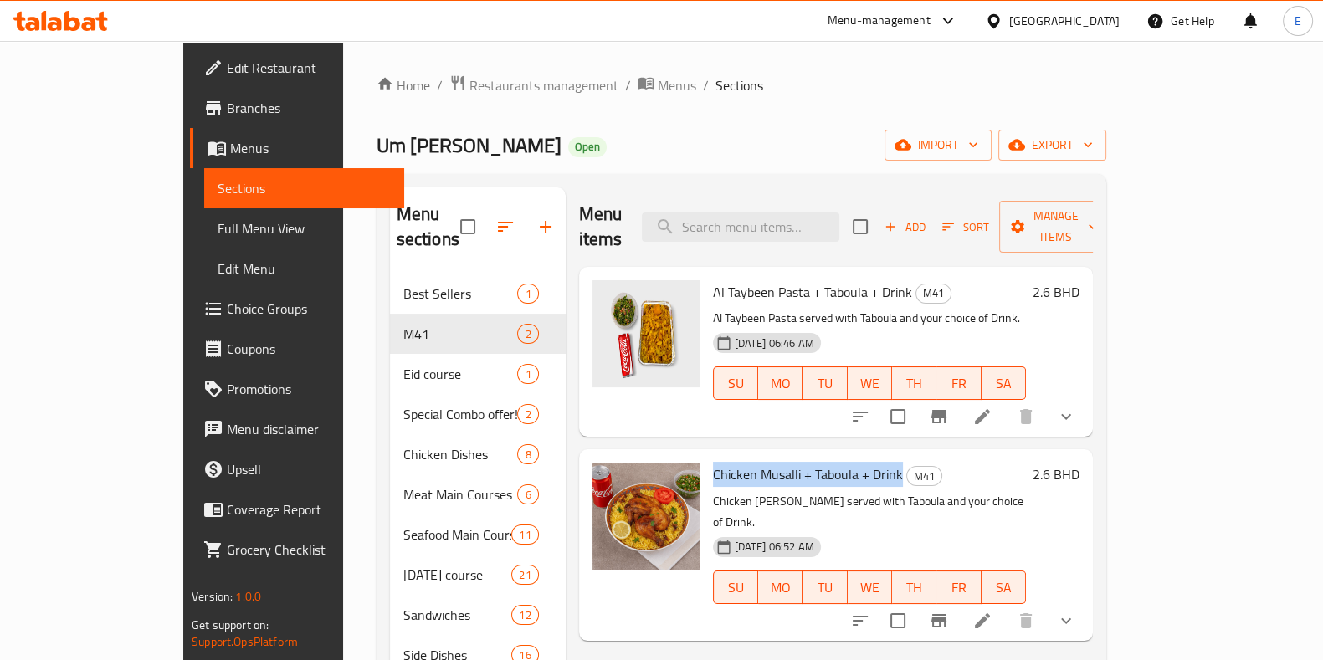
drag, startPoint x: 665, startPoint y: 449, endPoint x: 852, endPoint y: 452, distance: 187.4
click at [852, 456] on div "Chicken Musalli + Taboula + Drink M41 Chicken Musalli served with Taboula and y…" at bounding box center [869, 544] width 326 height 177
copy span "Chicken Musalli + Taboula + Drink"
click at [790, 491] on p "Chicken Musalli served with Taboula and your choice of Drink." at bounding box center [869, 512] width 313 height 42
click at [706, 476] on div "Chicken Musalli + Taboula + Drink M41 Chicken Musalli served with Taboula and y…" at bounding box center [869, 544] width 326 height 177
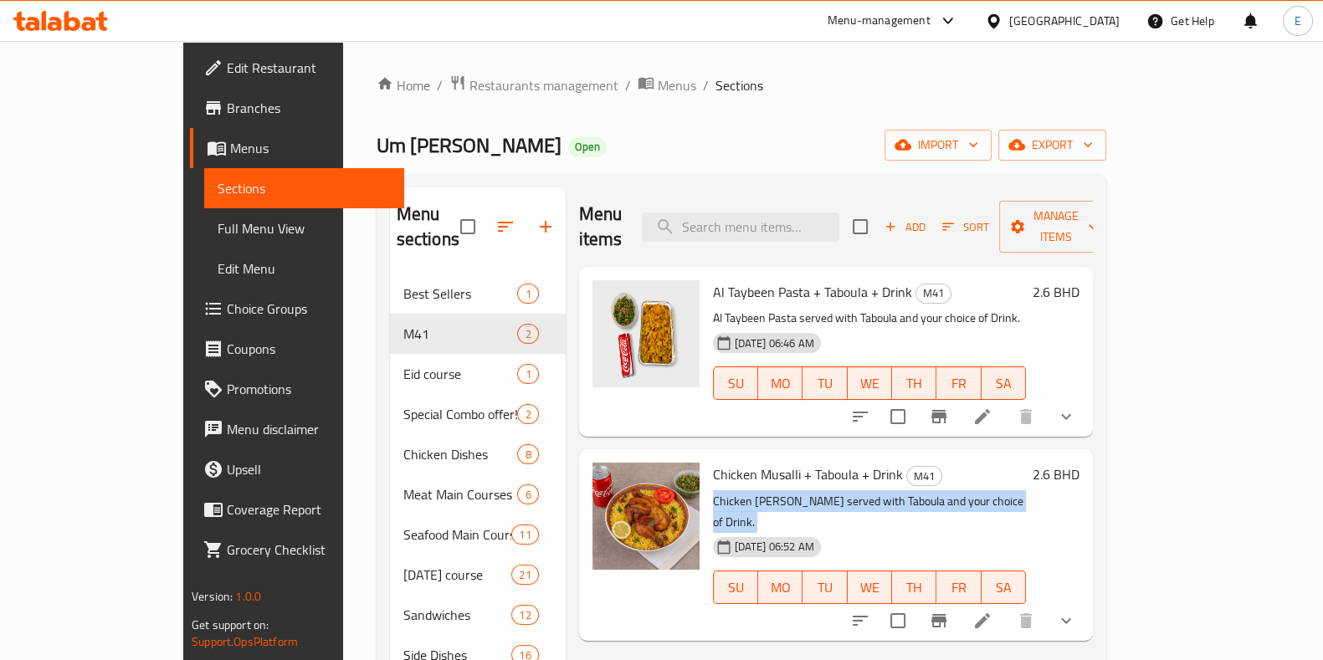
drag, startPoint x: 666, startPoint y: 476, endPoint x: 988, endPoint y: 479, distance: 322.1
click at [982, 491] on p "Chicken Musalli served with Taboula and your choice of Drink." at bounding box center [869, 512] width 313 height 42
copy div "Chicken Musalli served with Taboula and your choice of Drink."
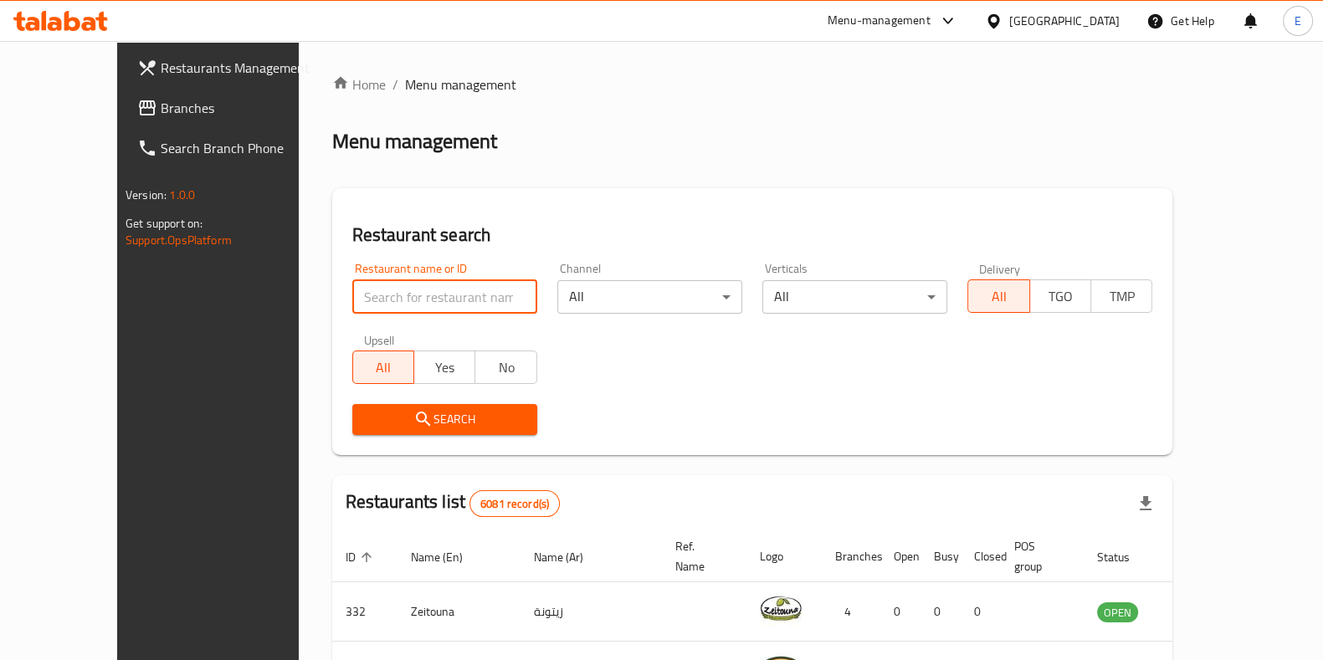
drag, startPoint x: 371, startPoint y: 301, endPoint x: 373, endPoint y: 290, distance: 11.2
click at [371, 301] on input "search" at bounding box center [444, 296] width 185 height 33
type input "Higher Grounds"
click button "Search" at bounding box center [444, 419] width 185 height 31
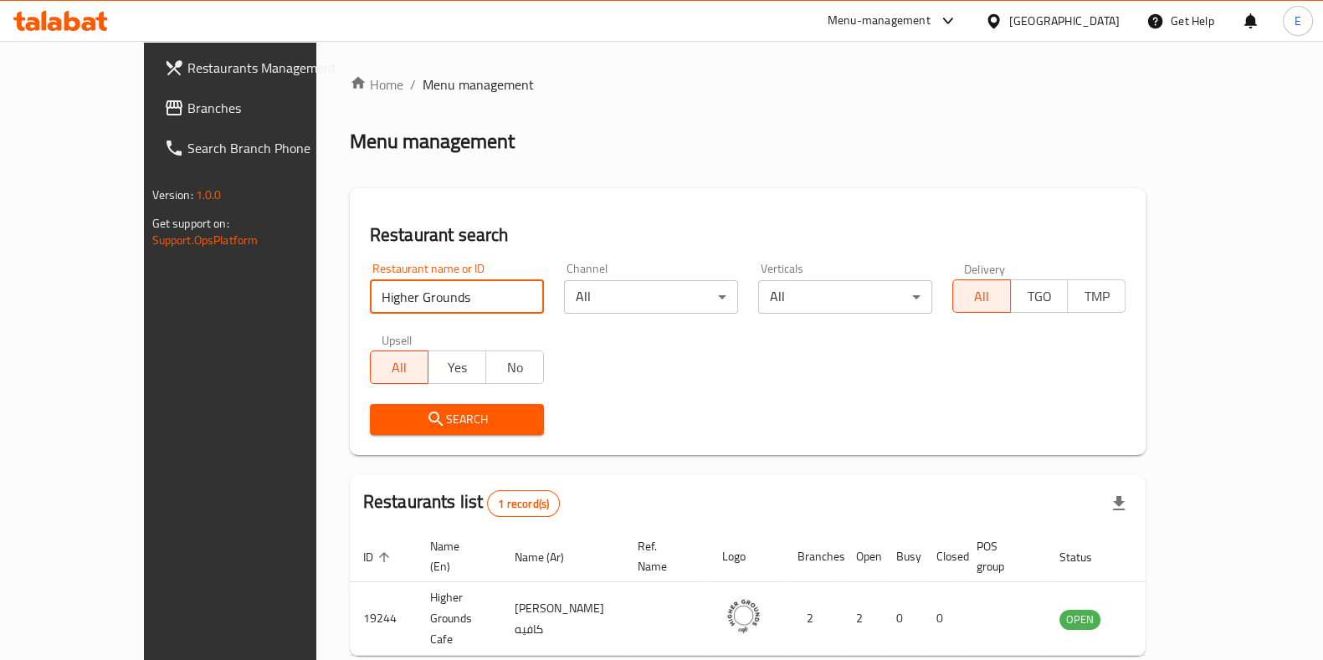
scroll to position [53, 0]
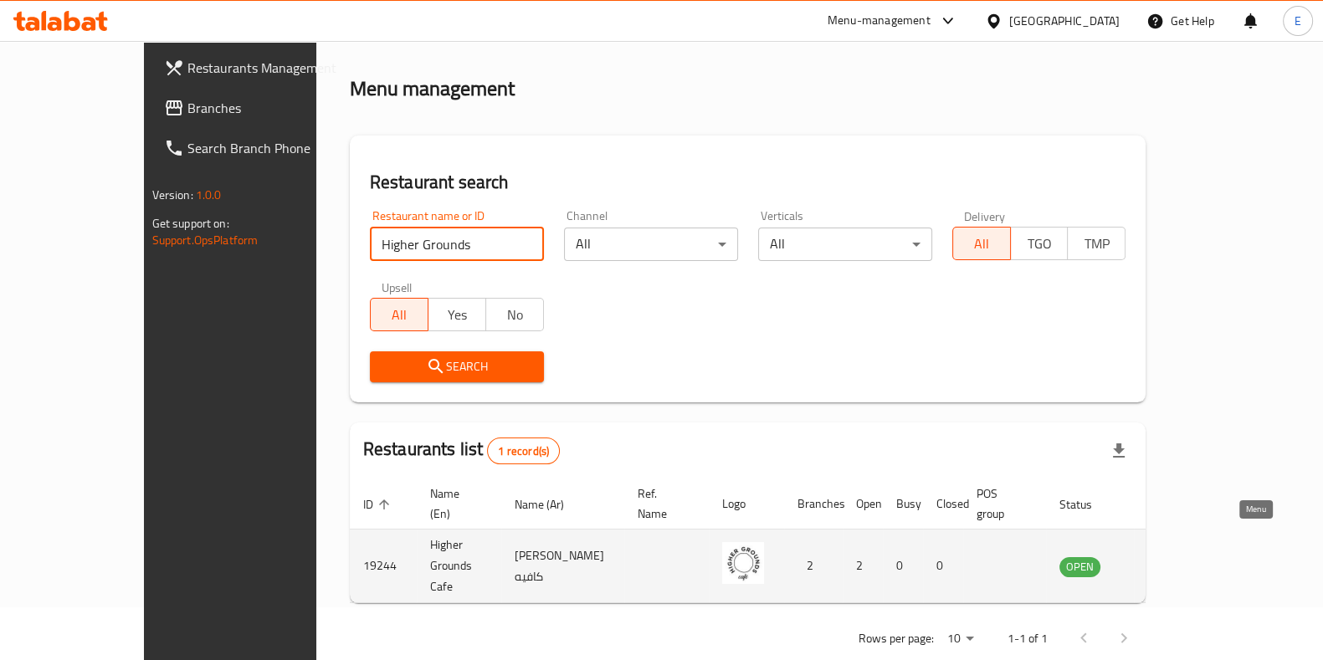
click at [1167, 556] on icon "enhanced table" at bounding box center [1157, 566] width 20 height 20
